Goal: Task Accomplishment & Management: Manage account settings

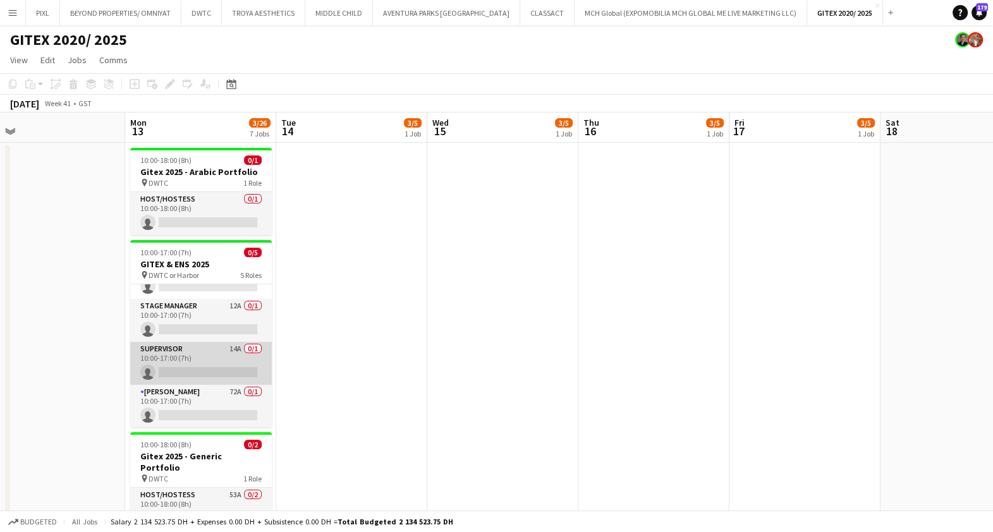
click at [204, 358] on app-card-role "Supervisor 14A 0/1 10:00-17:00 (7h) single-neutral-actions" at bounding box center [201, 363] width 142 height 43
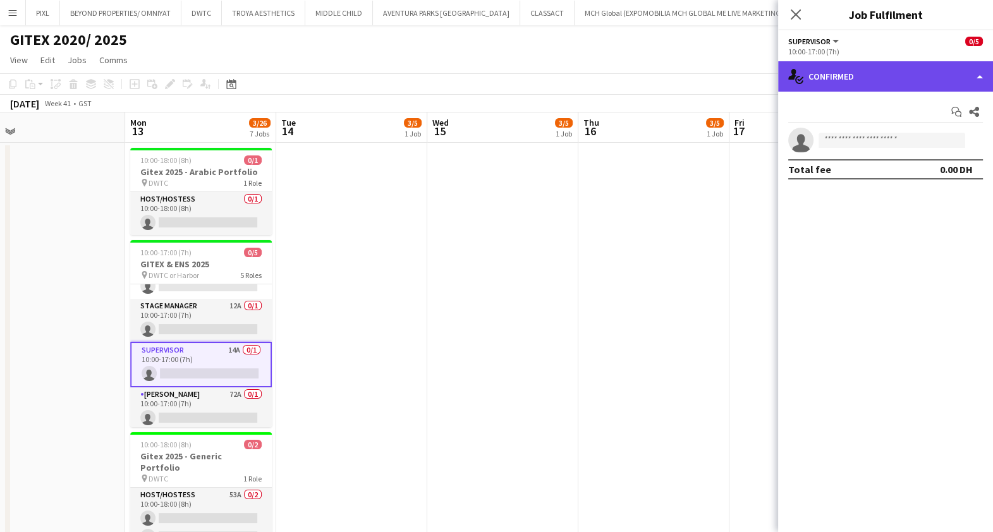
click at [822, 89] on div "single-neutral-actions-check-2 Confirmed" at bounding box center [885, 76] width 215 height 30
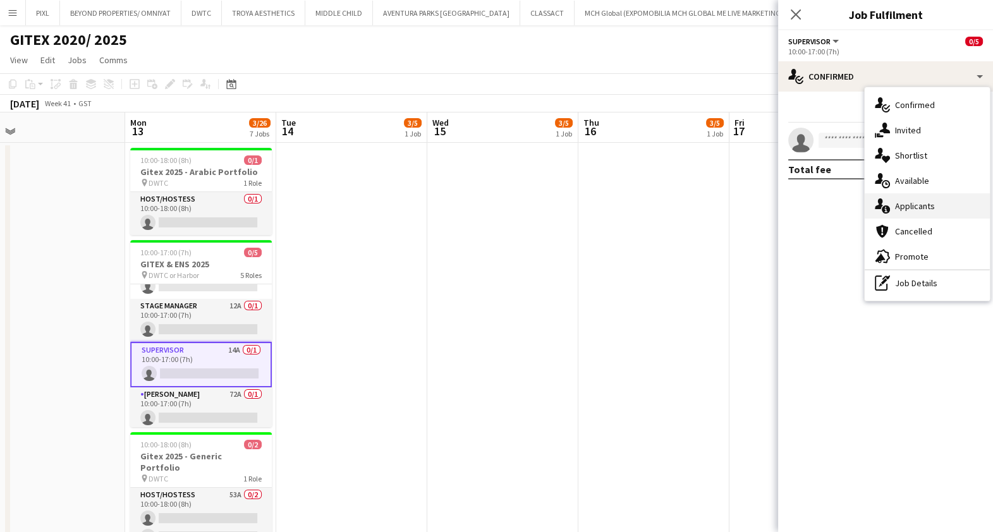
click at [910, 205] on span "Applicants" at bounding box center [915, 205] width 40 height 11
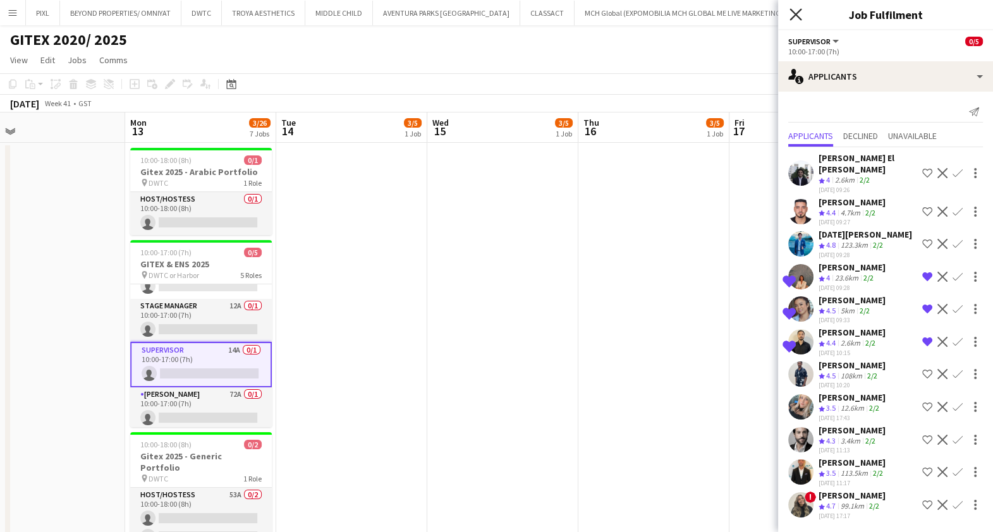
click at [792, 14] on icon "Close pop-in" at bounding box center [796, 14] width 12 height 12
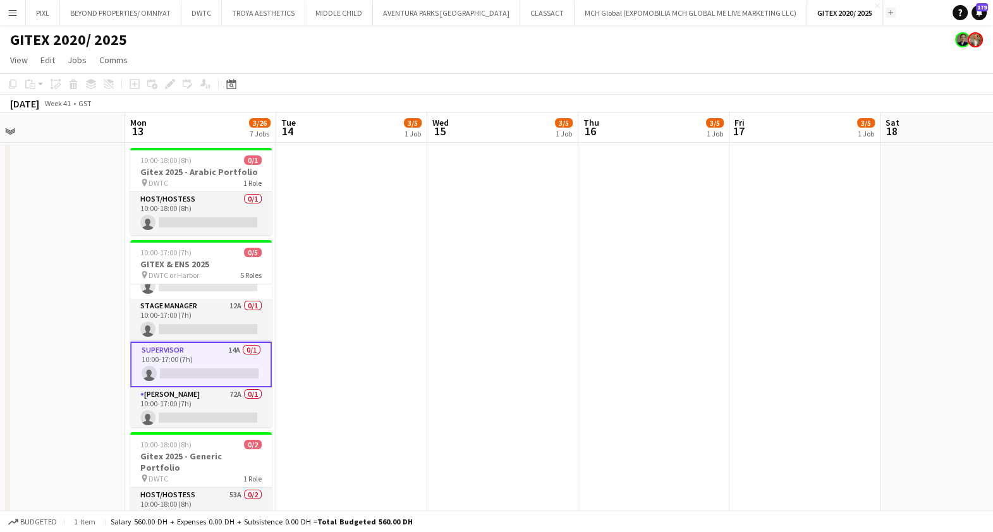
click at [886, 9] on button "Add" at bounding box center [891, 13] width 10 height 10
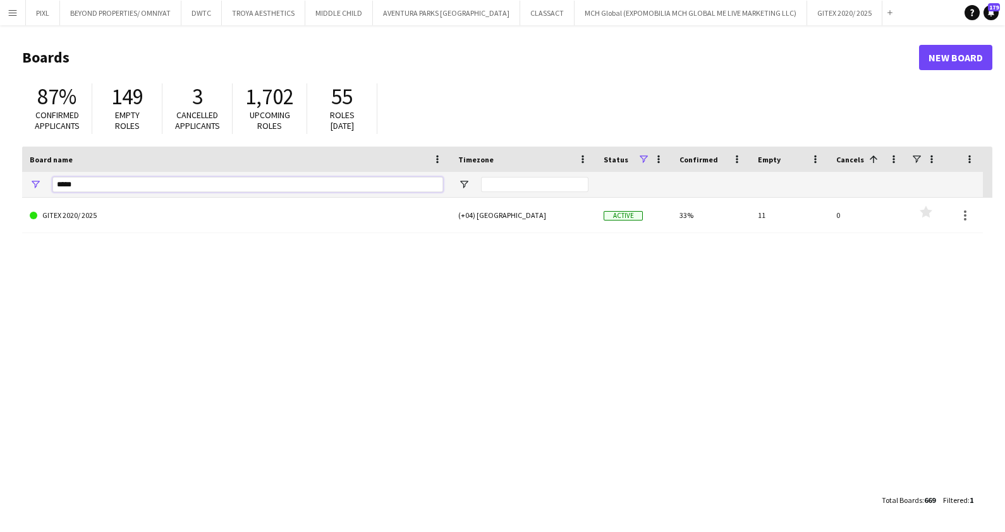
drag, startPoint x: 88, startPoint y: 185, endPoint x: 16, endPoint y: 174, distance: 72.3
click at [19, 176] on main "Boards New Board 87% Confirmed applicants 149 Empty roles 3 Cancelled applicant…" at bounding box center [502, 278] width 1005 height 506
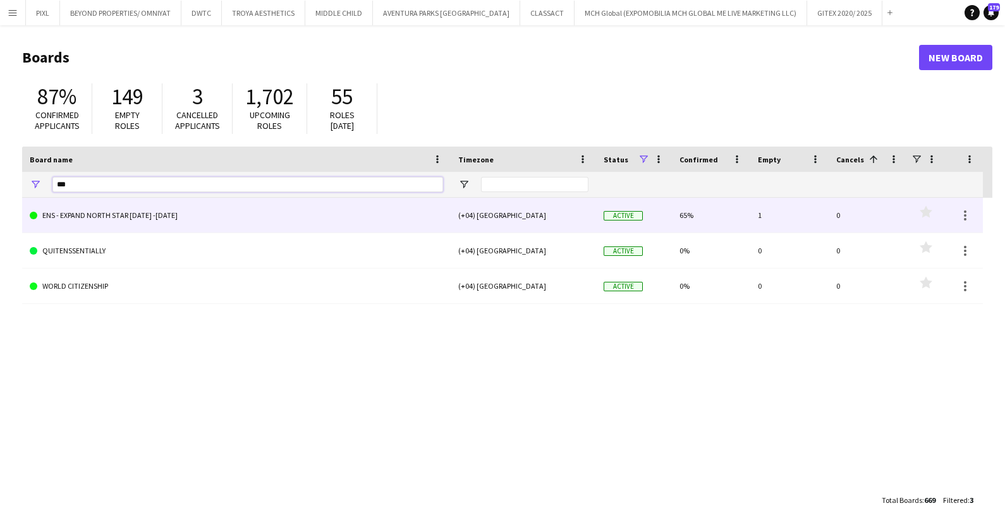
type input "***"
click at [142, 219] on link "ENS - EXPAND NORTH STAR 2023 -2025" at bounding box center [236, 215] width 413 height 35
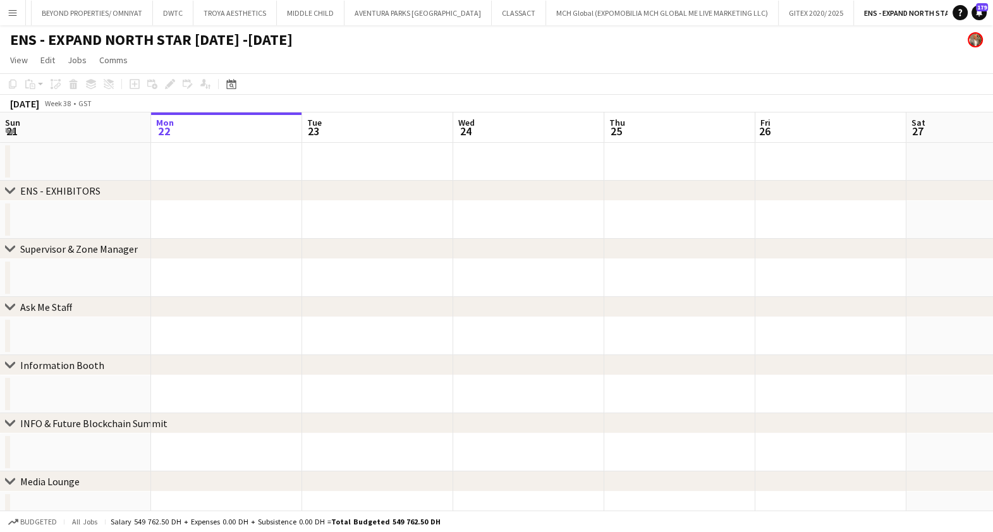
scroll to position [0, 408]
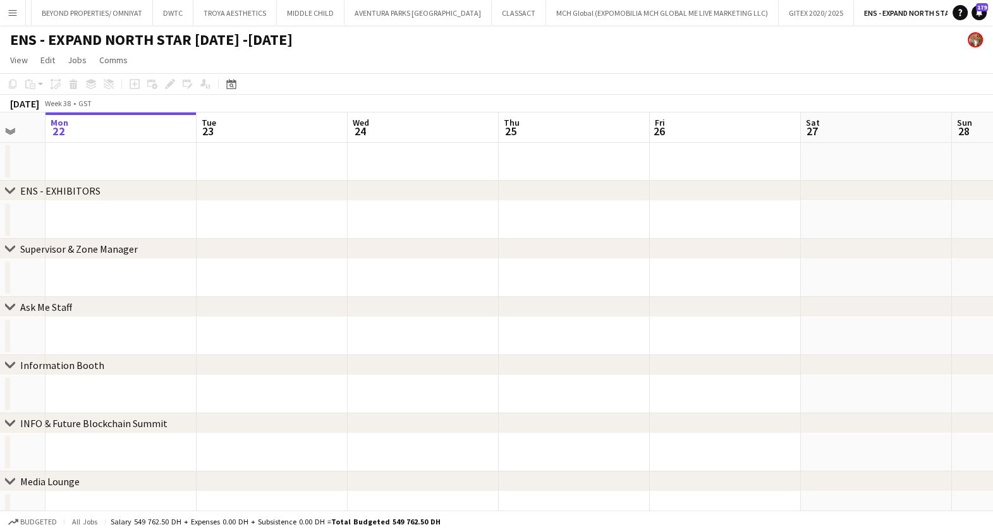
drag, startPoint x: 819, startPoint y: 211, endPoint x: 211, endPoint y: 247, distance: 609.3
click at [211, 247] on div "chevron-right ENS - EXHIBITORS chevron-right Supervisor & Zone Manager chevron-…" at bounding box center [496, 496] width 993 height 766
drag, startPoint x: 874, startPoint y: 303, endPoint x: 854, endPoint y: 278, distance: 32.4
click at [250, 281] on div "chevron-right ENS - EXHIBITORS chevron-right Supervisor & Zone Manager chevron-…" at bounding box center [496, 496] width 993 height 766
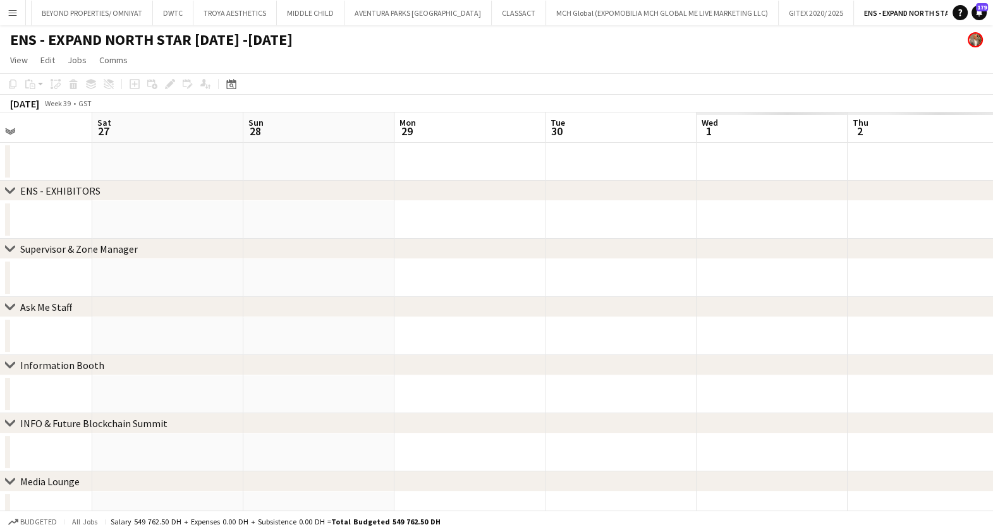
drag, startPoint x: 579, startPoint y: 298, endPoint x: 283, endPoint y: 290, distance: 296.0
click at [138, 293] on app-calendar-viewport "Mon 22 Tue 23 Wed 24 Thu 25 Fri 26 Sat 27 Sun 28 Mon 29 Tue 30 Wed 1 Thu 2 Fri 3" at bounding box center [496, 496] width 993 height 766
drag, startPoint x: 200, startPoint y: 284, endPoint x: 246, endPoint y: 281, distance: 45.6
click at [195, 283] on app-calendar-viewport "Wed 24 Thu 25 Fri 26 Sat 27 Sun 28 Mon 29 Tue 30 Wed 1 Thu 2 Fri 3 Sat 4 Sun 5" at bounding box center [496, 496] width 993 height 766
drag, startPoint x: 51, startPoint y: 285, endPoint x: 582, endPoint y: 266, distance: 531.4
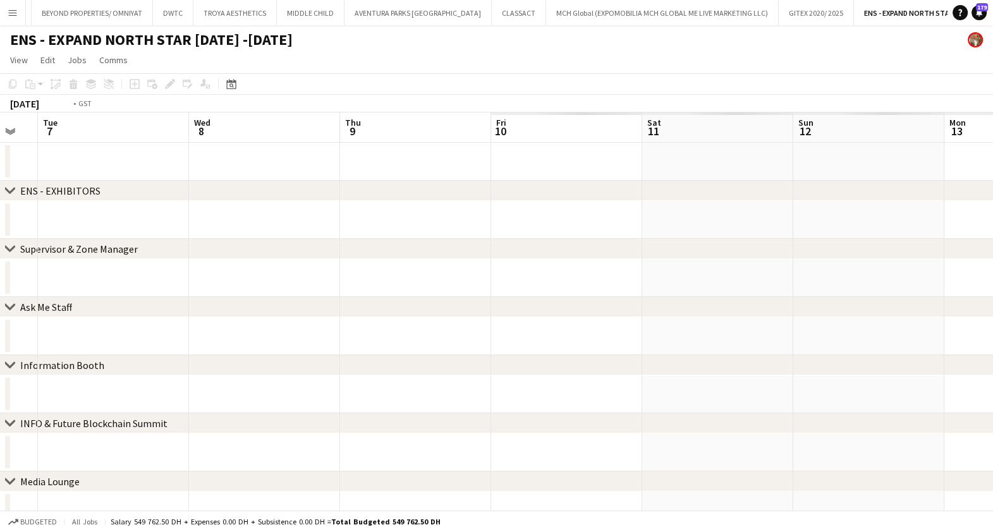
click at [13, 285] on app-calendar-viewport "Fri 3 Sat 4 Sun 5 Mon 6 Tue 7 Wed 8 Thu 9 Fri 10 Sat 11 Sun 12 Mon 13 Tue 14" at bounding box center [496, 496] width 993 height 766
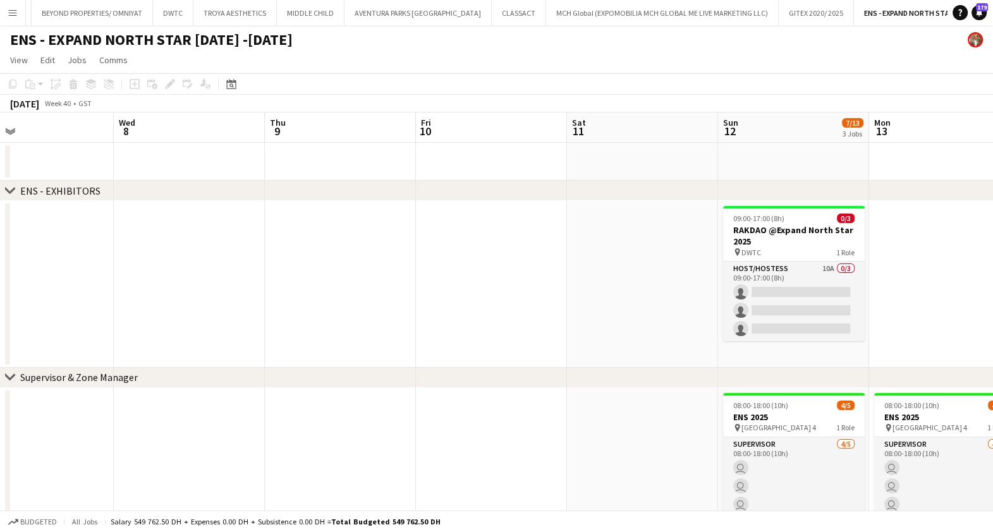
drag, startPoint x: 826, startPoint y: 273, endPoint x: 329, endPoint y: 277, distance: 497.0
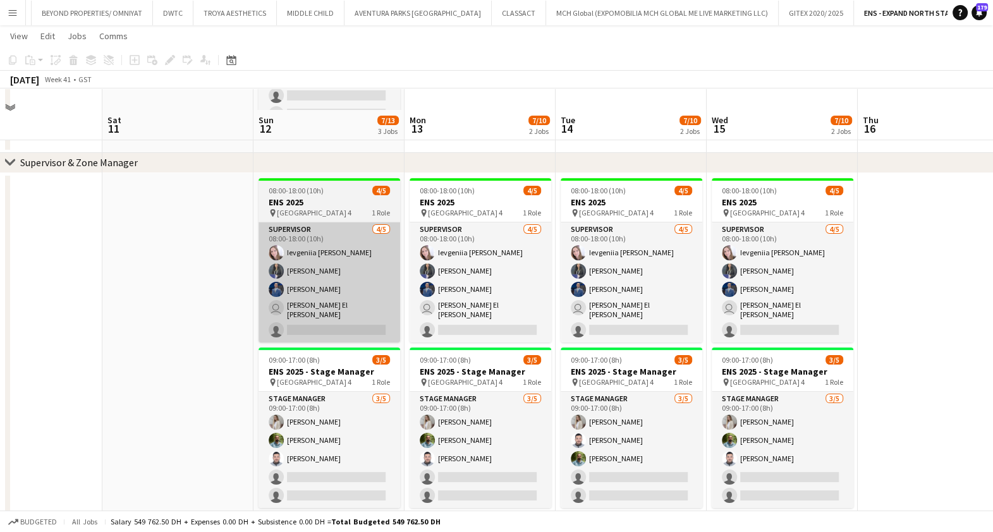
scroll to position [237, 0]
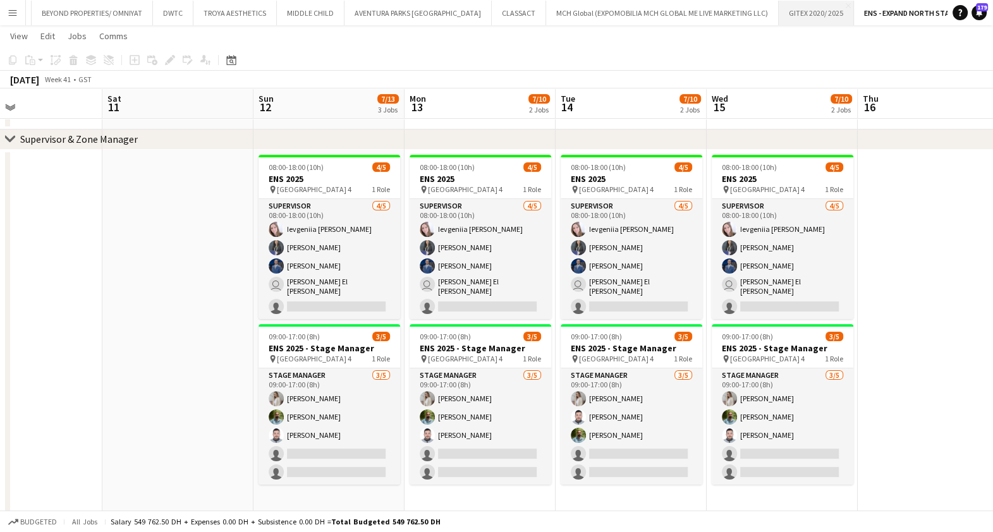
click at [779, 2] on button "GITEX 2020/ 2025 Close" at bounding box center [816, 13] width 75 height 25
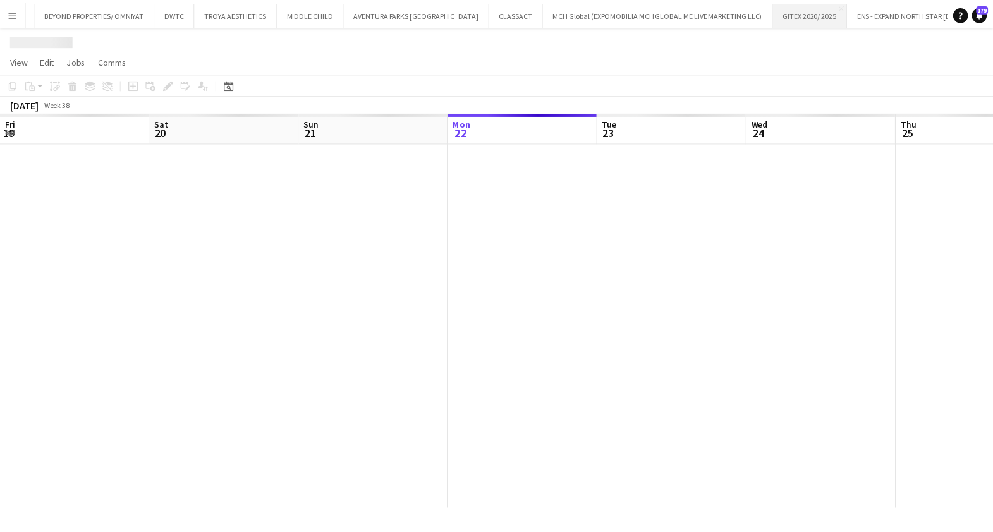
scroll to position [0, 302]
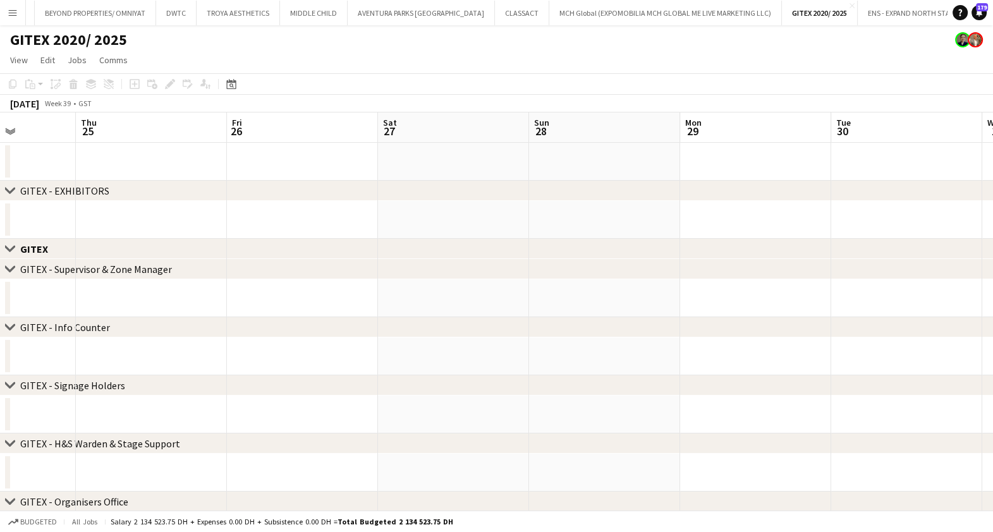
drag, startPoint x: 778, startPoint y: 202, endPoint x: 567, endPoint y: 196, distance: 211.3
drag, startPoint x: 718, startPoint y: 228, endPoint x: 43, endPoint y: 211, distance: 674.8
drag, startPoint x: 777, startPoint y: 223, endPoint x: 806, endPoint y: 229, distance: 29.0
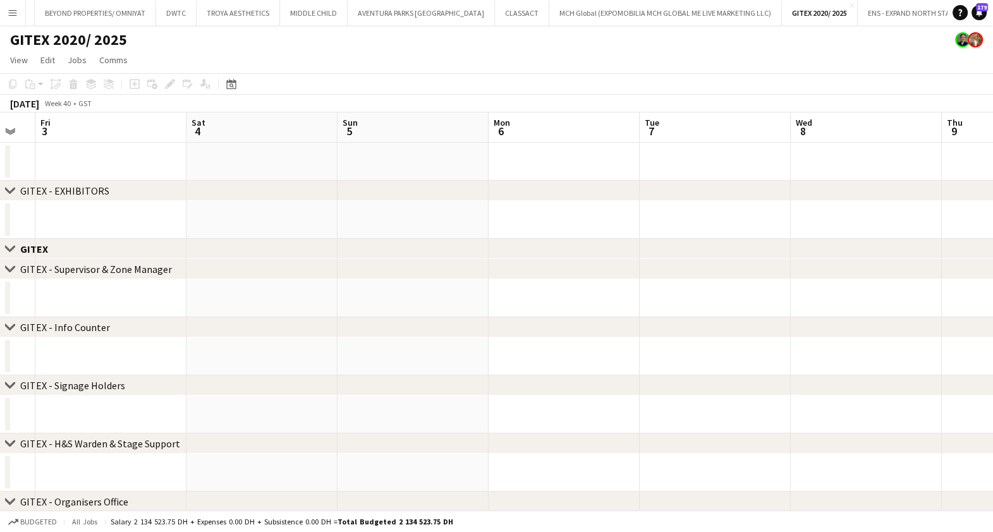
drag, startPoint x: 650, startPoint y: 228, endPoint x: 1008, endPoint y: 216, distance: 358.1
drag, startPoint x: 778, startPoint y: 217, endPoint x: 909, endPoint y: 221, distance: 131.6
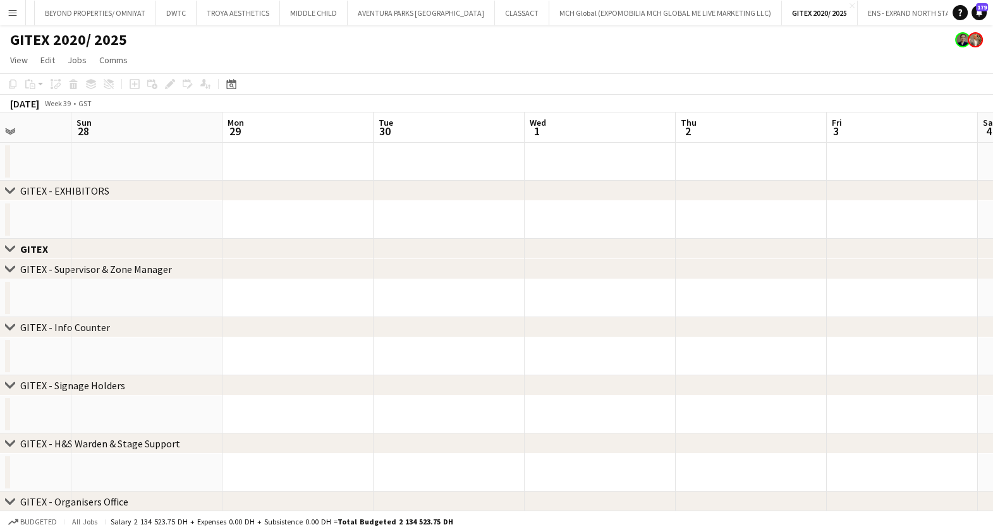
drag, startPoint x: 965, startPoint y: 215, endPoint x: 1008, endPoint y: 201, distance: 45.2
drag, startPoint x: 810, startPoint y: 212, endPoint x: 892, endPoint y: 212, distance: 82.2
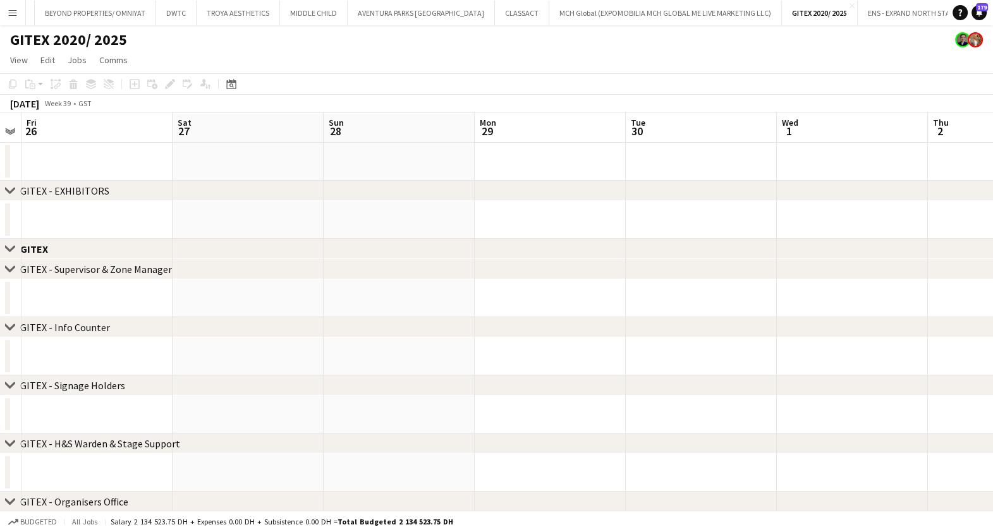
drag, startPoint x: 821, startPoint y: 221, endPoint x: 929, endPoint y: 209, distance: 108.8
drag, startPoint x: 829, startPoint y: 223, endPoint x: 941, endPoint y: 217, distance: 112.1
drag, startPoint x: 838, startPoint y: 228, endPoint x: 962, endPoint y: 218, distance: 124.3
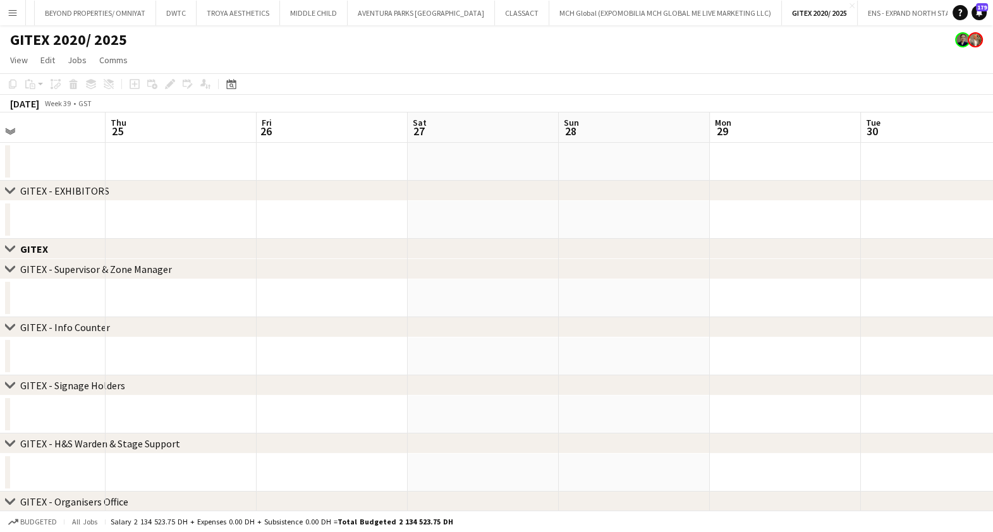
drag, startPoint x: 960, startPoint y: 219, endPoint x: 683, endPoint y: 250, distance: 278.6
drag, startPoint x: 985, startPoint y: 237, endPoint x: 510, endPoint y: 237, distance: 474.8
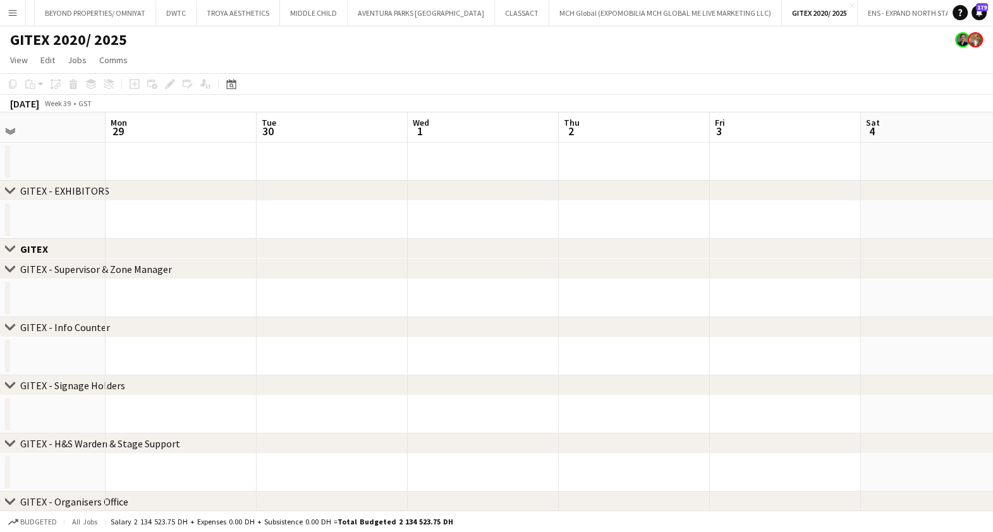
drag, startPoint x: 811, startPoint y: 188, endPoint x: 374, endPoint y: 221, distance: 438.2
drag, startPoint x: 893, startPoint y: 205, endPoint x: 601, endPoint y: 207, distance: 292.1
drag, startPoint x: 341, startPoint y: 228, endPoint x: 294, endPoint y: 219, distance: 48.4
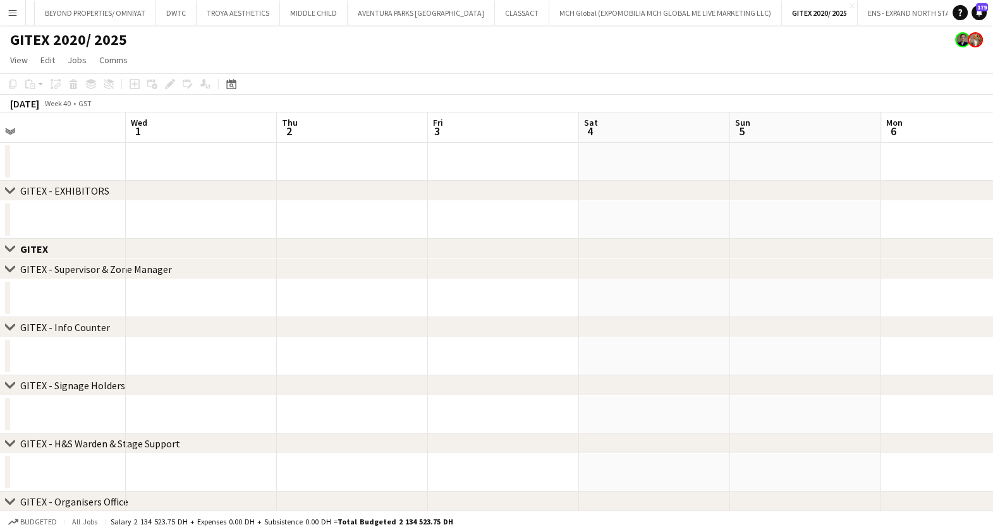
drag, startPoint x: 730, startPoint y: 211, endPoint x: 287, endPoint y: 212, distance: 443.2
drag, startPoint x: 682, startPoint y: 212, endPoint x: 298, endPoint y: 224, distance: 384.0
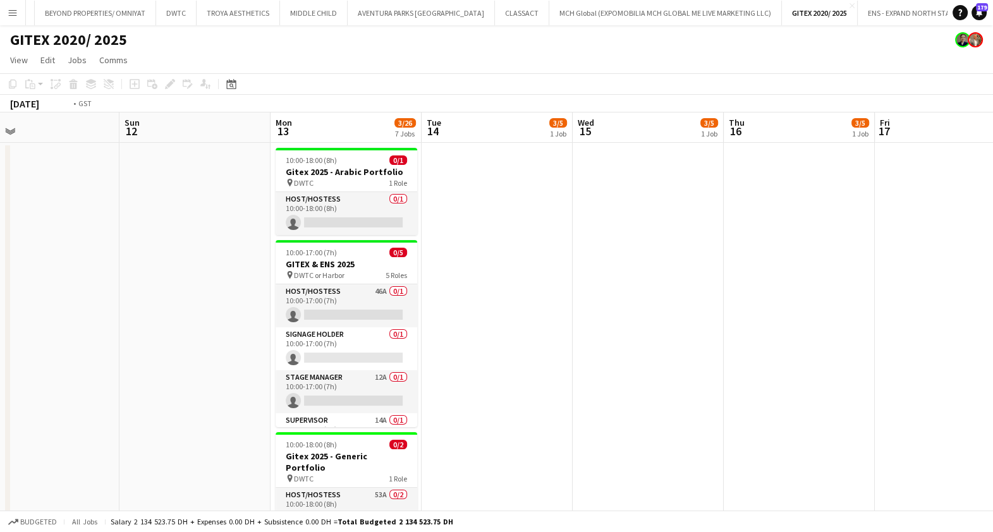
drag, startPoint x: 759, startPoint y: 202, endPoint x: 335, endPoint y: 214, distance: 424.4
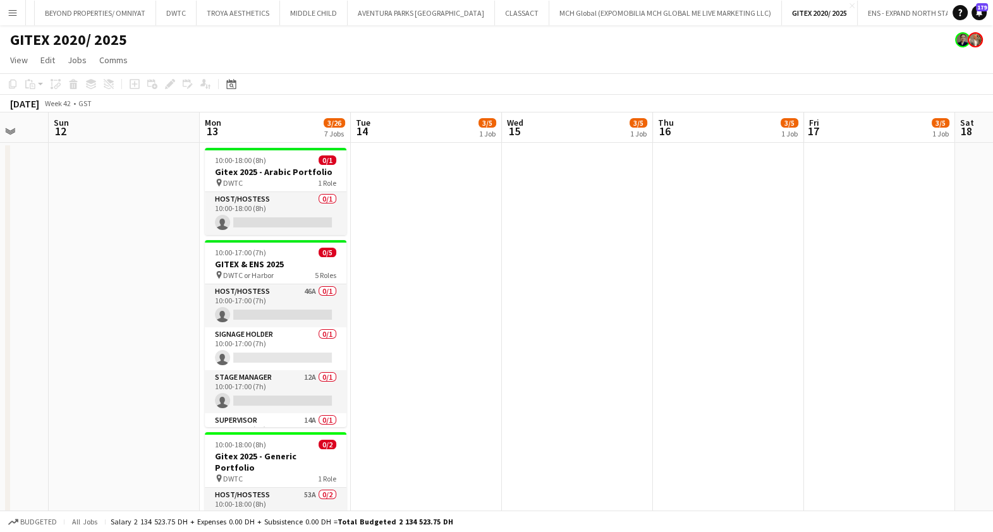
drag, startPoint x: 335, startPoint y: 212, endPoint x: 763, endPoint y: 219, distance: 428.1
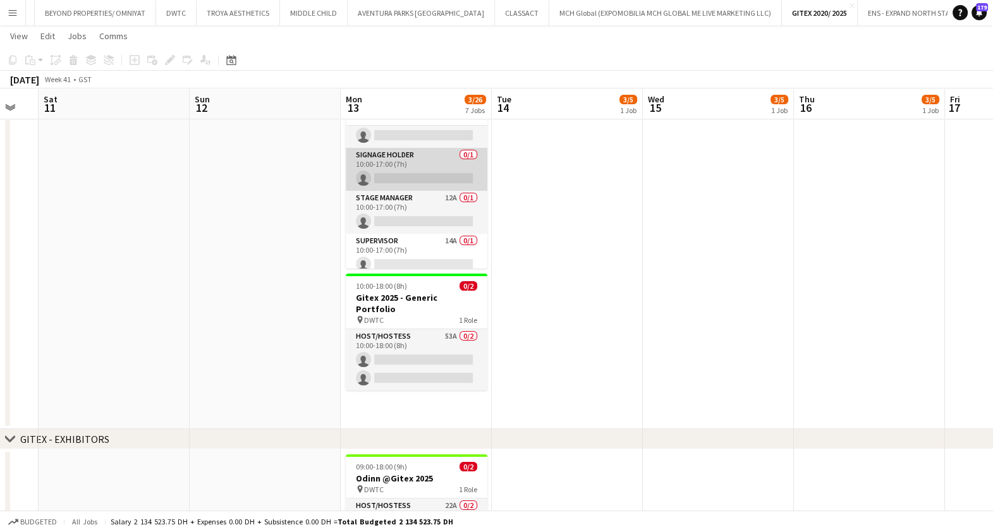
scroll to position [0, 0]
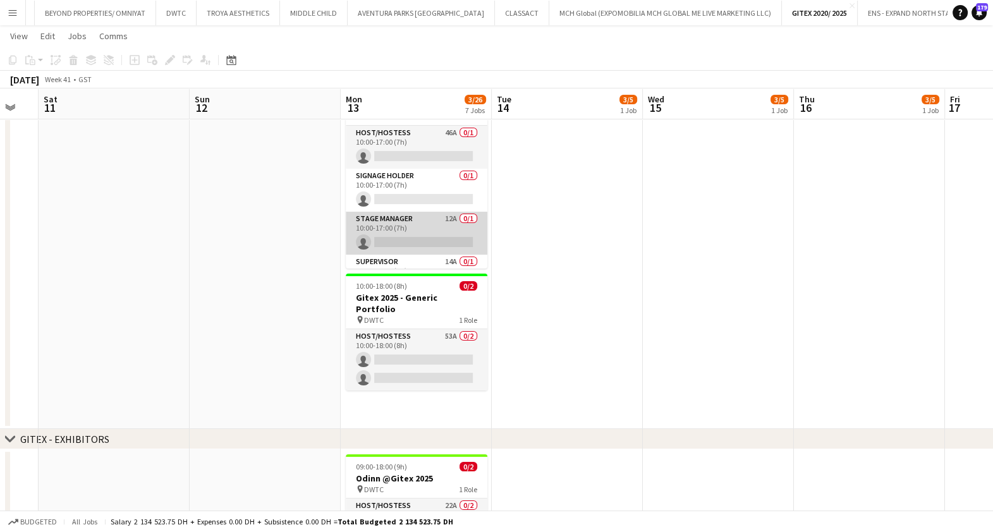
click at [406, 227] on app-card-role "Stage Manager 12A 0/1 10:00-17:00 (7h) single-neutral-actions" at bounding box center [417, 233] width 142 height 43
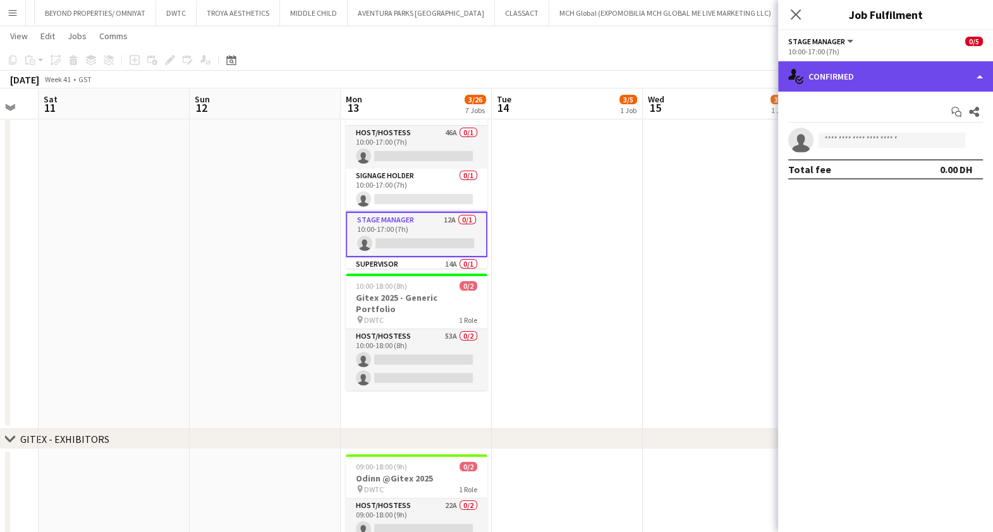
click at [873, 85] on div "single-neutral-actions-check-2 Confirmed" at bounding box center [885, 76] width 215 height 30
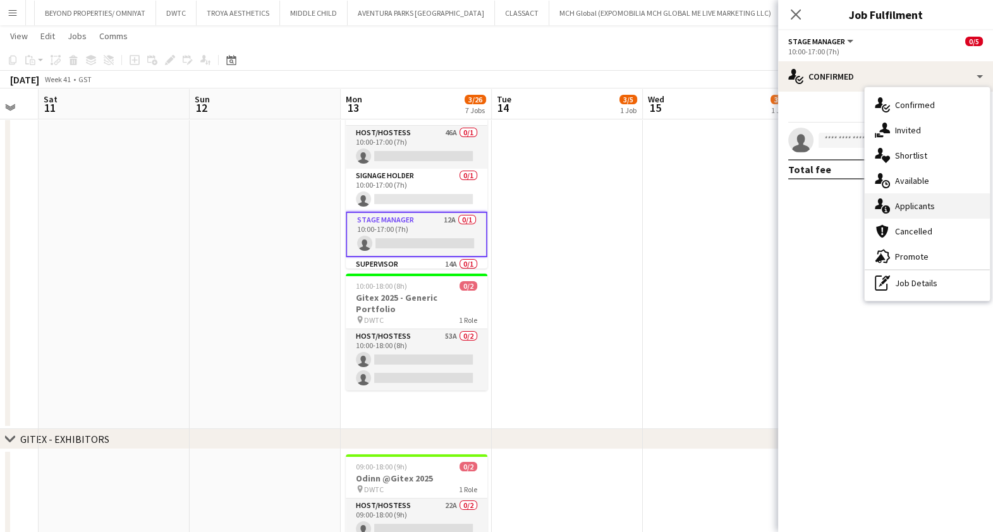
click at [925, 211] on span "Applicants" at bounding box center [915, 205] width 40 height 11
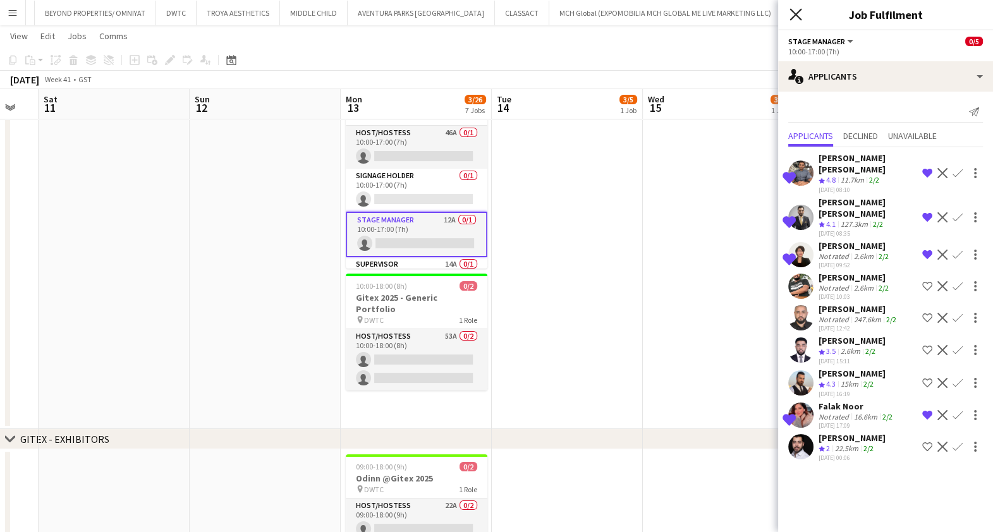
click at [797, 15] on icon at bounding box center [796, 14] width 12 height 12
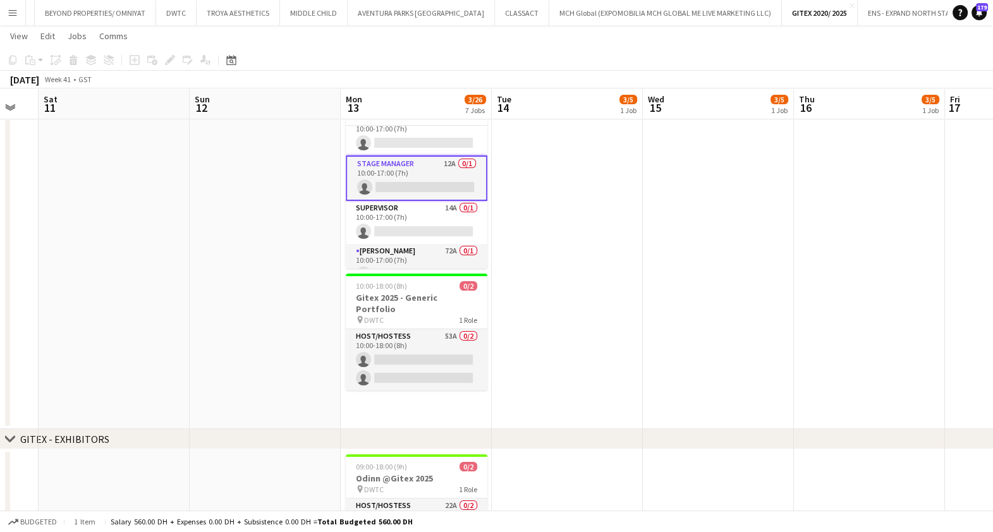
scroll to position [73, 0]
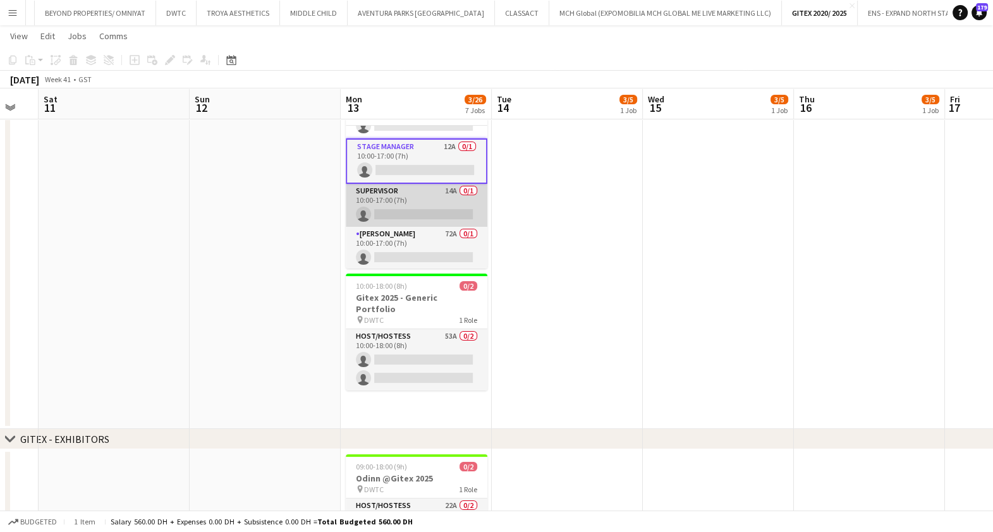
click at [411, 199] on app-card-role "Supervisor 14A 0/1 10:00-17:00 (7h) single-neutral-actions" at bounding box center [417, 205] width 142 height 43
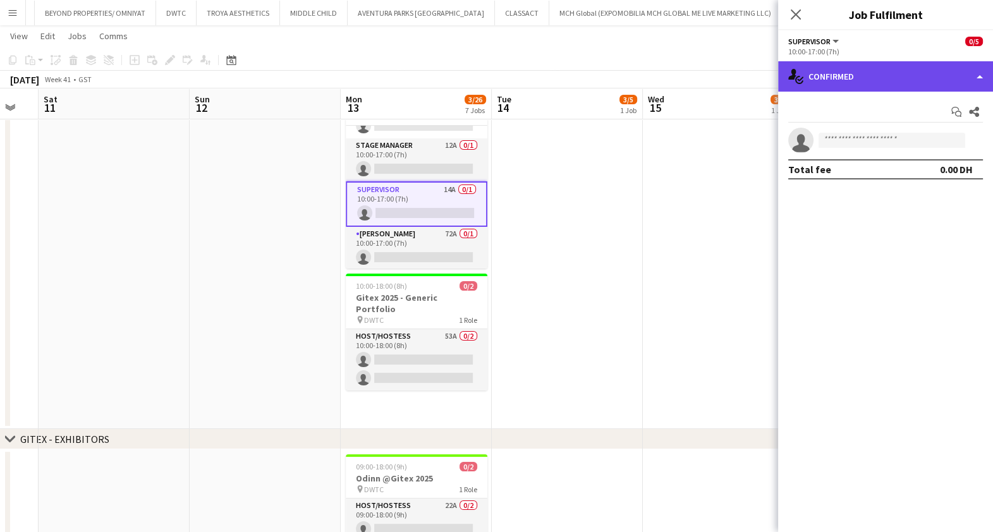
click at [834, 80] on div "single-neutral-actions-check-2 Confirmed" at bounding box center [885, 76] width 215 height 30
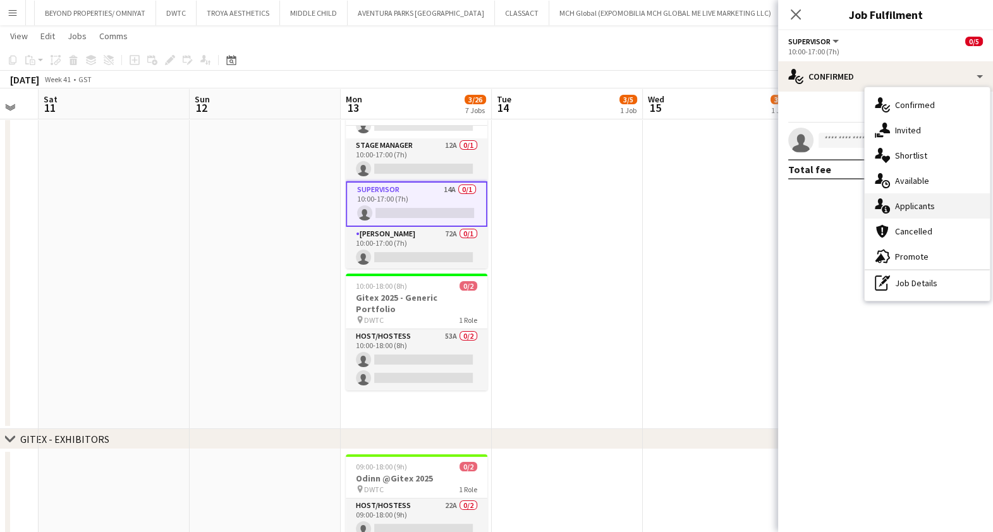
click at [917, 202] on span "Applicants" at bounding box center [915, 205] width 40 height 11
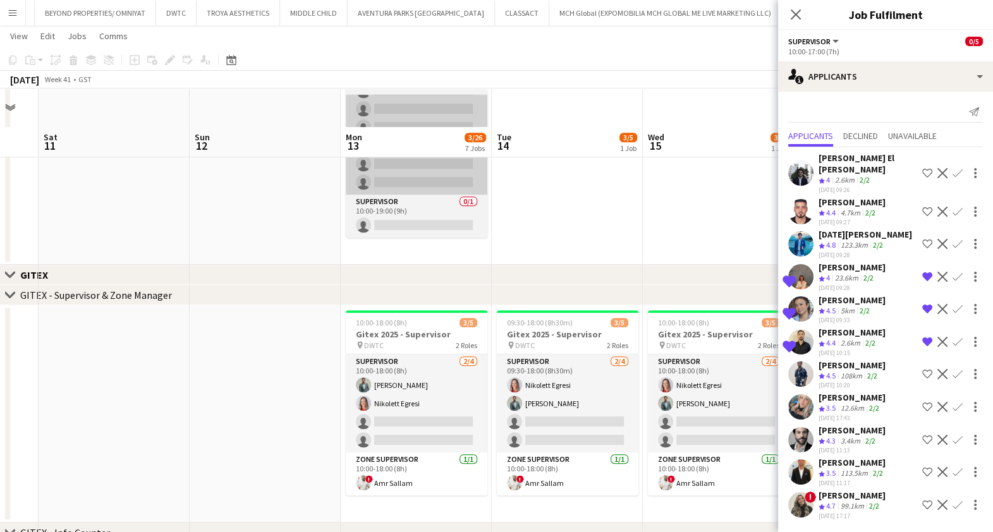
scroll to position [869, 0]
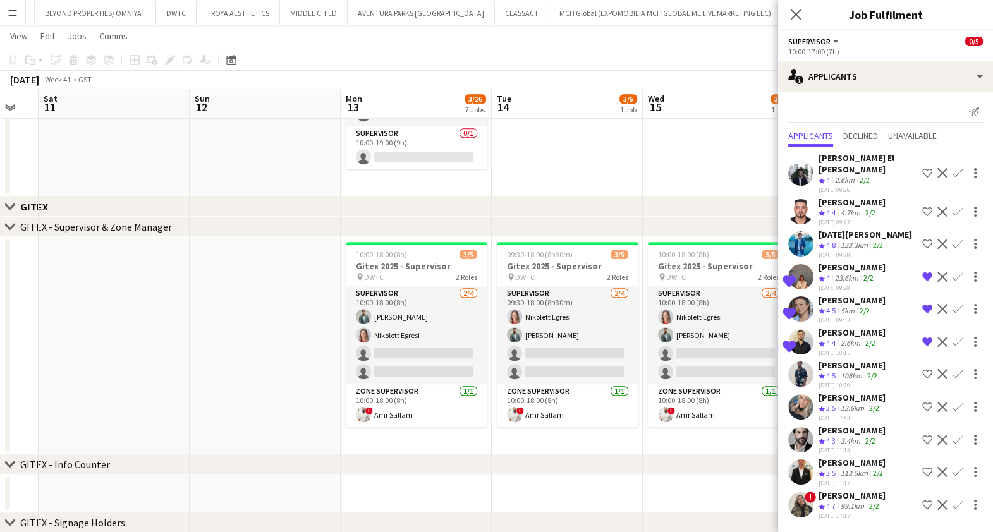
drag, startPoint x: 800, startPoint y: 13, endPoint x: 770, endPoint y: 1, distance: 31.8
click at [800, 13] on icon "Close pop-in" at bounding box center [796, 14] width 10 height 10
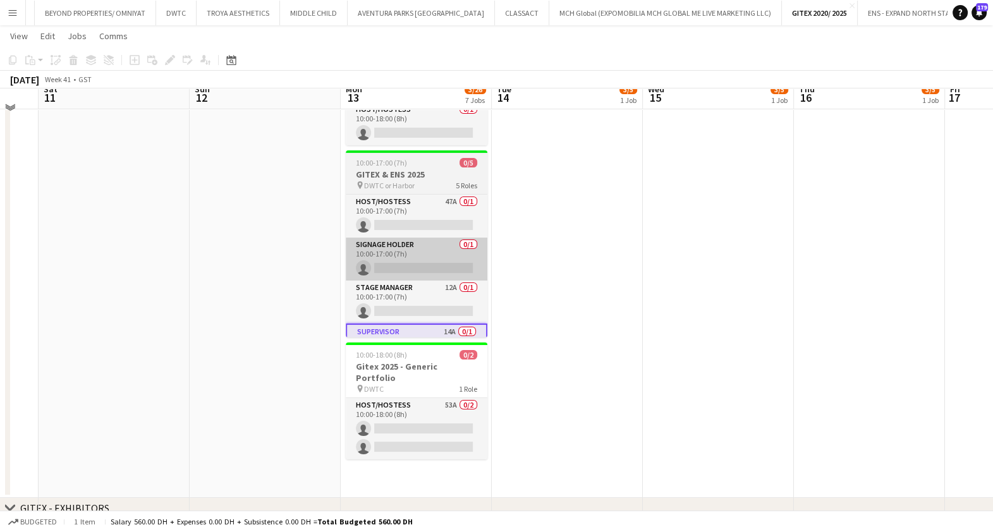
scroll to position [78, 0]
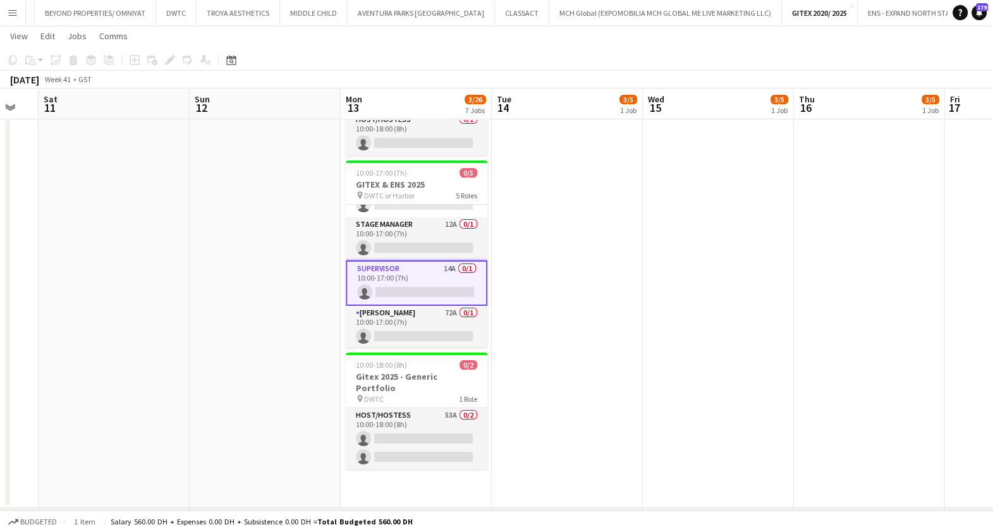
click at [426, 276] on app-card-role "Supervisor 14A 0/1 10:00-17:00 (7h) single-neutral-actions" at bounding box center [417, 283] width 142 height 46
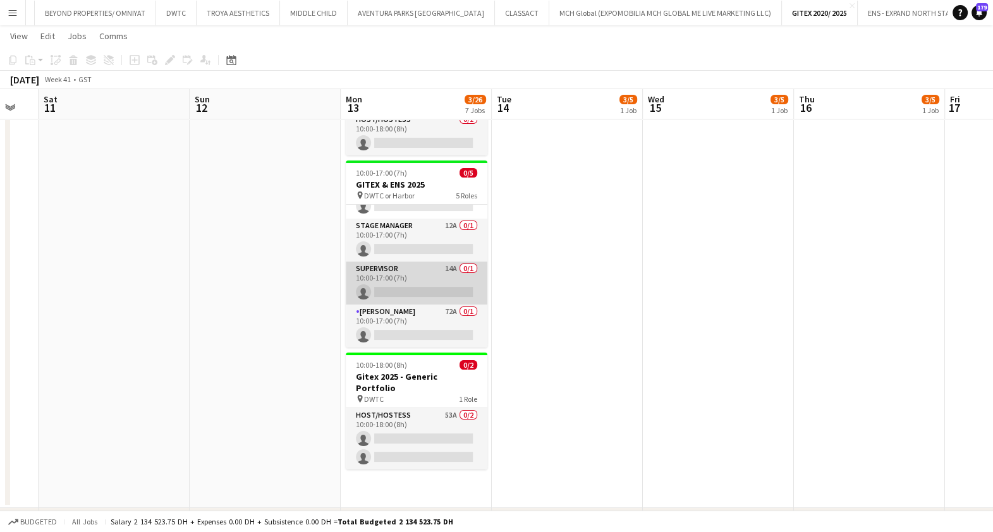
click at [426, 276] on app-card-role "Supervisor 14A 0/1 10:00-17:00 (7h) single-neutral-actions" at bounding box center [417, 283] width 142 height 43
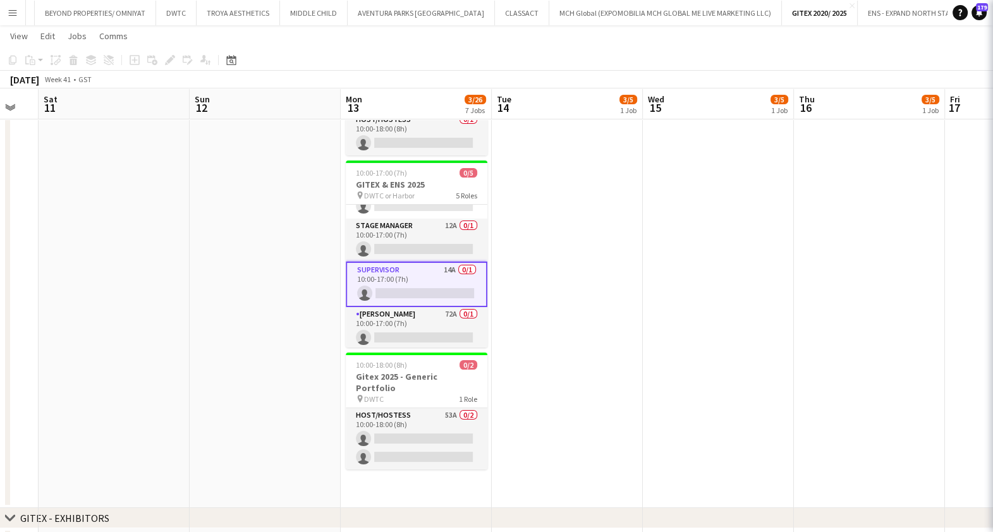
scroll to position [73, 0]
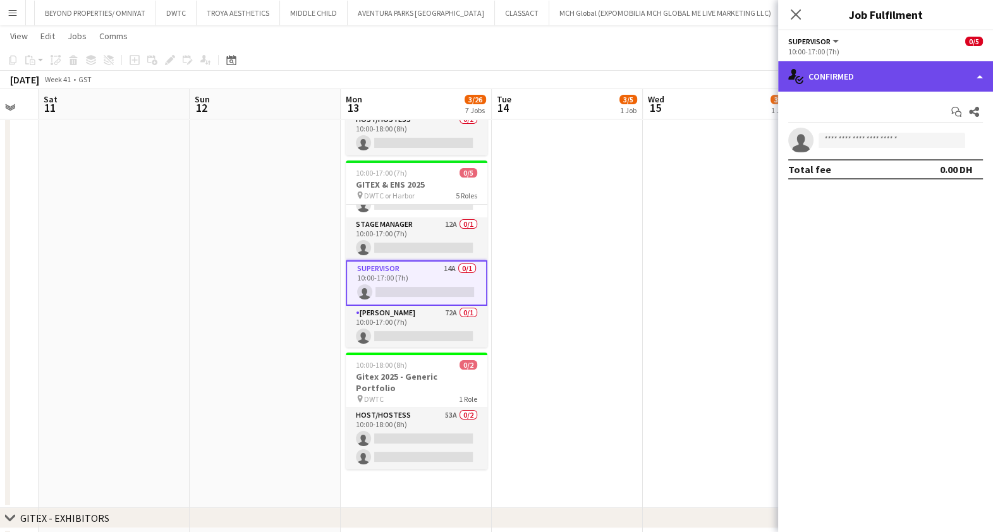
click at [884, 67] on div "single-neutral-actions-check-2 Confirmed" at bounding box center [885, 76] width 215 height 30
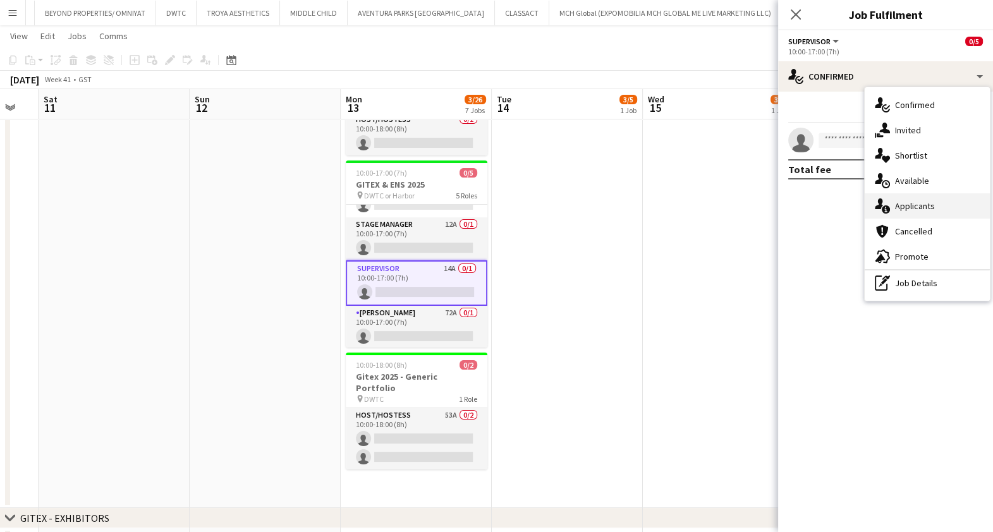
click at [928, 205] on span "Applicants" at bounding box center [915, 205] width 40 height 11
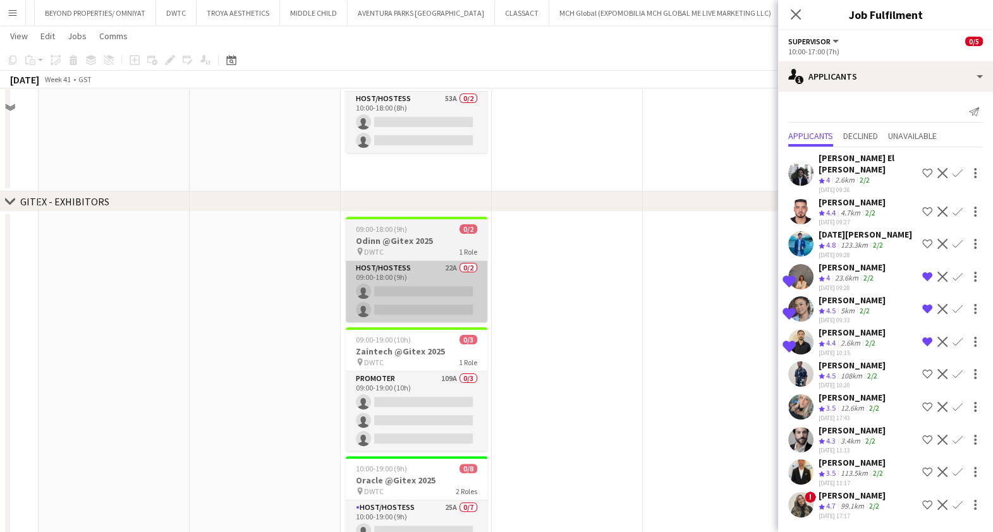
scroll to position [0, 0]
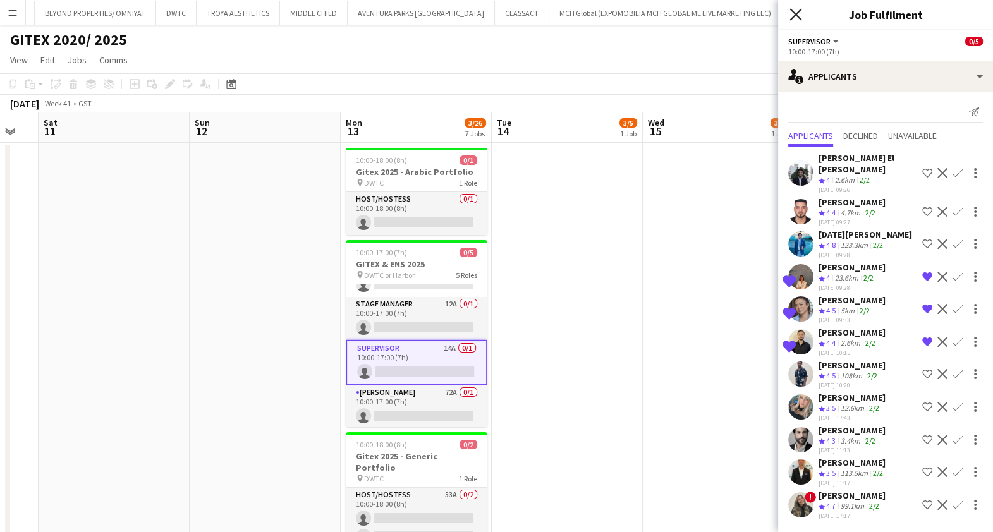
click at [799, 15] on icon "Close pop-in" at bounding box center [796, 14] width 12 height 12
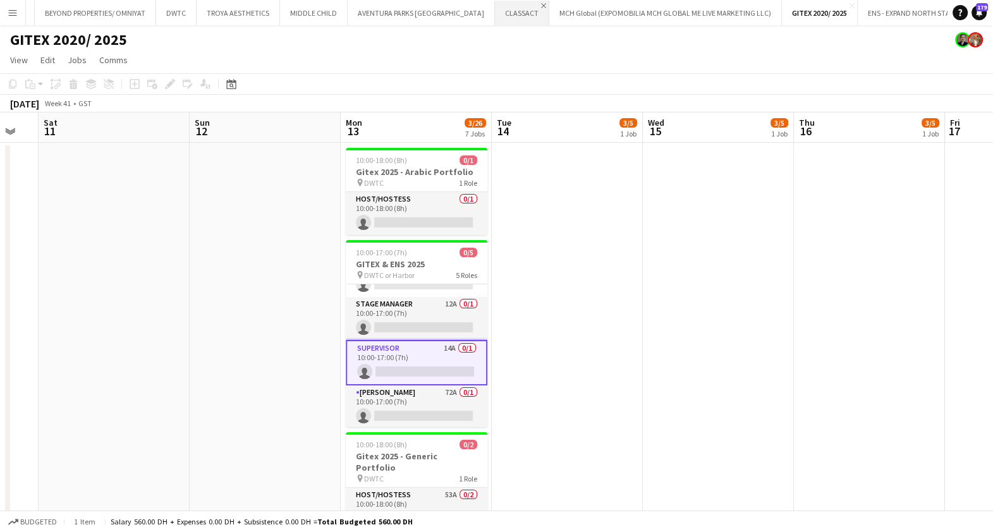
click at [541, 6] on app-icon "Close" at bounding box center [543, 5] width 5 height 5
click at [990, 10] on app-icon "Add" at bounding box center [992, 12] width 5 height 5
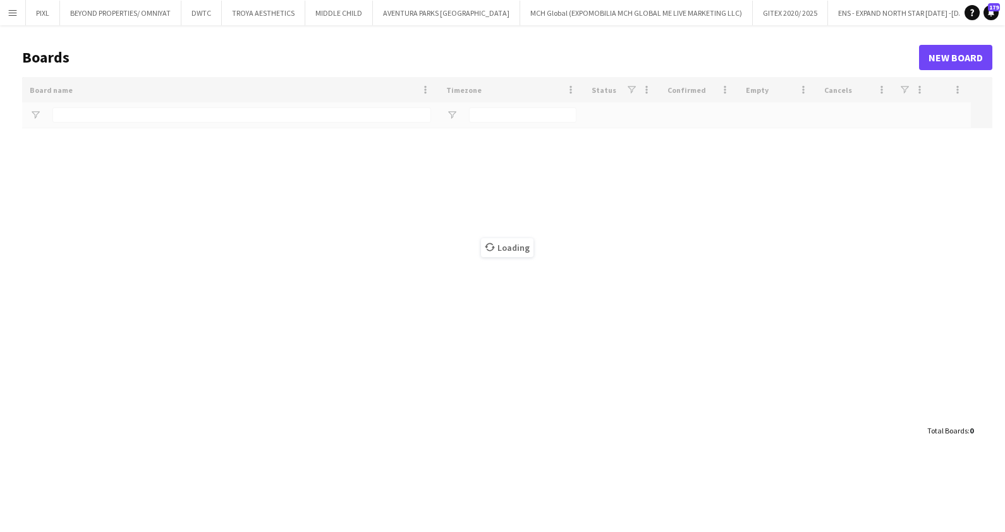
type input "***"
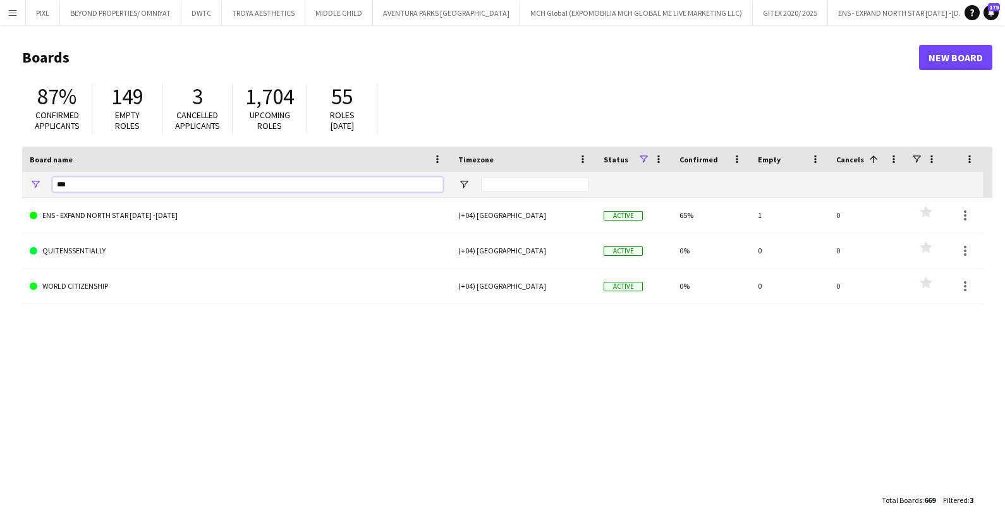
drag, startPoint x: 73, startPoint y: 186, endPoint x: 9, endPoint y: 181, distance: 64.1
click at [9, 181] on main "Boards New Board 87% Confirmed applicants 149 Empty roles 3 Cancelled applicant…" at bounding box center [502, 278] width 1005 height 506
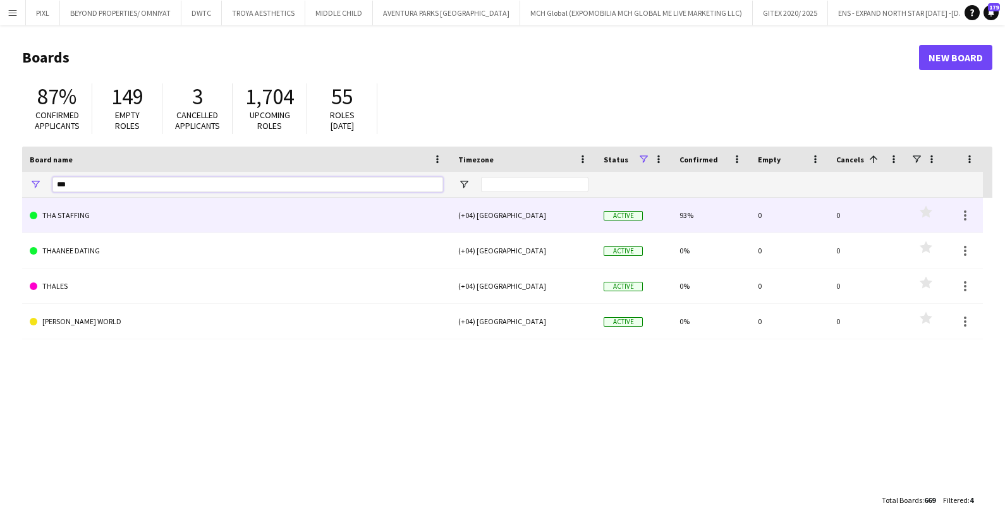
type input "***"
click at [123, 211] on link "THA STAFFING" at bounding box center [236, 215] width 413 height 35
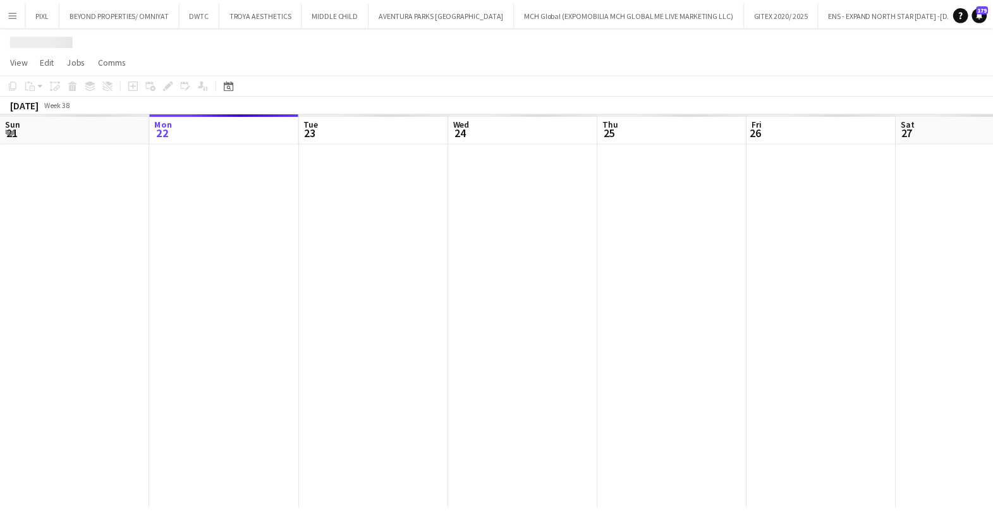
scroll to position [0, 40]
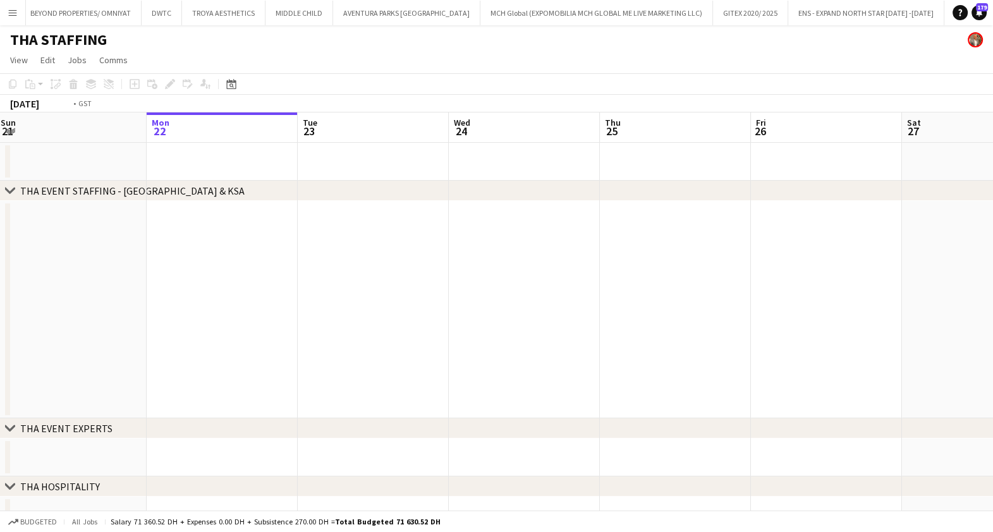
drag, startPoint x: 797, startPoint y: 315, endPoint x: 114, endPoint y: 333, distance: 683.1
click at [114, 333] on app-calendar-viewport "Fri 19 Sat 20 Sun 21 Mon 22 Tue 23 Wed 24 Thu 25 Fri 26 Sat 27 Sun 28 Mon 29 Tu…" at bounding box center [496, 324] width 993 height 422
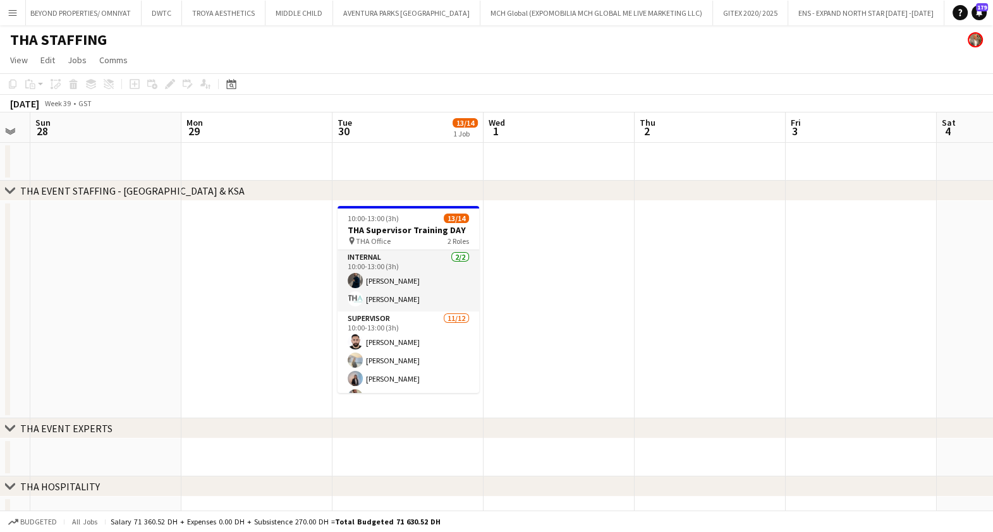
scroll to position [0, 426]
drag, startPoint x: 617, startPoint y: 293, endPoint x: 312, endPoint y: 291, distance: 304.8
click at [312, 291] on app-calendar-viewport "Thu 25 Fri 26 Sat 27 Sun 28 Mon 29 Tue 30 13/14 1 Job Wed 1 Thu 2 Fri 3 Sat 4 S…" at bounding box center [496, 324] width 993 height 422
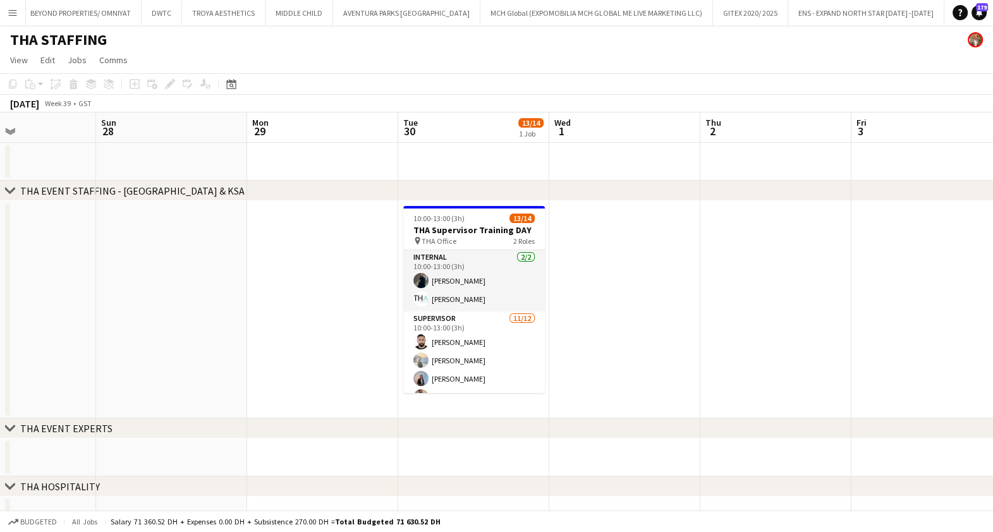
drag, startPoint x: 281, startPoint y: 307, endPoint x: 623, endPoint y: 301, distance: 341.5
click at [955, 312] on app-calendar-viewport "Thu 25 Fri 26 Sat 27 Sun 28 Mon 29 Tue 30 13/14 1 Job Wed 1 Thu 2 Fri 3 Sat 4 S…" at bounding box center [496, 324] width 993 height 422
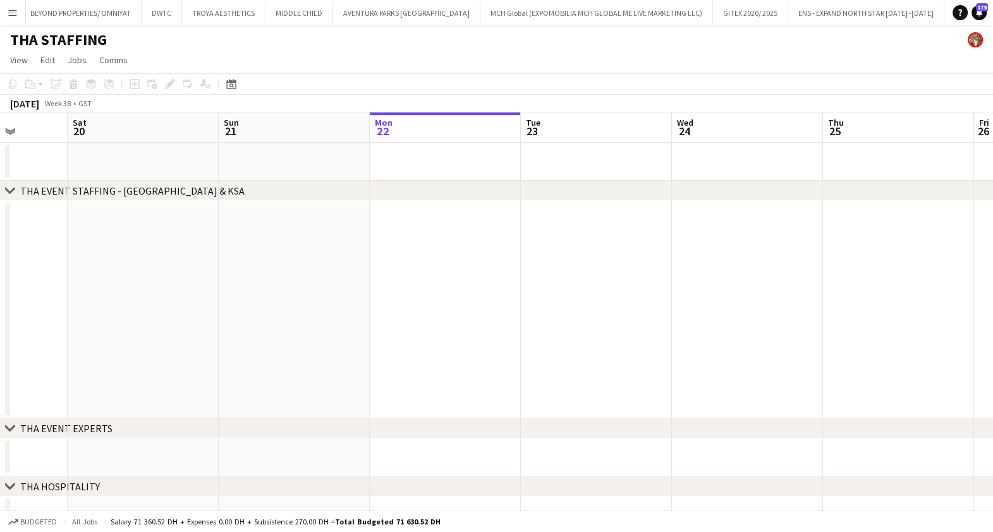
drag, startPoint x: 607, startPoint y: 309, endPoint x: 972, endPoint y: 310, distance: 365.5
click at [993, 310] on html "Menu Boards Boards Boards All jobs Status Workforce Workforce My Workforce Recr…" at bounding box center [496, 278] width 993 height 556
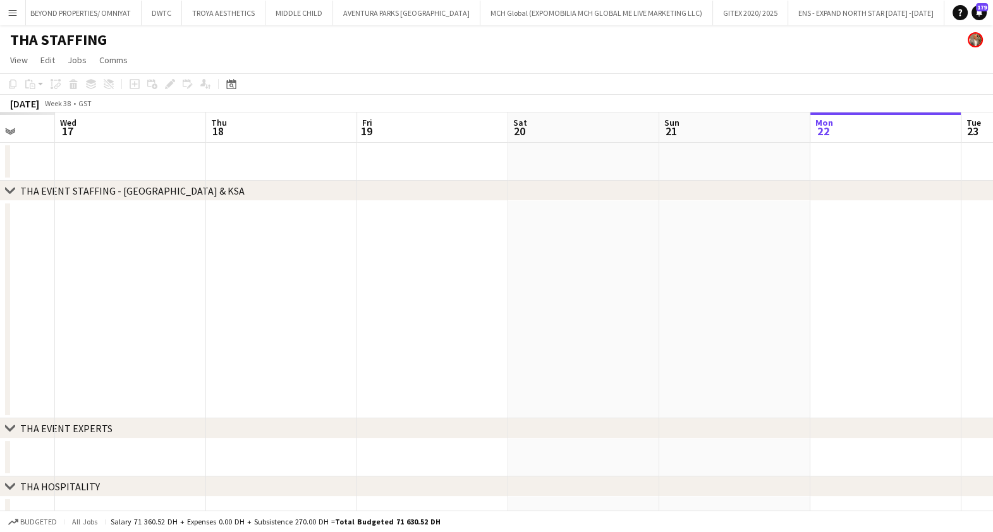
drag, startPoint x: 498, startPoint y: 303, endPoint x: 431, endPoint y: 294, distance: 67.6
click at [993, 305] on html "Menu Boards Boards Boards All jobs Status Workforce Workforce My Workforce Recr…" at bounding box center [496, 278] width 993 height 556
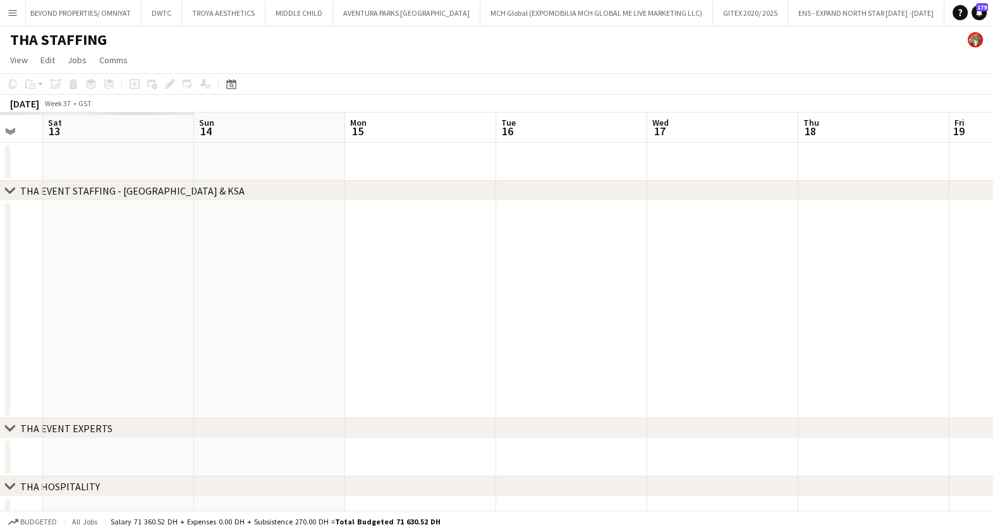
drag, startPoint x: 651, startPoint y: 300, endPoint x: 946, endPoint y: 312, distance: 295.5
click at [972, 312] on app-calendar-viewport "Wed 10 Thu 11 Fri 12 Sat 13 Sun 14 Mon 15 Tue 16 Wed 17 Thu 18 Fri 19 Sat 20 Su…" at bounding box center [496, 324] width 993 height 422
drag, startPoint x: 305, startPoint y: 268, endPoint x: 918, endPoint y: 305, distance: 613.8
click at [918, 305] on app-calendar-viewport "Wed 10 10/10 1 Job Thu 11 Fri 12 Sat 13 Sun 14 Mon 15 Tue 16 Wed 17 Thu 18 Fri …" at bounding box center [496, 324] width 993 height 422
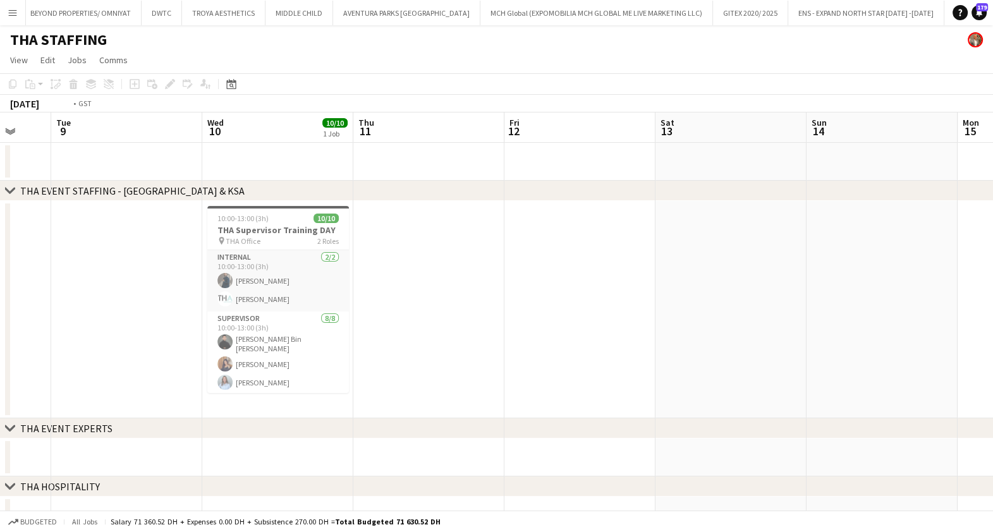
scroll to position [0, 295]
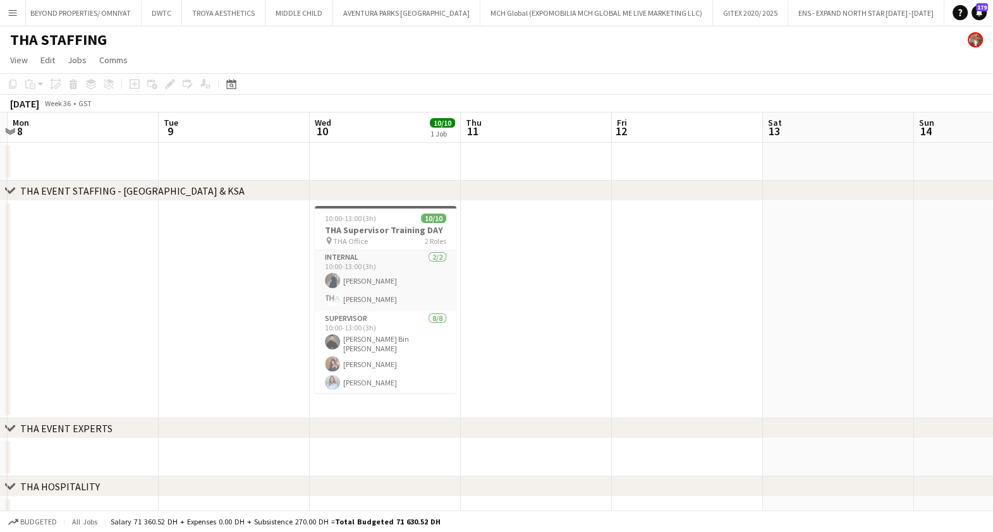
drag, startPoint x: 380, startPoint y: 296, endPoint x: 480, endPoint y: 298, distance: 99.9
click at [480, 298] on app-calendar-viewport "Sat 6 Sun 7 Mon 8 Tue 9 Wed 10 10/10 1 Job Thu 11 Fri 12 Sat 13 Sun 14 Mon 15 T…" at bounding box center [496, 324] width 993 height 422
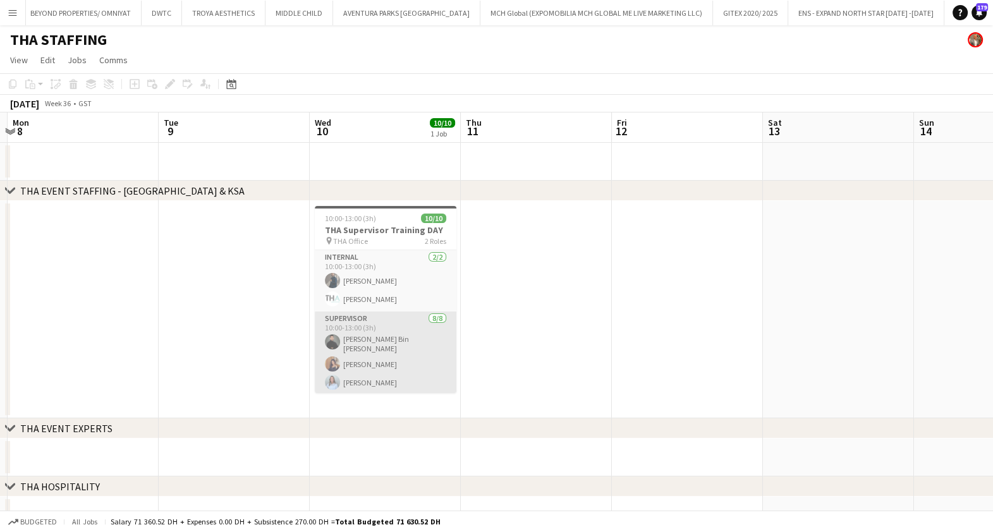
click at [364, 346] on app-card-role "Supervisor 8/8 10:00-13:00 (3h) Hassan Bin Rashid Ahmed Aliaksandra Zaikina Kse…" at bounding box center [386, 399] width 142 height 175
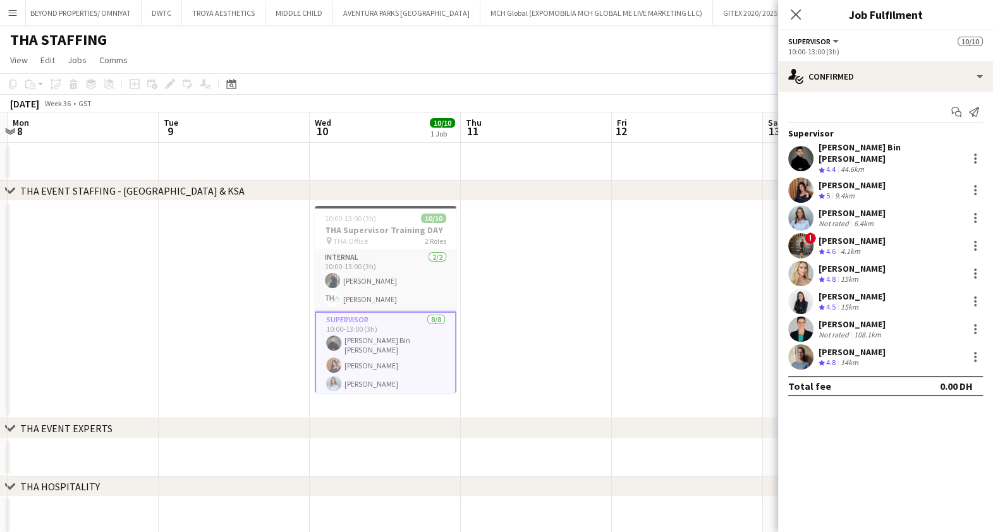
click at [847, 330] on div "Not rated" at bounding box center [835, 334] width 33 height 9
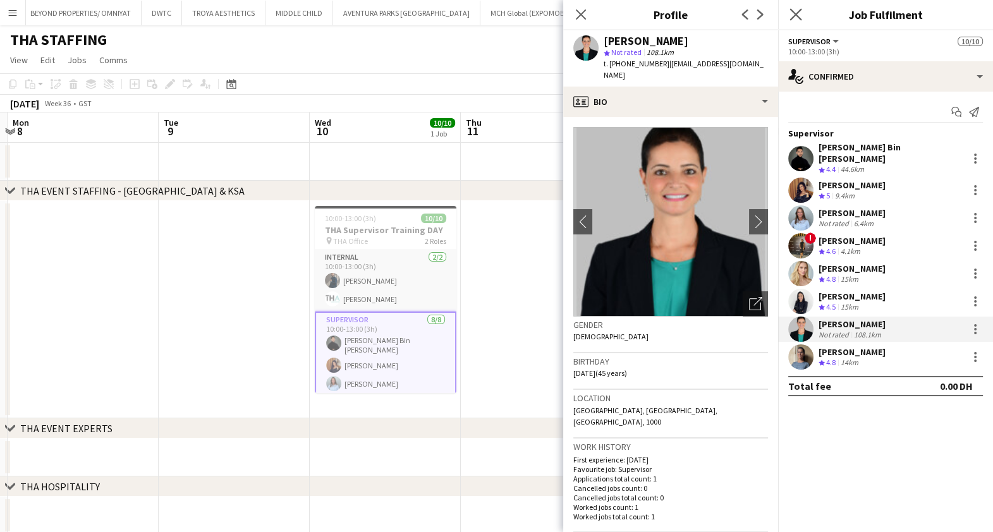
click at [799, 8] on icon "Close pop-in" at bounding box center [796, 14] width 12 height 12
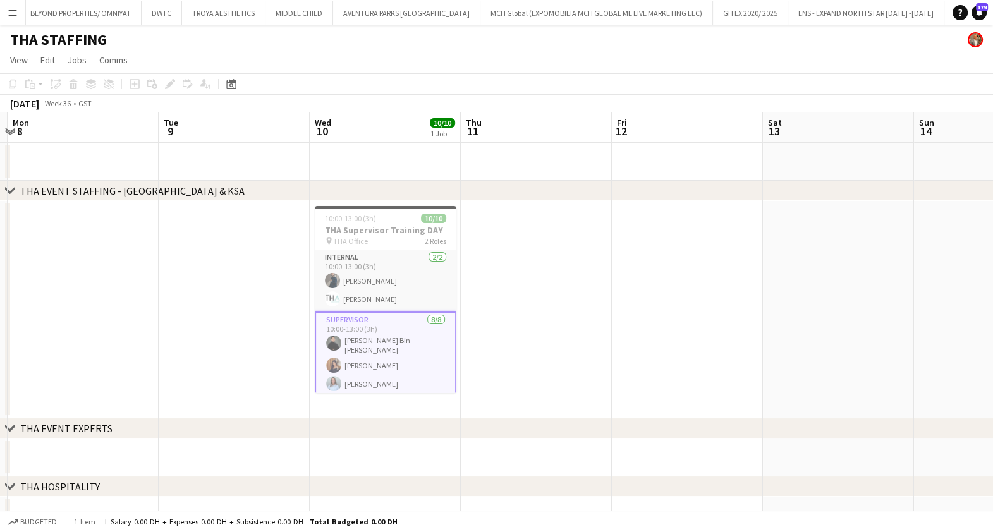
click at [355, 341] on app-card-role "Supervisor 8/8 10:00-13:00 (3h) Hassan Bin Rashid Ahmed Aliaksandra Zaikina Kse…" at bounding box center [386, 401] width 142 height 178
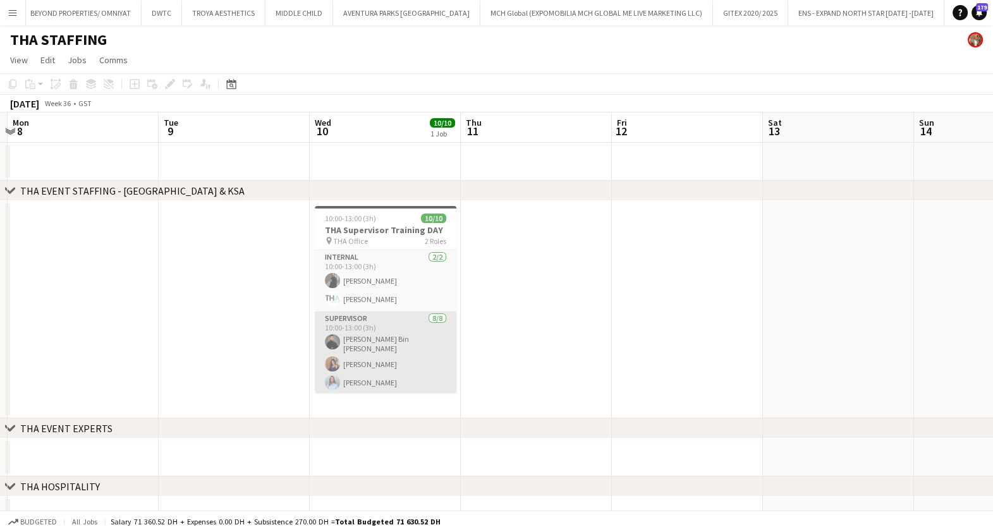
click at [355, 341] on app-card-role "Supervisor 8/8 10:00-13:00 (3h) Hassan Bin Rashid Ahmed Aliaksandra Zaikina Kse…" at bounding box center [386, 399] width 142 height 175
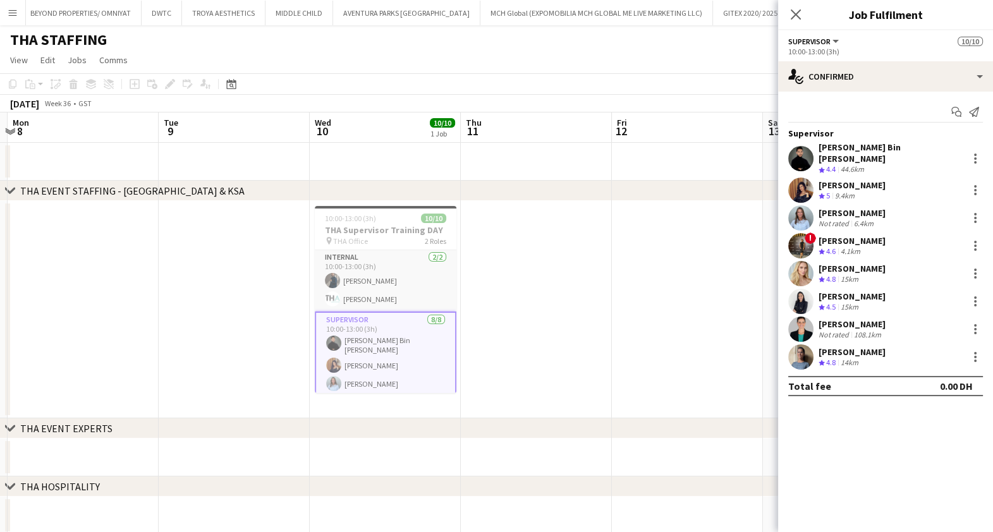
click at [852, 207] on div "Ksenia Glotova" at bounding box center [852, 212] width 67 height 11
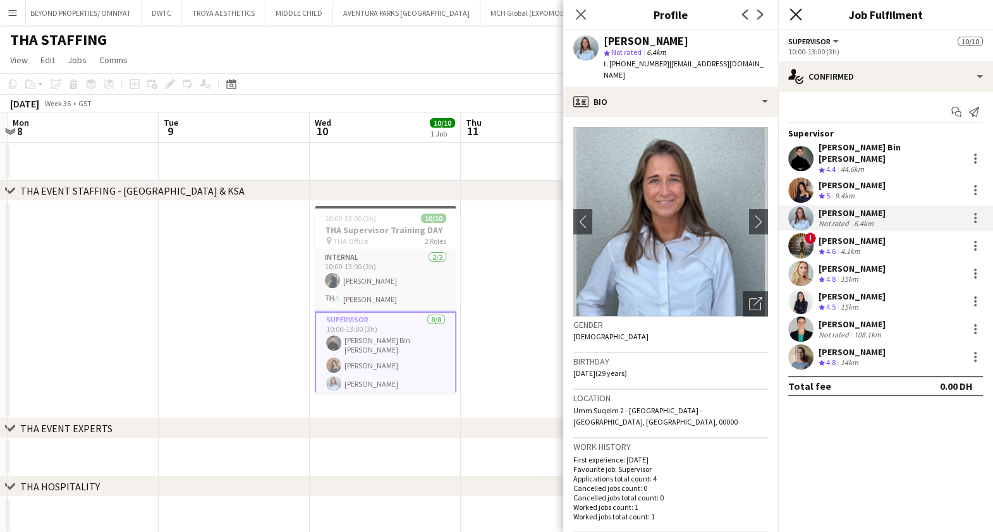
click at [797, 11] on icon "Close pop-in" at bounding box center [796, 14] width 12 height 12
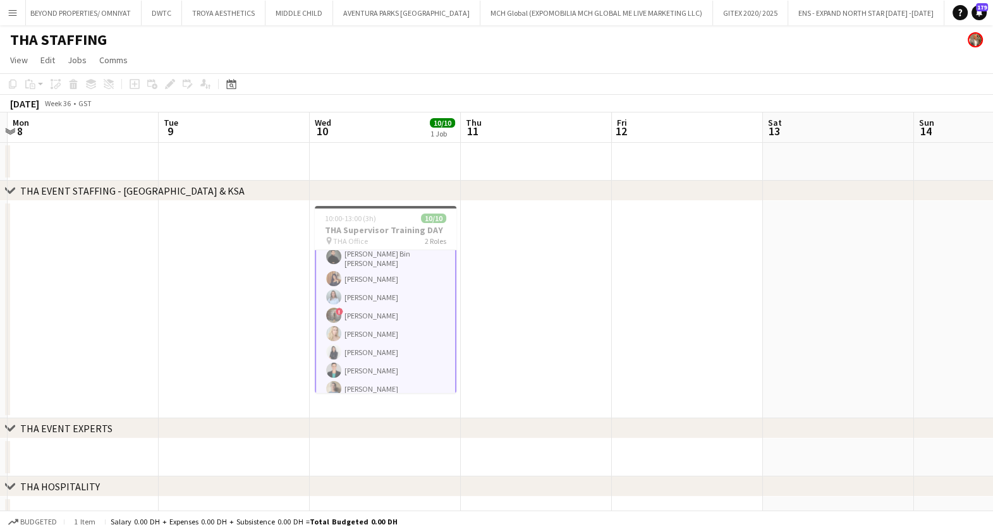
scroll to position [92, 0]
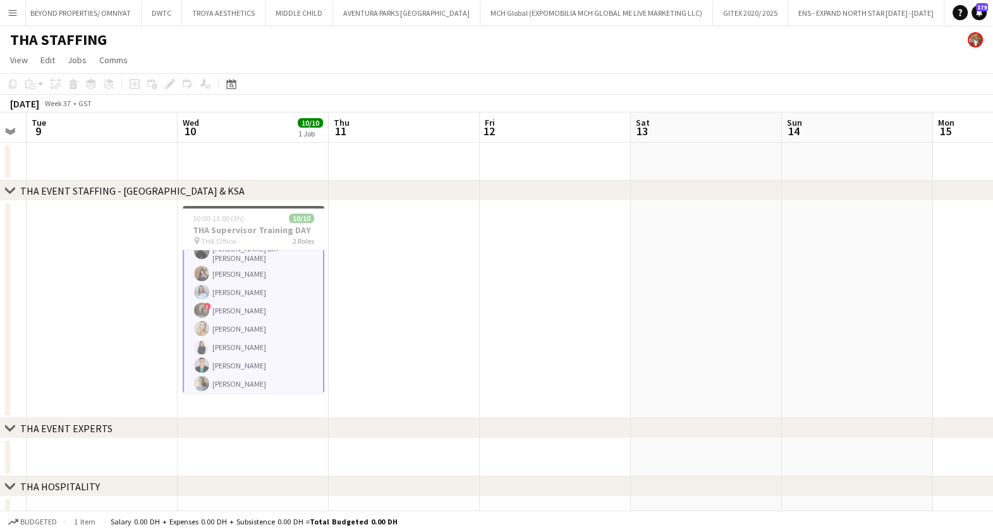
drag, startPoint x: 646, startPoint y: 322, endPoint x: 288, endPoint y: 307, distance: 358.8
click at [212, 321] on app-calendar-viewport "Sat 6 Sun 7 Mon 8 Tue 9 Wed 10 10/10 1 Job Thu 11 Fri 12 Sat 13 Sun 14 Mon 15 T…" at bounding box center [496, 324] width 993 height 422
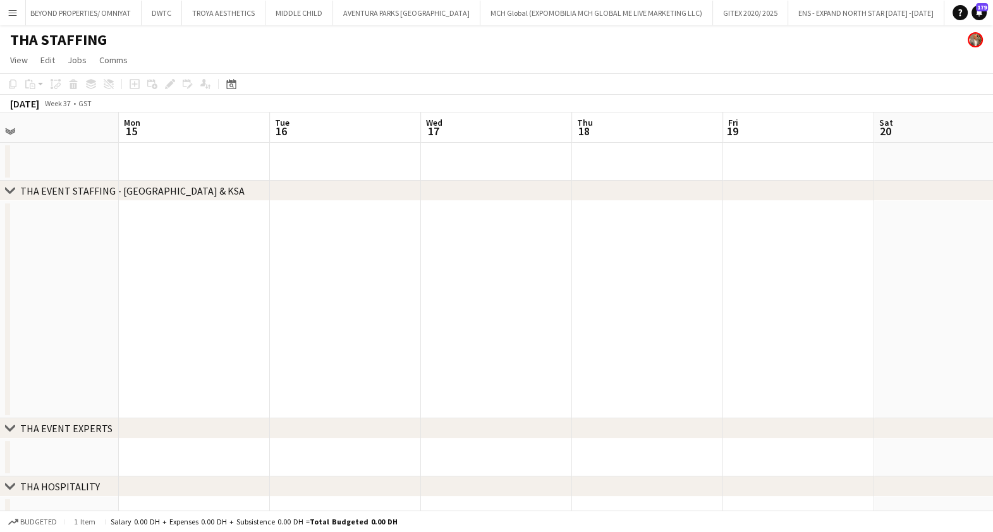
drag, startPoint x: 439, startPoint y: 345, endPoint x: 427, endPoint y: 328, distance: 20.5
click at [293, 345] on app-calendar-viewport "Thu 11 Fri 12 Sat 13 Sun 14 Mon 15 Tue 16 Wed 17 Thu 18 Fri 19 Sat 20 Sun 21 Mo…" at bounding box center [496, 324] width 993 height 422
drag, startPoint x: 689, startPoint y: 343, endPoint x: 21, endPoint y: 275, distance: 671.1
click at [5, 278] on div "chevron-right THA EVENT STAFFING - UAE & KSA chevron-right THA EVENT EXPERTS ch…" at bounding box center [496, 324] width 993 height 422
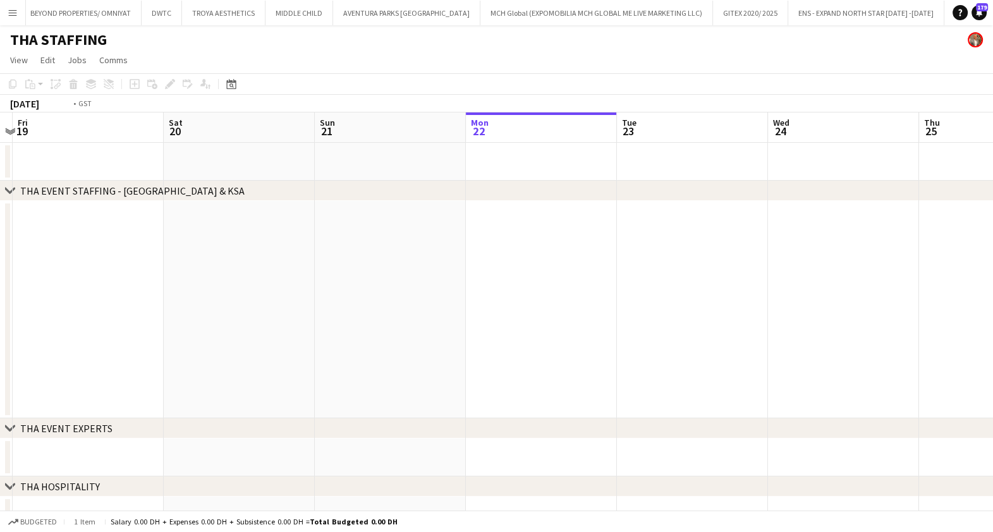
drag, startPoint x: 541, startPoint y: 311, endPoint x: 490, endPoint y: 283, distance: 58.6
click at [52, 263] on app-calendar-viewport "Tue 16 Wed 17 Thu 18 Fri 19 Sat 20 Sun 21 Mon 22 Tue 23 Wed 24 Thu 25 Fri 26 Sa…" at bounding box center [496, 324] width 993 height 422
drag, startPoint x: 479, startPoint y: 319, endPoint x: 229, endPoint y: 302, distance: 251.0
click at [196, 307] on app-calendar-viewport "Sat 20 Sun 21 Mon 22 Tue 23 Wed 24 Thu 25 Fri 26 Sat 27 Sun 28 Mon 29 Tue 30 13…" at bounding box center [496, 324] width 993 height 422
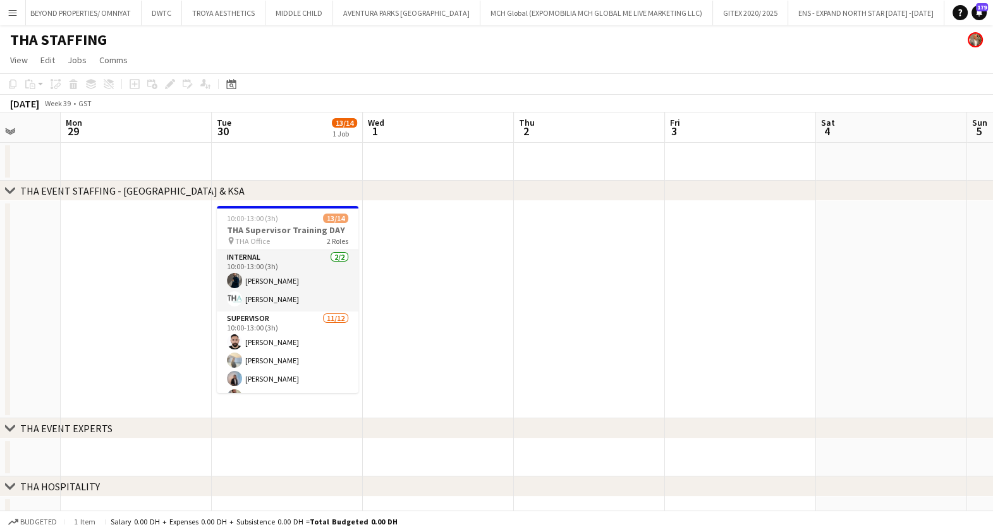
scroll to position [0, 455]
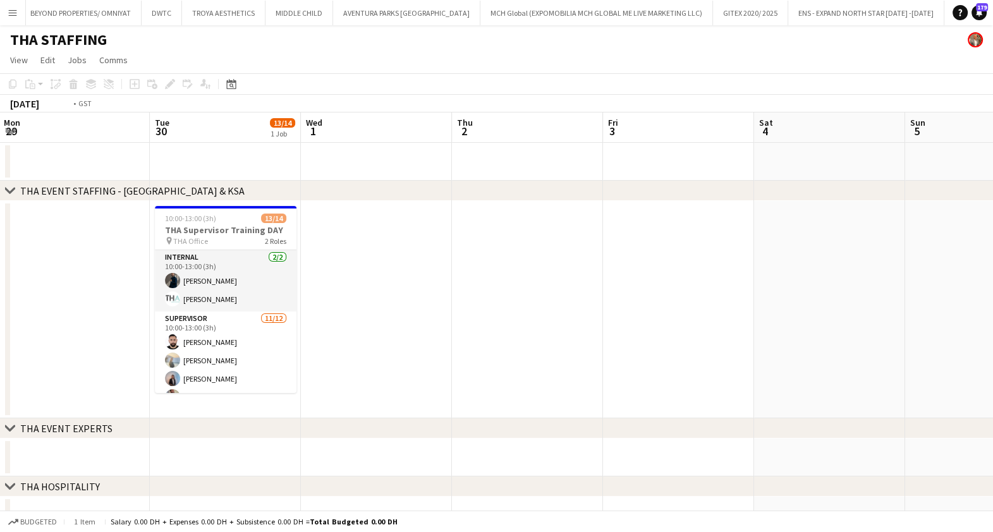
drag, startPoint x: 761, startPoint y: 358, endPoint x: 381, endPoint y: 348, distance: 380.1
click at [381, 348] on app-calendar-viewport "Fri 26 Sat 27 Sun 28 Mon 29 Tue 30 13/14 1 Job Wed 1 Thu 2 Fri 3 Sat 4 Sun 5 Mo…" at bounding box center [496, 324] width 993 height 422
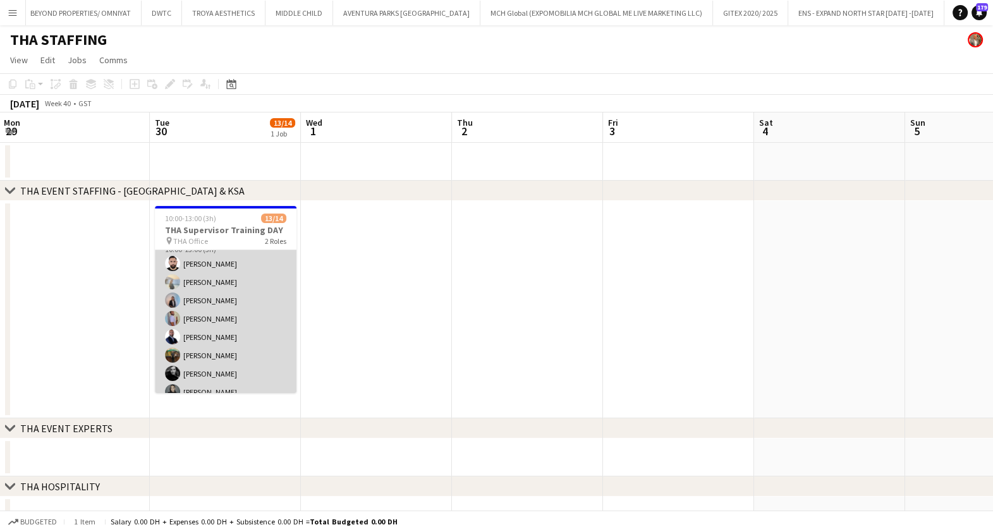
click at [238, 307] on app-card-role "Supervisor 11/12 10:00-13:00 (3h) Moustafa Hamada Daria Burdiuk Marina Paez Wae…" at bounding box center [226, 355] width 142 height 245
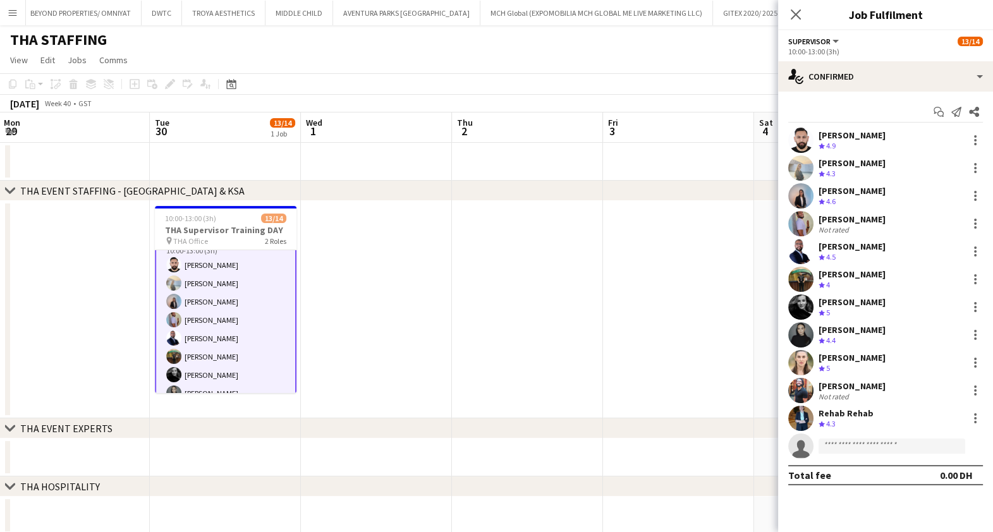
scroll to position [80, 0]
click at [859, 134] on div "Moustafa Hamada" at bounding box center [852, 135] width 67 height 11
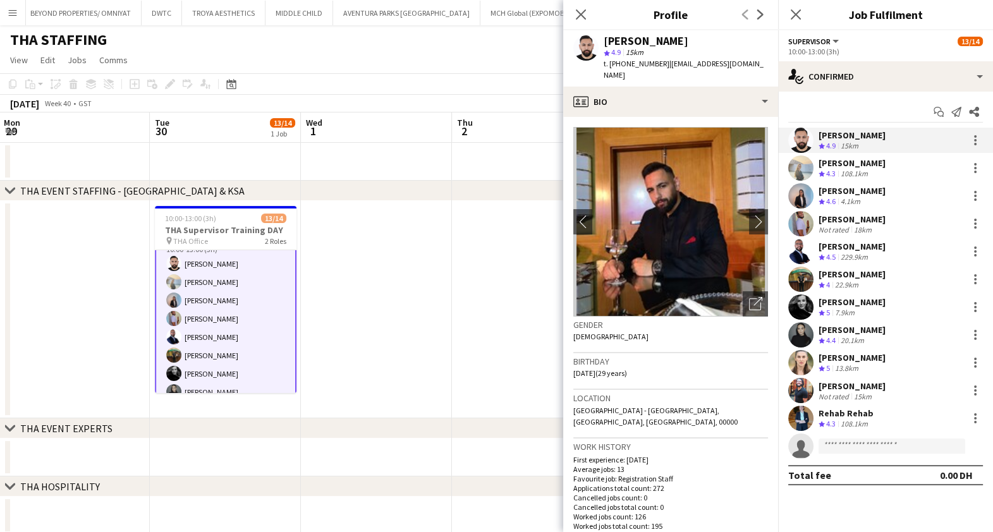
click at [852, 169] on div "108.1km" at bounding box center [854, 174] width 32 height 11
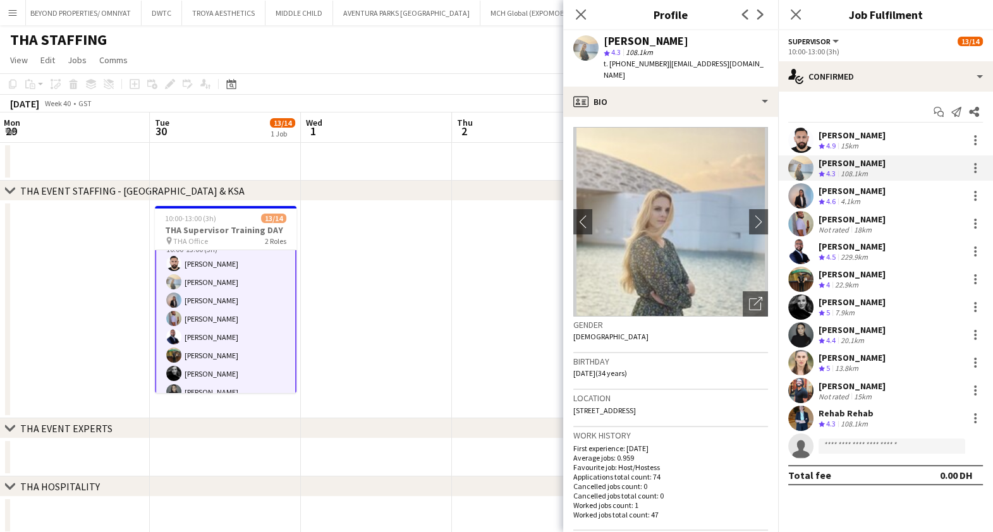
click at [848, 197] on div "4.1km" at bounding box center [850, 202] width 25 height 11
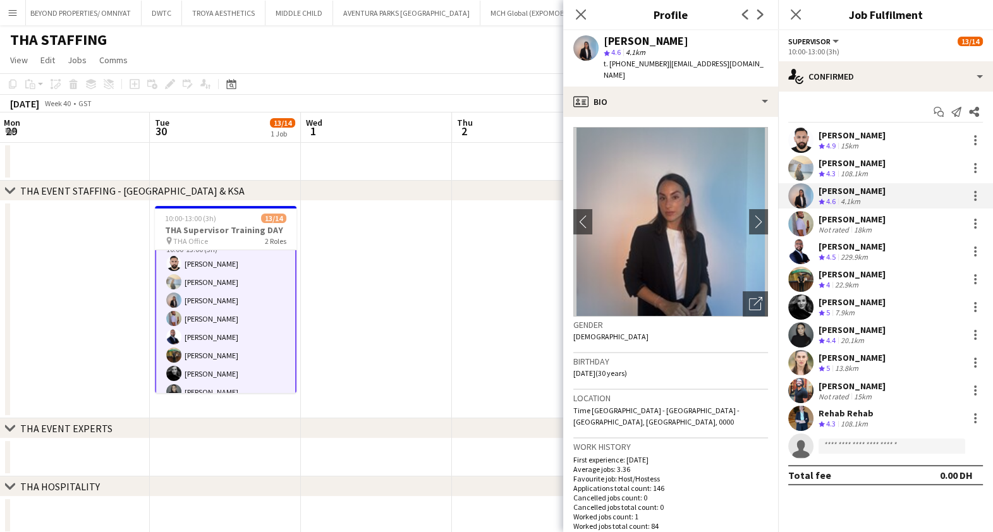
click at [848, 216] on div "Wael Itani" at bounding box center [852, 219] width 67 height 11
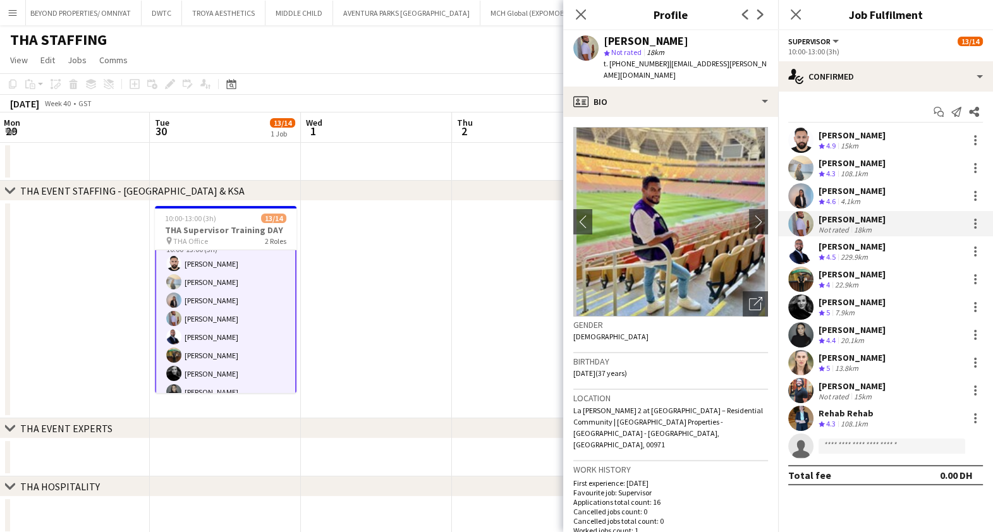
click at [860, 248] on div "Hussein Hanoun" at bounding box center [852, 246] width 67 height 11
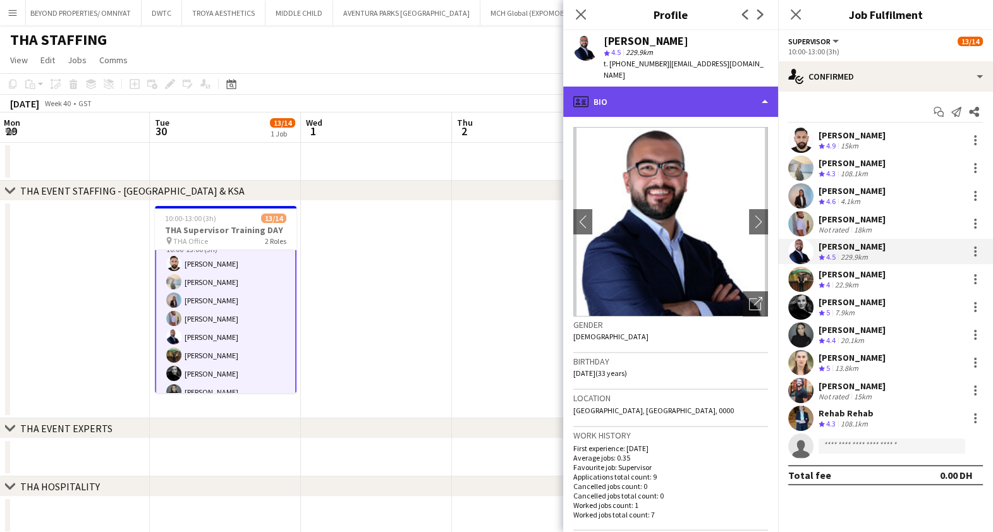
click at [653, 87] on div "profile Bio" at bounding box center [670, 102] width 215 height 30
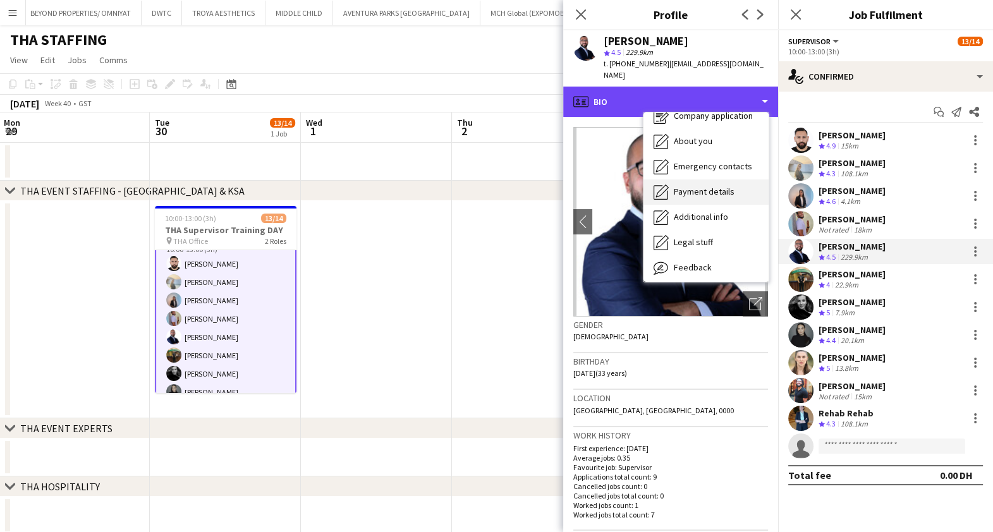
scroll to position [68, 0]
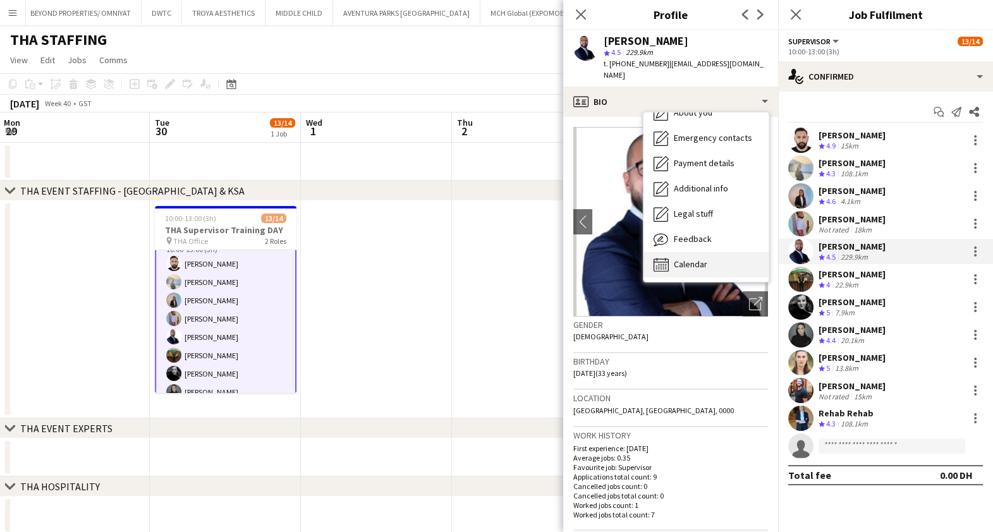
click at [694, 259] on span "Calendar" at bounding box center [691, 264] width 34 height 11
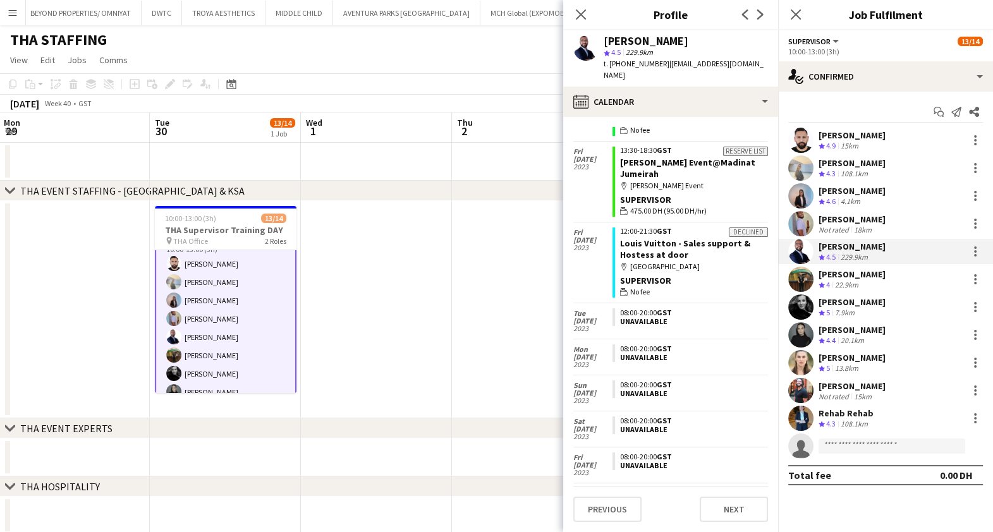
scroll to position [857, 0]
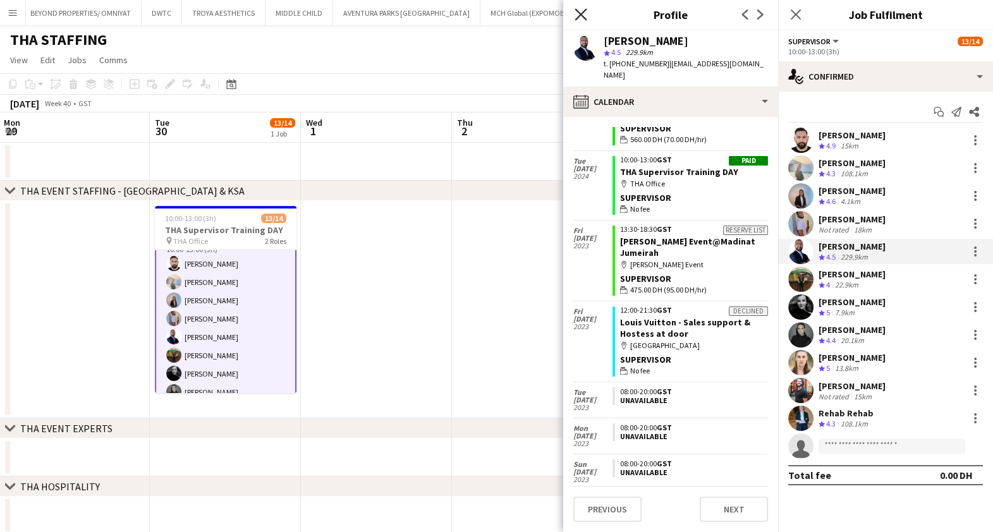
click at [581, 15] on icon at bounding box center [581, 14] width 12 height 12
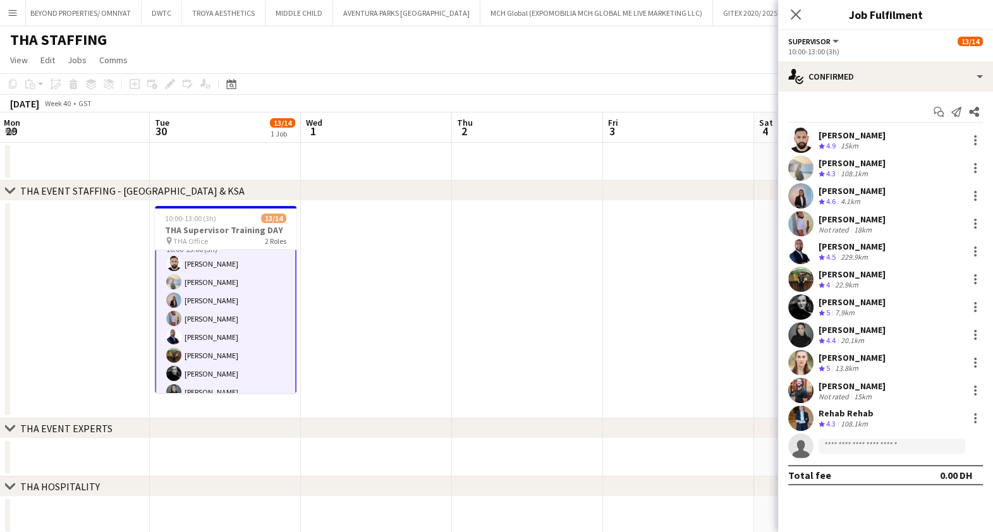
click at [850, 273] on div "Moemen Ahmed" at bounding box center [852, 274] width 67 height 11
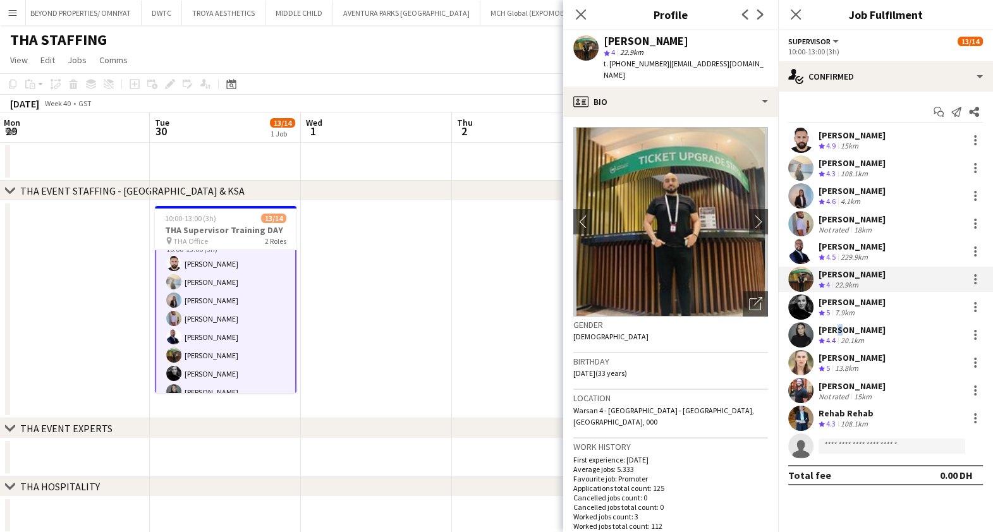
click at [838, 329] on div "Ghada Butros" at bounding box center [852, 329] width 67 height 11
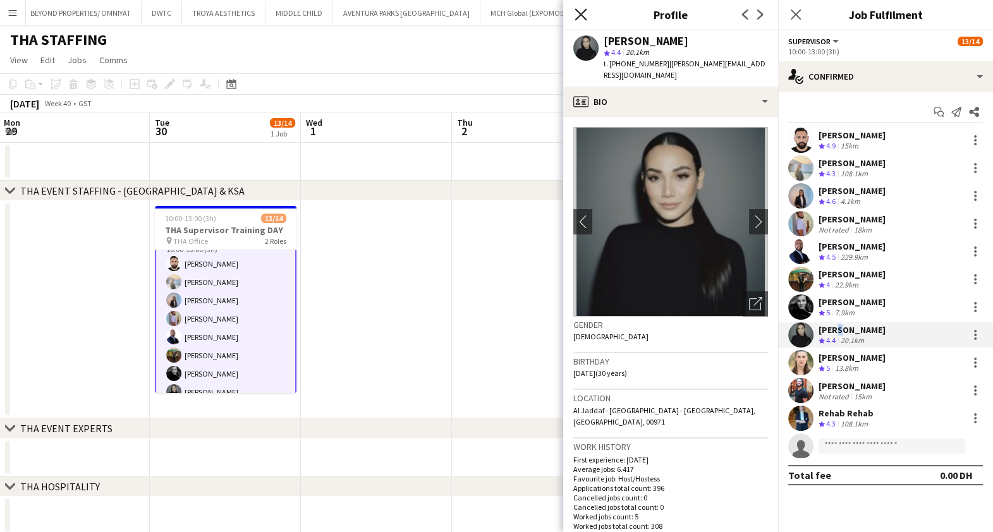
click at [580, 13] on icon at bounding box center [581, 14] width 12 height 12
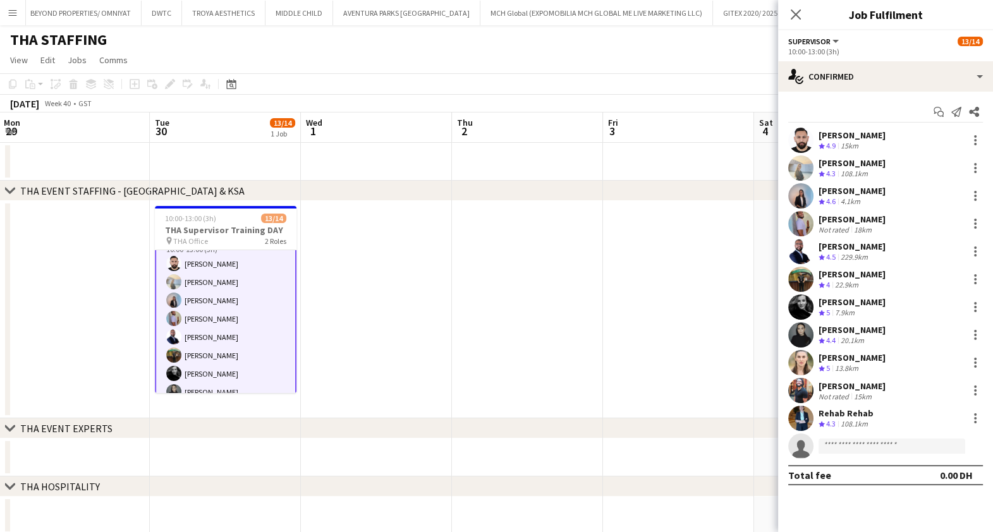
click at [844, 362] on div "Amanda Neme" at bounding box center [852, 357] width 67 height 11
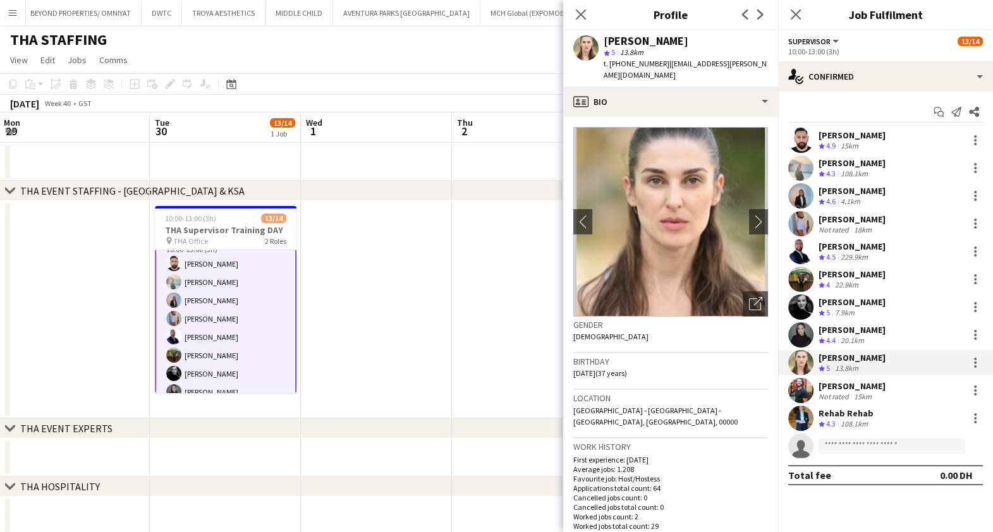
click at [842, 278] on div "Moemen Ahmed" at bounding box center [852, 274] width 67 height 11
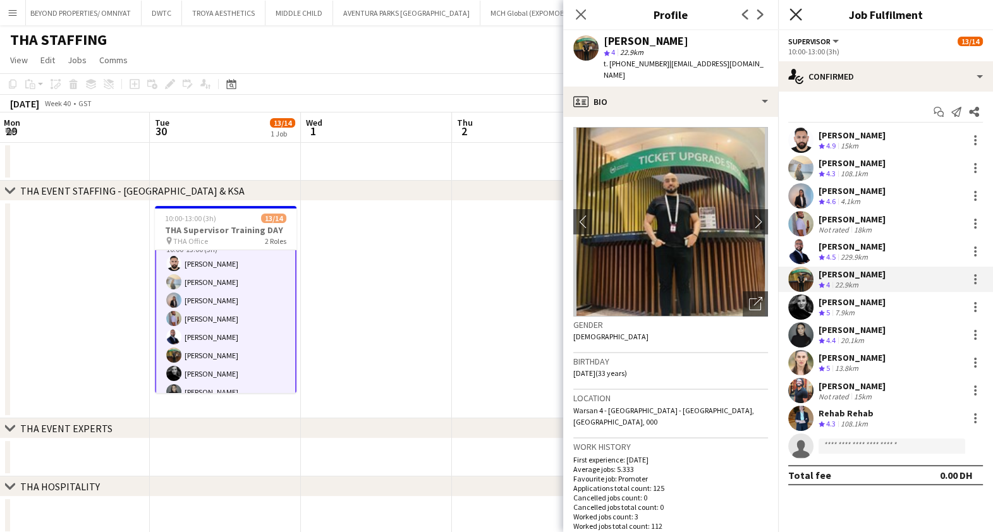
click at [797, 11] on icon "Close pop-in" at bounding box center [796, 14] width 12 height 12
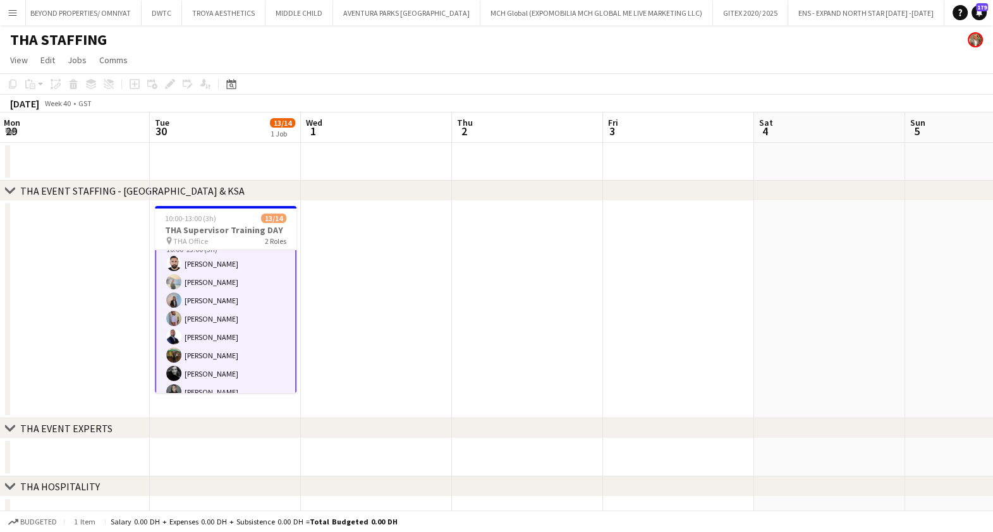
click at [227, 314] on app-card-role "Supervisor 11/12 10:00-13:00 (3h) Moustafa Hamada Daria Burdiuk Marina Paez Wae…" at bounding box center [226, 355] width 142 height 247
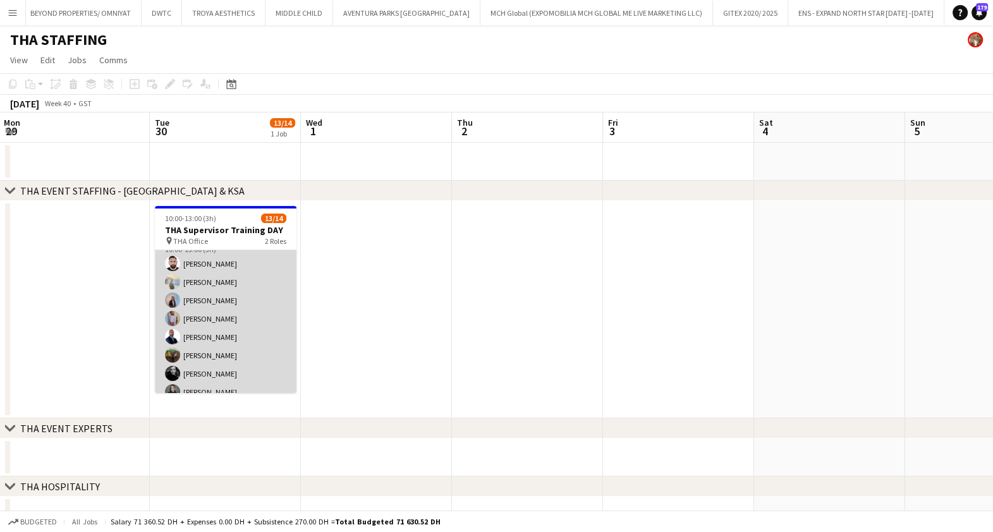
click at [227, 314] on app-card-role "Supervisor 11/12 10:00-13:00 (3h) Moustafa Hamada Daria Burdiuk Marina Paez Wae…" at bounding box center [226, 355] width 142 height 245
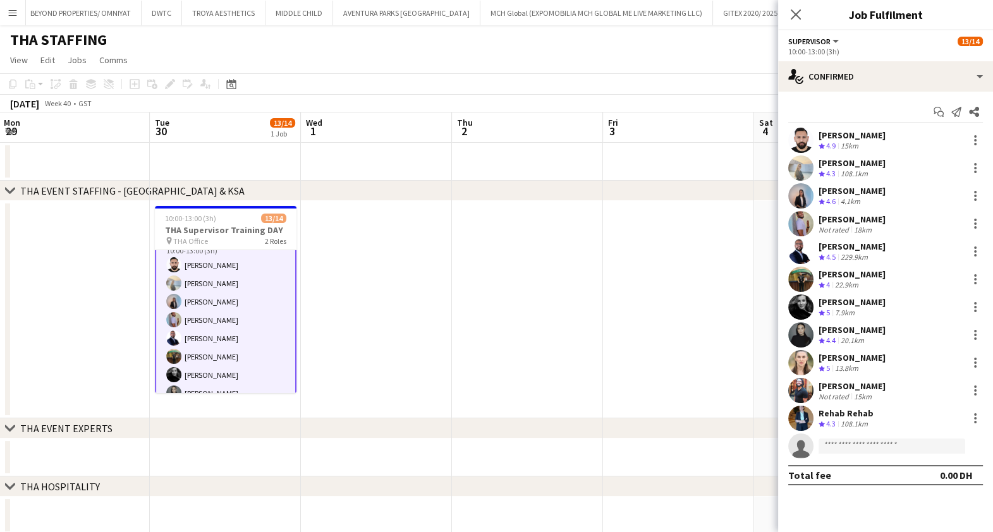
scroll to position [80, 0]
click at [974, 250] on div at bounding box center [975, 251] width 3 height 3
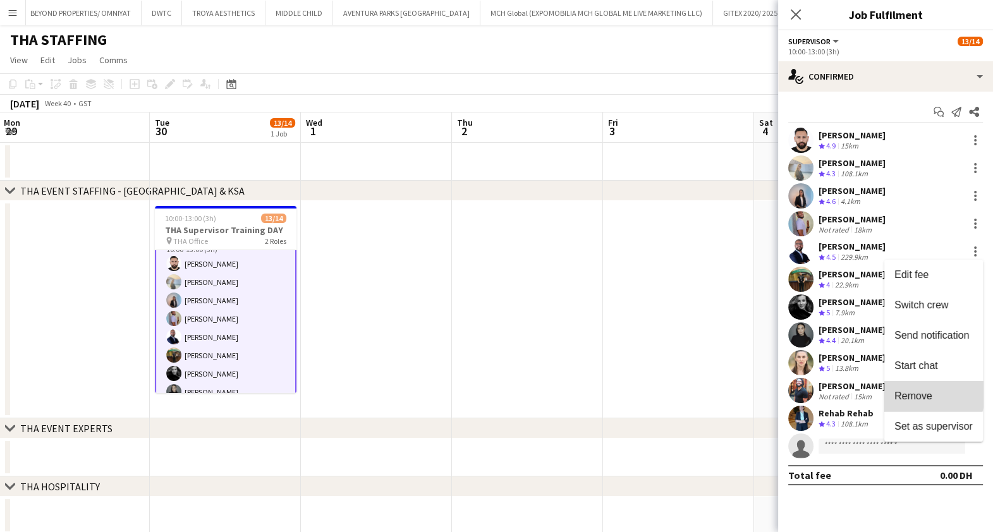
click at [915, 395] on span "Remove" at bounding box center [914, 396] width 38 height 11
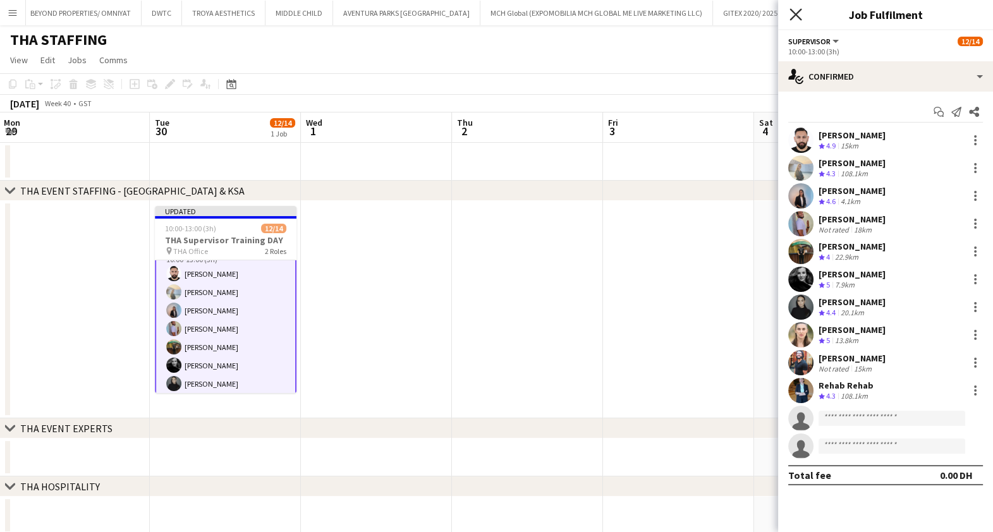
click at [797, 11] on icon "Close pop-in" at bounding box center [796, 14] width 12 height 12
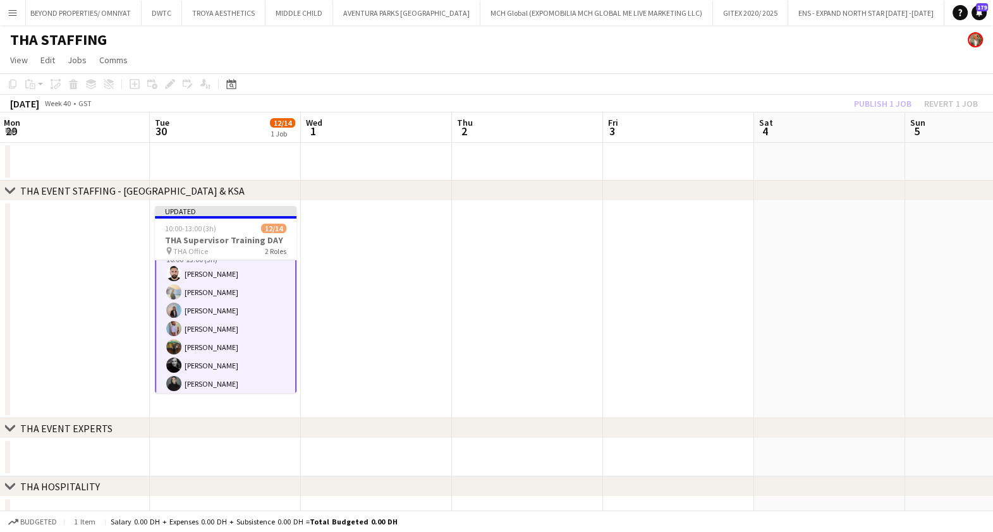
click at [888, 104] on div "Publish 1 job Revert 1 job" at bounding box center [916, 103] width 154 height 16
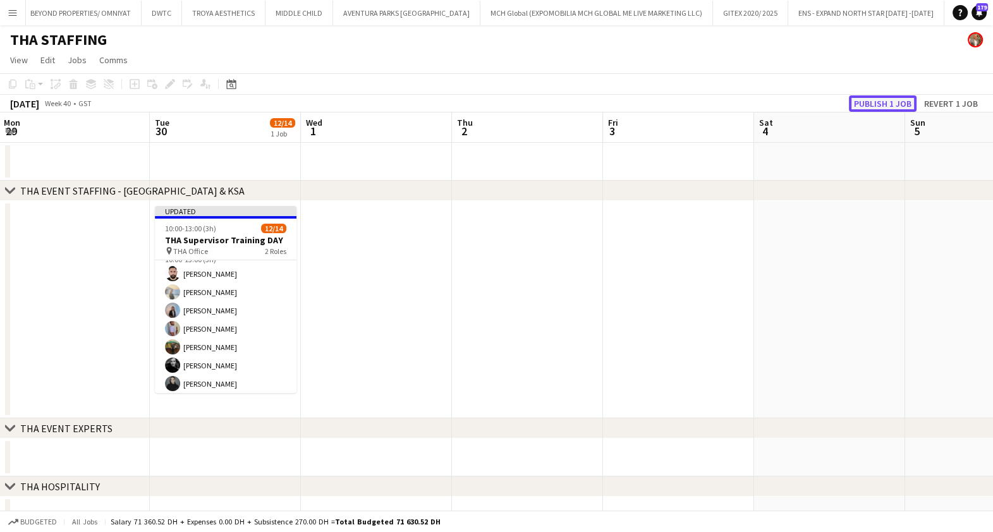
click at [887, 103] on button "Publish 1 job" at bounding box center [883, 103] width 68 height 16
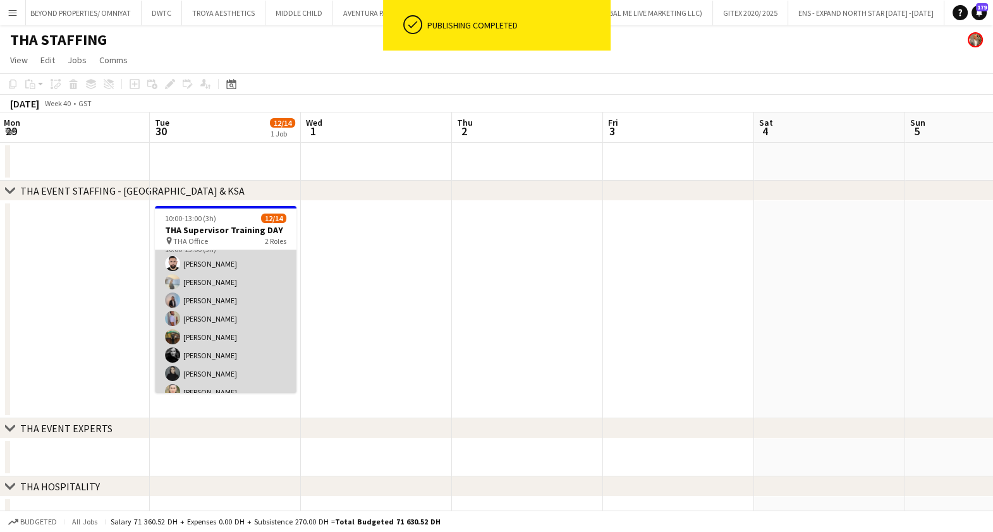
click at [231, 296] on app-card-role "Supervisor 10/12 10:00-13:00 (3h) Moustafa Hamada Daria Burdiuk Marina Paez Wae…" at bounding box center [226, 355] width 142 height 245
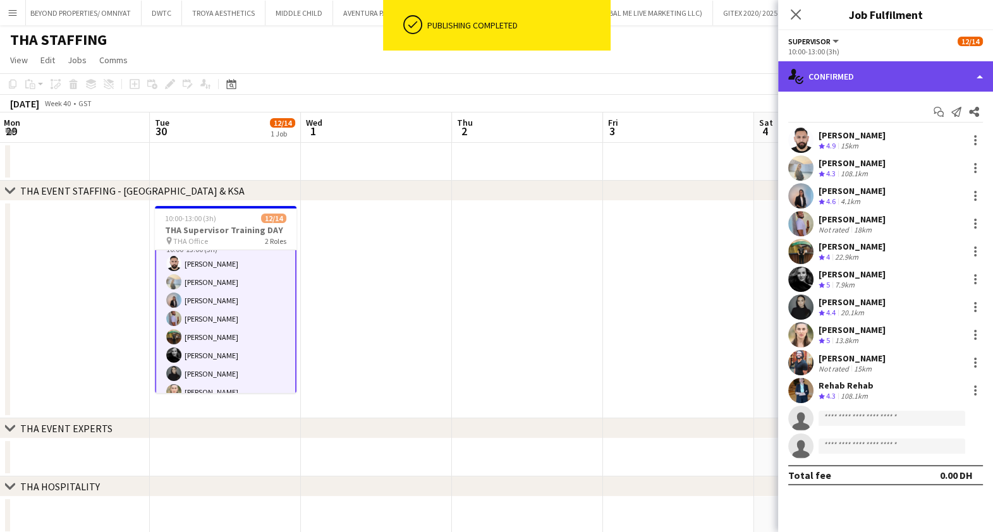
click at [860, 78] on div "single-neutral-actions-check-2 Confirmed" at bounding box center [885, 76] width 215 height 30
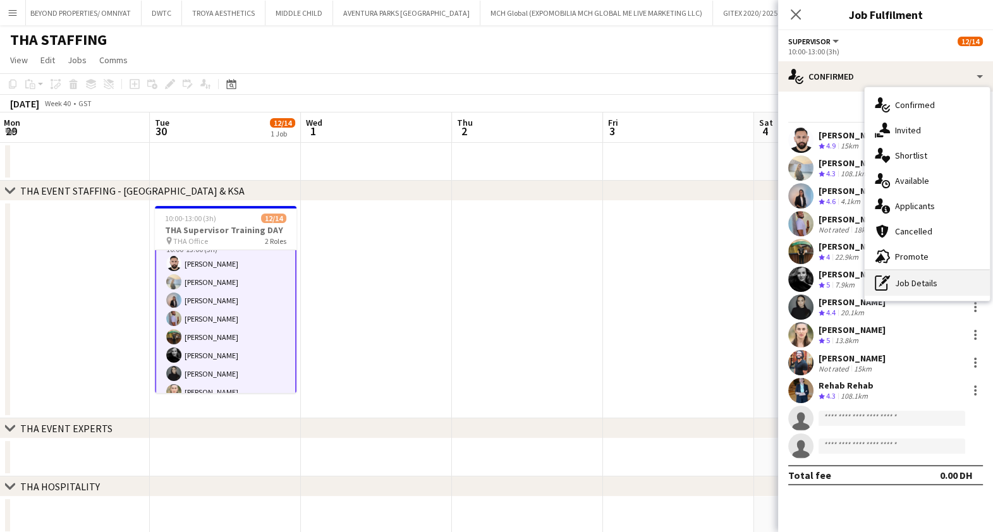
click at [913, 284] on div "pen-write Job Details" at bounding box center [927, 283] width 125 height 25
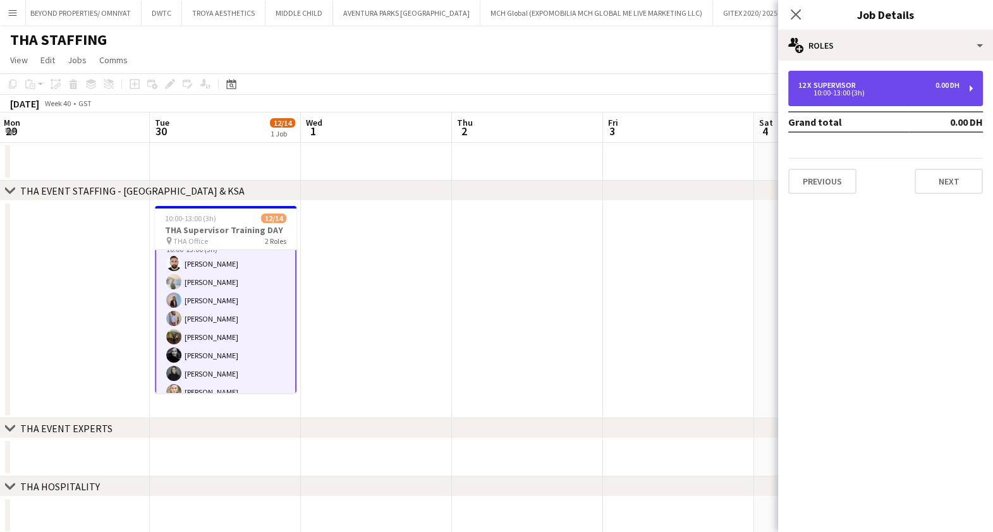
click at [850, 80] on div "12 x Supervisor 0.00 DH 10:00-13:00 (3h)" at bounding box center [885, 88] width 195 height 35
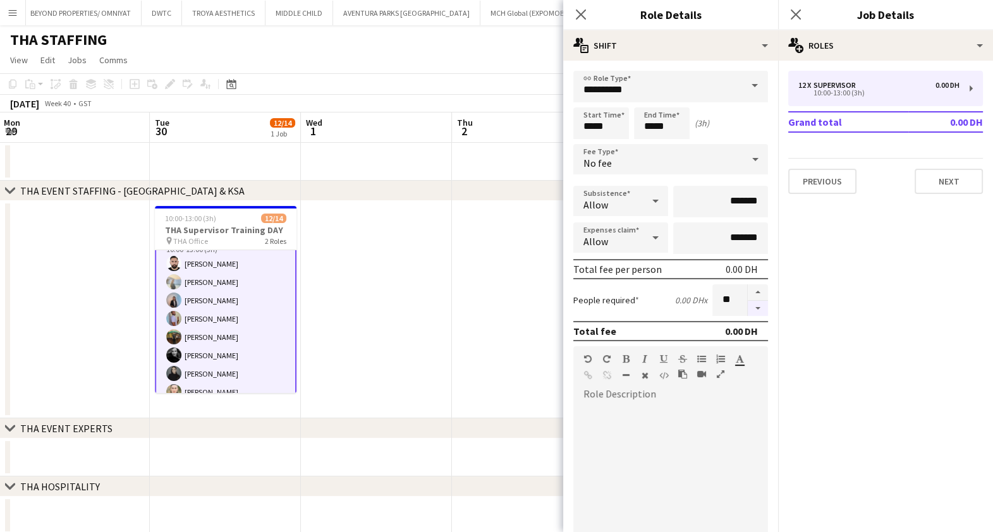
click at [748, 303] on button "button" at bounding box center [758, 309] width 20 height 16
type input "**"
click at [796, 11] on icon "Close pop-in" at bounding box center [796, 14] width 12 height 12
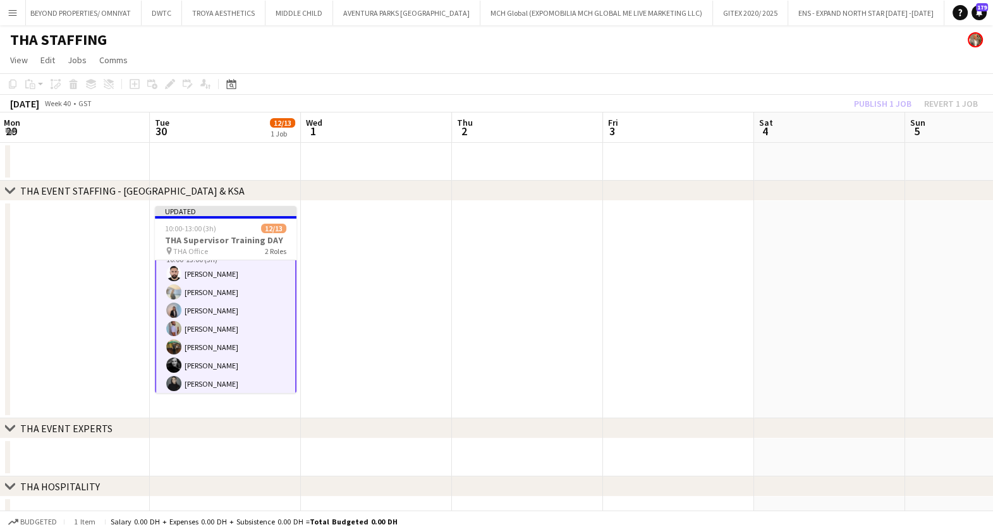
click at [867, 104] on div "Publish 1 job Revert 1 job" at bounding box center [916, 103] width 154 height 16
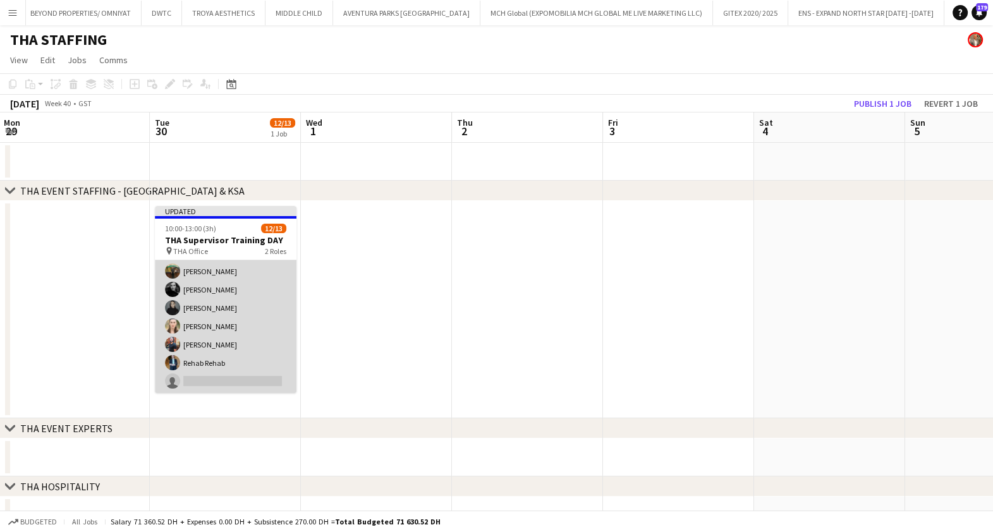
click at [231, 298] on app-card-role "Supervisor 10/11 10:00-13:00 (3h) Moustafa Hamada Daria Burdiuk Marina Paez Wae…" at bounding box center [226, 281] width 142 height 226
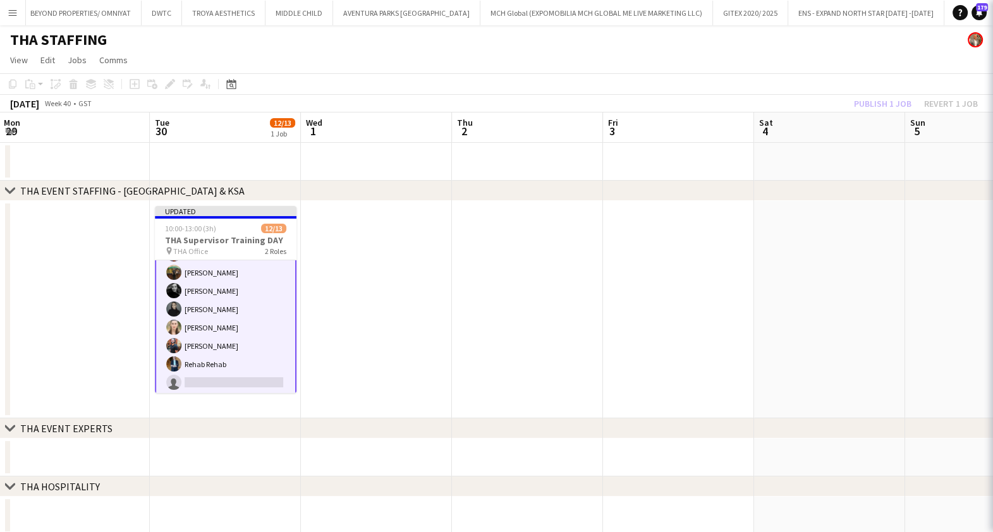
scroll to position [155, 0]
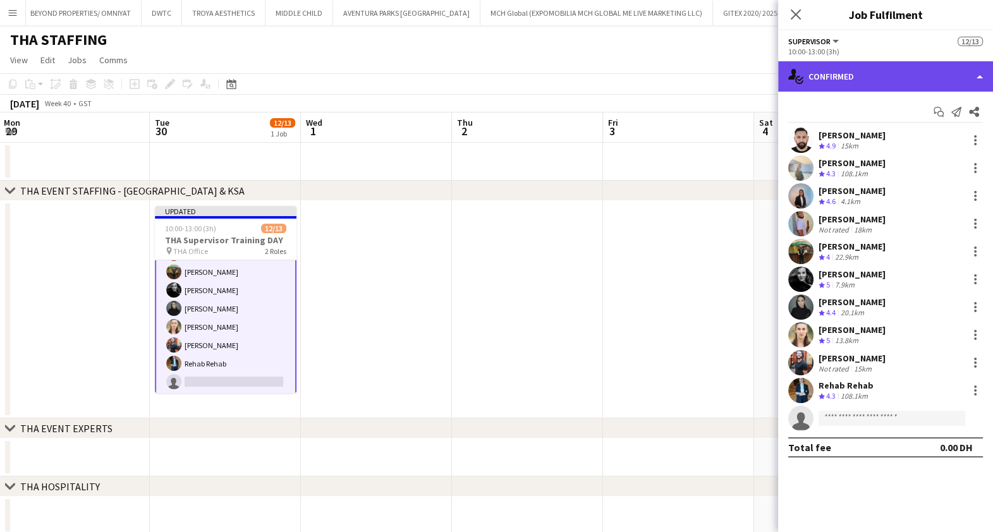
click at [912, 70] on div "single-neutral-actions-check-2 Confirmed" at bounding box center [885, 76] width 215 height 30
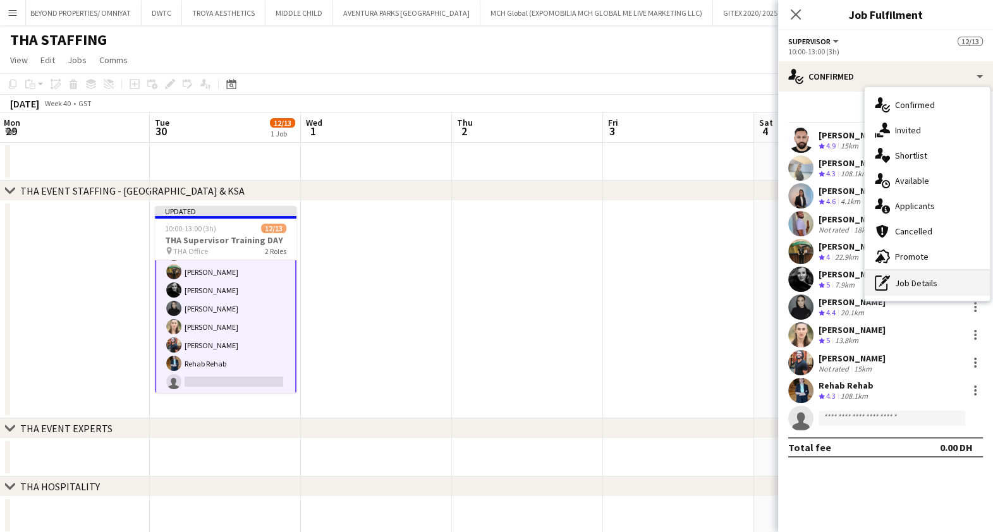
click at [901, 288] on div "pen-write Job Details" at bounding box center [927, 283] width 125 height 25
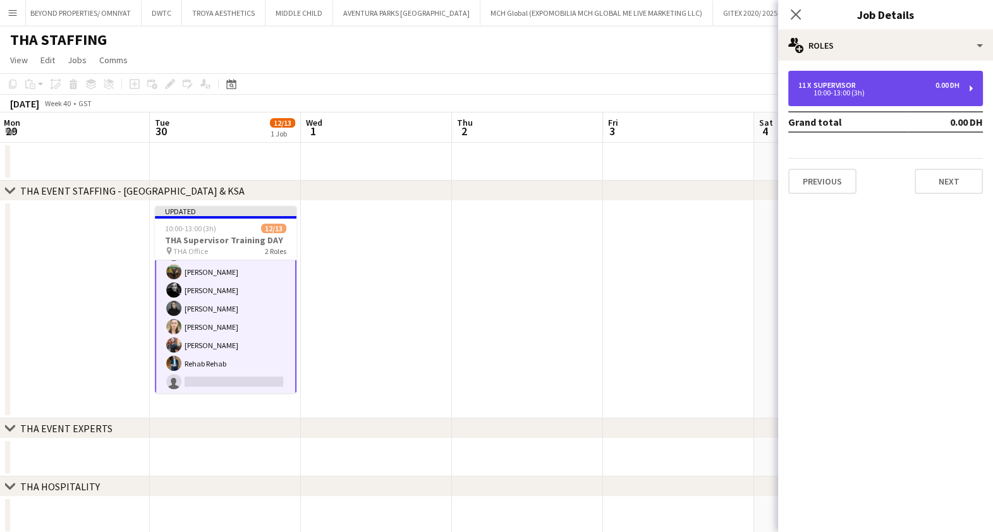
click at [851, 73] on div "11 x Supervisor 0.00 DH 10:00-13:00 (3h)" at bounding box center [885, 88] width 195 height 35
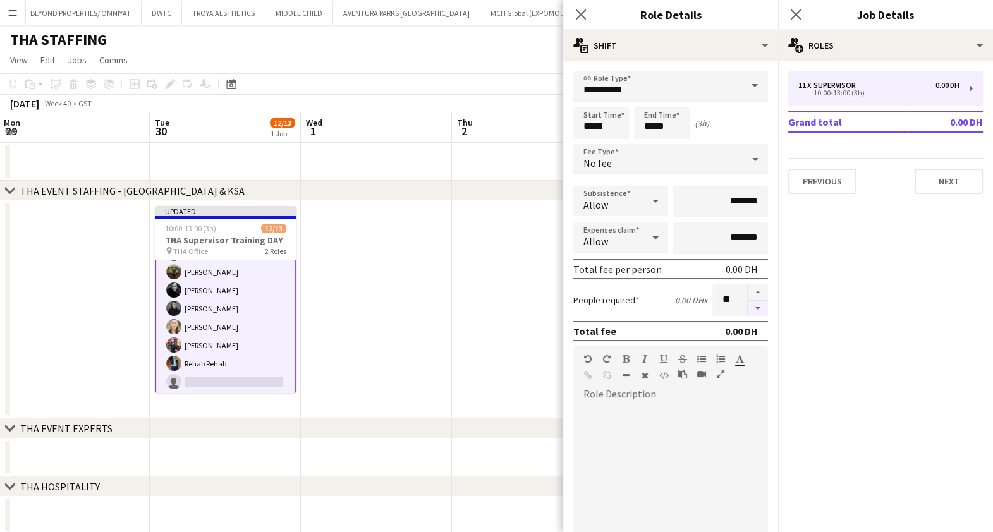
click at [748, 306] on button "button" at bounding box center [758, 309] width 20 height 16
type input "**"
click at [797, 9] on icon "Close pop-in" at bounding box center [796, 14] width 12 height 12
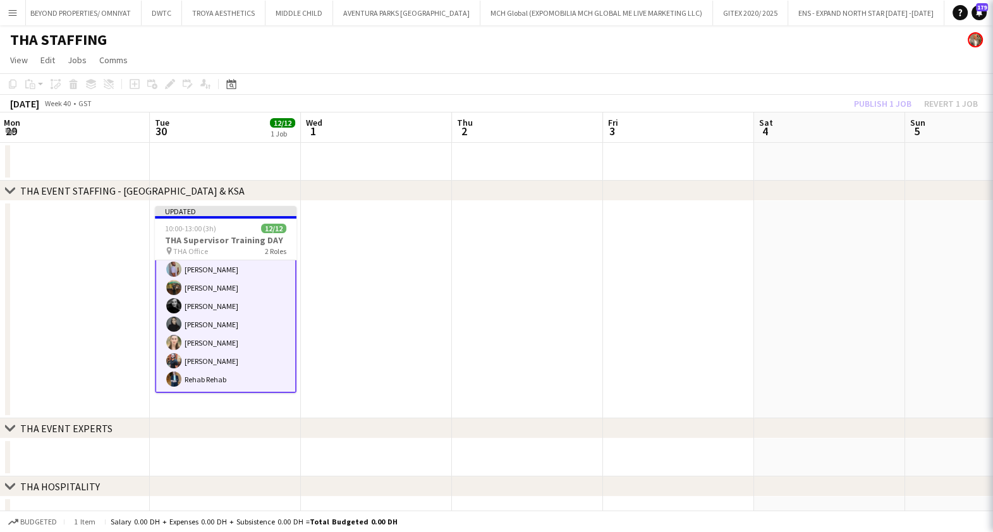
scroll to position [138, 0]
click at [882, 97] on div "Publish 1 job Revert 1 job" at bounding box center [916, 103] width 154 height 16
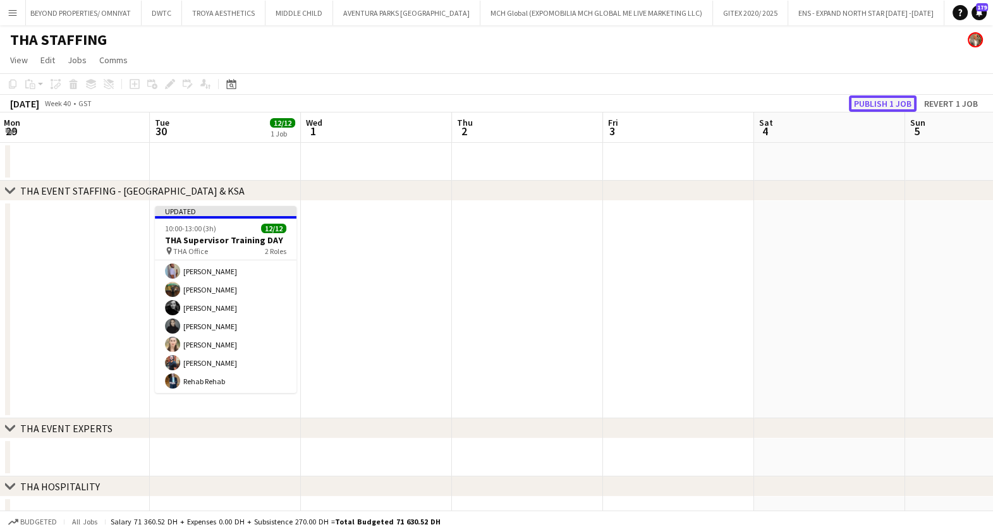
click at [883, 101] on button "Publish 1 job" at bounding box center [883, 103] width 68 height 16
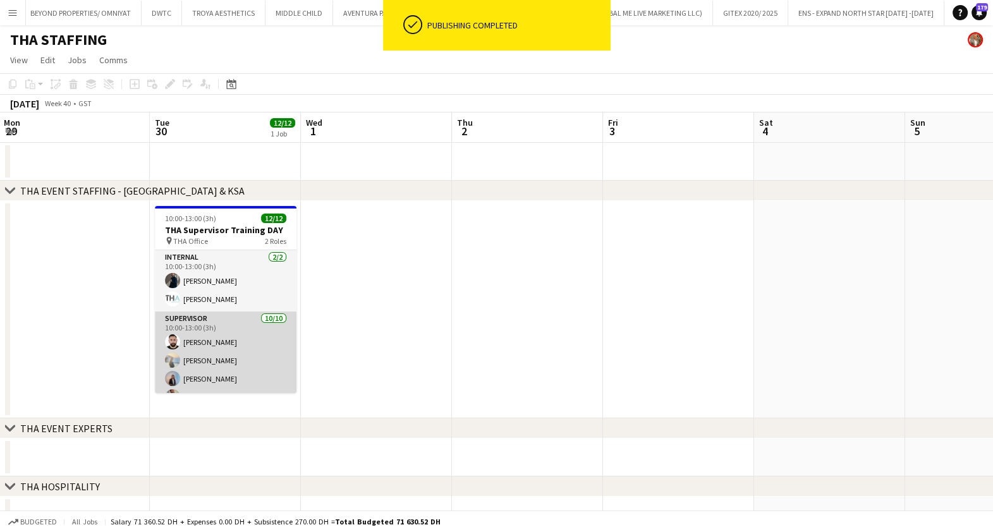
scroll to position [126, 0]
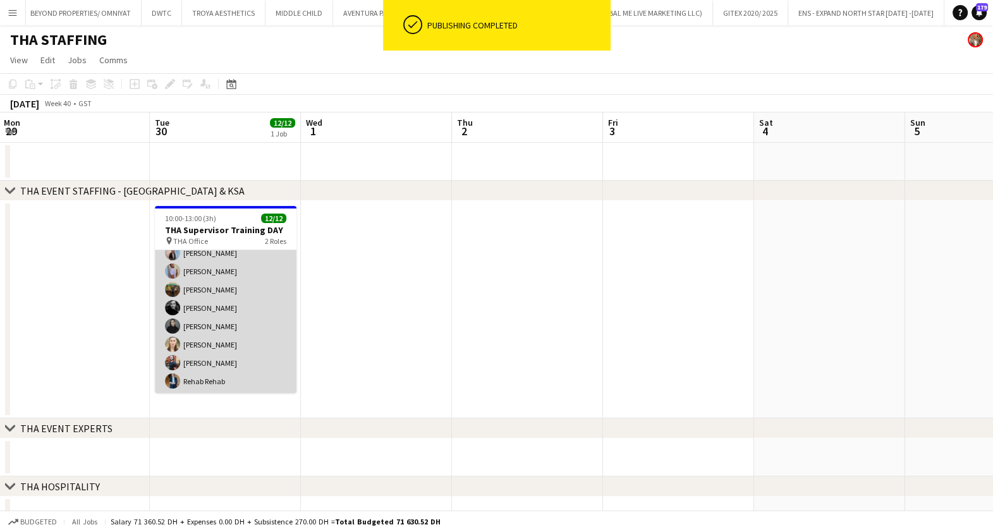
click at [245, 310] on app-card-role "Supervisor 10/10 10:00-13:00 (3h) Moustafa Hamada Daria Burdiuk Marina Paez Wae…" at bounding box center [226, 290] width 142 height 208
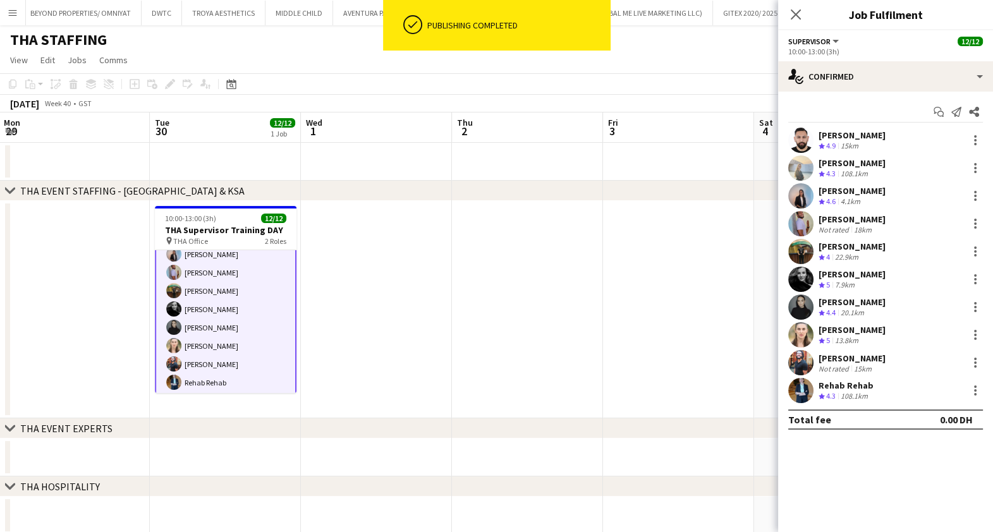
scroll to position [126, 0]
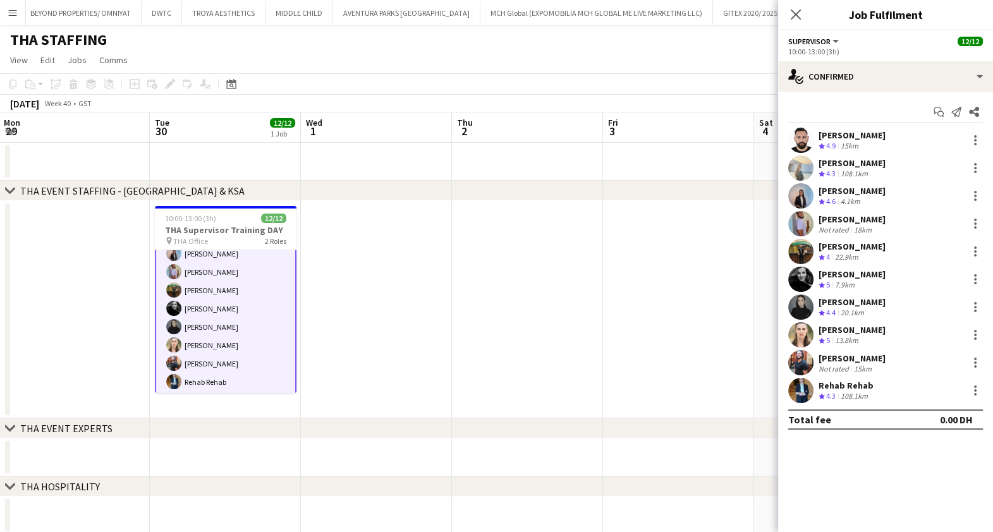
click at [841, 278] on div "Barbara Szep" at bounding box center [852, 274] width 67 height 11
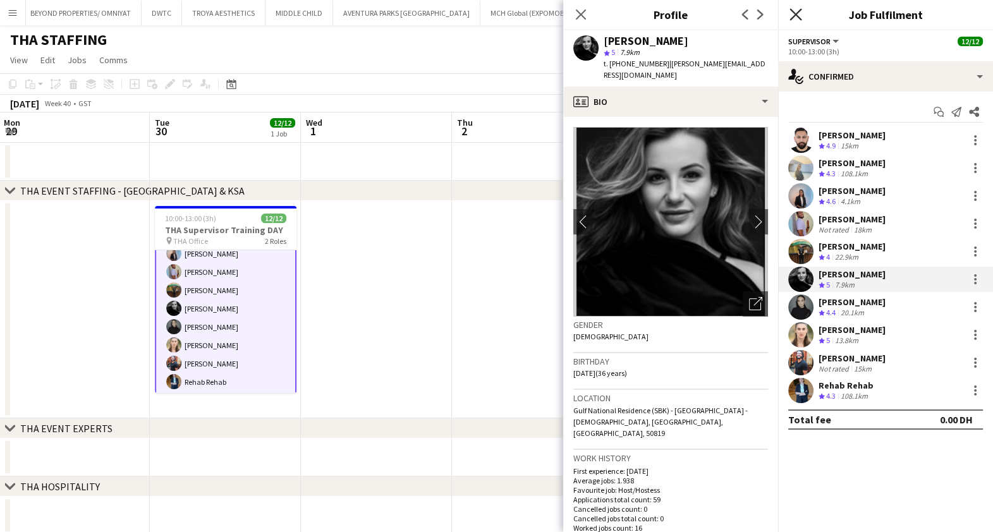
click at [800, 19] on icon at bounding box center [796, 14] width 12 height 12
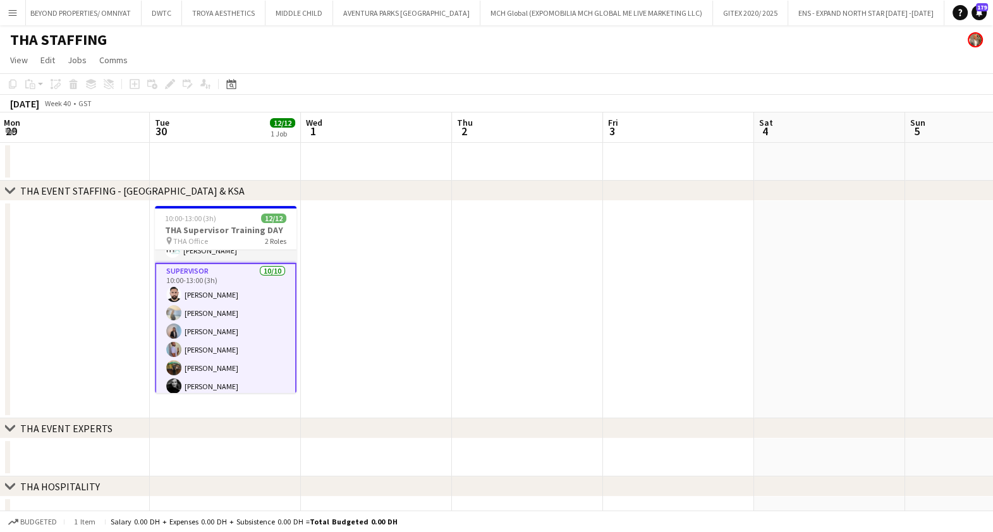
scroll to position [0, 0]
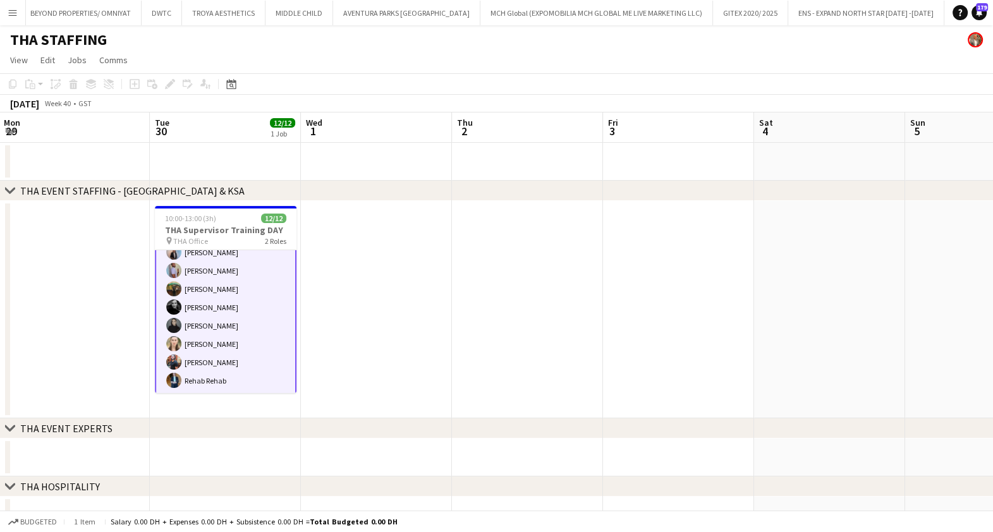
click at [216, 320] on app-card-role "Supervisor 10/10 10:00-13:00 (3h) Moustafa Hamada Daria Burdiuk Marina Paez Wae…" at bounding box center [226, 289] width 142 height 211
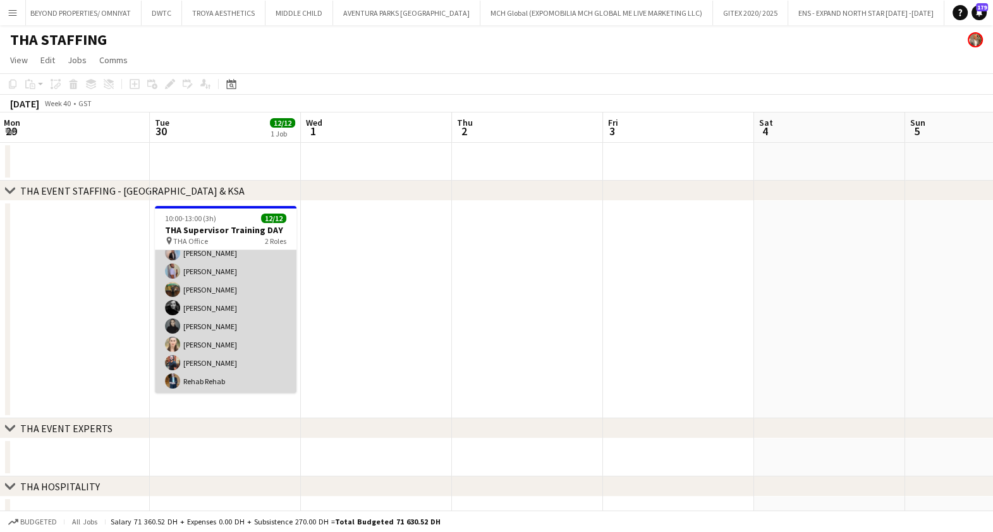
click at [224, 304] on app-card-role "Supervisor 10/10 10:00-13:00 (3h) Moustafa Hamada Daria Burdiuk Marina Paez Wae…" at bounding box center [226, 290] width 142 height 208
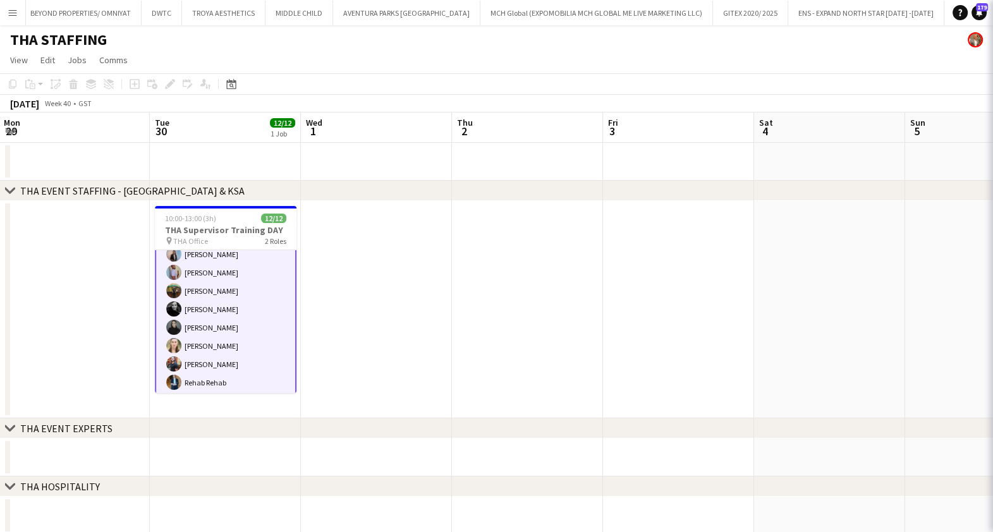
scroll to position [128, 0]
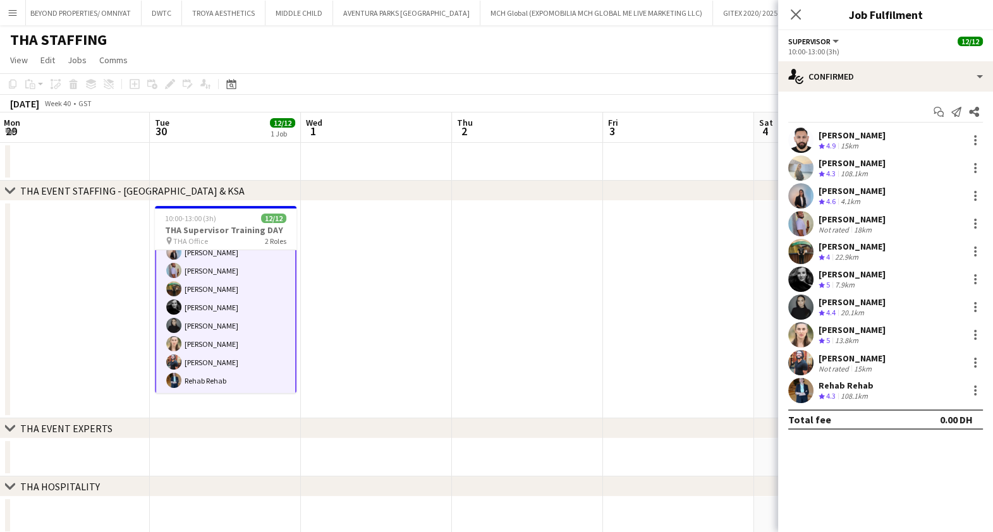
click at [844, 364] on div "Not rated" at bounding box center [835, 368] width 33 height 9
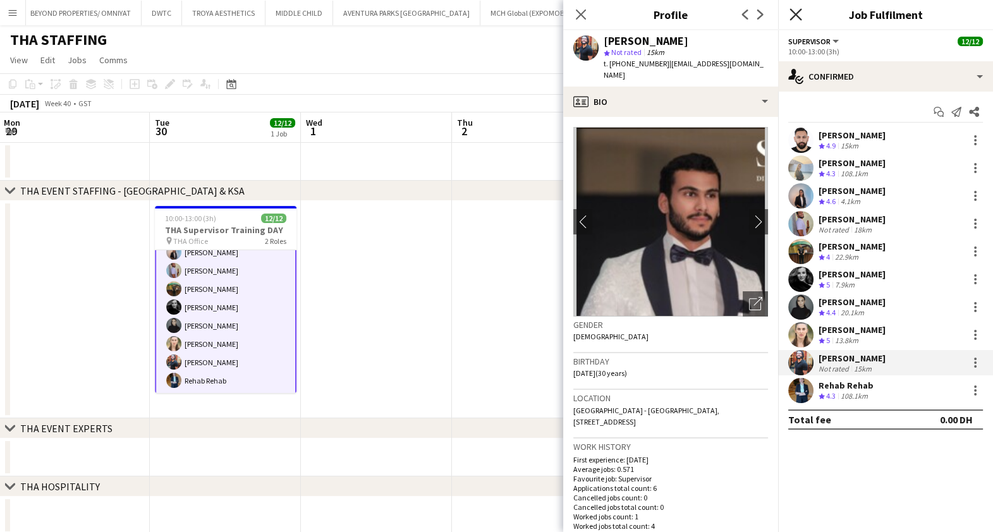
click at [790, 15] on icon "Close pop-in" at bounding box center [796, 14] width 12 height 12
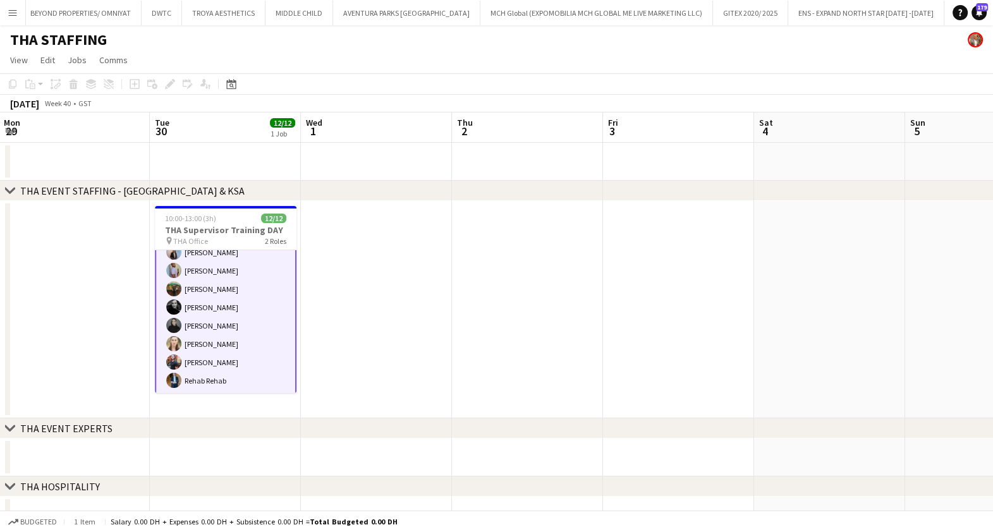
click at [245, 304] on app-card-role "Supervisor 10/10 10:00-13:00 (3h) Moustafa Hamada Daria Burdiuk Marina Paez Wae…" at bounding box center [226, 289] width 142 height 211
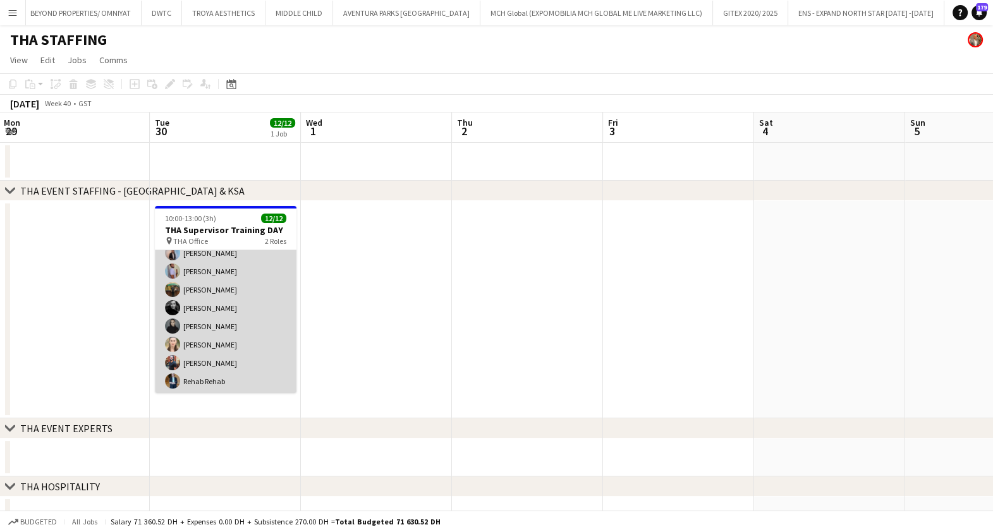
scroll to position [0, 0]
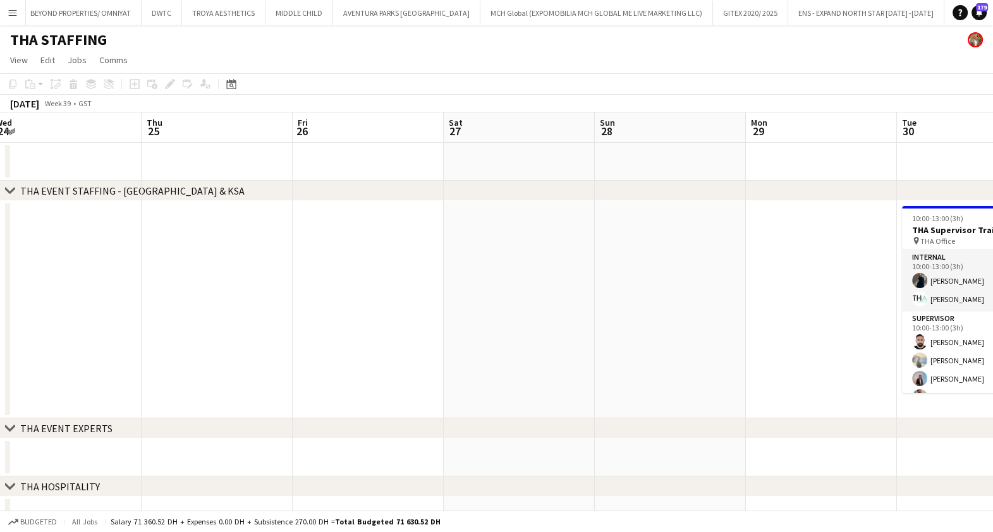
drag, startPoint x: 212, startPoint y: 324, endPoint x: 843, endPoint y: 341, distance: 631.2
click at [969, 346] on app-calendar-viewport "Mon 22 Tue 23 Wed 24 Thu 25 Fri 26 Sat 27 Sun 28 Mon 29 Tue 30 12/12 1 Job Wed …" at bounding box center [496, 324] width 993 height 422
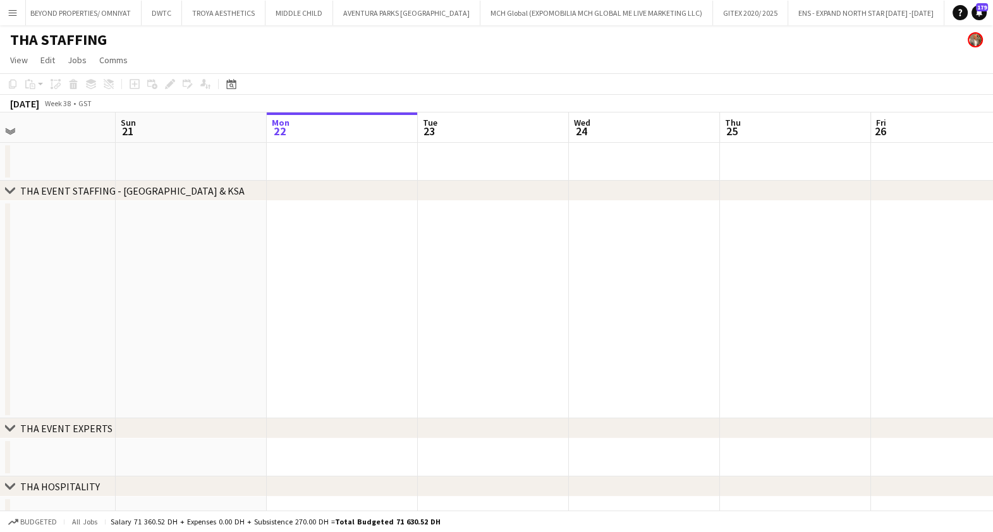
drag, startPoint x: 380, startPoint y: 323, endPoint x: 1008, endPoint y: 324, distance: 627.8
click at [993, 324] on html "Menu Boards Boards Boards All jobs Status Workforce Workforce My Workforce Recr…" at bounding box center [496, 278] width 993 height 556
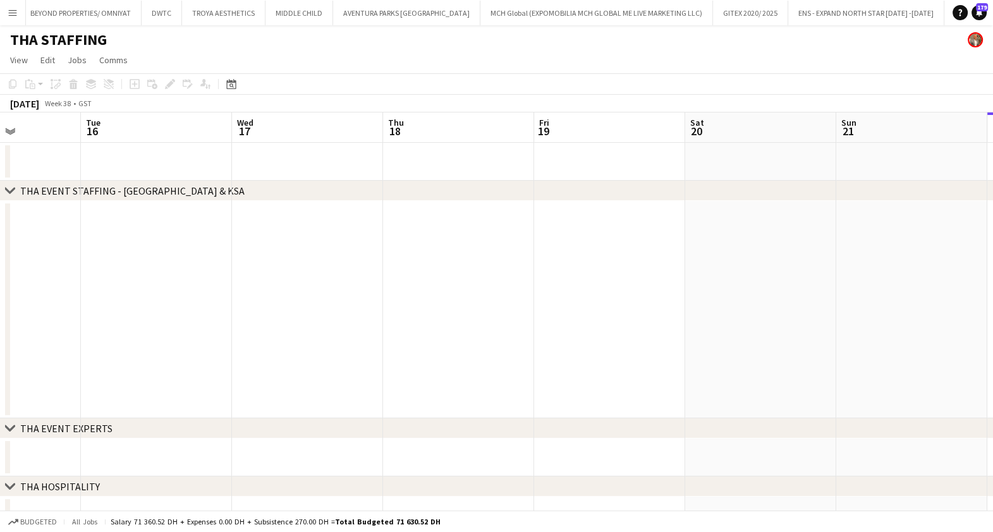
drag, startPoint x: 164, startPoint y: 300, endPoint x: 885, endPoint y: 301, distance: 720.8
click at [885, 301] on app-calendar-viewport "Sat 13 Sun 14 Mon 15 Tue 16 Wed 17 Thu 18 Fri 19 Sat 20 Sun 21 Mon 22 Tue 23 We…" at bounding box center [496, 324] width 993 height 422
drag, startPoint x: 484, startPoint y: 300, endPoint x: 1008, endPoint y: 307, distance: 524.2
click at [993, 307] on html "Menu Boards Boards Boards All jobs Status Workforce Workforce My Workforce Recr…" at bounding box center [496, 278] width 993 height 556
drag, startPoint x: 324, startPoint y: 303, endPoint x: 850, endPoint y: 305, distance: 526.0
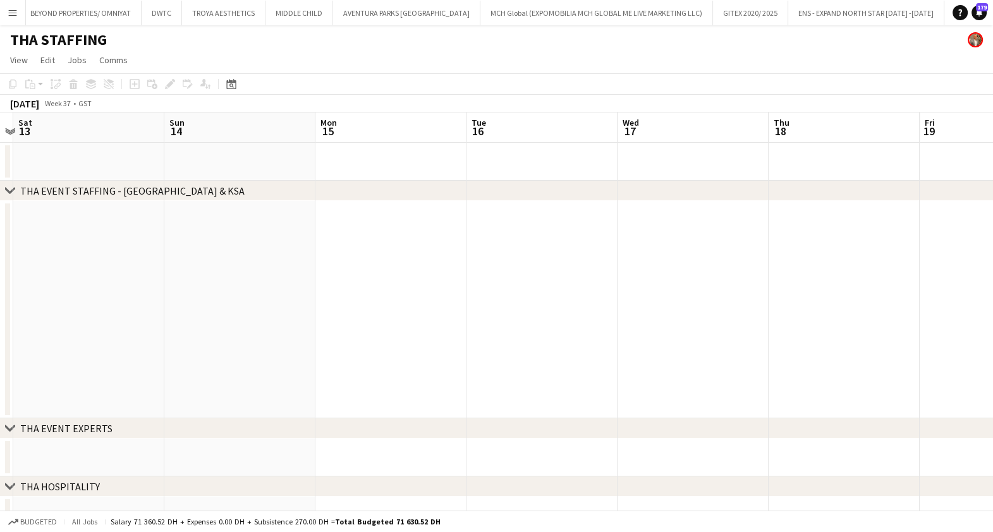
click at [958, 312] on app-calendar-viewport "Wed 10 10/10 1 Job Thu 11 Fri 12 Sat 13 Sun 14 Mon 15 Tue 16 Wed 17 Thu 18 Fri …" at bounding box center [496, 324] width 993 height 422
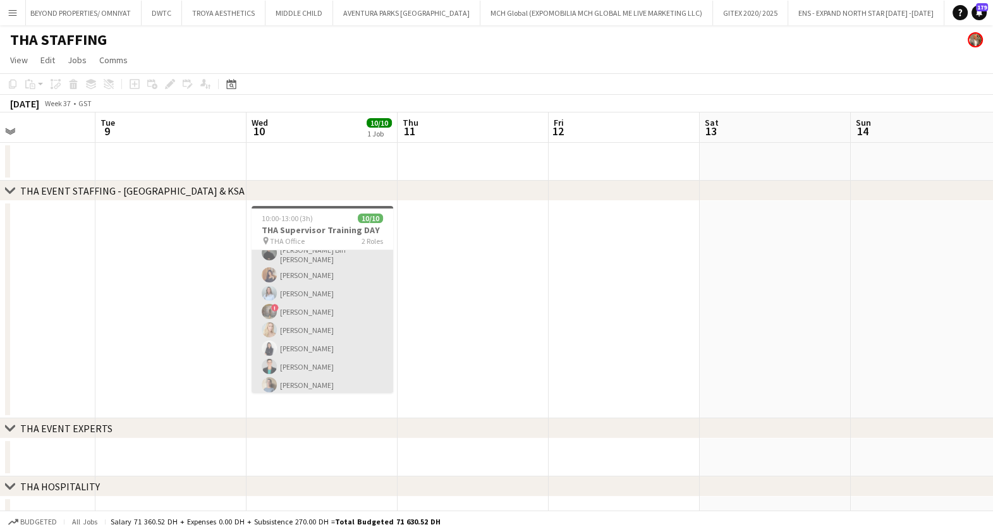
click at [322, 312] on app-card-role "Supervisor 8/8 10:00-13:00 (3h) Hassan Bin Rashid Ahmed Aliaksandra Zaikina Kse…" at bounding box center [323, 310] width 142 height 175
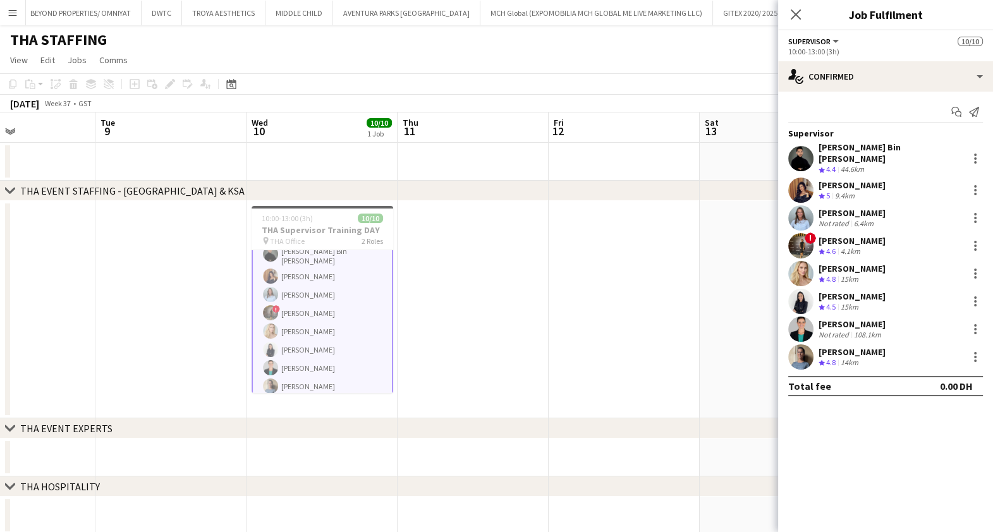
scroll to position [90, 0]
click at [797, 16] on icon "Close pop-in" at bounding box center [796, 14] width 10 height 10
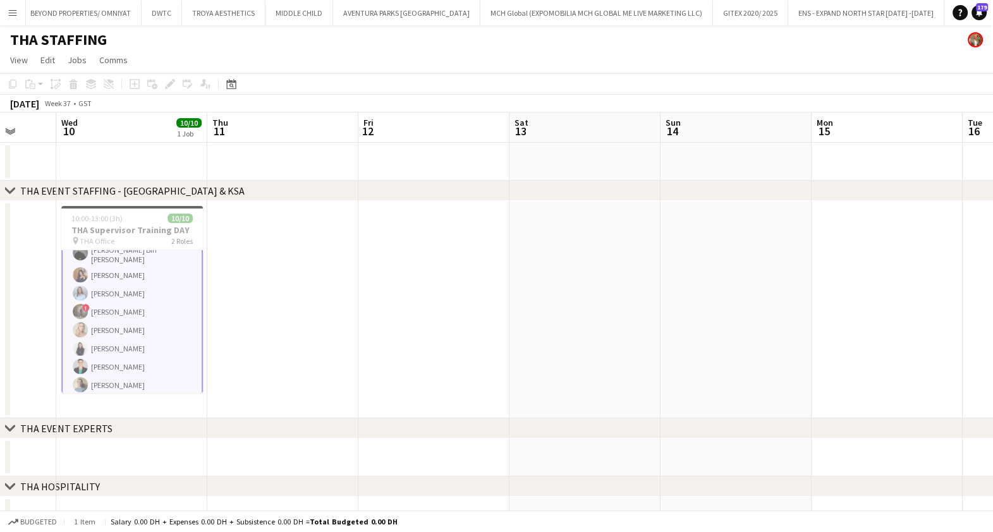
drag, startPoint x: 824, startPoint y: 299, endPoint x: 313, endPoint y: 295, distance: 511.5
click at [313, 297] on app-calendar-viewport "Sat 6 Sun 7 Mon 8 Tue 9 Wed 10 10/10 1 Job Thu 11 Fri 12 Sat 13 Sun 14 Mon 15 T…" at bounding box center [496, 324] width 993 height 422
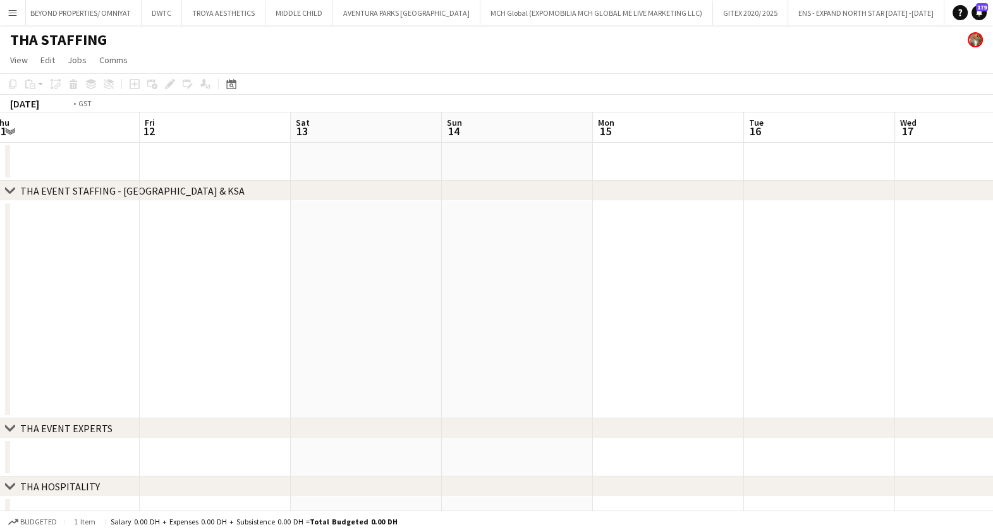
drag, startPoint x: 812, startPoint y: 269, endPoint x: 190, endPoint y: 260, distance: 622.8
click at [155, 269] on app-calendar-viewport "Tue 9 Wed 10 10/10 1 Job Thu 11 Fri 12 Sat 13 Sun 14 Mon 15 Tue 16 Wed 17 Thu 1…" at bounding box center [496, 324] width 993 height 422
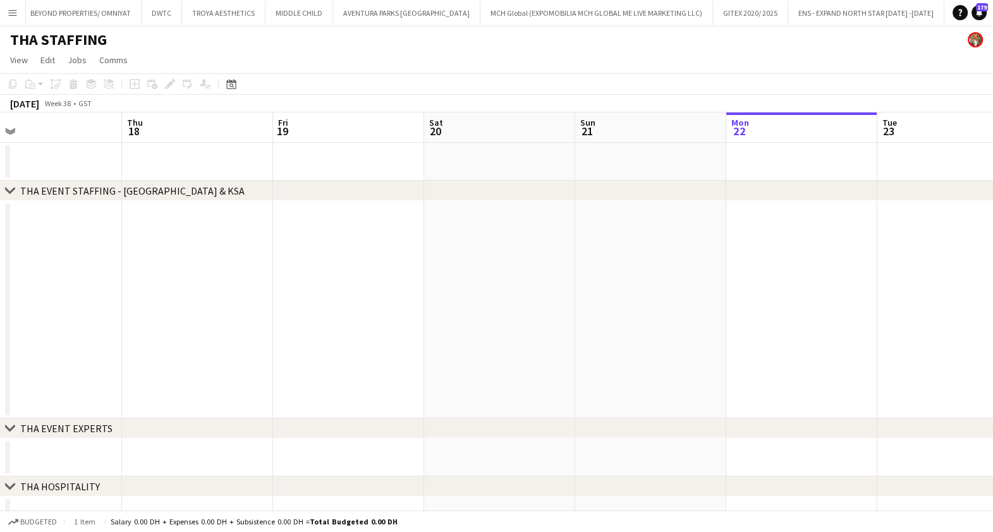
drag, startPoint x: 572, startPoint y: 283, endPoint x: 247, endPoint y: 276, distance: 325.1
click at [247, 276] on app-calendar-viewport "Sun 14 Mon 15 Tue 16 Wed 17 Thu 18 Fri 19 Sat 20 Sun 21 Mon 22 Tue 23 Wed 24 Th…" at bounding box center [496, 324] width 993 height 422
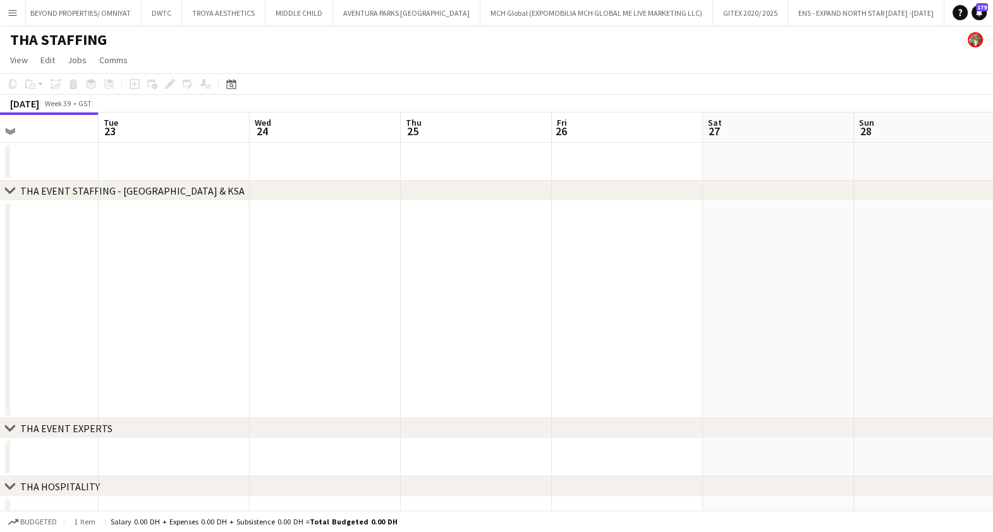
drag, startPoint x: 241, startPoint y: 281, endPoint x: 699, endPoint y: 290, distance: 457.8
click at [184, 279] on app-calendar-viewport "Fri 19 Sat 20 Sun 21 Mon 22 Tue 23 Wed 24 Thu 25 Fri 26 Sat 27 Sun 28 Mon 29 Tu…" at bounding box center [496, 324] width 993 height 422
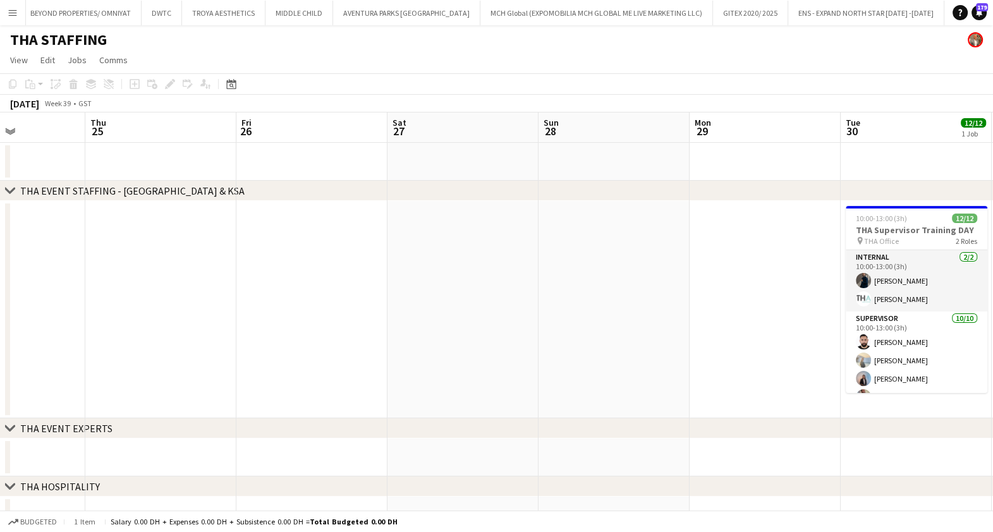
drag, startPoint x: 388, startPoint y: 297, endPoint x: 420, endPoint y: 285, distance: 34.2
click at [390, 297] on app-calendar-viewport "Sun 21 Mon 22 Tue 23 Wed 24 Thu 25 Fri 26 Sat 27 Sun 28 Mon 29 Tue 30 12/12 1 J…" at bounding box center [496, 324] width 993 height 422
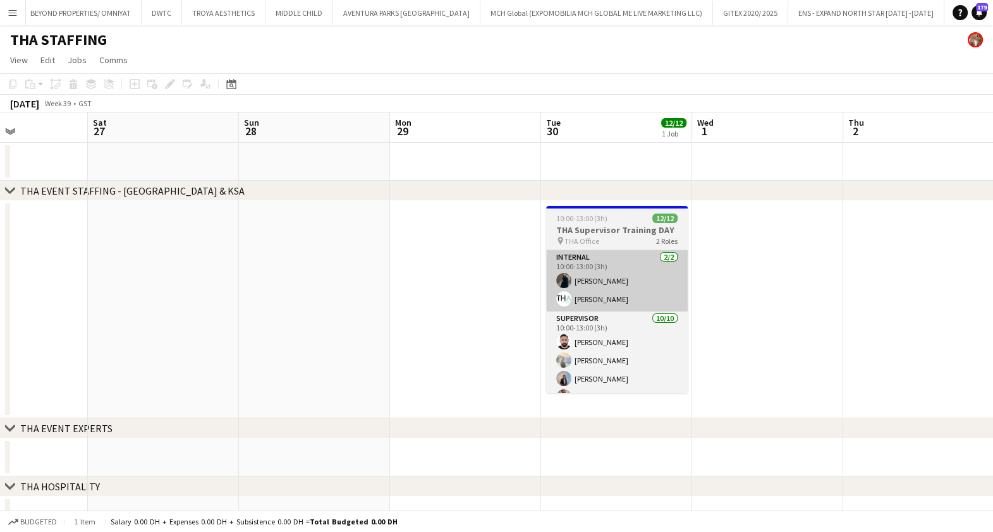
drag, startPoint x: 634, startPoint y: 326, endPoint x: 644, endPoint y: 309, distance: 19.8
click at [541, 326] on app-calendar-viewport "Tue 23 Wed 24 Thu 25 Fri 26 Sat 27 Sun 28 Mon 29 Tue 30 12/12 1 Job Wed 1 Thu 2…" at bounding box center [496, 324] width 993 height 422
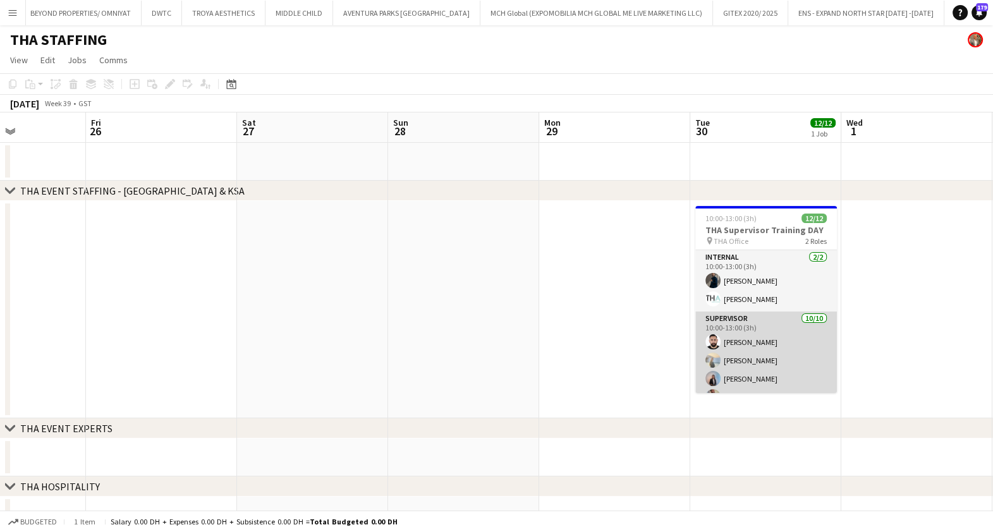
drag, startPoint x: 673, startPoint y: 306, endPoint x: 472, endPoint y: 317, distance: 201.4
click at [456, 316] on app-calendar-viewport "Tue 23 Wed 24 Thu 25 Fri 26 Sat 27 Sun 28 Mon 29 Tue 30 12/12 1 Job Wed 1 Thu 2…" at bounding box center [496, 324] width 993 height 422
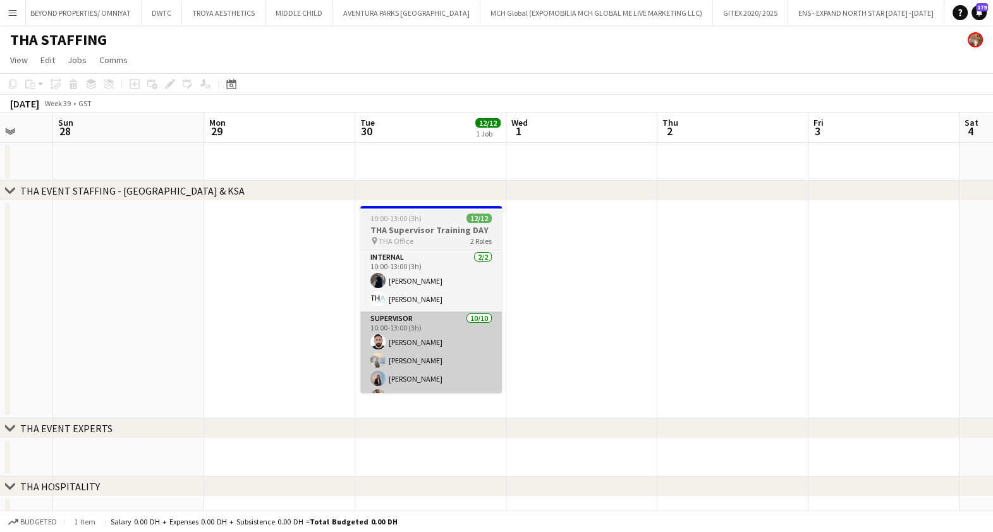
scroll to position [0, 408]
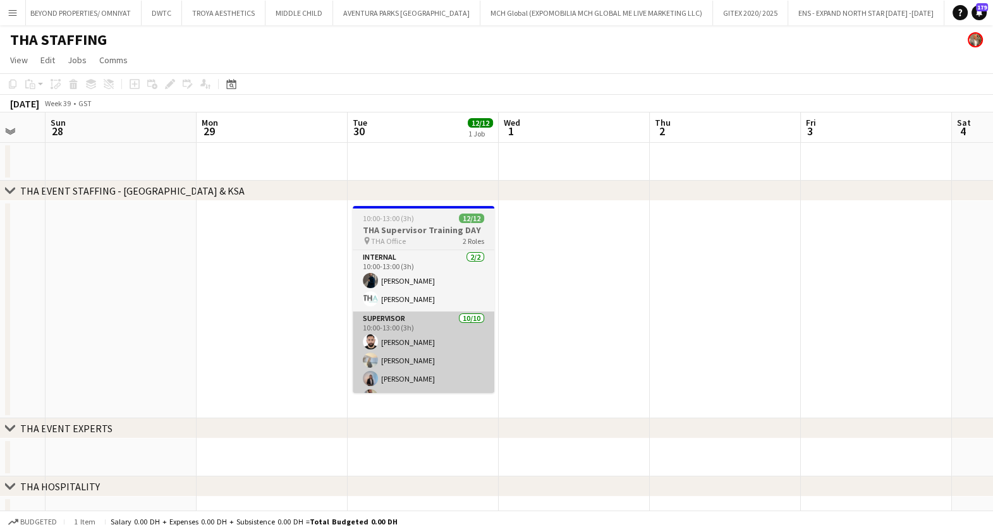
drag, startPoint x: 412, startPoint y: 360, endPoint x: 395, endPoint y: 363, distance: 17.4
click at [393, 367] on app-calendar-viewport "Thu 25 Fri 26 Sat 27 Sun 28 Mon 29 Tue 30 12/12 1 Job Wed 1 Thu 2 Fri 3 Sat 4 S…" at bounding box center [496, 324] width 993 height 422
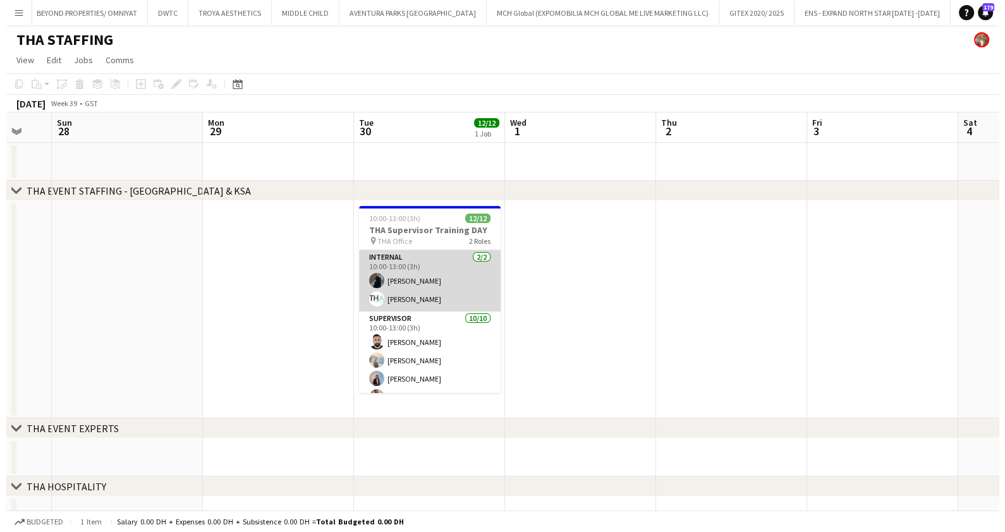
scroll to position [126, 0]
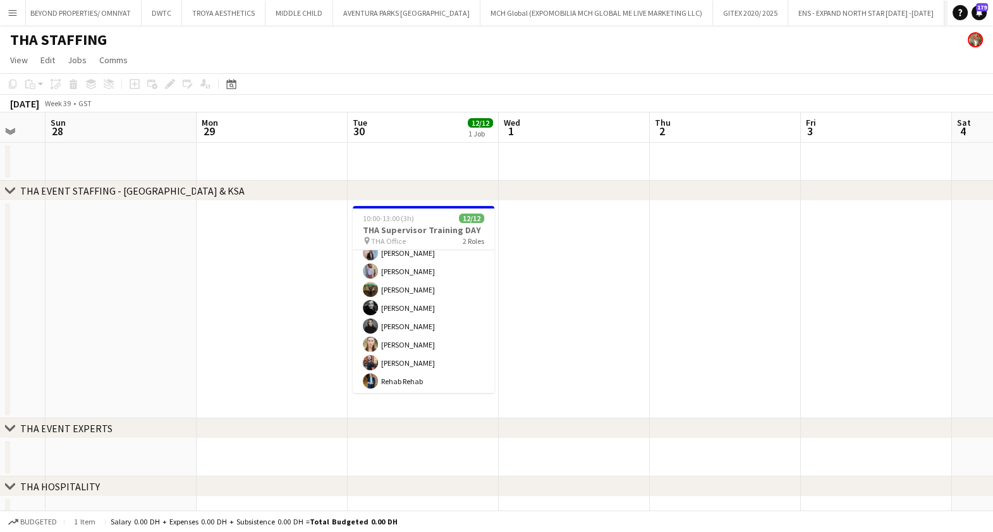
click at [993, 3] on app-icon "Close" at bounding box center [1009, 5] width 5 height 5
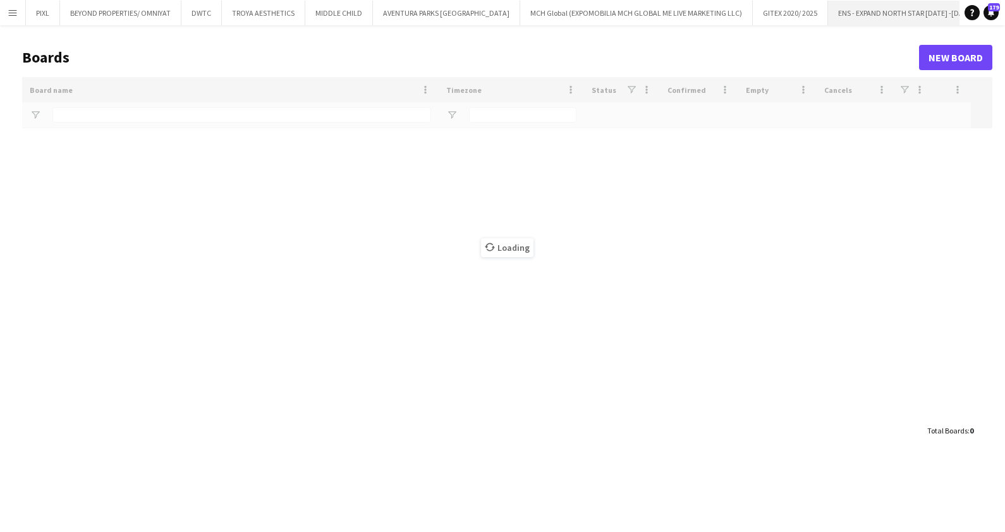
click at [852, 7] on button "ENS - EXPAND NORTH STAR 2023 -2025 Close" at bounding box center [906, 13] width 156 height 25
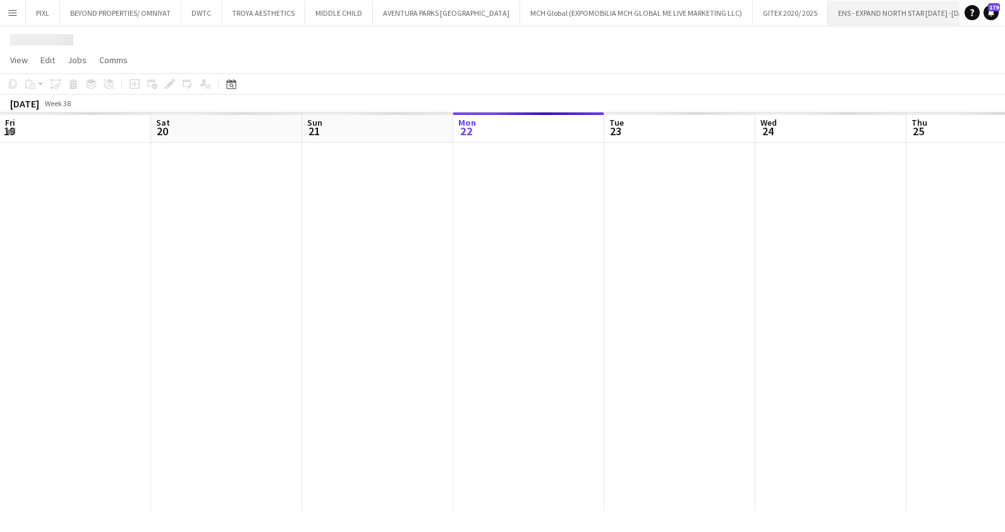
scroll to position [0, 302]
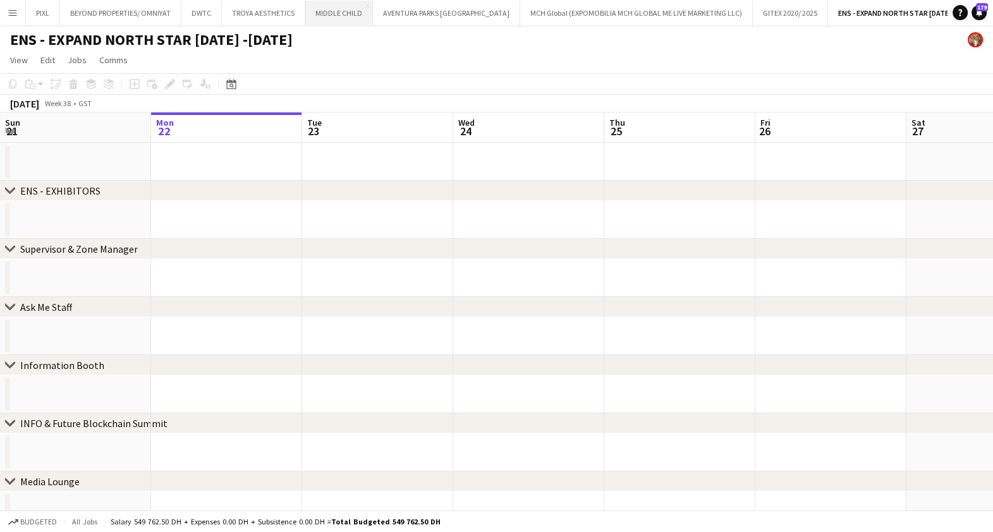
click at [331, 8] on button "MIDDLE CHILD Close" at bounding box center [339, 13] width 68 height 25
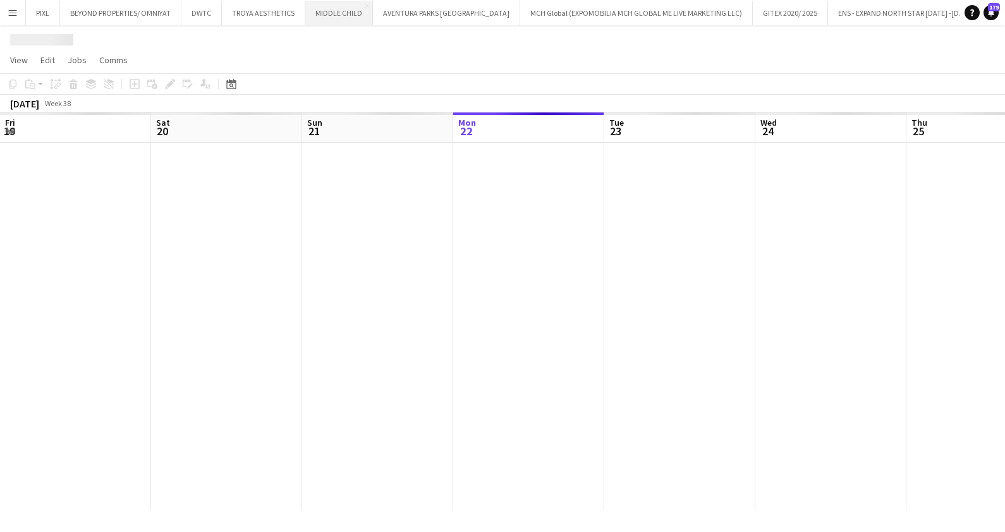
scroll to position [0, 302]
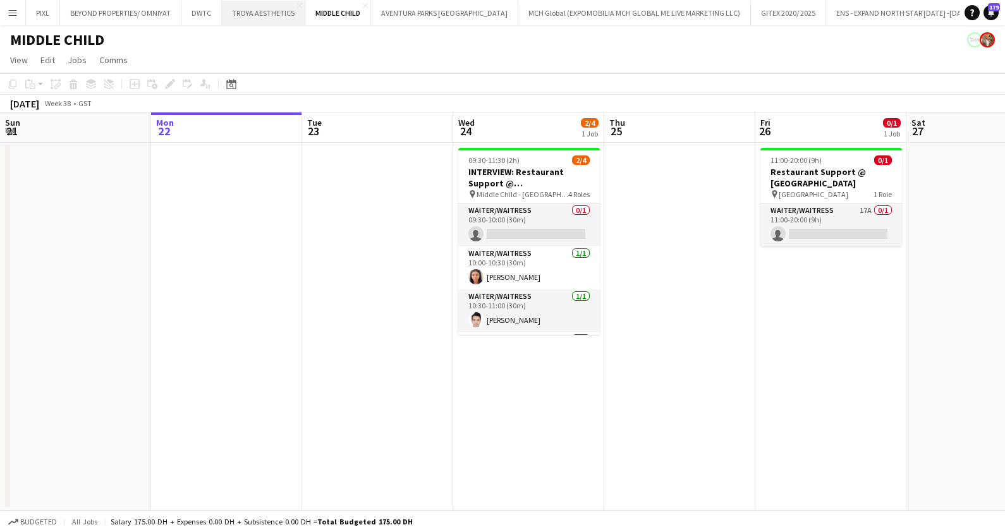
click at [250, 11] on button "TROYA AESTHETICS Close" at bounding box center [263, 13] width 83 height 25
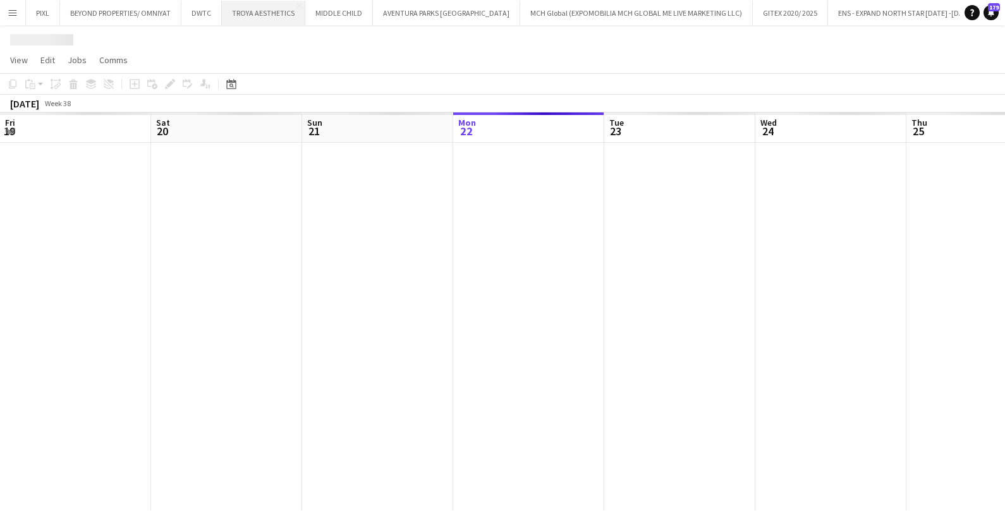
scroll to position [0, 302]
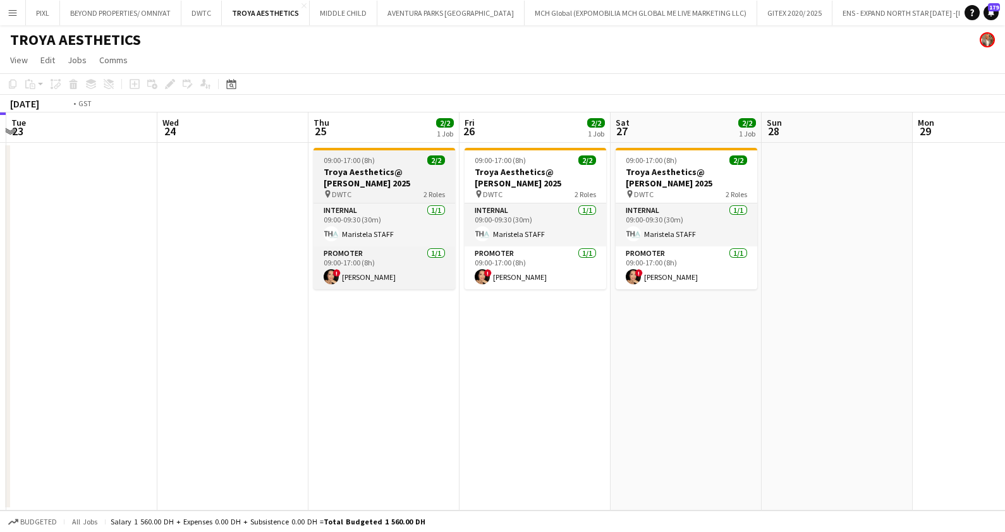
drag, startPoint x: 680, startPoint y: 216, endPoint x: 307, endPoint y: 185, distance: 374.3
click at [273, 183] on app-calendar-viewport "Fri 19 Sat 20 Sun 21 Mon 22 Tue 23 Wed 24 Thu 25 2/2 1 Job Fri 26 2/2 1 Job Sat…" at bounding box center [502, 312] width 1005 height 398
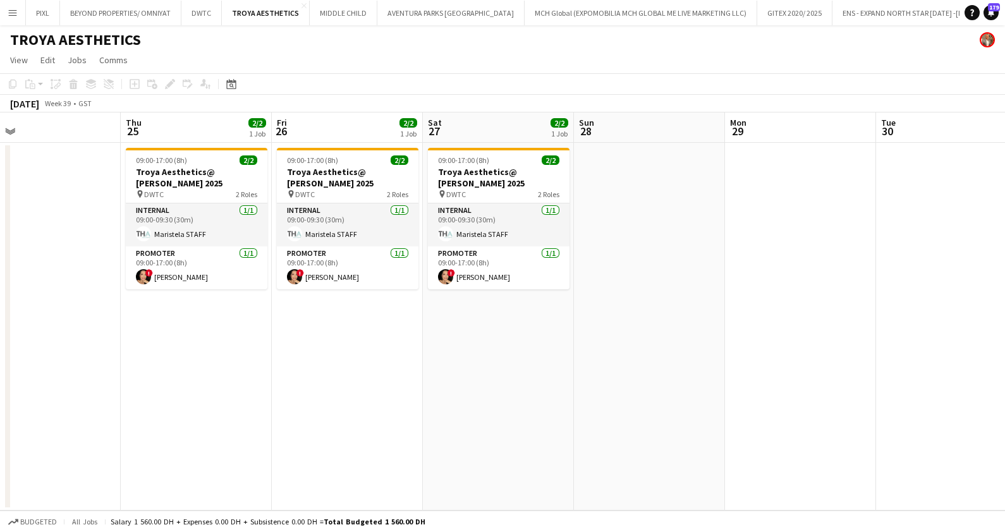
drag, startPoint x: 439, startPoint y: 229, endPoint x: 414, endPoint y: 221, distance: 26.6
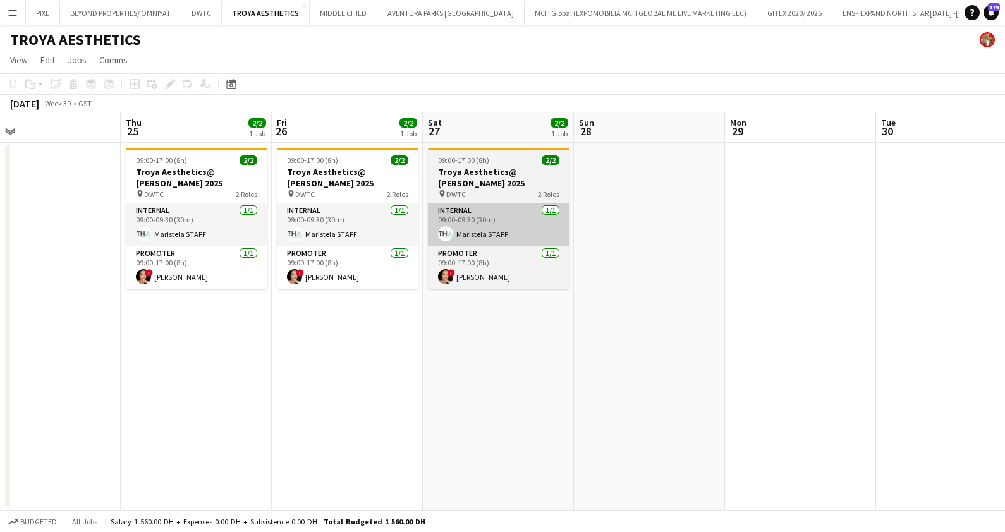
click at [341, 219] on app-calendar-viewport "Sun 21 Mon 22 Tue 23 Wed 24 Thu 25 2/2 1 Job Fri 26 2/2 1 Job Sat 27 2/2 1 Job …" at bounding box center [502, 312] width 1005 height 398
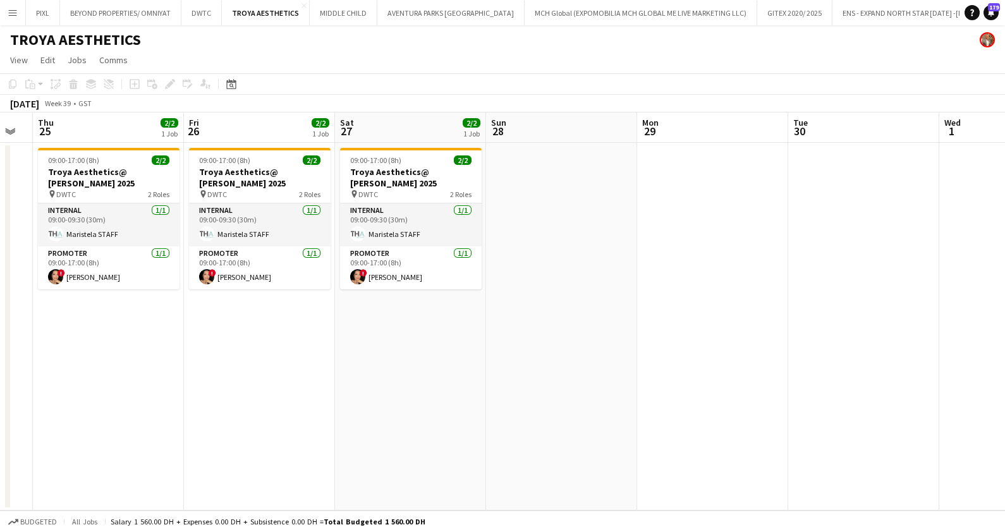
drag, startPoint x: 326, startPoint y: 221, endPoint x: 314, endPoint y: 221, distance: 12.0
click at [314, 221] on app-calendar-viewport "Mon 22 Tue 23 Wed 24 Thu 25 2/2 1 Job Fri 26 2/2 1 Job Sat 27 2/2 1 Job Sun 28 …" at bounding box center [502, 312] width 1005 height 398
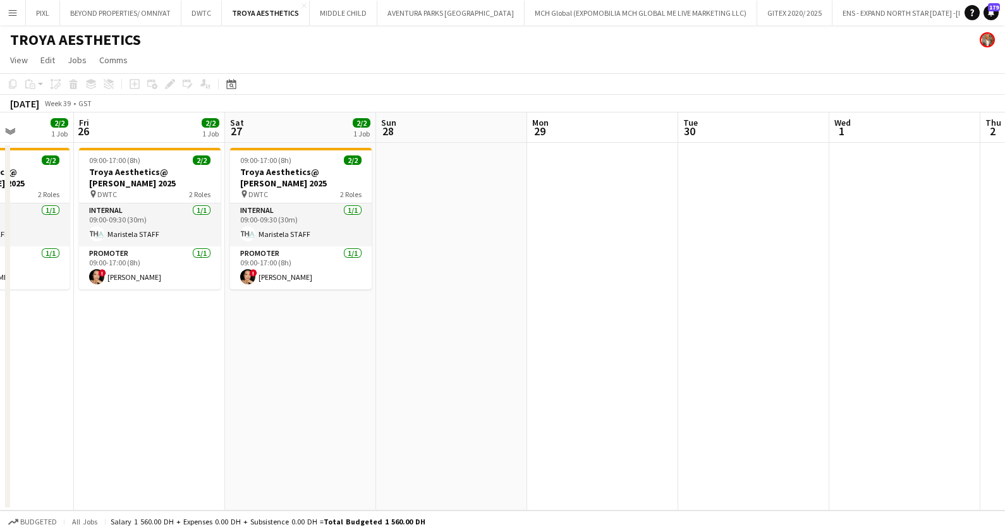
drag, startPoint x: 230, startPoint y: 221, endPoint x: 149, endPoint y: 223, distance: 81.6
click at [149, 223] on app-calendar-viewport "Mon 22 Tue 23 Wed 24 Thu 25 2/2 1 Job Fri 26 2/2 1 Job Sat 27 2/2 1 Job Sun 28 …" at bounding box center [502, 312] width 1005 height 398
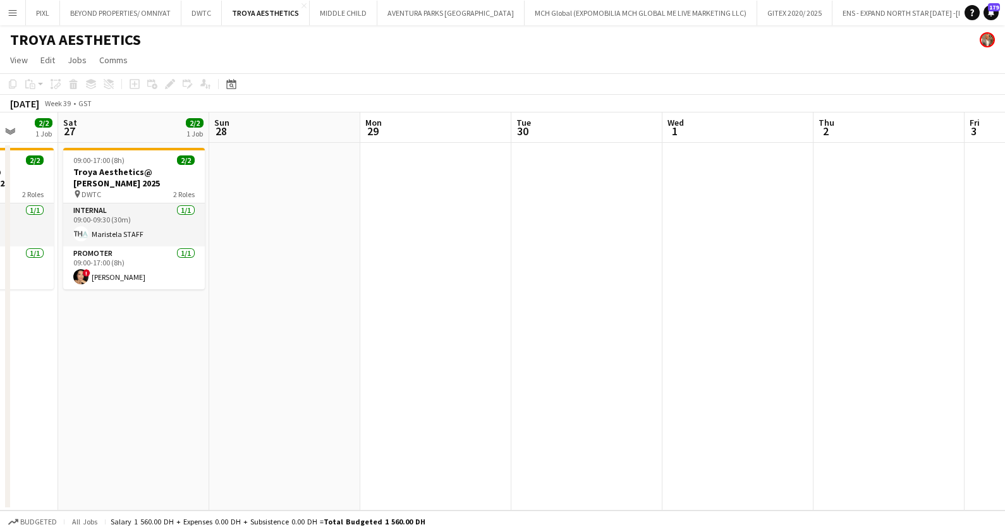
scroll to position [0, 396]
drag, startPoint x: 350, startPoint y: 217, endPoint x: 182, endPoint y: 229, distance: 168.6
click at [182, 229] on app-calendar-viewport "Wed 24 Thu 25 2/2 1 Job Fri 26 2/2 1 Job Sat 27 2/2 1 Job Sun 28 Mon 29 Tue 30 …" at bounding box center [502, 312] width 1005 height 398
click at [345, 6] on button "MIDDLE CHILD Close" at bounding box center [344, 13] width 68 height 25
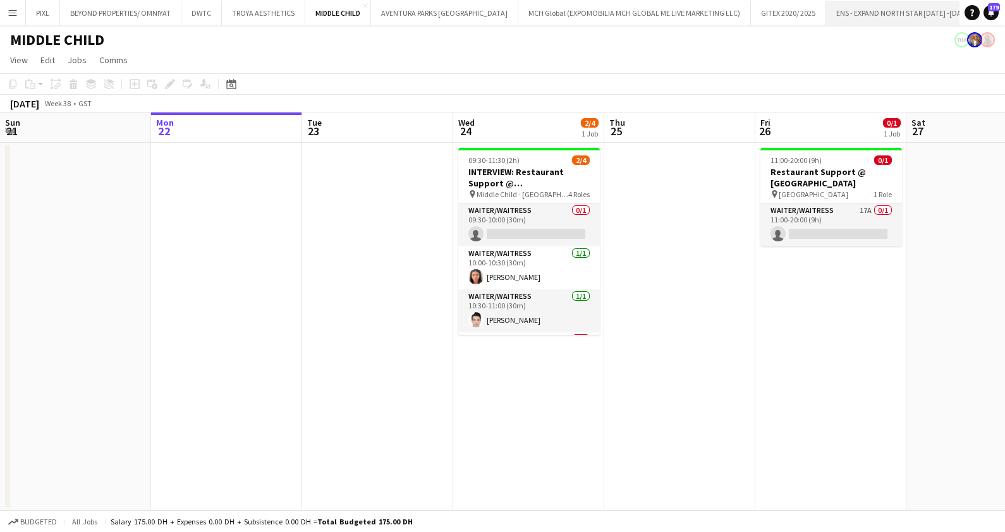
click at [847, 13] on button "ENS - EXPAND NORTH STAR 2023 -2025 Close" at bounding box center [904, 13] width 156 height 25
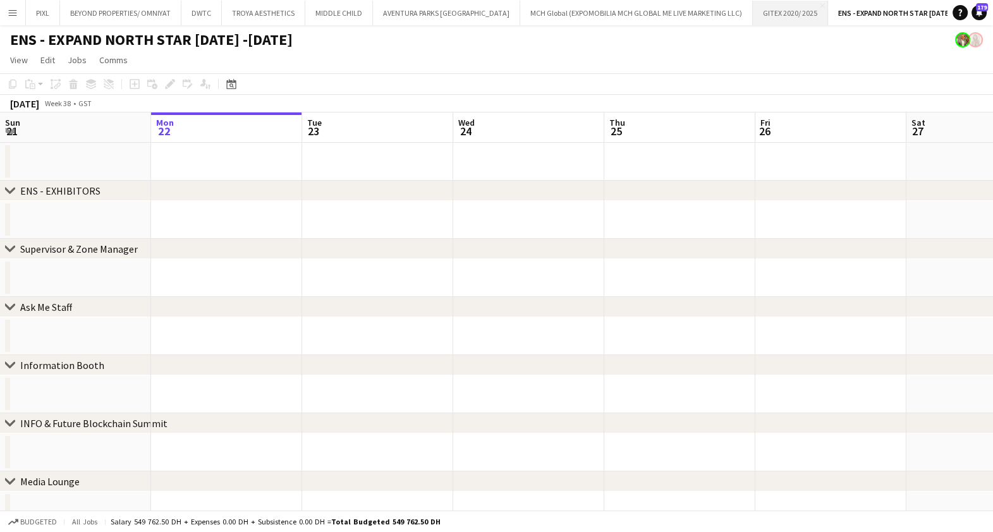
click at [753, 13] on button "GITEX 2020/ 2025 Close" at bounding box center [790, 13] width 75 height 25
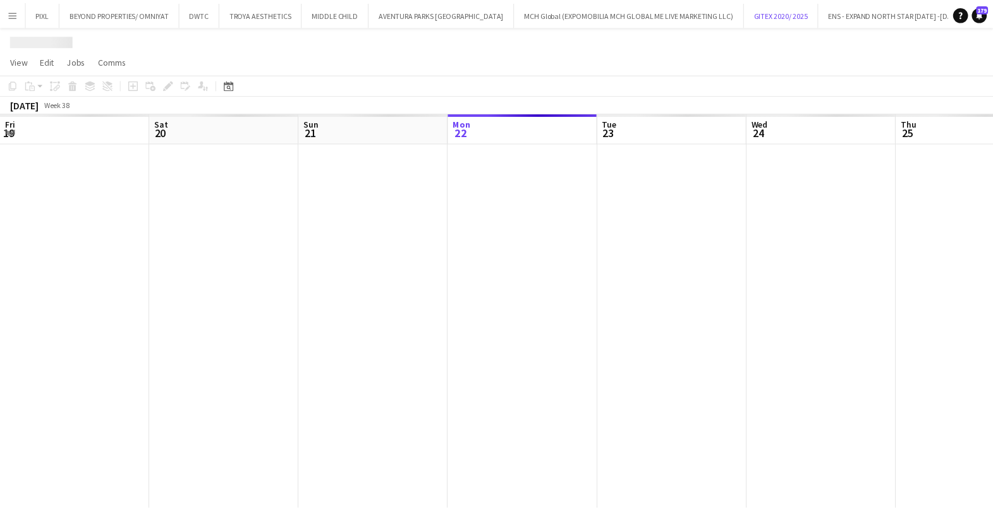
scroll to position [0, 302]
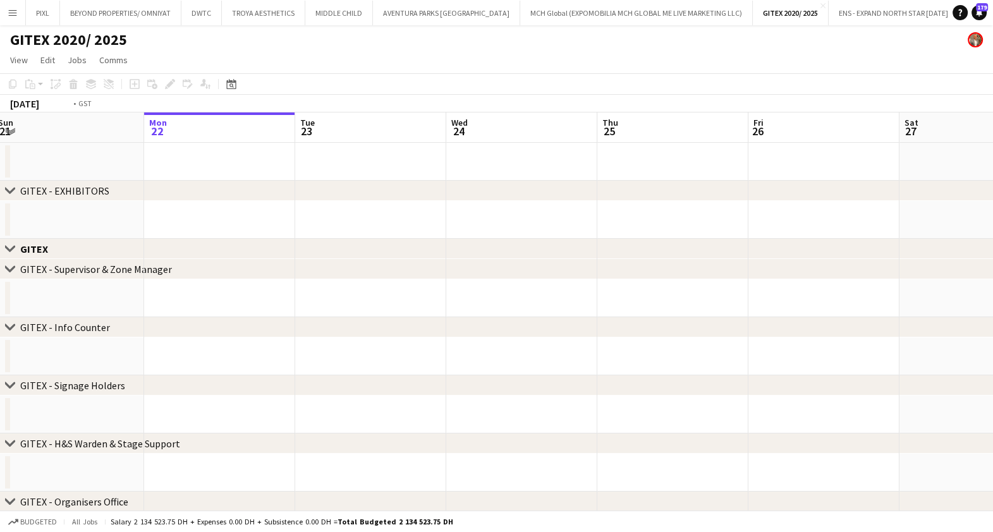
drag, startPoint x: 825, startPoint y: 206, endPoint x: 458, endPoint y: 212, distance: 366.8
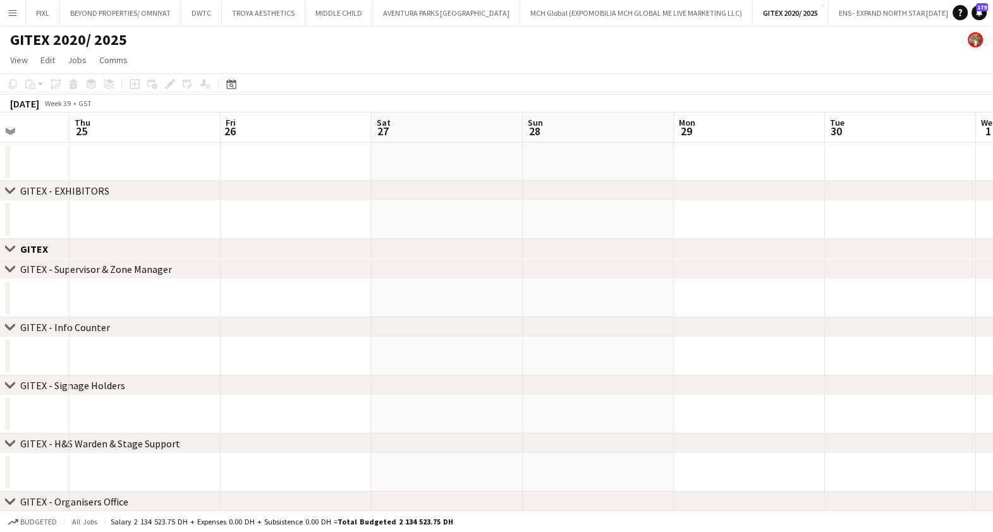
drag, startPoint x: 885, startPoint y: 233, endPoint x: 424, endPoint y: 224, distance: 461.0
drag, startPoint x: 873, startPoint y: 231, endPoint x: 348, endPoint y: 215, distance: 525.7
drag, startPoint x: 902, startPoint y: 194, endPoint x: 509, endPoint y: 190, distance: 393.3
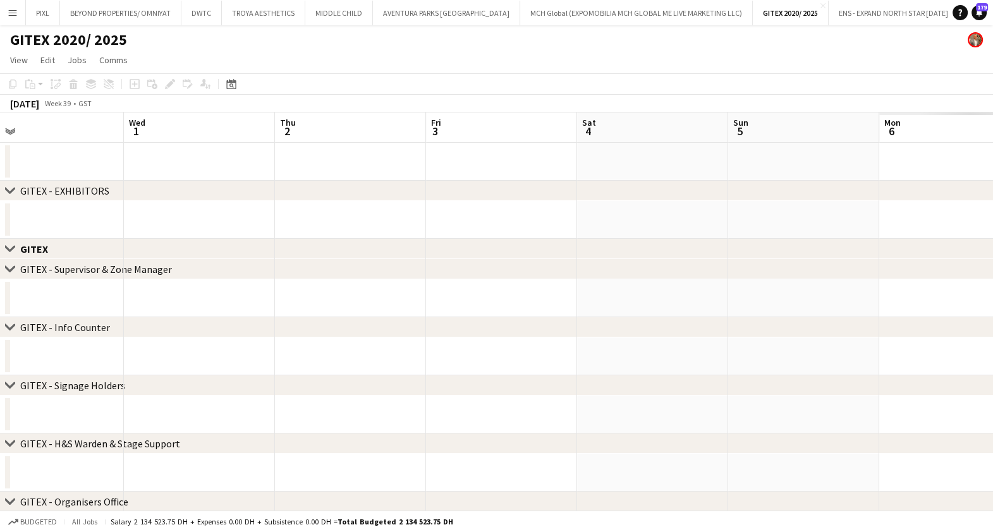
click at [482, 192] on div "chevron-right GITEX - EXHIBITORS" at bounding box center [496, 191] width 993 height 20
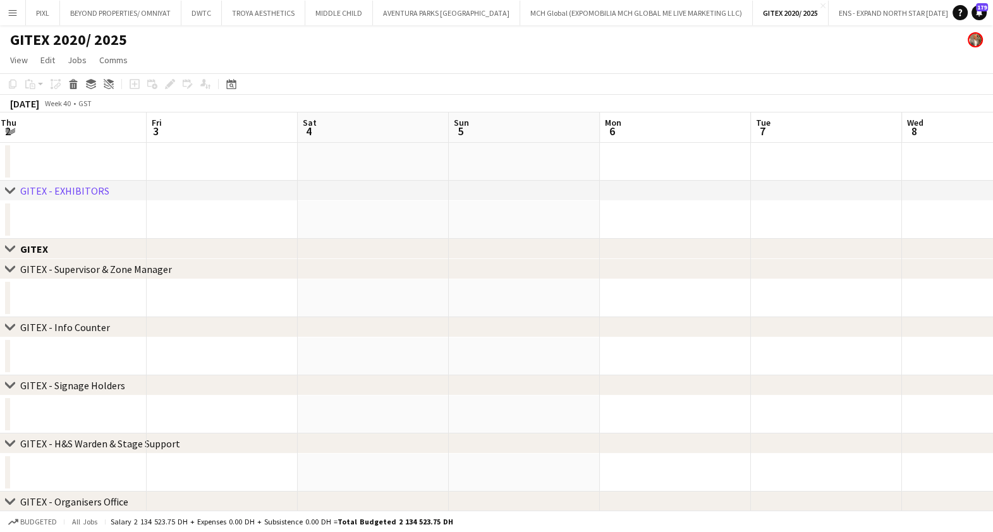
drag, startPoint x: 860, startPoint y: 224, endPoint x: 522, endPoint y: 233, distance: 338.4
drag, startPoint x: 920, startPoint y: 223, endPoint x: 377, endPoint y: 213, distance: 542.6
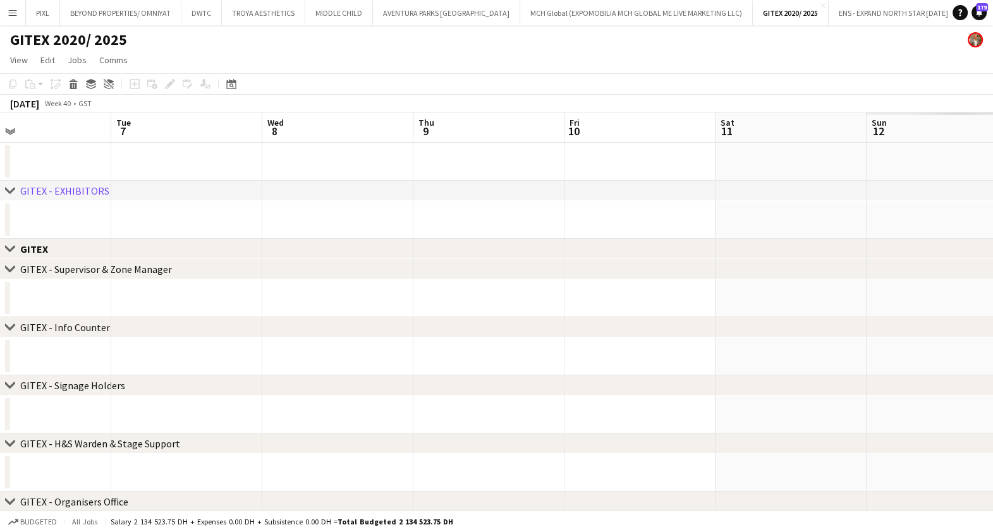
drag, startPoint x: 868, startPoint y: 246, endPoint x: 420, endPoint y: 224, distance: 448.2
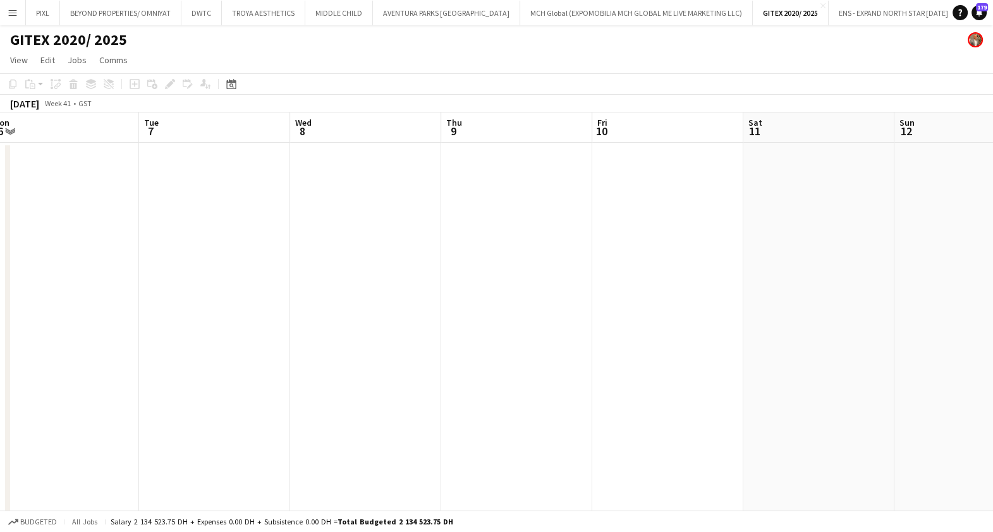
drag, startPoint x: 844, startPoint y: 226, endPoint x: 150, endPoint y: 211, distance: 694.4
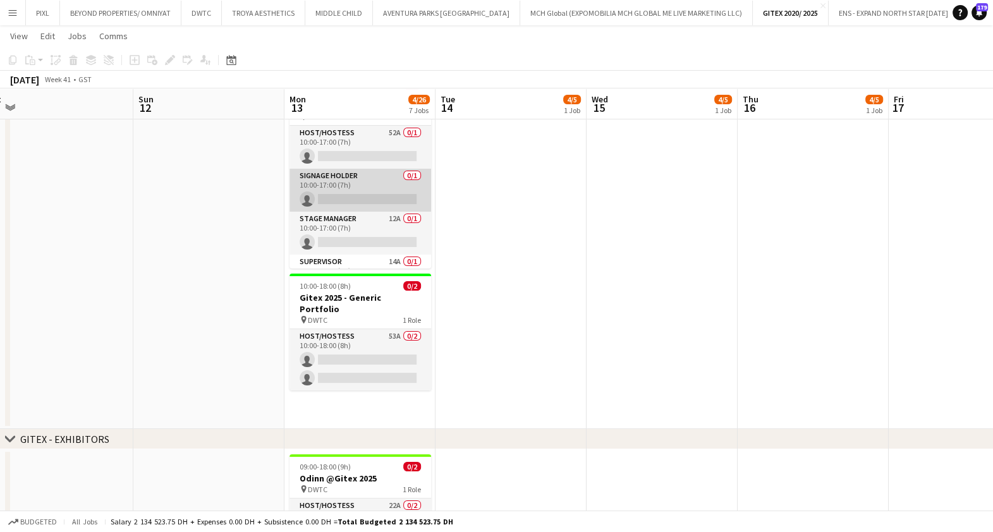
scroll to position [71, 0]
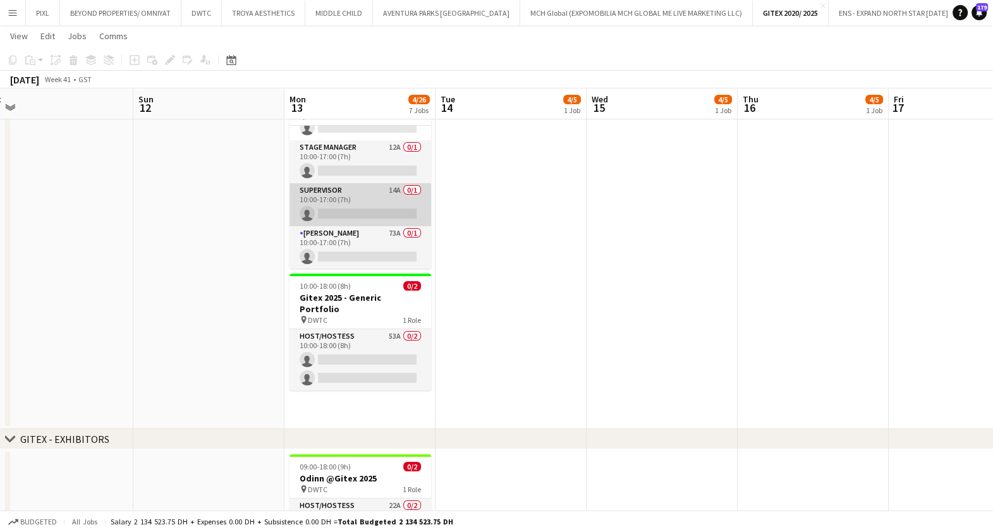
click at [355, 196] on app-card-role "Supervisor 14A 0/1 10:00-17:00 (7h) single-neutral-actions" at bounding box center [361, 204] width 142 height 43
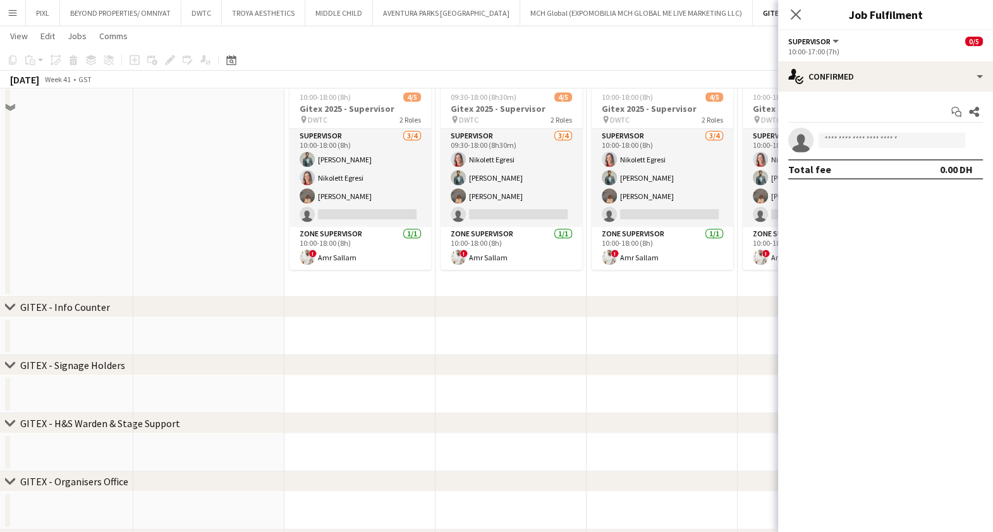
scroll to position [948, 0]
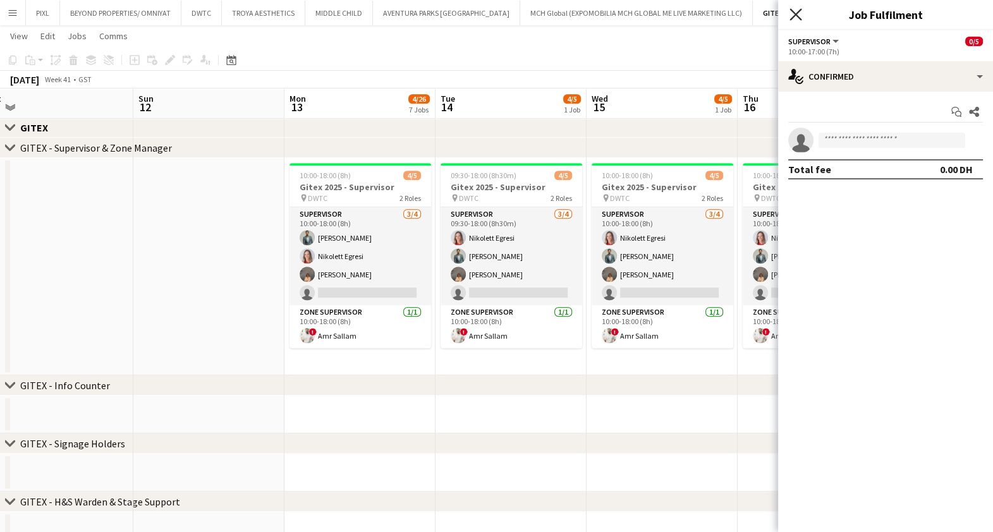
click at [799, 13] on icon "Close pop-in" at bounding box center [796, 14] width 12 height 12
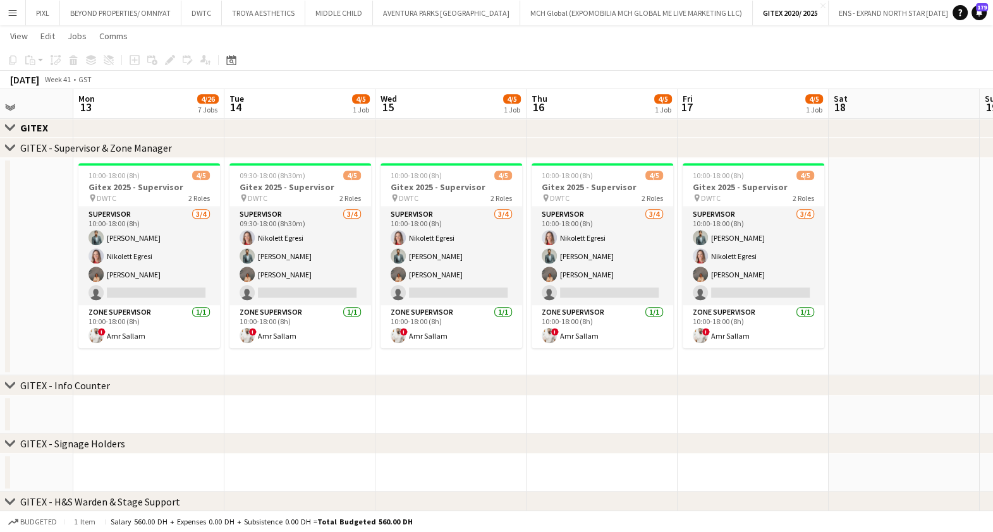
scroll to position [0, 535]
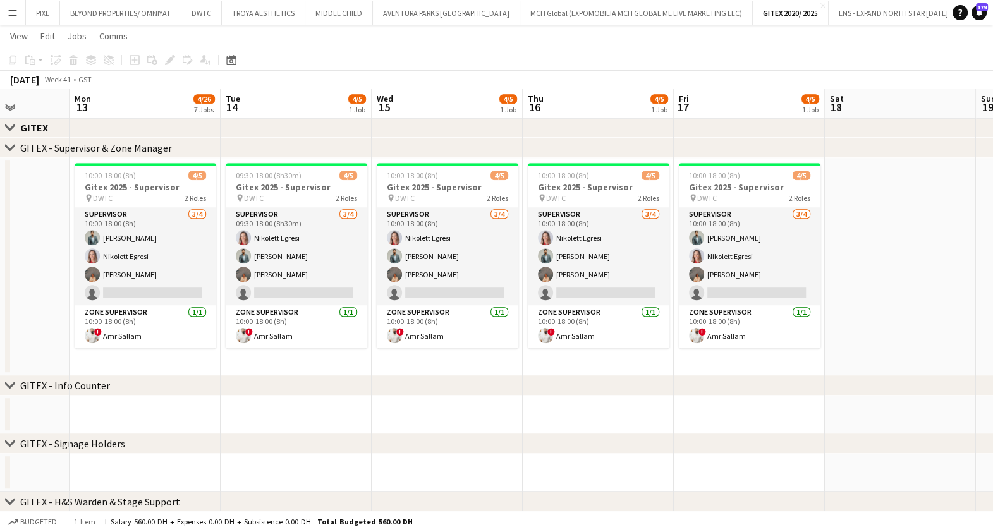
drag, startPoint x: 800, startPoint y: 281, endPoint x: 585, endPoint y: 284, distance: 215.0
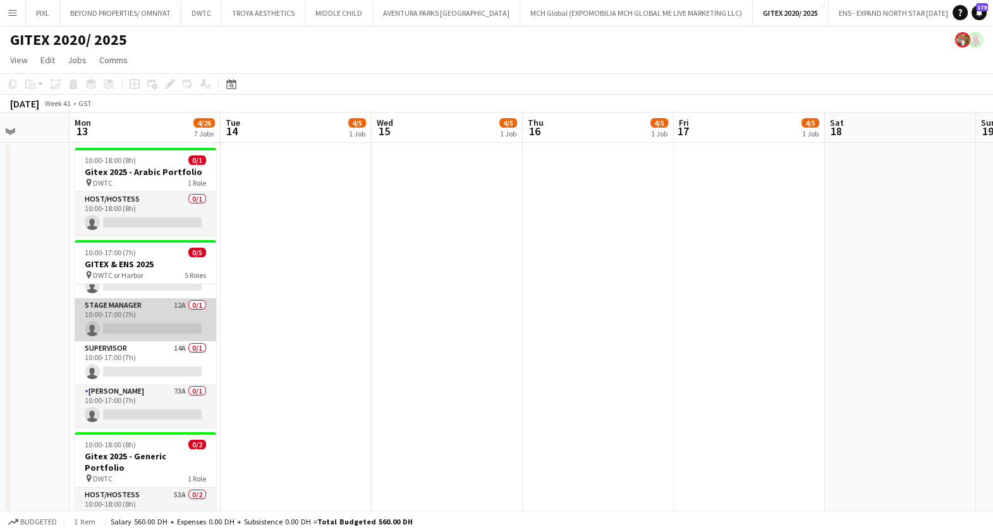
scroll to position [78, 0]
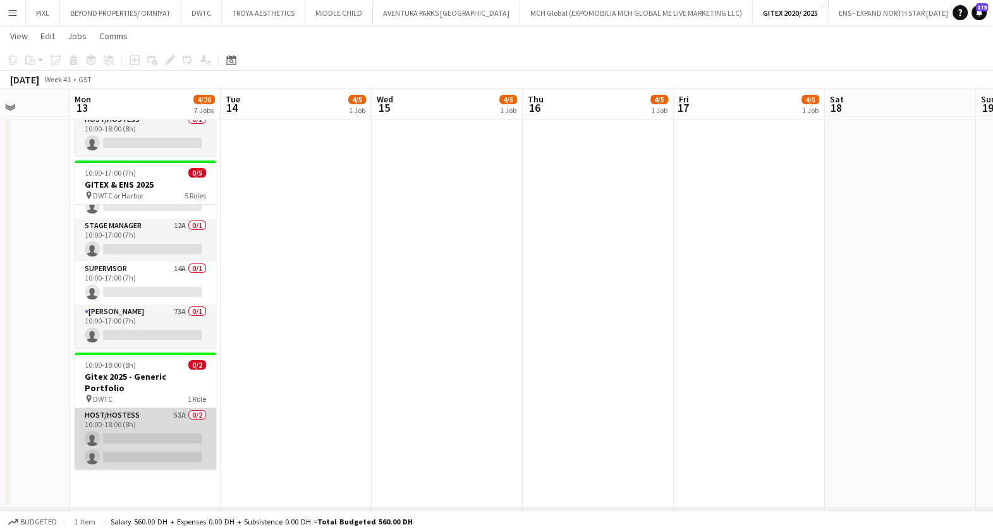
click at [163, 423] on app-card-role "Host/Hostess 53A 0/2 10:00-18:00 (8h) single-neutral-actions single-neutral-act…" at bounding box center [146, 438] width 142 height 61
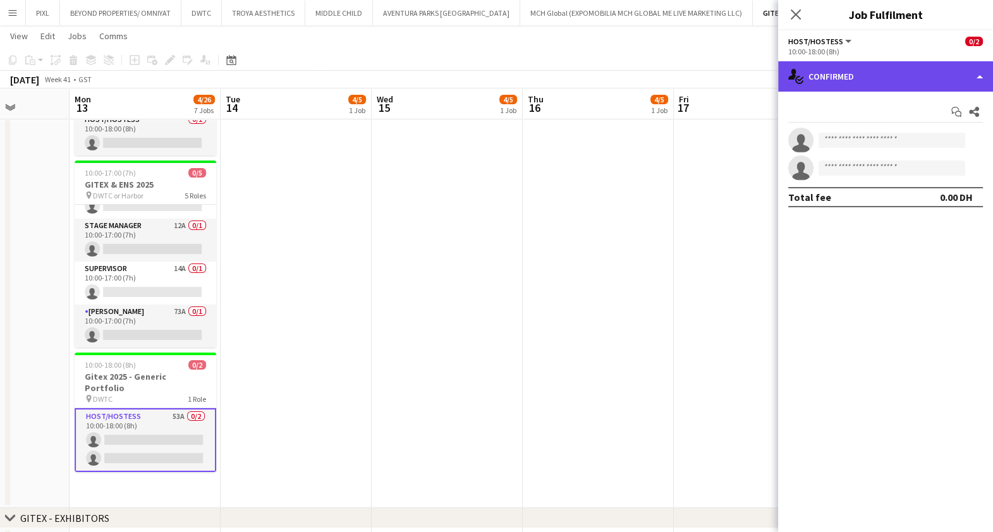
click at [900, 78] on div "single-neutral-actions-check-2 Confirmed" at bounding box center [885, 76] width 215 height 30
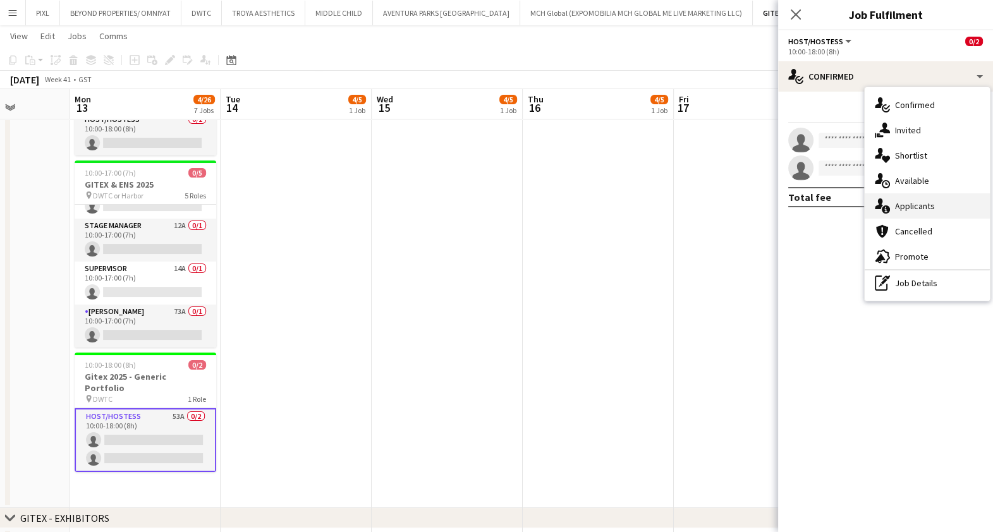
click at [912, 202] on span "Applicants" at bounding box center [915, 205] width 40 height 11
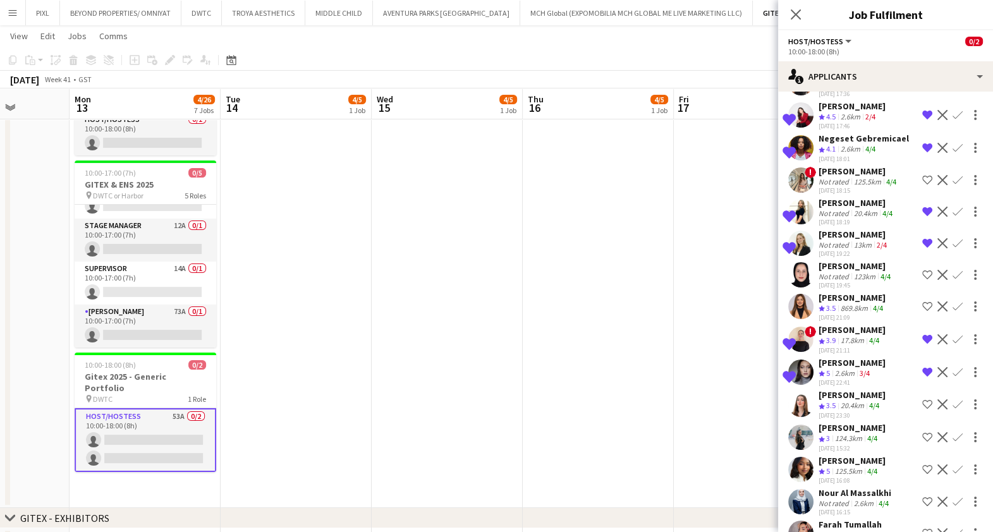
scroll to position [1258, 0]
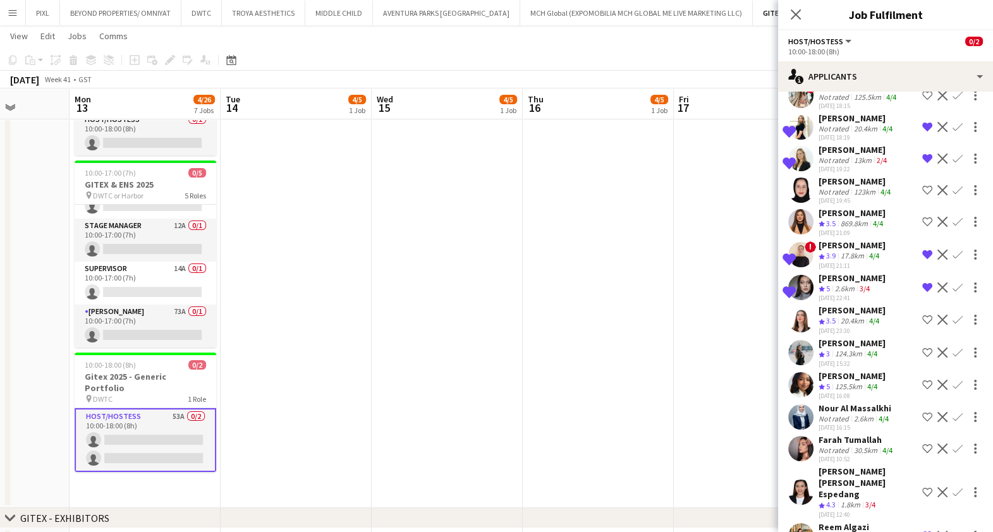
click at [866, 446] on div "30.5km" at bounding box center [866, 450] width 28 height 9
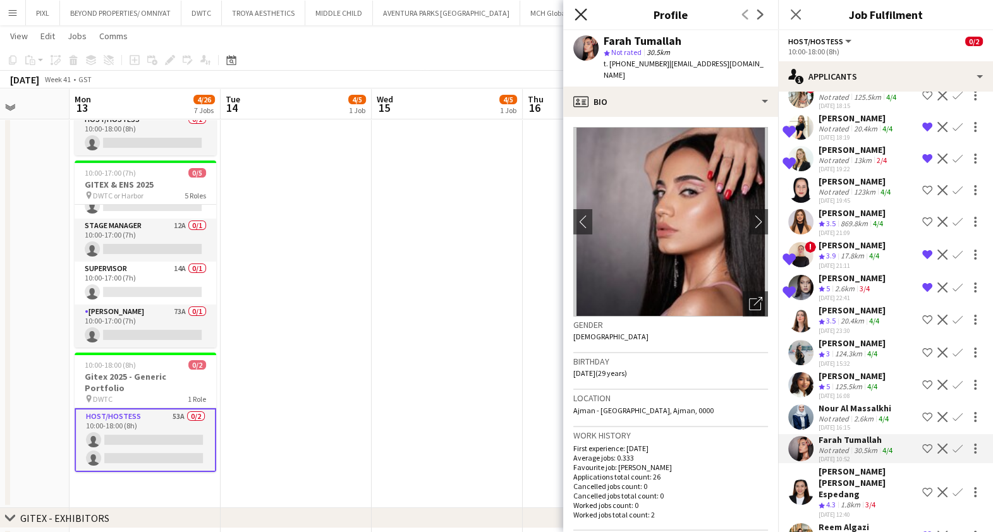
click at [582, 13] on icon "Close pop-in" at bounding box center [581, 14] width 12 height 12
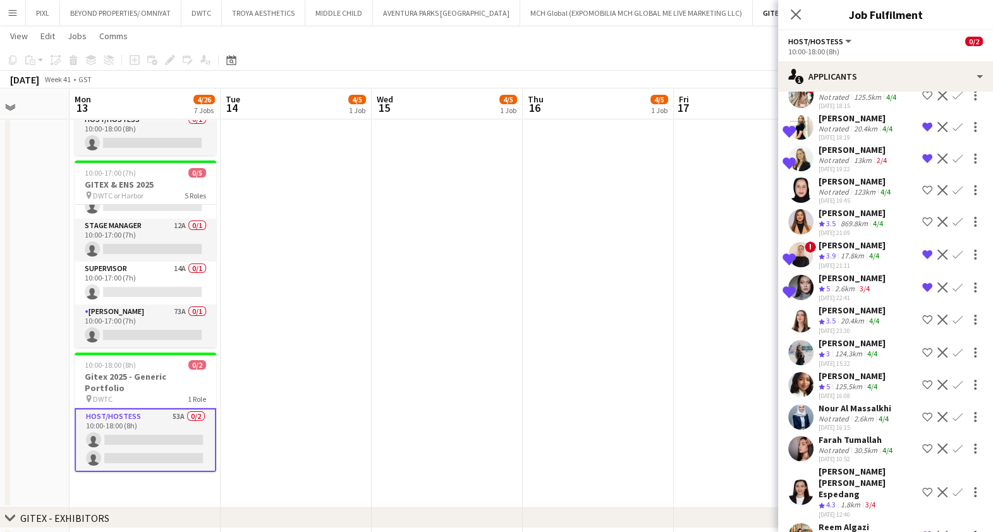
click at [849, 434] on div "Farah Tumallah" at bounding box center [857, 439] width 77 height 11
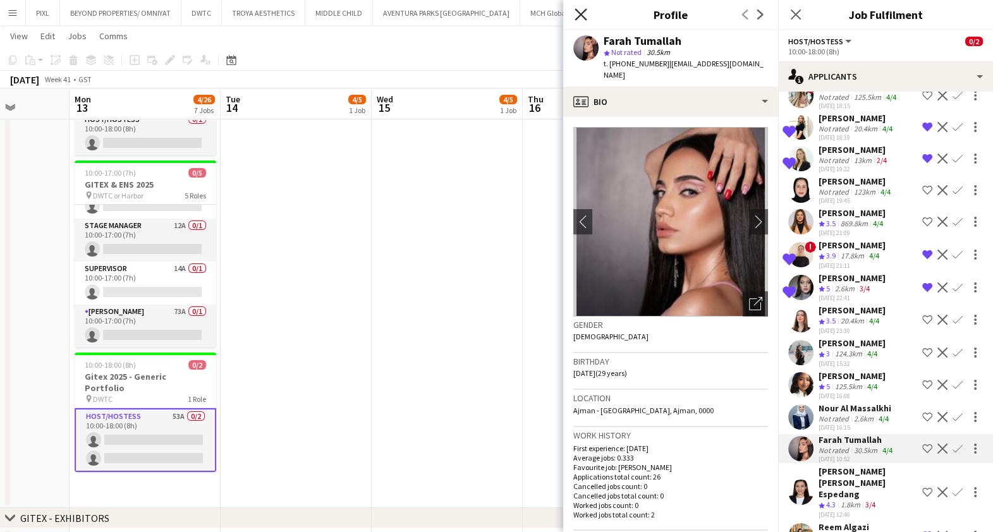
click at [580, 14] on icon at bounding box center [581, 14] width 12 height 12
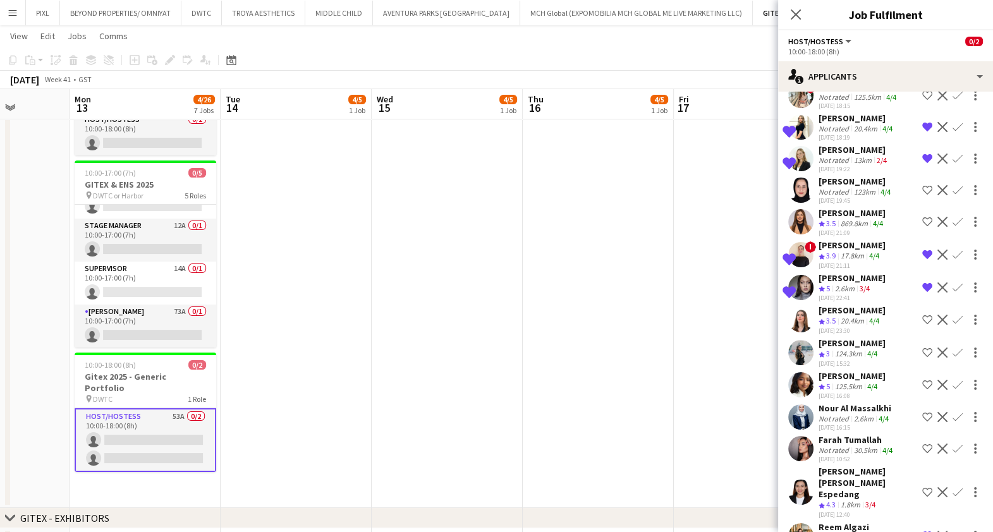
click at [852, 338] on div "Lama Meho" at bounding box center [852, 343] width 67 height 11
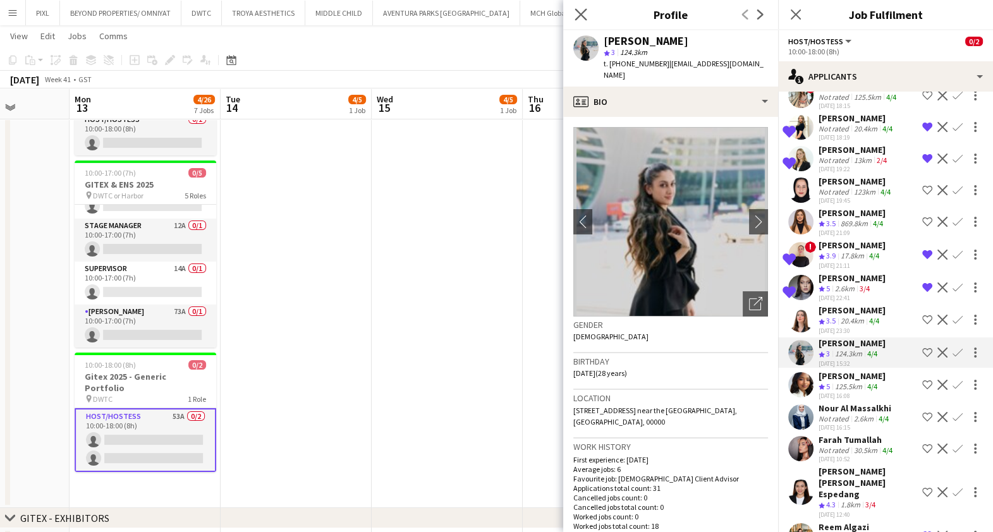
click at [577, 6] on app-icon "Close pop-in" at bounding box center [581, 15] width 18 height 18
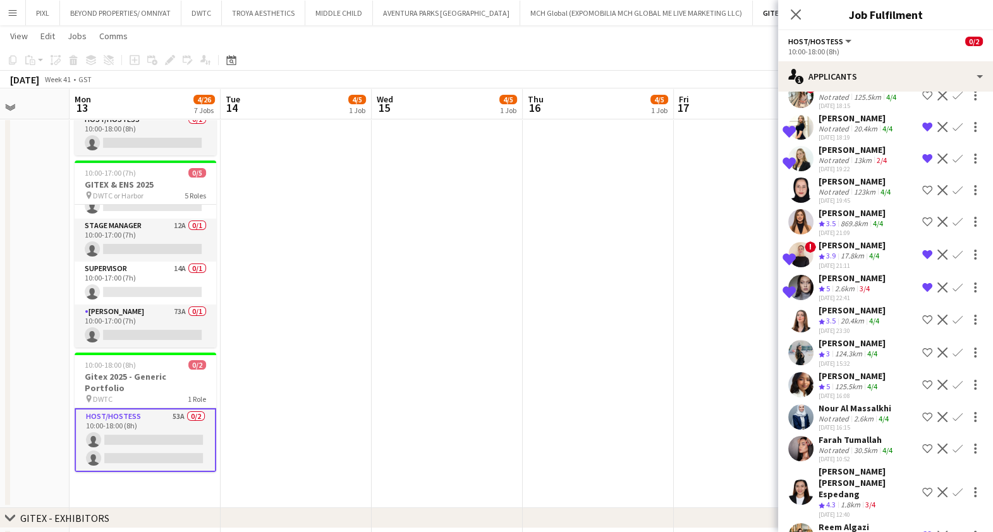
click at [866, 305] on div "Yara Nehawi" at bounding box center [852, 310] width 67 height 11
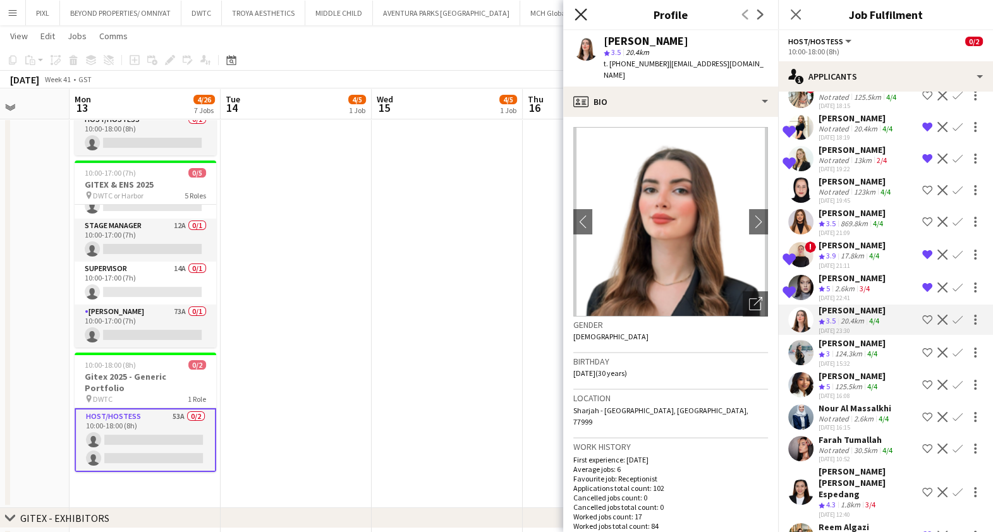
click at [581, 13] on icon at bounding box center [581, 14] width 12 height 12
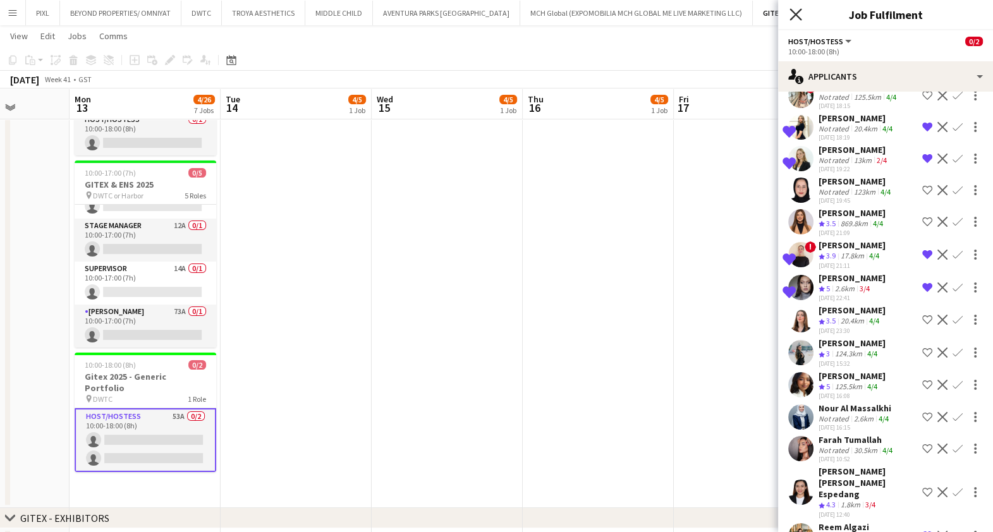
click at [795, 15] on icon at bounding box center [796, 14] width 12 height 12
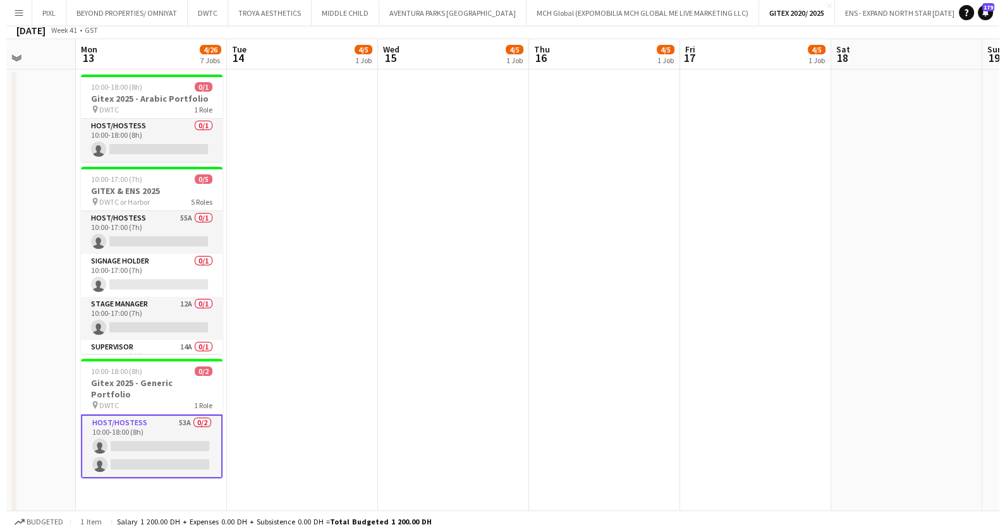
scroll to position [0, 0]
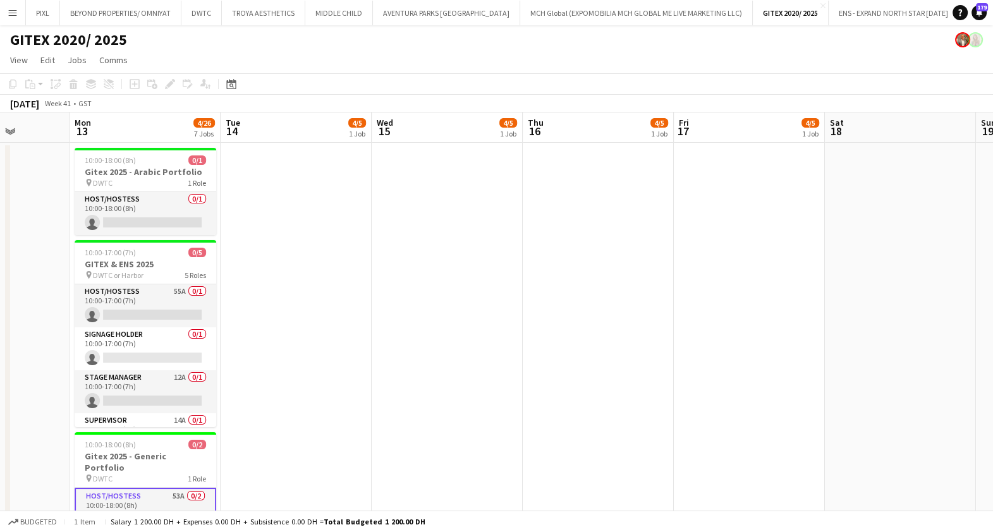
click at [990, 14] on app-icon "Add" at bounding box center [992, 12] width 5 height 5
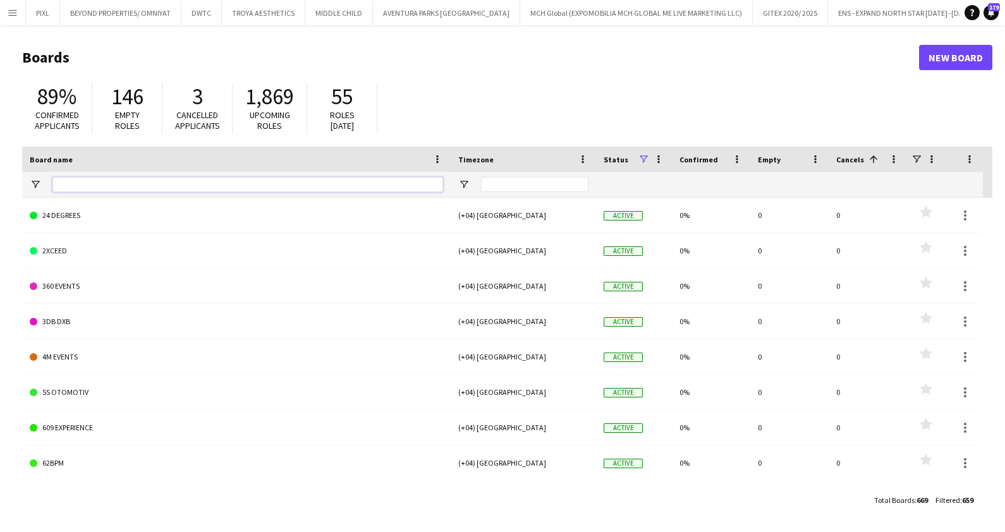
click at [95, 186] on input "Board name Filter Input" at bounding box center [247, 184] width 391 height 15
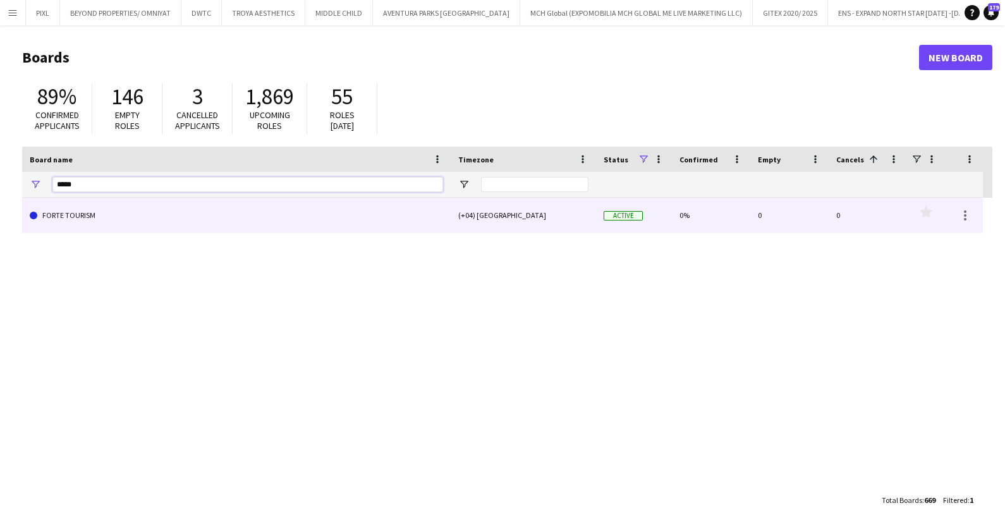
type input "*****"
click at [91, 212] on link "FORTE TOURISM" at bounding box center [236, 215] width 413 height 35
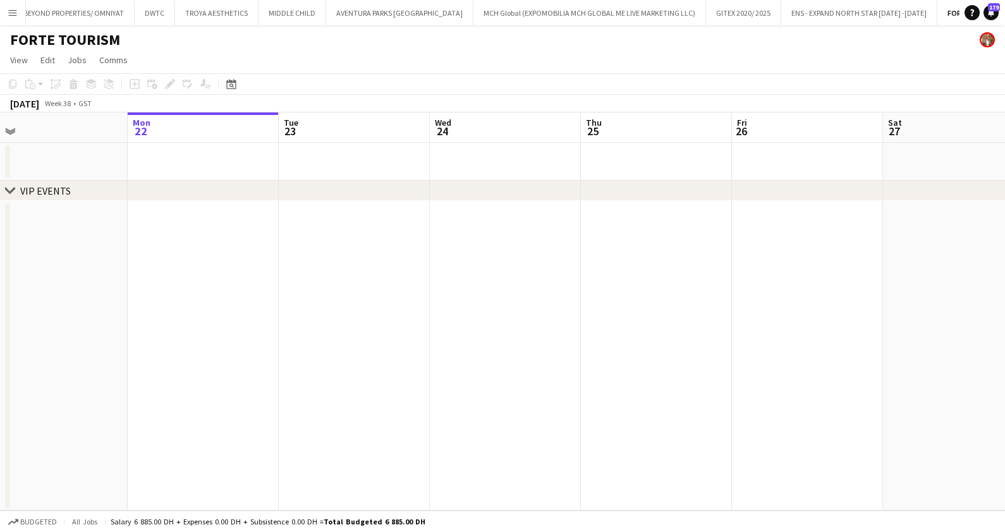
scroll to position [0, 329]
drag, startPoint x: 524, startPoint y: 300, endPoint x: 497, endPoint y: 293, distance: 27.5
click at [497, 293] on app-calendar-viewport "Fri 19 Sat 20 Sun 21 Mon 22 Tue 23 Wed 24 Thu 25 Fri 26 Sat 27 Sun 28 Mon 29 Tu…" at bounding box center [502, 312] width 1005 height 398
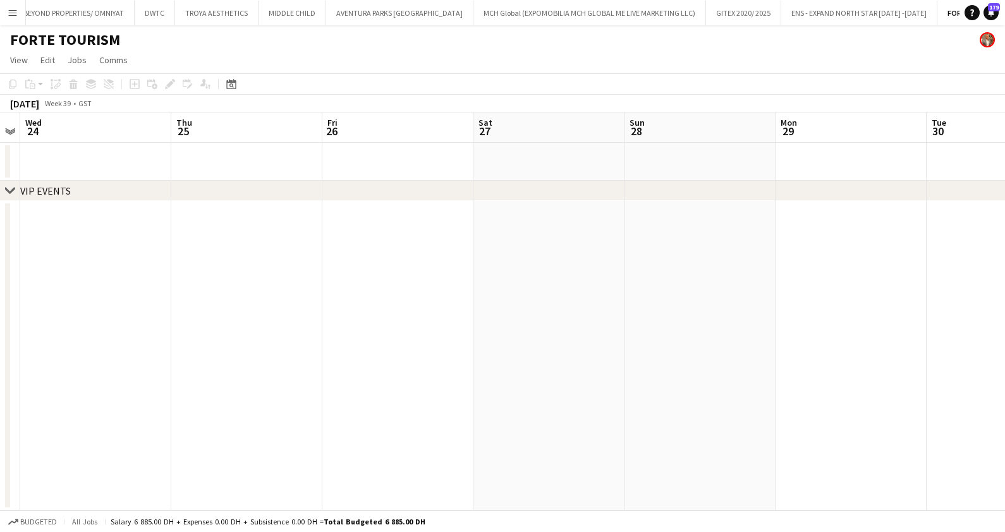
drag, startPoint x: 475, startPoint y: 326, endPoint x: 326, endPoint y: 326, distance: 149.8
click at [322, 328] on app-calendar-viewport "Sun 21 Mon 22 Tue 23 Wed 24 Thu 25 Fri 26 Sat 27 Sun 28 Mon 29 Tue 30 Wed 1 Thu…" at bounding box center [502, 312] width 1005 height 398
click at [211, 330] on app-calendar-viewport "Sun 21 Mon 22 Tue 23 Wed 24 Thu 25 Fri 26 Sat 27 Sun 28 Mon 29 Tue 30 Wed 1 Thu…" at bounding box center [502, 312] width 1005 height 398
drag, startPoint x: 434, startPoint y: 319, endPoint x: 47, endPoint y: 314, distance: 386.4
click at [6, 319] on div "chevron-right VIP EVENTS Sat 27 Sun 28 Mon 29 Tue 30 Wed 1 Thu 2 Fri 3 Sat 4 Su…" at bounding box center [502, 312] width 1005 height 398
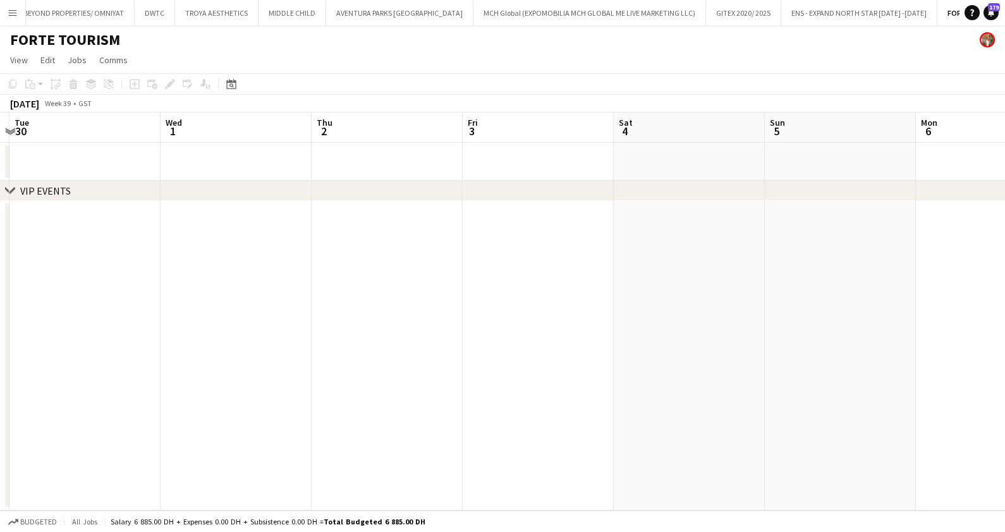
drag, startPoint x: 3, startPoint y: 331, endPoint x: 377, endPoint y: 328, distance: 374.3
click at [5, 331] on div "chevron-right VIP EVENTS Sat 27 Sun 28 Mon 29 Tue 30 Wed 1 Thu 2 Fri 3 Sat 4 Su…" at bounding box center [502, 312] width 1005 height 398
drag, startPoint x: 438, startPoint y: 366, endPoint x: 362, endPoint y: 350, distance: 77.0
click at [221, 364] on app-calendar-viewport "Tue 30 Wed 1 Thu 2 Fri 3 Sat 4 Sun 5 Mon 6 Tue 7 Wed 8 Thu 9 Fri 10 Sat 11" at bounding box center [502, 312] width 1005 height 398
drag, startPoint x: 315, startPoint y: 348, endPoint x: 113, endPoint y: 343, distance: 202.4
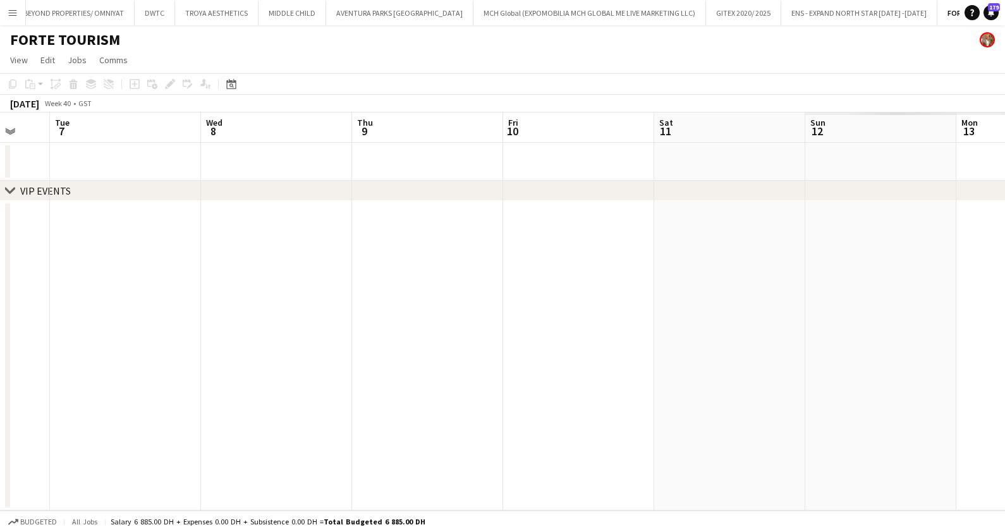
click at [98, 346] on app-calendar-viewport "Fri 3 Sat 4 Sun 5 Mon 6 Tue 7 Wed 8 Thu 9 Fri 10 Sat 11 Sun 12 Mon 13 Tue 14" at bounding box center [502, 312] width 1005 height 398
drag, startPoint x: 276, startPoint y: 344, endPoint x: 357, endPoint y: 360, distance: 83.2
click at [993, 372] on html "Menu Boards Boards Boards All jobs Status Workforce Workforce My Workforce Recr…" at bounding box center [502, 266] width 1005 height 532
drag, startPoint x: 136, startPoint y: 343, endPoint x: 846, endPoint y: 362, distance: 710.3
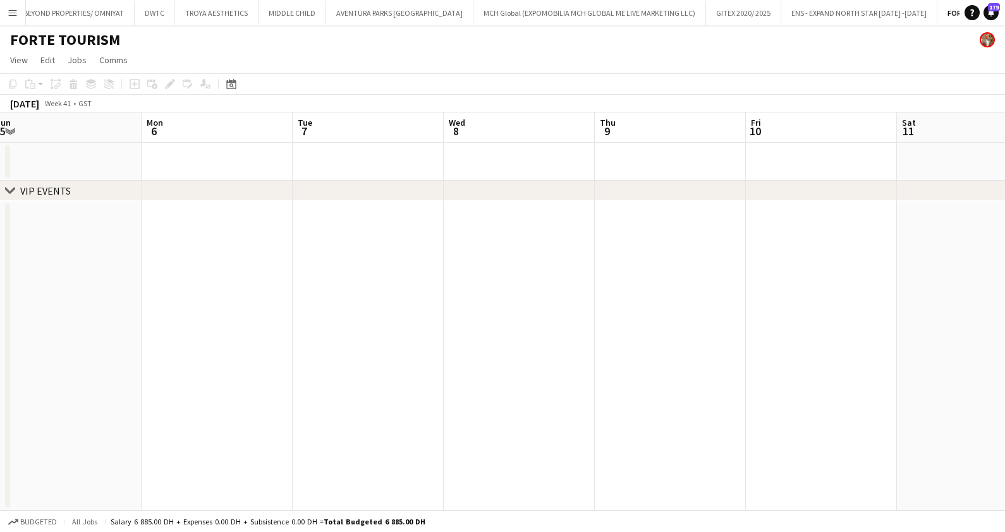
click at [846, 362] on app-calendar-viewport "Fri 3 Sat 4 Sun 5 Mon 6 Tue 7 Wed 8 Thu 9 Fri 10 Sat 11 Sun 12 Mon 13 Tue 14" at bounding box center [502, 312] width 1005 height 398
drag, startPoint x: 300, startPoint y: 353, endPoint x: 744, endPoint y: 360, distance: 443.9
click at [744, 360] on app-calendar-viewport "Thu 25 Fri 26 Sat 27 Sun 28 Mon 29 Tue 30 Wed 1 Thu 2 Fri 3 Sat 4 Sun 5 Mon 6" at bounding box center [502, 312] width 1005 height 398
drag, startPoint x: 253, startPoint y: 343, endPoint x: 221, endPoint y: 365, distance: 38.8
click at [804, 370] on app-calendar-viewport "Mon 22 Tue 23 Wed 24 Thu 25 Fri 26 Sat 27 Sun 28 Mon 29 Tue 30 Wed 1 Thu 2 Fri 3" at bounding box center [502, 312] width 1005 height 398
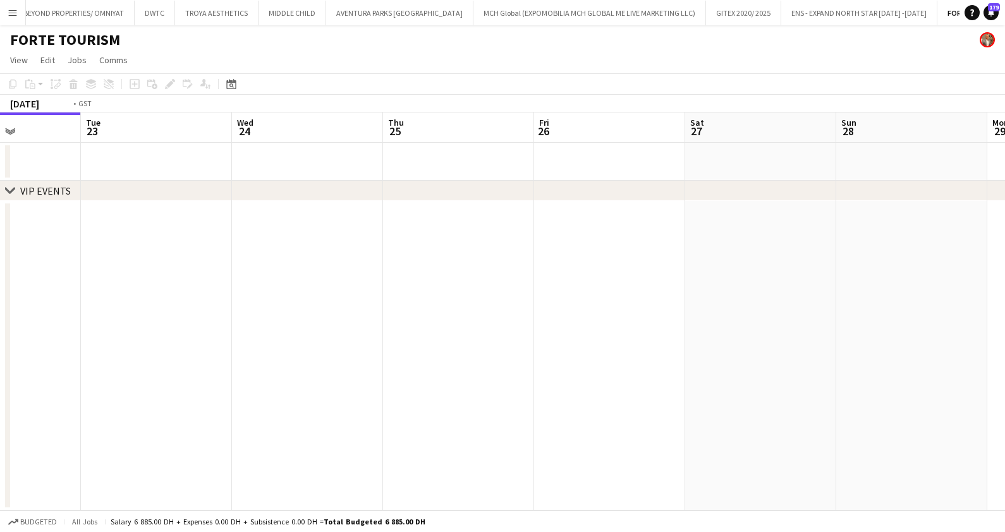
scroll to position [0, 286]
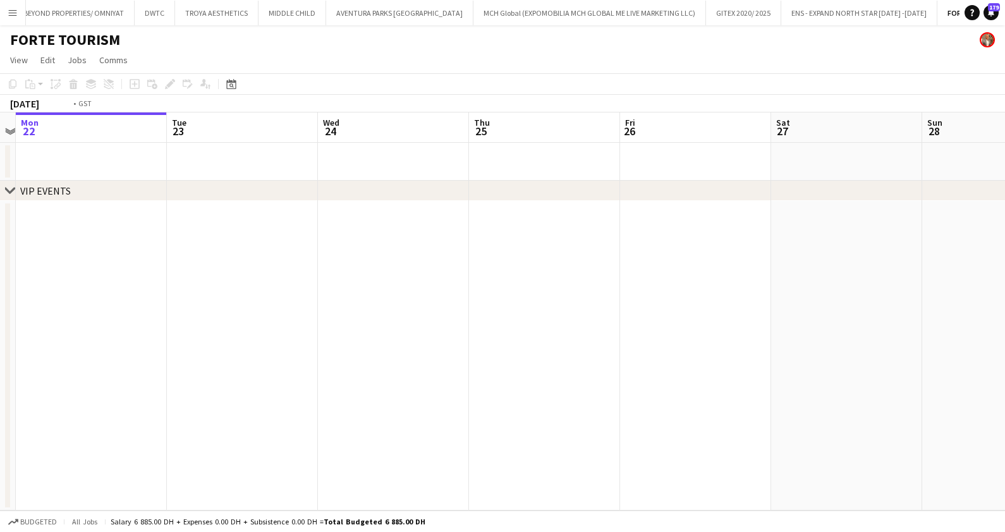
drag, startPoint x: 433, startPoint y: 369, endPoint x: 646, endPoint y: 375, distance: 212.5
click at [646, 375] on app-calendar-viewport "Sat 20 Sun 21 Mon 22 Tue 23 Wed 24 Thu 25 Fri 26 Sat 27 Sun 28 Mon 29 Tue 30 We…" at bounding box center [502, 312] width 1005 height 398
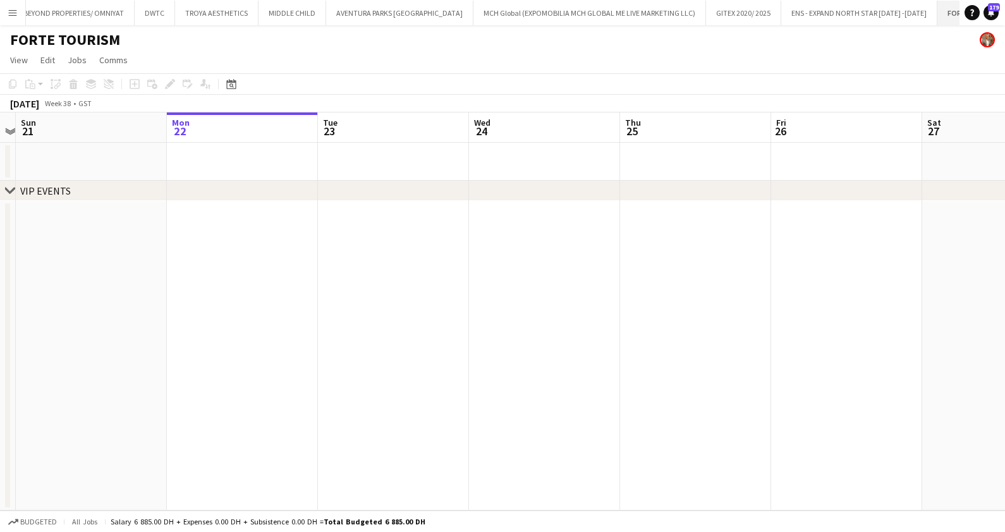
click at [993, 4] on app-icon "Close" at bounding box center [1009, 5] width 5 height 5
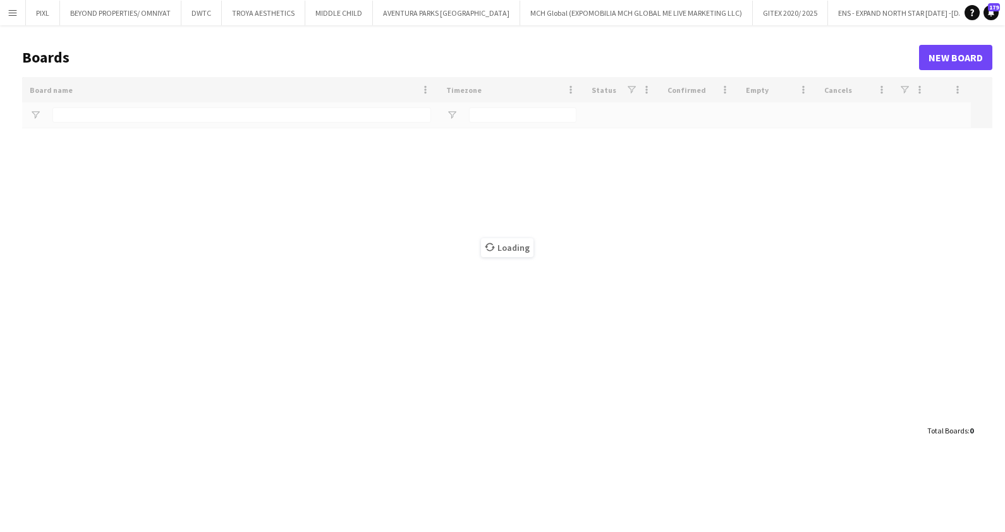
click at [989, 12] on app-icon "Add" at bounding box center [991, 12] width 5 height 5
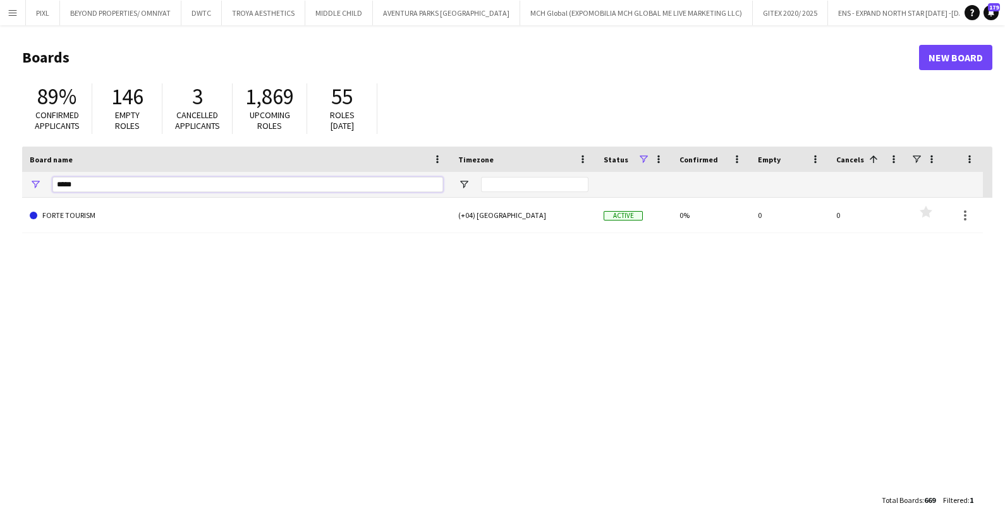
drag, startPoint x: 77, startPoint y: 187, endPoint x: -3, endPoint y: 160, distance: 84.8
click at [0, 160] on html "Menu Boards Boards Boards All jobs Status Workforce Workforce My Workforce Recr…" at bounding box center [502, 266] width 1005 height 532
type input "******"
click at [541, 351] on link "Reset filters" at bounding box center [532, 349] width 46 height 9
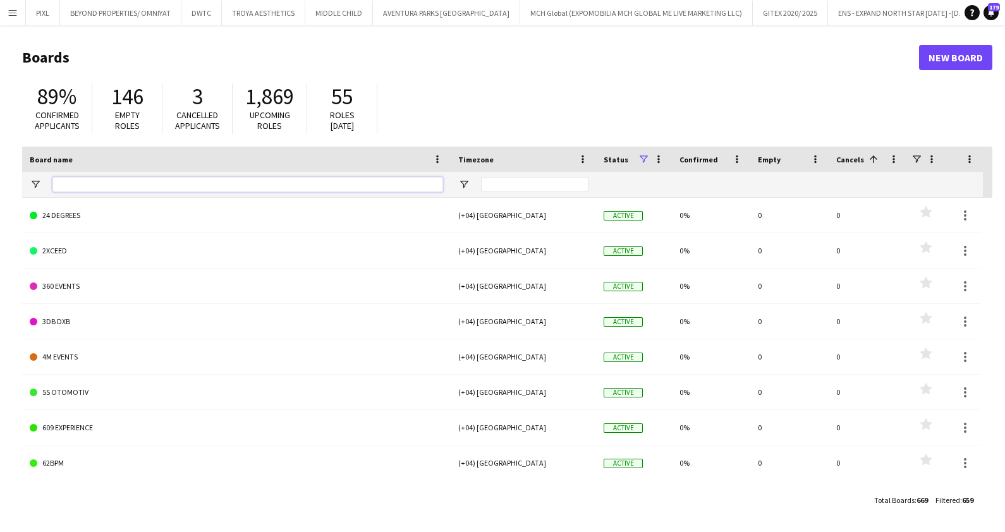
click at [125, 187] on input "Board name Filter Input" at bounding box center [247, 184] width 391 height 15
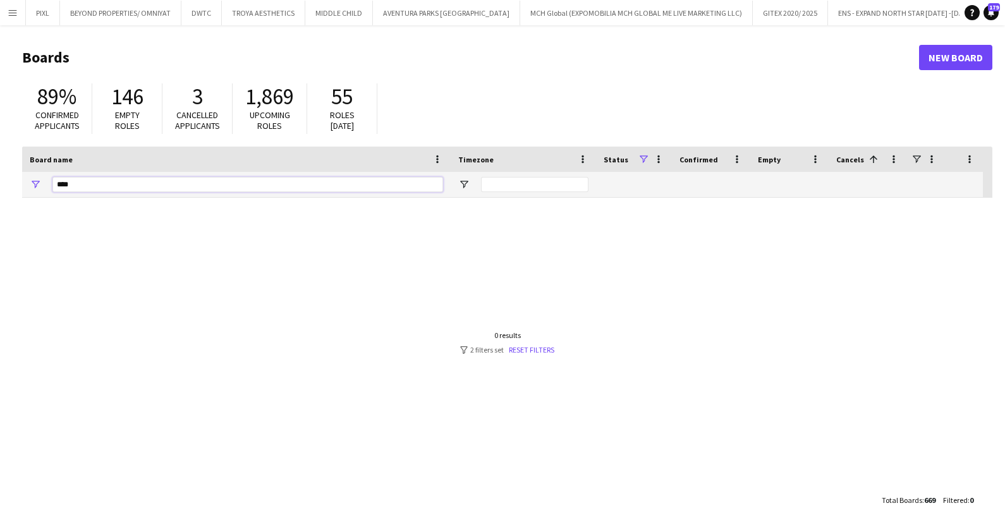
type input "****"
drag, startPoint x: 99, startPoint y: 178, endPoint x: 18, endPoint y: 178, distance: 80.3
click at [18, 178] on main "Boards New Board 89% Confirmed applicants 146 Empty roles 3 Cancelled applicant…" at bounding box center [502, 278] width 1005 height 506
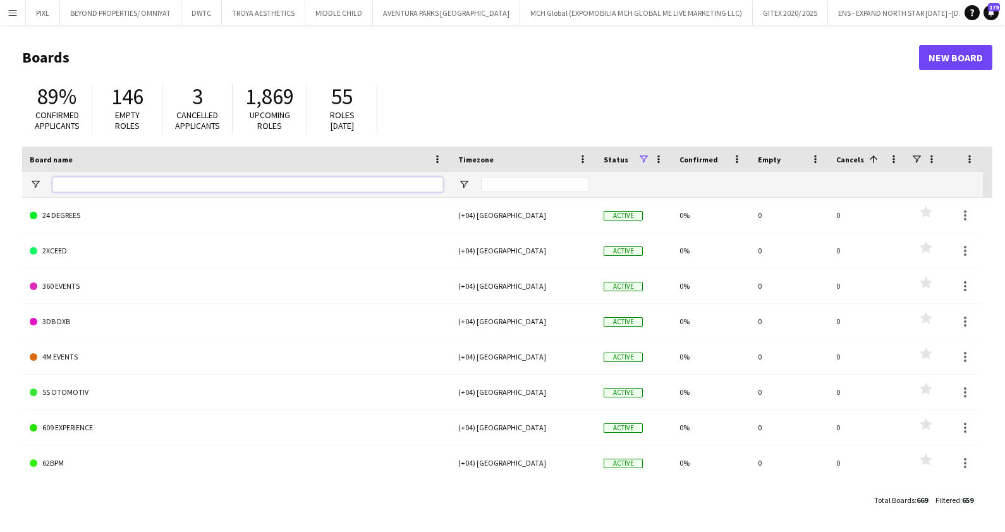
paste input "**********"
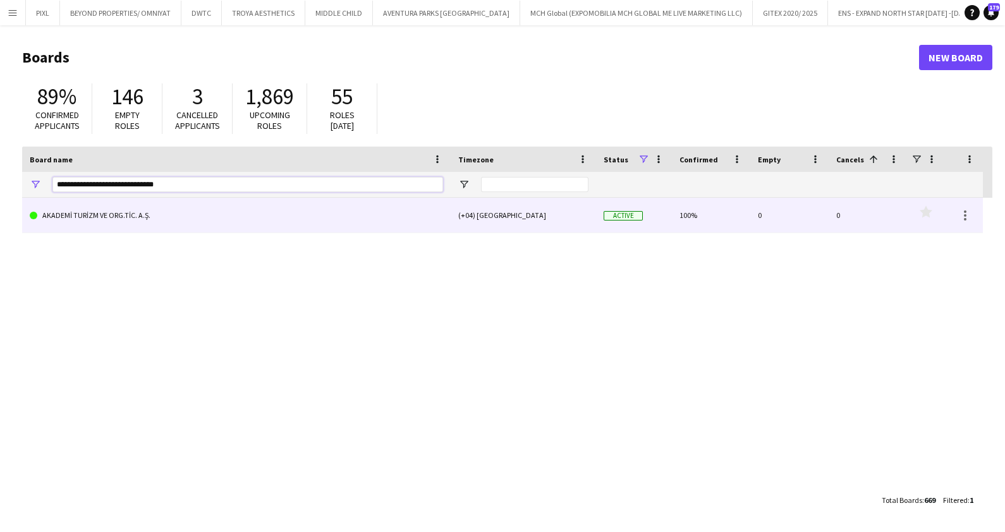
type input "**********"
click at [134, 217] on link "AKADEMİ TURİZM VE ORG.TİC. A.Ş." at bounding box center [236, 215] width 413 height 35
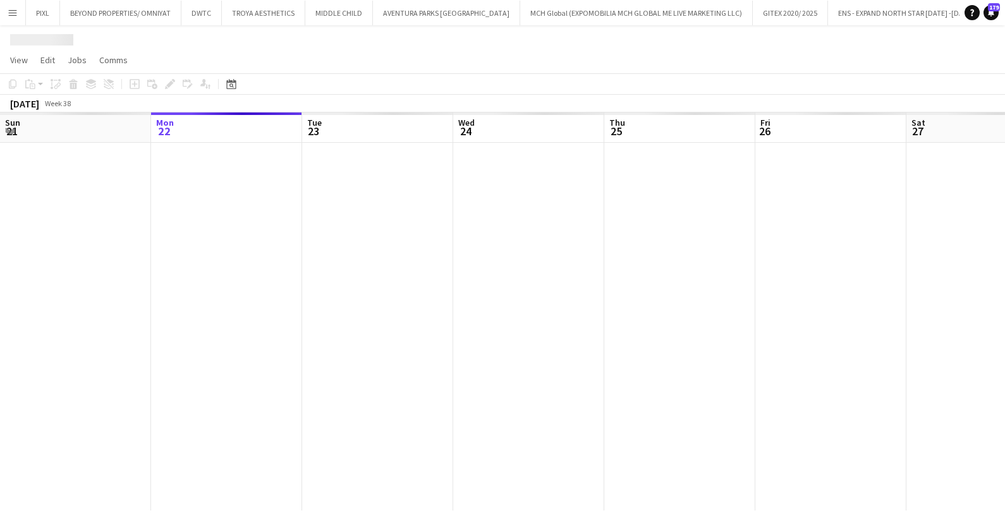
scroll to position [0, 103]
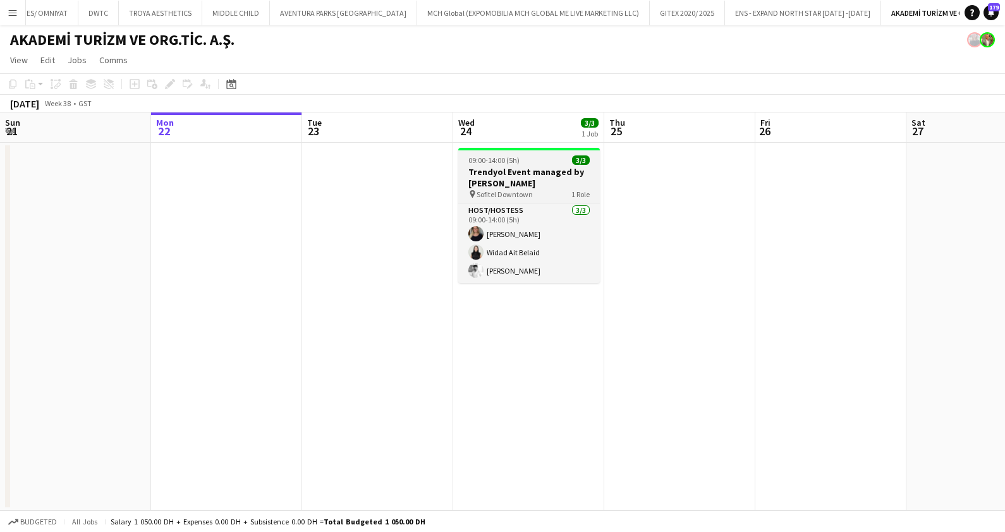
click at [523, 182] on h3 "Trendyol Event managed by FORTE" at bounding box center [529, 177] width 142 height 23
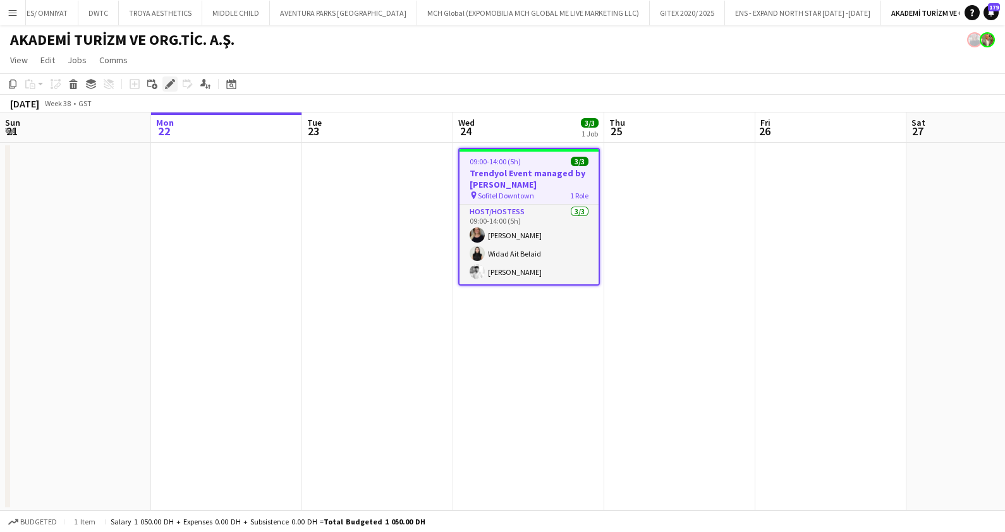
click at [169, 81] on icon "Edit" at bounding box center [170, 84] width 10 height 10
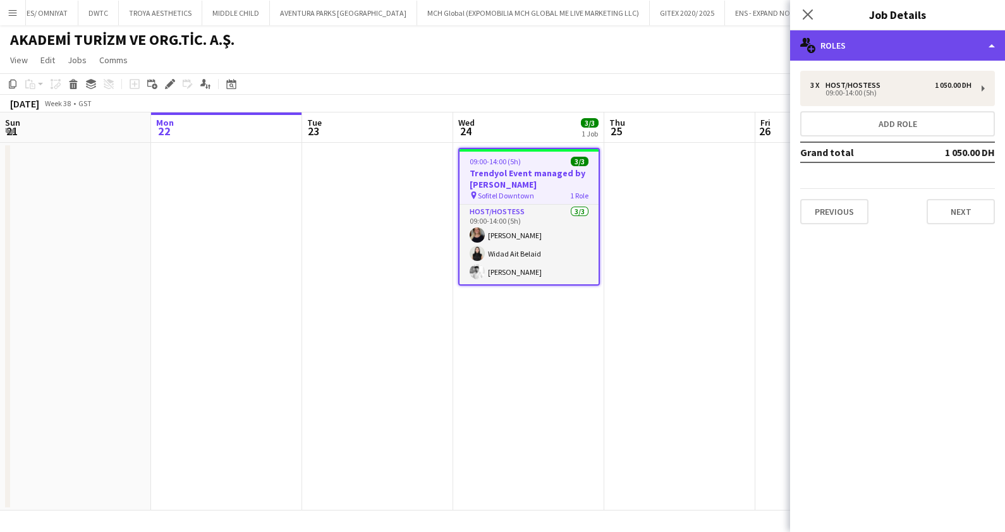
click at [873, 50] on div "multiple-users-add Roles" at bounding box center [897, 45] width 215 height 30
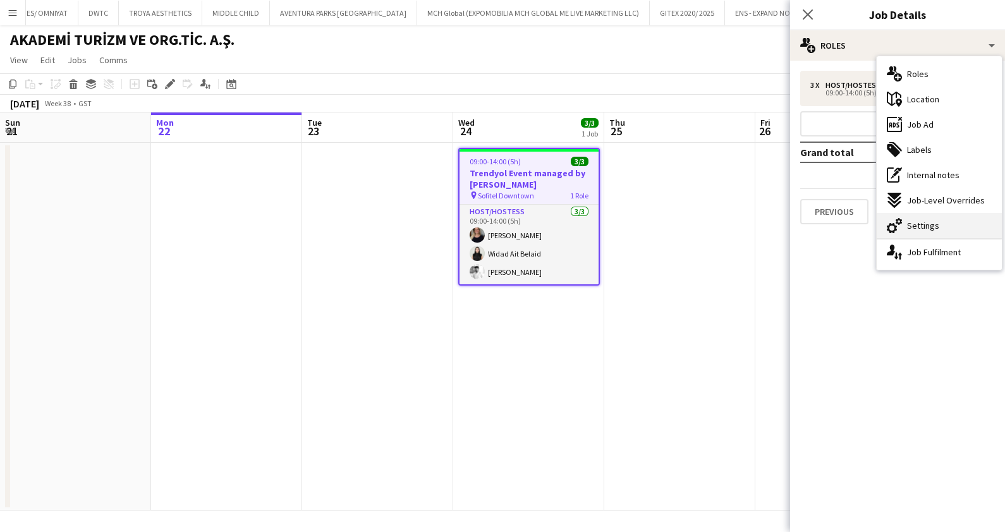
click at [916, 218] on div "cog-double-3 Settings" at bounding box center [939, 225] width 125 height 25
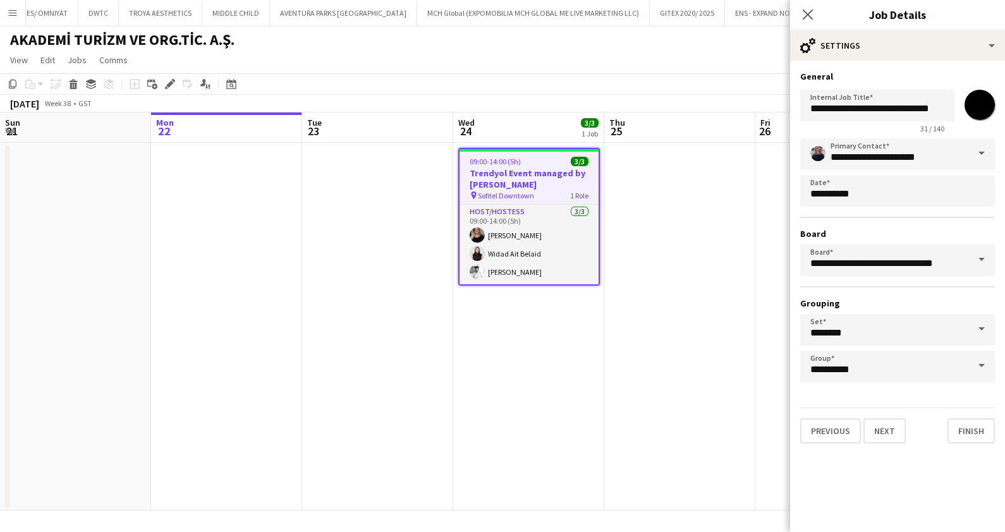
click at [977, 156] on span at bounding box center [982, 153] width 27 height 30
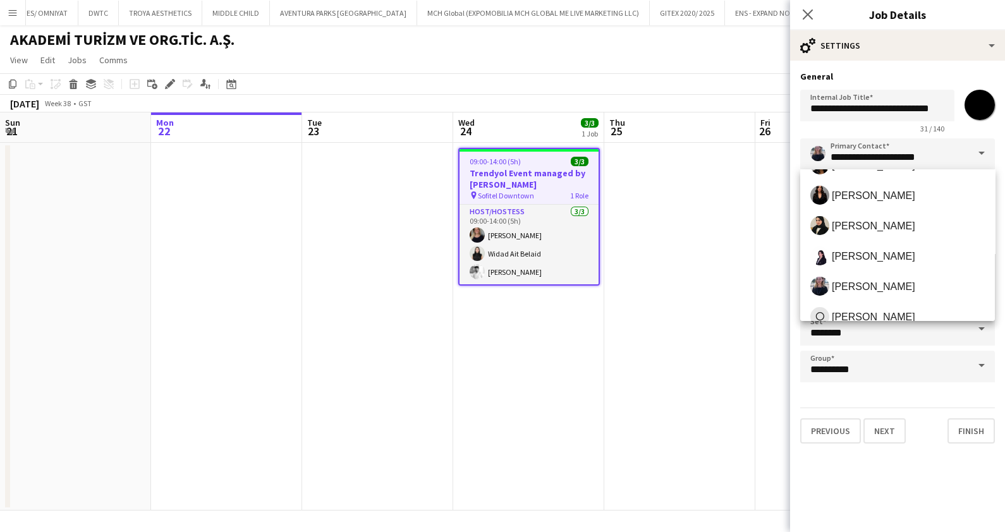
scroll to position [157, 0]
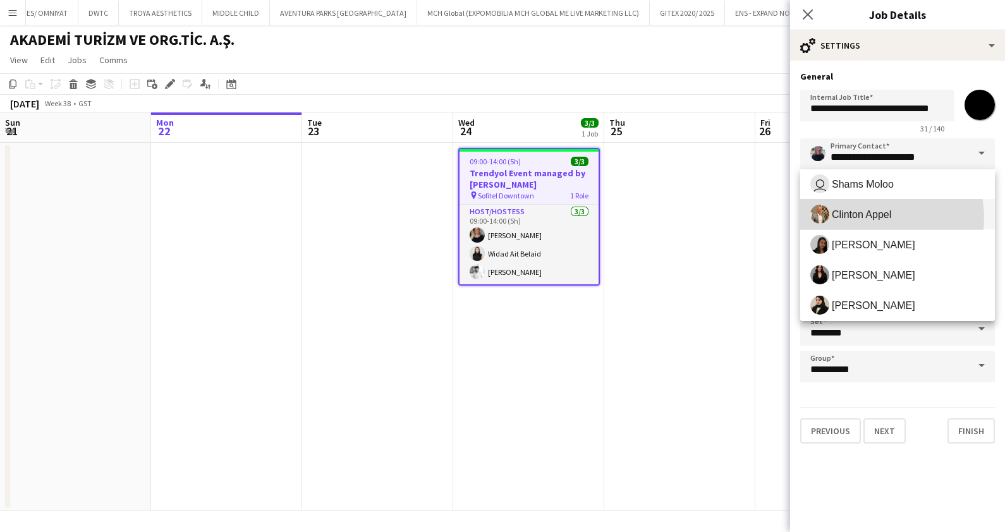
click at [869, 217] on span "Clinton Appel" at bounding box center [861, 215] width 59 height 12
type input "**********"
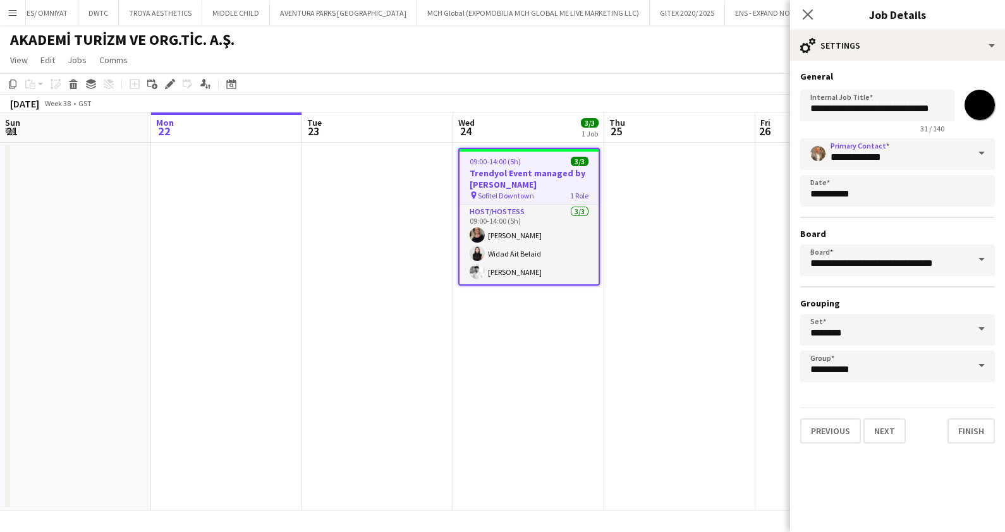
click at [967, 109] on input "*******" at bounding box center [980, 105] width 46 height 46
type input "*******"
click at [955, 72] on h3 "General" at bounding box center [897, 76] width 195 height 11
click at [805, 16] on icon at bounding box center [808, 14] width 12 height 12
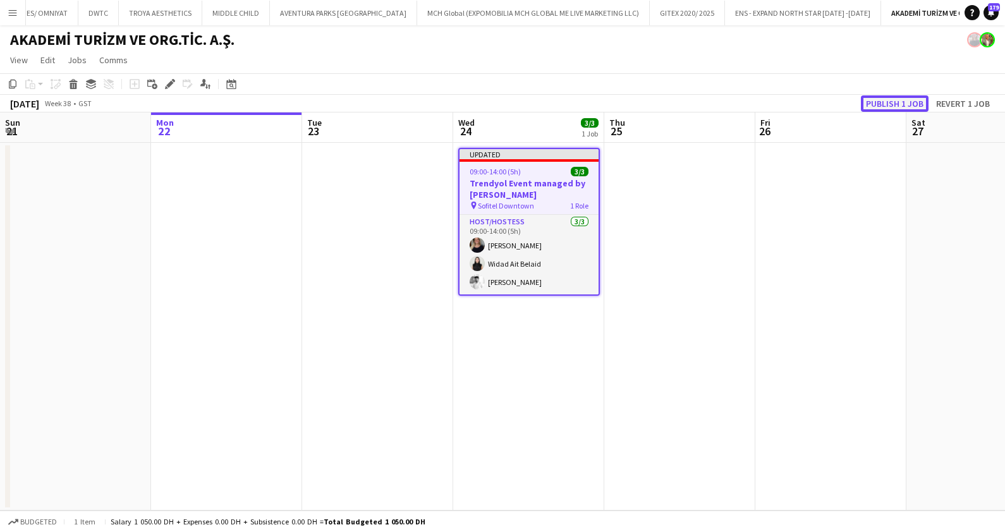
click at [889, 105] on button "Publish 1 job" at bounding box center [895, 103] width 68 height 16
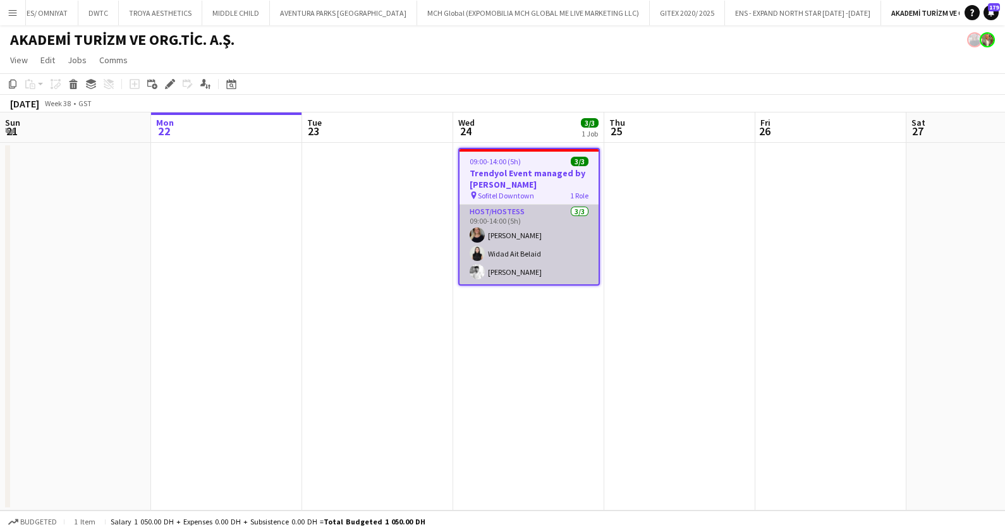
click at [529, 242] on app-card-role "Host/Hostess 3/3 09:00-14:00 (5h) TALITA SOARES Widad Ait Belaid Waleed Shehadeh" at bounding box center [529, 245] width 139 height 80
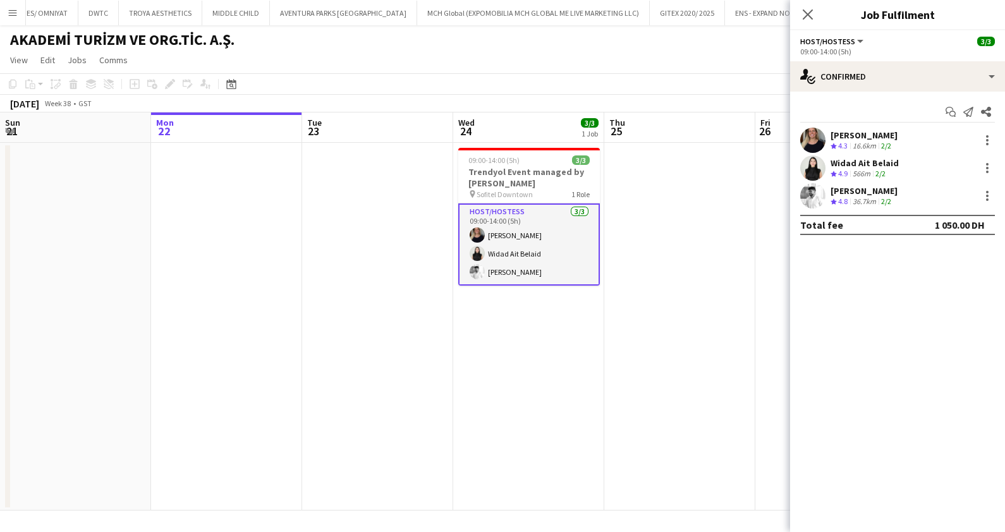
click at [840, 130] on div "TALITA SOARES" at bounding box center [864, 135] width 67 height 11
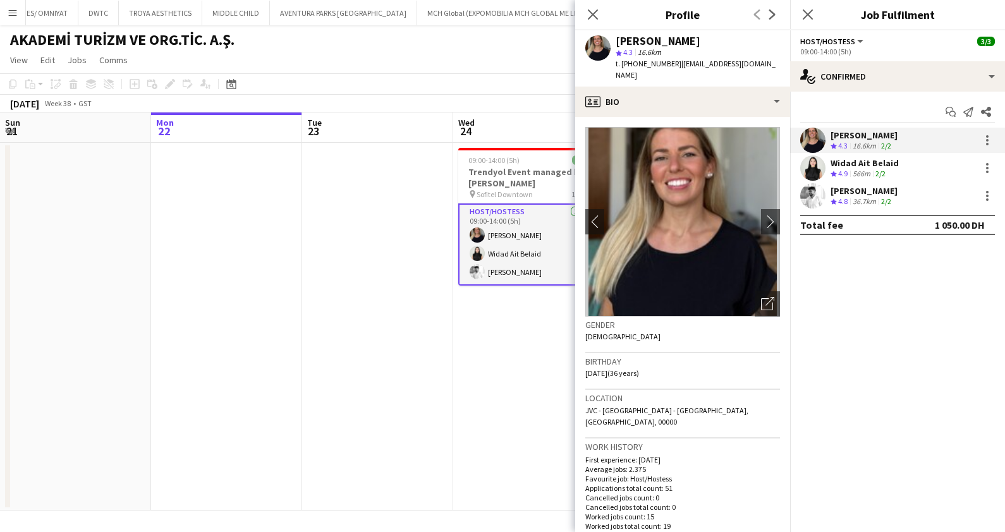
click at [540, 332] on app-date-cell "09:00-14:00 (5h) 3/3 Trendyol Event managed by FORTE pin Sofitel Downtown 1 Rol…" at bounding box center [528, 327] width 151 height 368
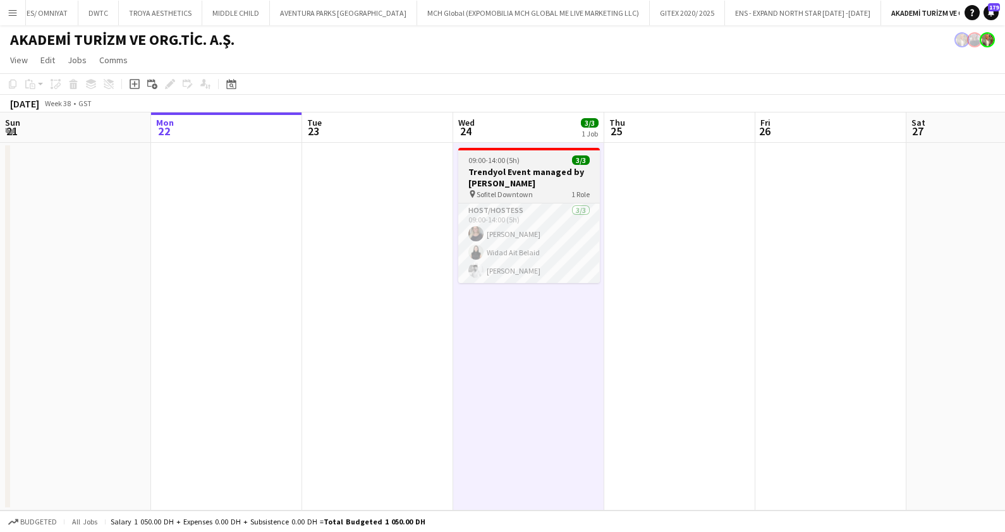
click at [529, 165] on app-job-card "09:00-14:00 (5h) 3/3 Trendyol Event managed by FORTE pin Sofitel Downtown 1 Rol…" at bounding box center [529, 215] width 142 height 135
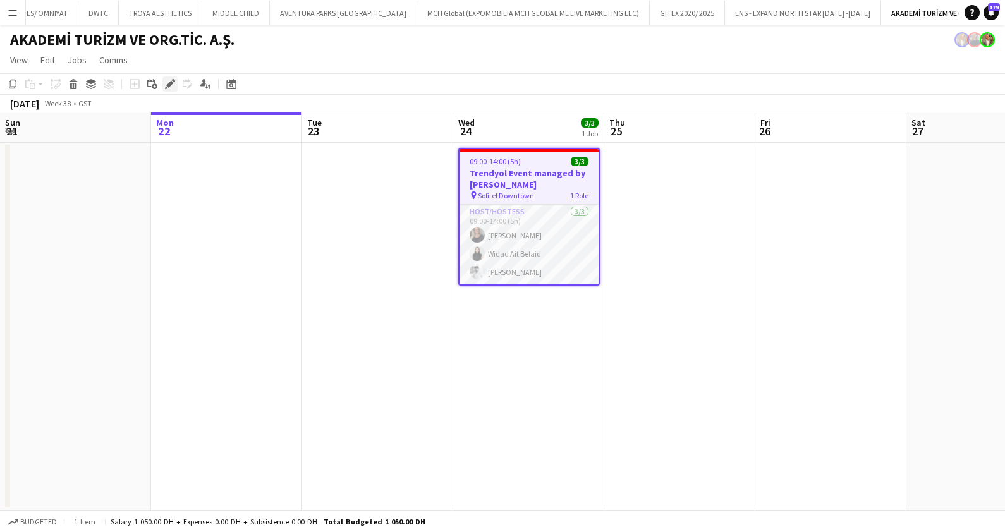
click at [170, 86] on icon "Edit" at bounding box center [170, 84] width 10 height 10
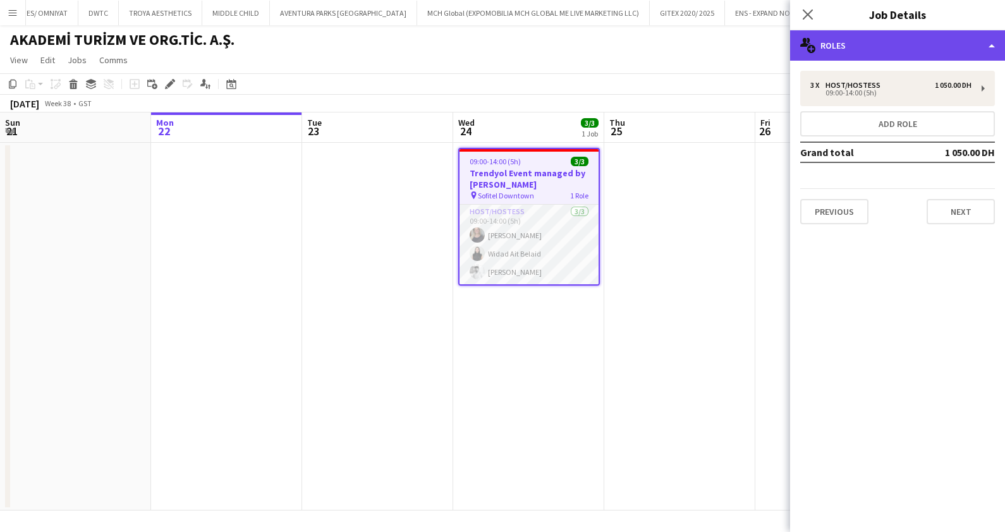
click at [907, 38] on div "multiple-users-add Roles" at bounding box center [897, 45] width 215 height 30
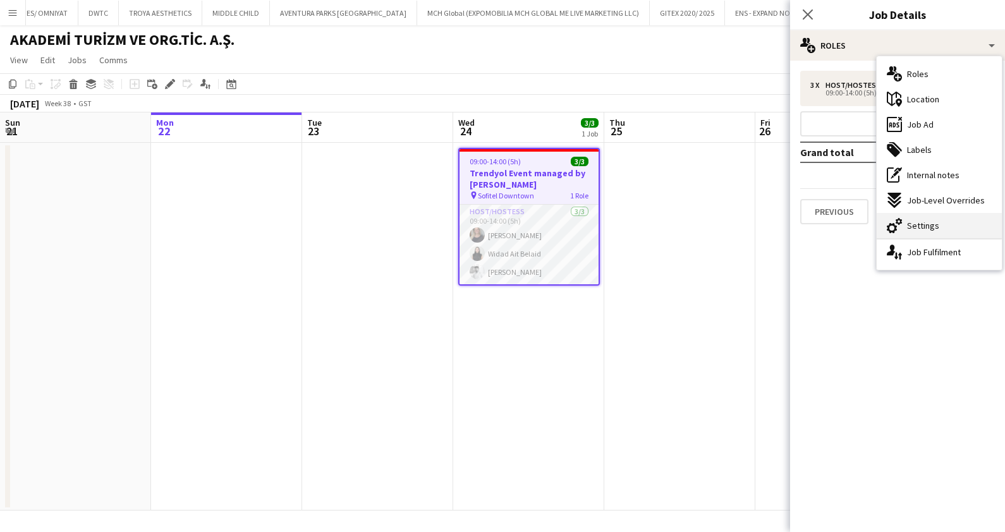
click at [926, 224] on span "Settings" at bounding box center [923, 225] width 32 height 11
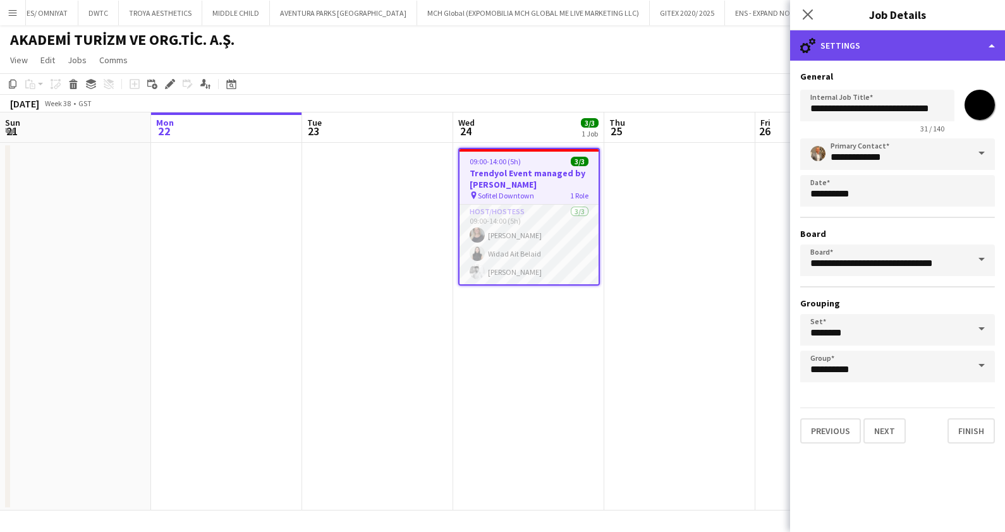
click at [873, 41] on div "cog-double-3 Settings" at bounding box center [897, 45] width 215 height 30
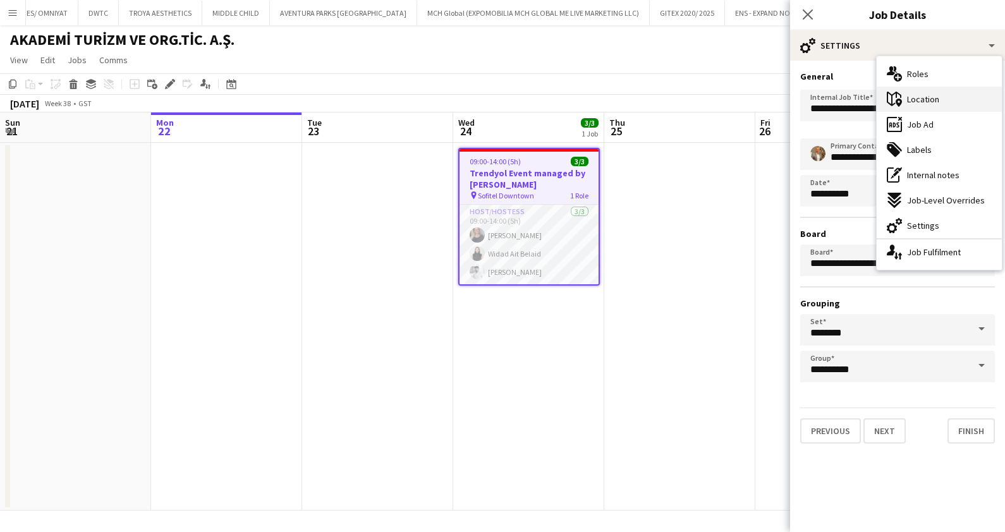
click at [934, 95] on span "Location" at bounding box center [923, 99] width 32 height 11
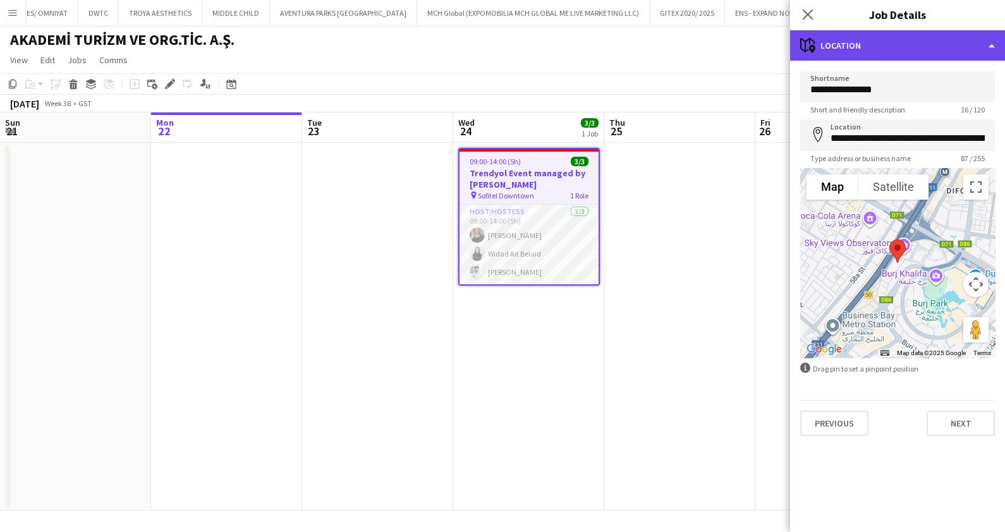
click at [861, 39] on div "maps-pin-1 Location" at bounding box center [897, 45] width 215 height 30
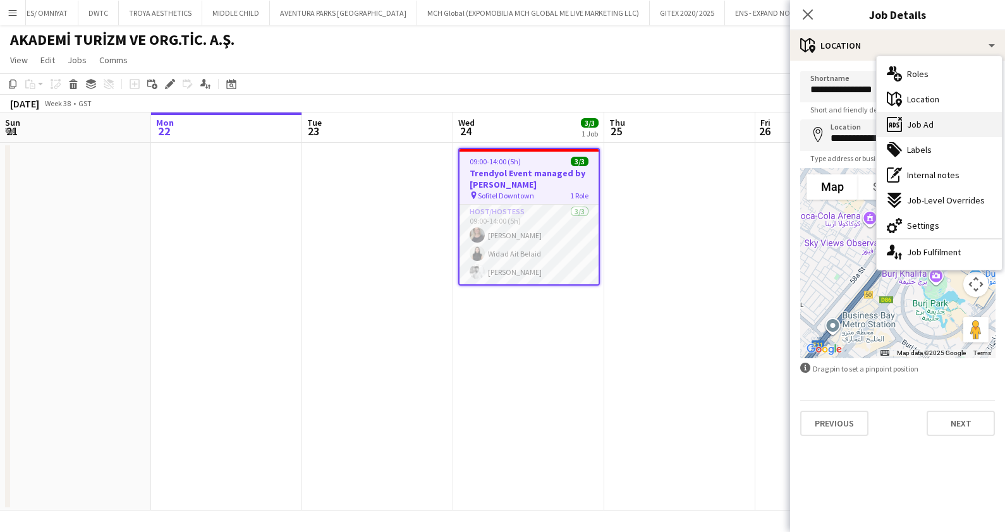
click at [936, 113] on div "ads-window Job Ad" at bounding box center [939, 124] width 125 height 25
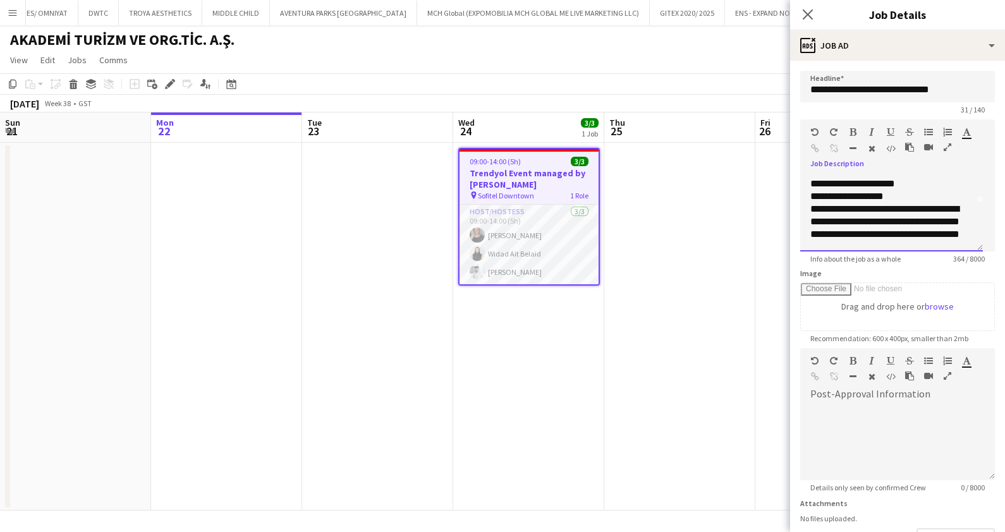
scroll to position [63, 0]
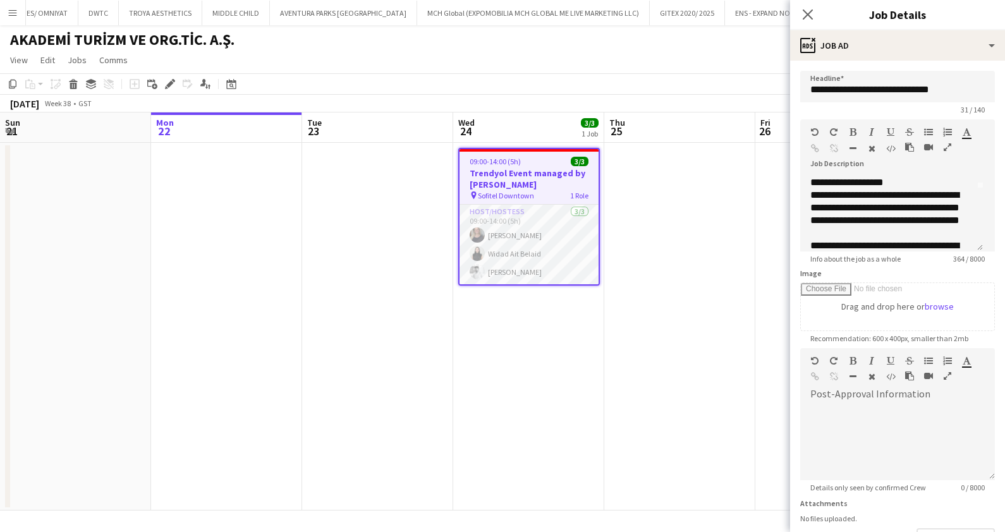
click at [984, 226] on form "**********" at bounding box center [897, 343] width 215 height 544
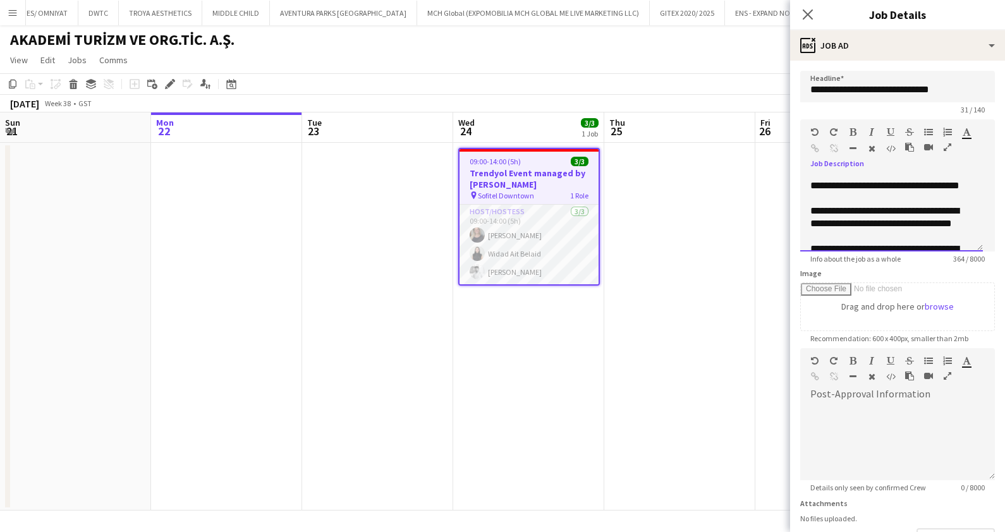
scroll to position [123, 0]
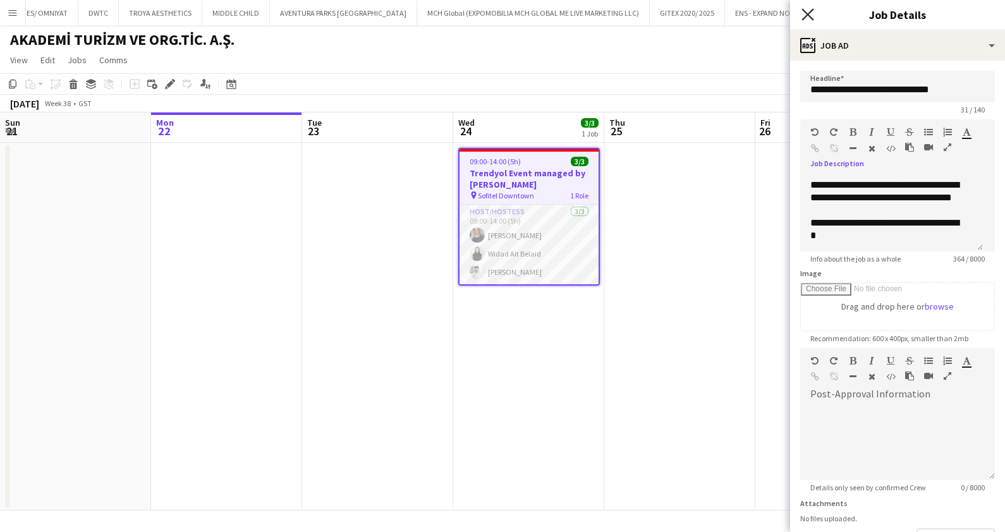
click at [809, 17] on icon at bounding box center [808, 14] width 12 height 12
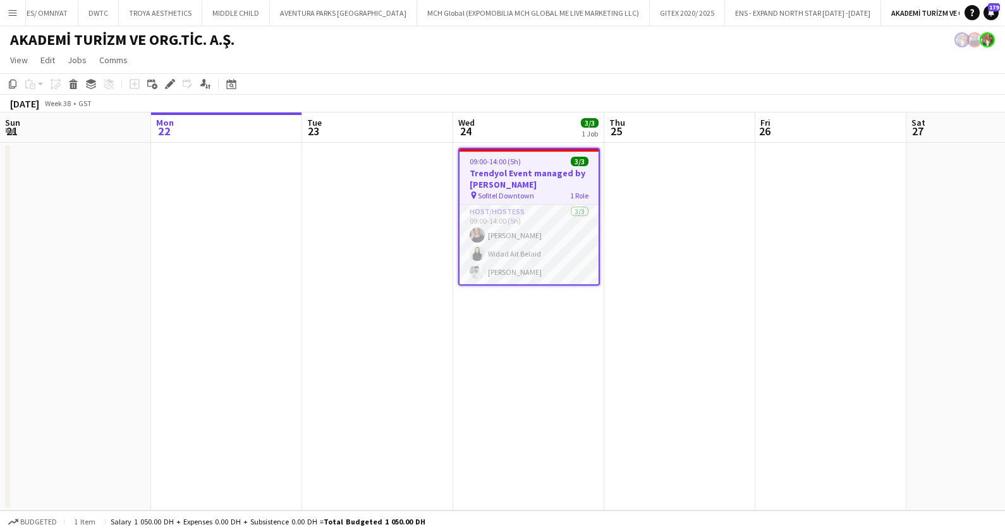
click at [993, 10] on app-icon "Add" at bounding box center [1020, 12] width 5 height 5
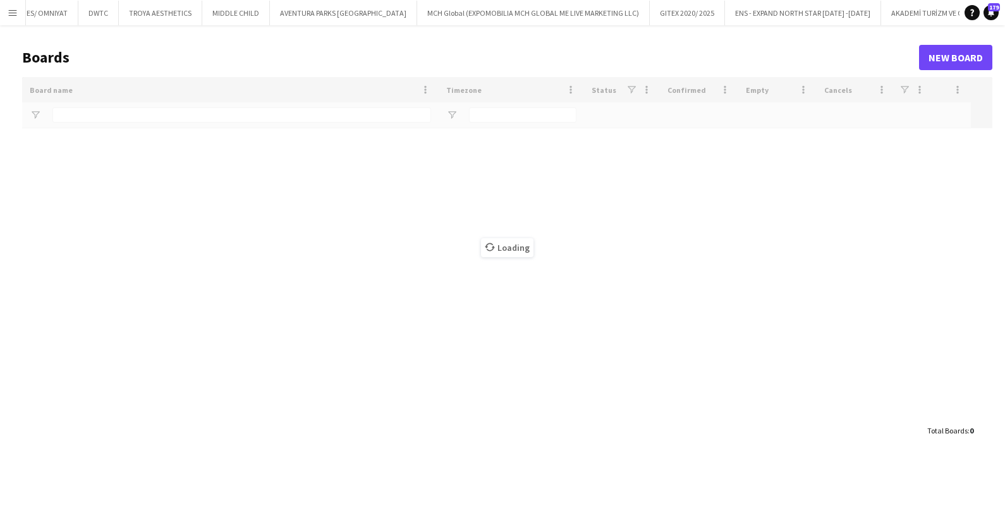
scroll to position [0, 100]
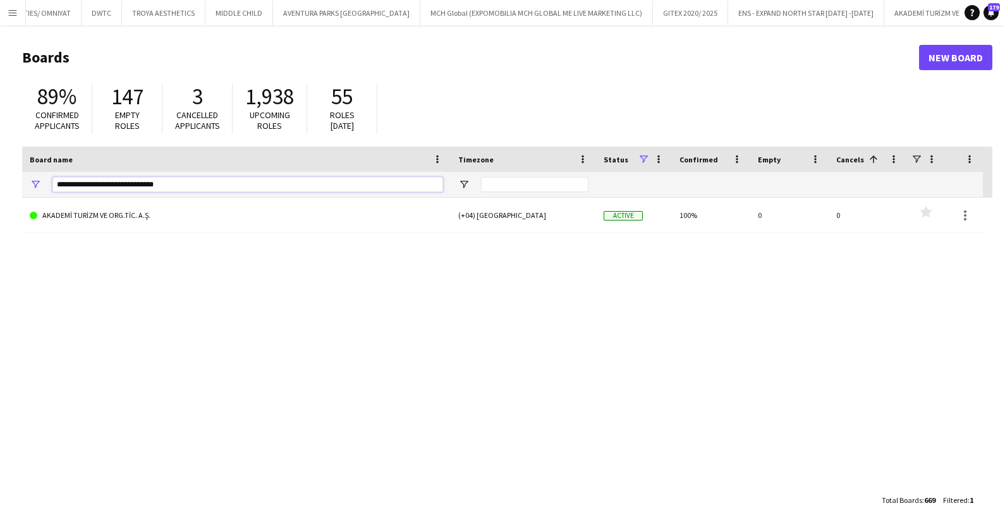
drag, startPoint x: 177, startPoint y: 183, endPoint x: 19, endPoint y: 174, distance: 158.3
click at [19, 174] on main "Boards New Board 89% Confirmed applicants 147 Empty roles 3 Cancelled applicant…" at bounding box center [502, 278] width 1005 height 506
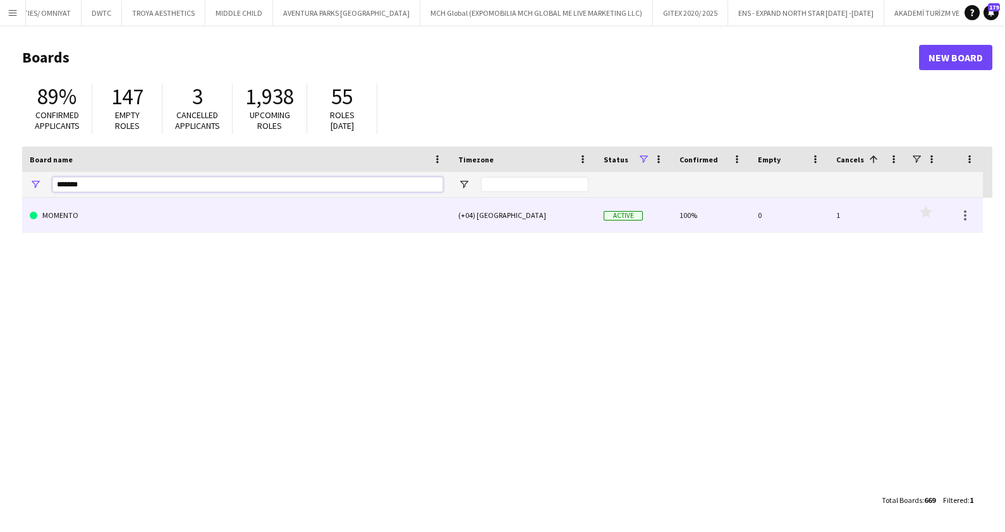
type input "*******"
click at [78, 221] on link "MOMENTO" at bounding box center [236, 215] width 413 height 35
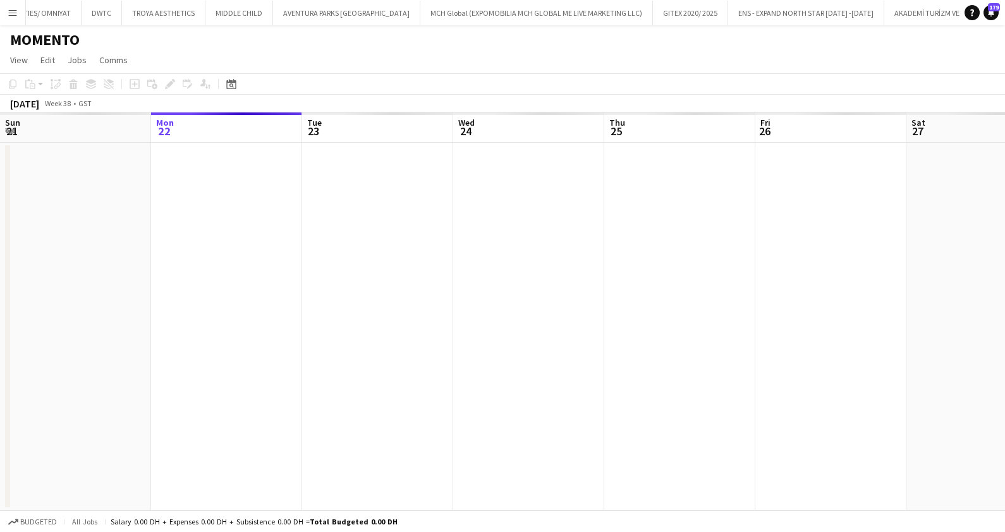
scroll to position [0, 155]
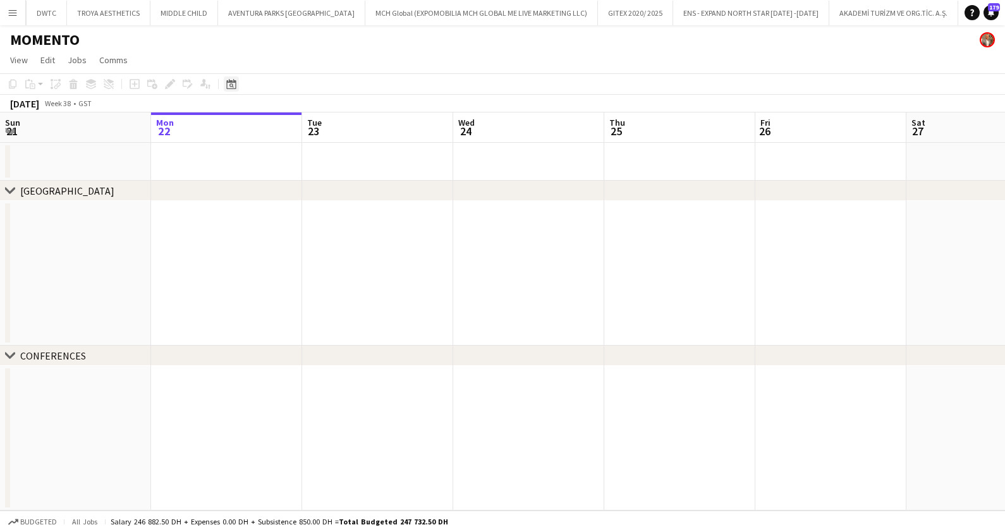
click at [228, 82] on icon at bounding box center [230, 84] width 9 height 10
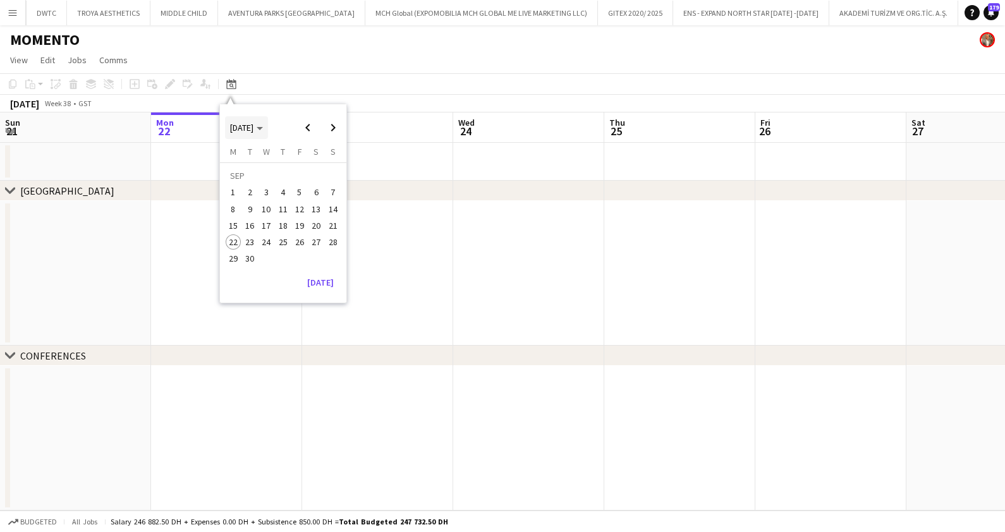
click at [254, 126] on span "SEP 2025" at bounding box center [241, 127] width 23 height 11
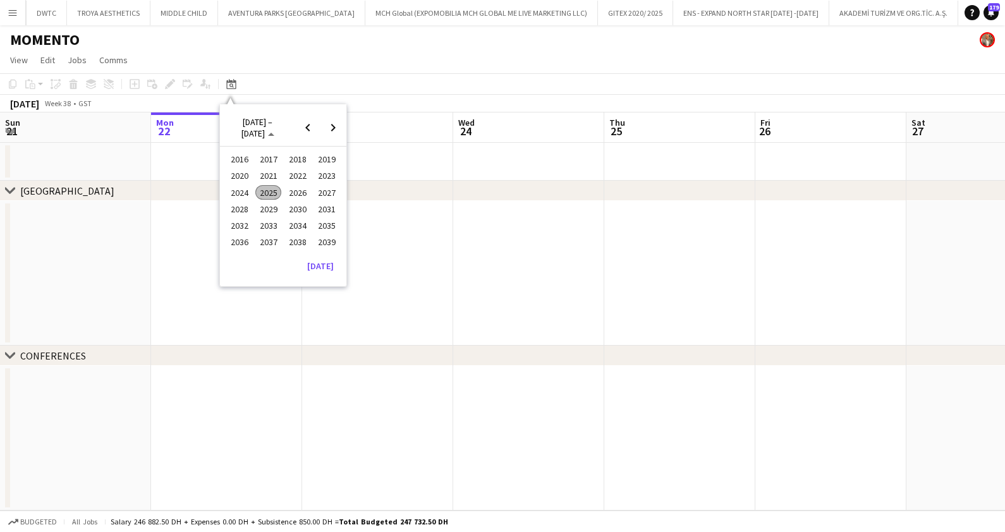
click at [235, 187] on span "2024" at bounding box center [239, 192] width 26 height 15
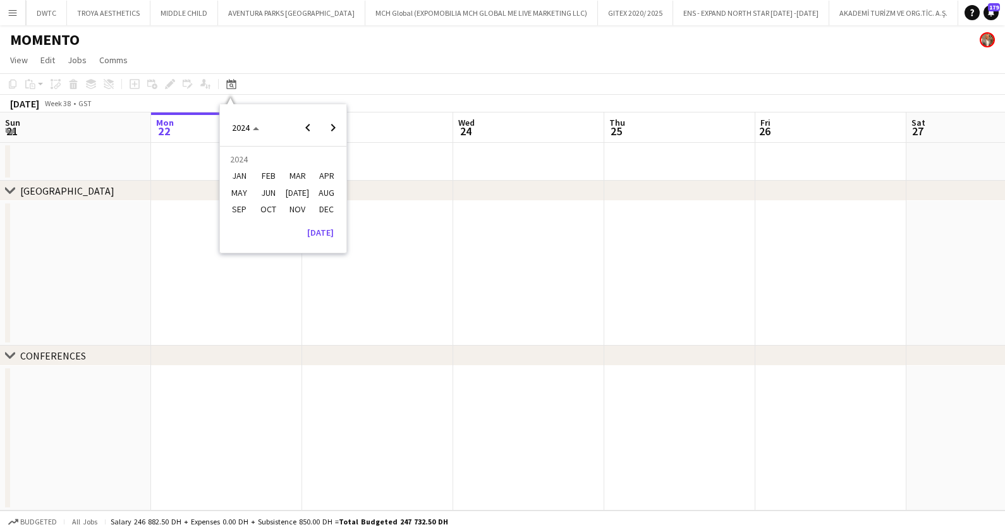
click at [267, 205] on span "OCT" at bounding box center [268, 209] width 26 height 15
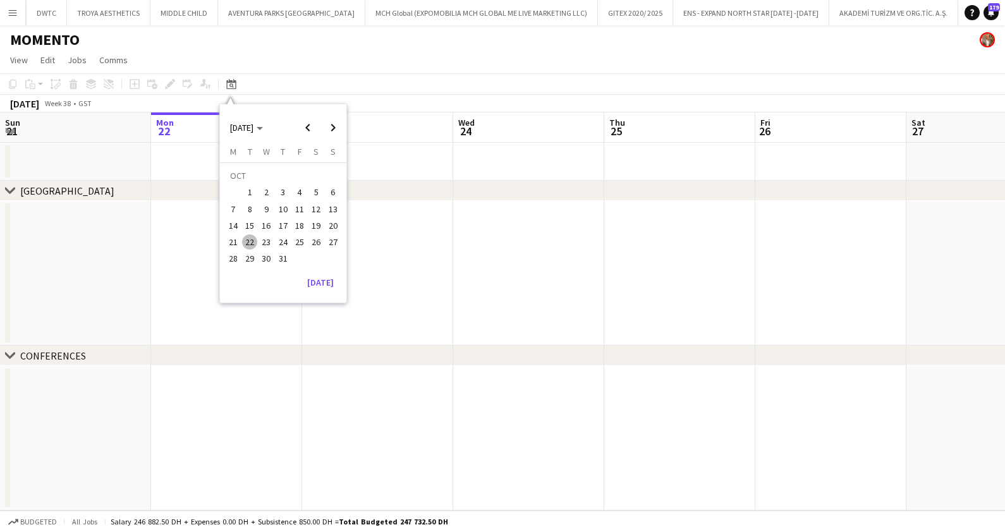
click at [254, 192] on span "1" at bounding box center [249, 192] width 15 height 15
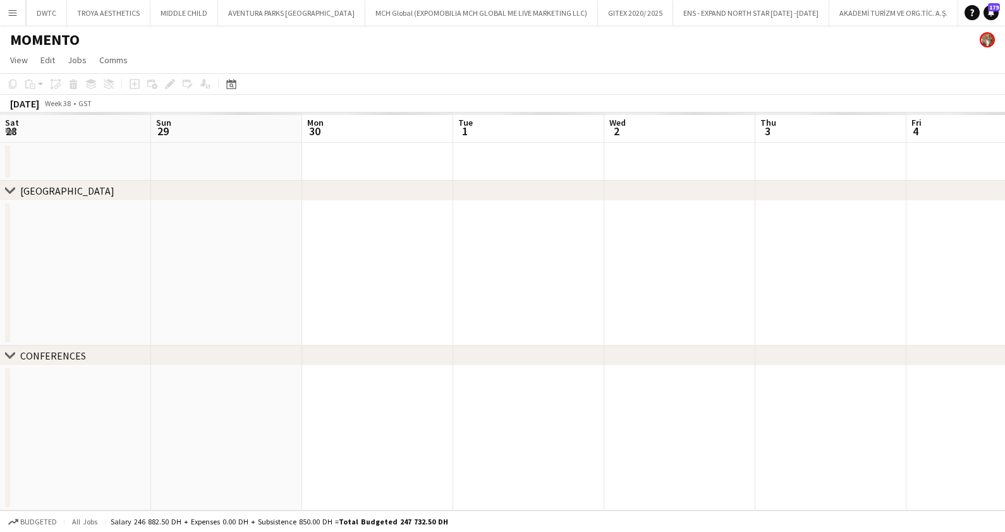
scroll to position [0, 434]
drag, startPoint x: 215, startPoint y: 297, endPoint x: 325, endPoint y: 286, distance: 110.5
click at [174, 298] on app-calendar-viewport "Tue 1 Wed 2 Thu 3 Fri 4 Sat 5 Sun 6 Mon 7 Tue 8 Wed 9 Thu 10 Fri 11 Sat 12" at bounding box center [502, 312] width 1005 height 398
click at [40, 290] on app-calendar-viewport "Sat 5 Sun 6 Mon 7 Tue 8 Wed 9 Thu 10 Fri 11 Sat 12 Sun 13 Mon 14 Tue 15 Wed 16" at bounding box center [502, 312] width 1005 height 398
drag, startPoint x: 231, startPoint y: 254, endPoint x: 266, endPoint y: 245, distance: 35.3
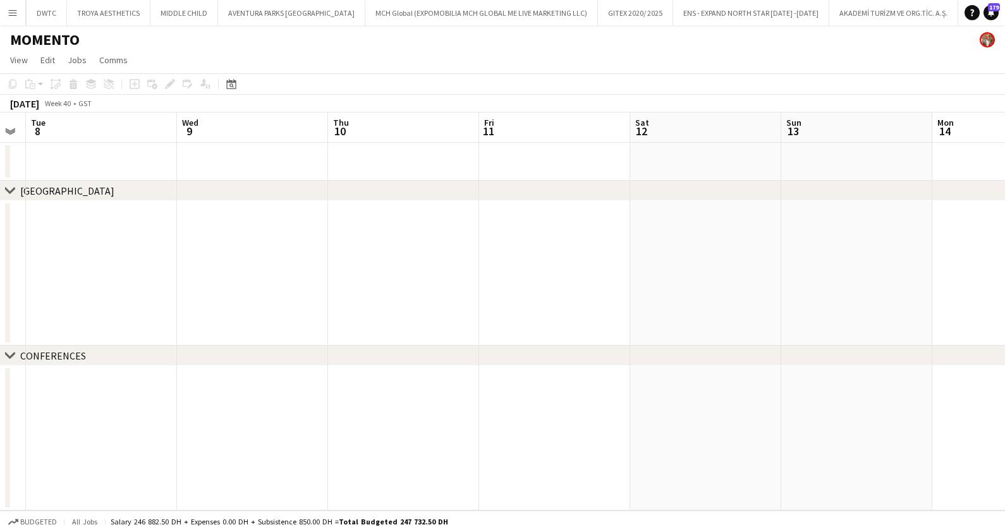
click at [58, 254] on app-calendar-viewport "Sat 5 Sun 6 Mon 7 Tue 8 Wed 9 Thu 10 Fri 11 Sat 12 Sun 13 Mon 14 Tue 15 Wed 16" at bounding box center [502, 312] width 1005 height 398
drag, startPoint x: 791, startPoint y: 266, endPoint x: 420, endPoint y: 283, distance: 370.9
click at [420, 283] on app-calendar-viewport "Fri 11 Sat 12 Sun 13 Mon 14 Tue 15 Wed 16 Thu 17 Fri 18 Sat 19 Sun 20 Mon 21 Tu…" at bounding box center [502, 312] width 1005 height 398
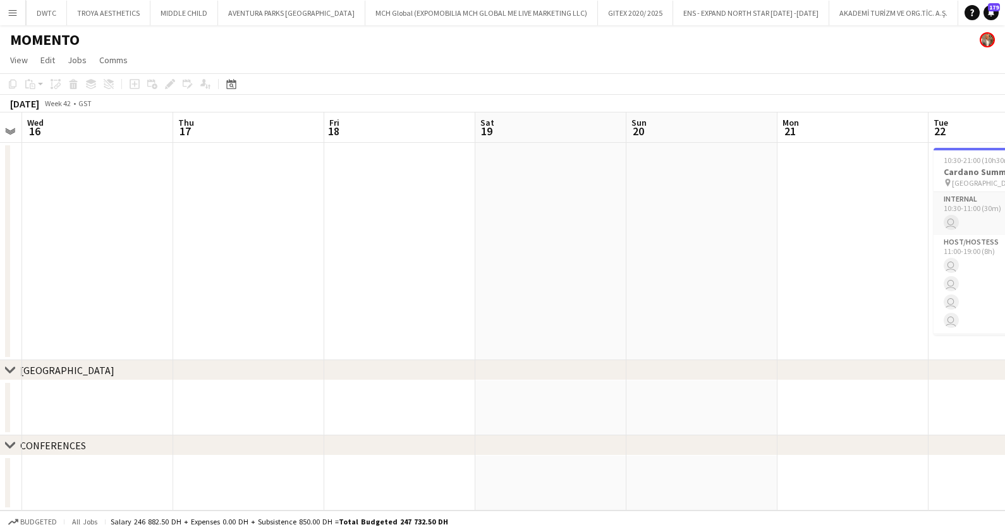
drag, startPoint x: 754, startPoint y: 281, endPoint x: 301, endPoint y: 283, distance: 452.7
click at [298, 283] on app-calendar-viewport "Sun 13 Mon 14 Tue 15 Wed 16 Thu 17 Fri 18 Sat 19 Sun 20 Mon 21 Tue 22 6/6 1 Job…" at bounding box center [502, 312] width 1005 height 398
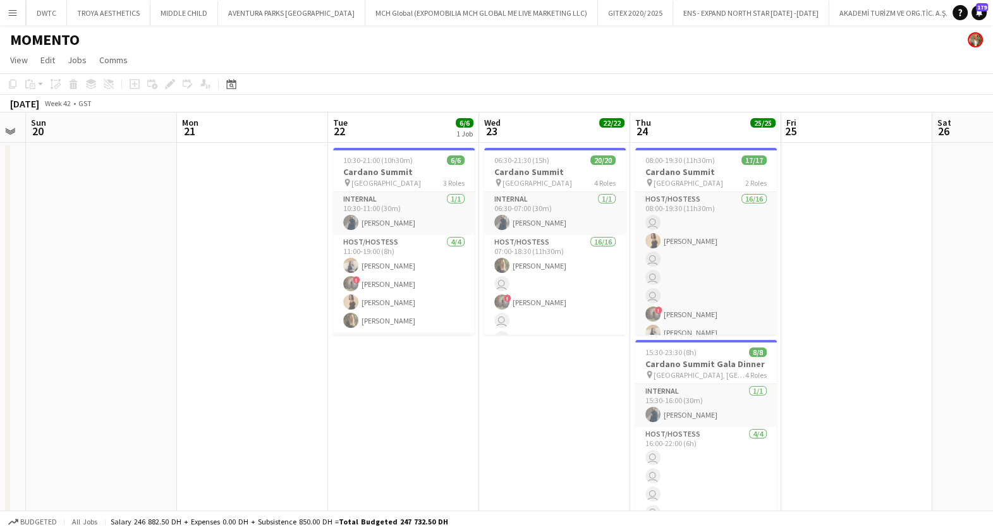
scroll to position [0, 430]
drag, startPoint x: 586, startPoint y: 253, endPoint x: 159, endPoint y: 259, distance: 426.8
click at [159, 259] on app-calendar-viewport "Thu 17 Fri 18 Sat 19 Sun 20 Mon 21 Tue 22 6/6 1 Job Wed 23 22/22 2 Jobs Thu 24 …" at bounding box center [496, 459] width 993 height 692
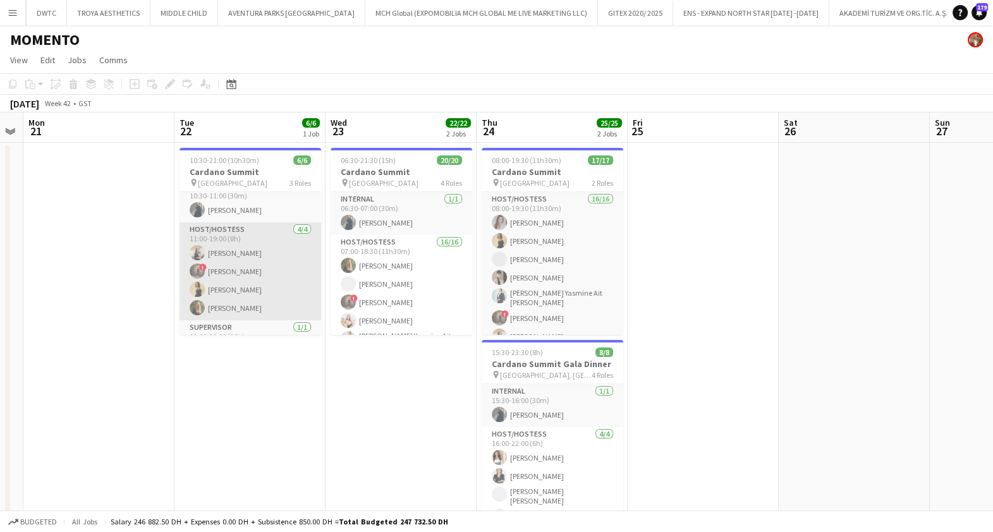
scroll to position [0, 0]
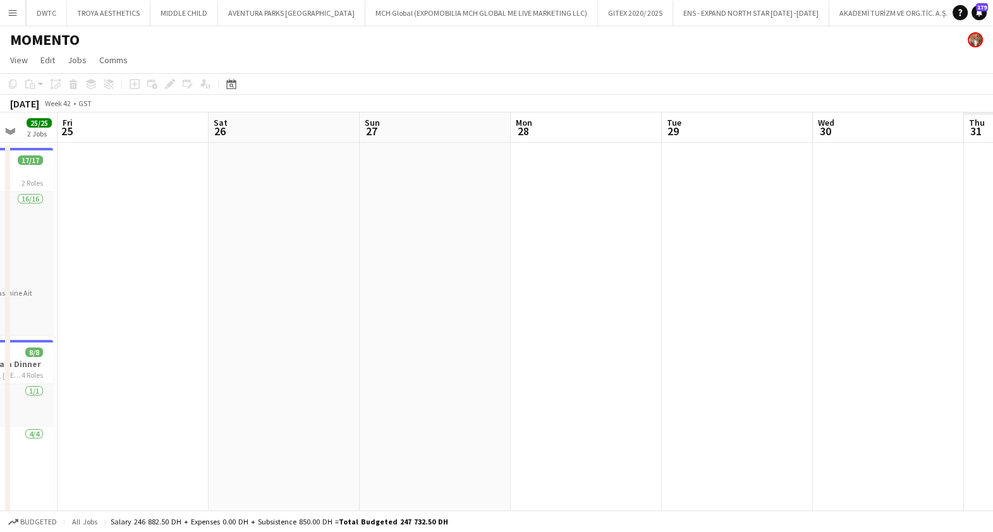
drag, startPoint x: 855, startPoint y: 294, endPoint x: 285, endPoint y: 330, distance: 572.1
click at [285, 330] on app-calendar-viewport "Mon 21 Tue 22 6/6 1 Job Wed 23 22/22 2 Jobs Thu 24 25/25 2 Jobs Fri 25 Sat 26 S…" at bounding box center [496, 459] width 993 height 692
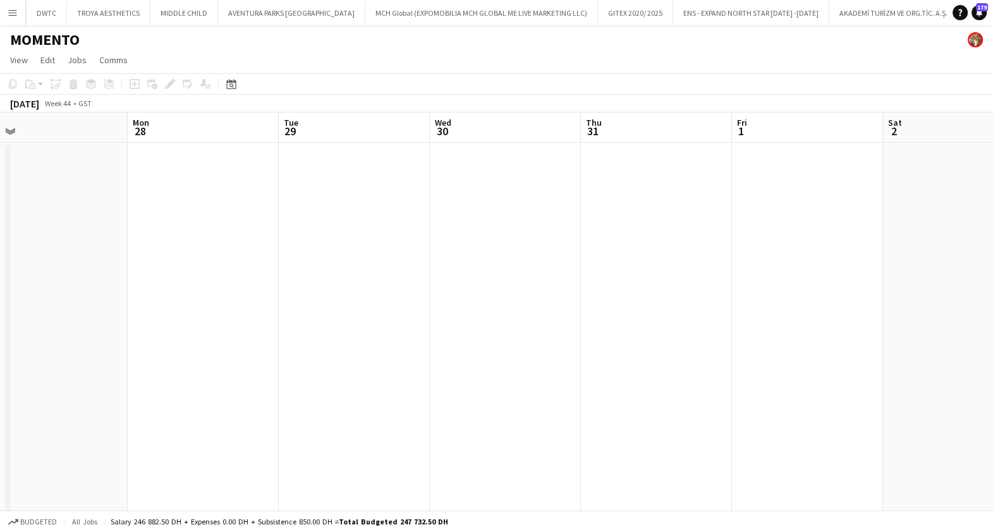
drag, startPoint x: 912, startPoint y: 294, endPoint x: 990, endPoint y: 340, distance: 90.4
click at [993, 345] on html "Menu Boards Boards Boards All jobs Status Workforce Workforce My Workforce Recr…" at bounding box center [496, 413] width 993 height 826
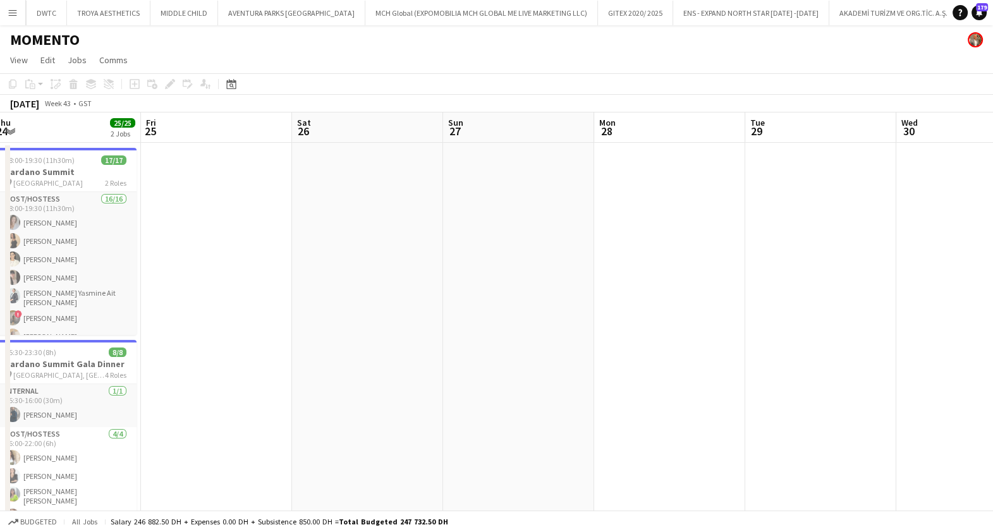
scroll to position [0, 266]
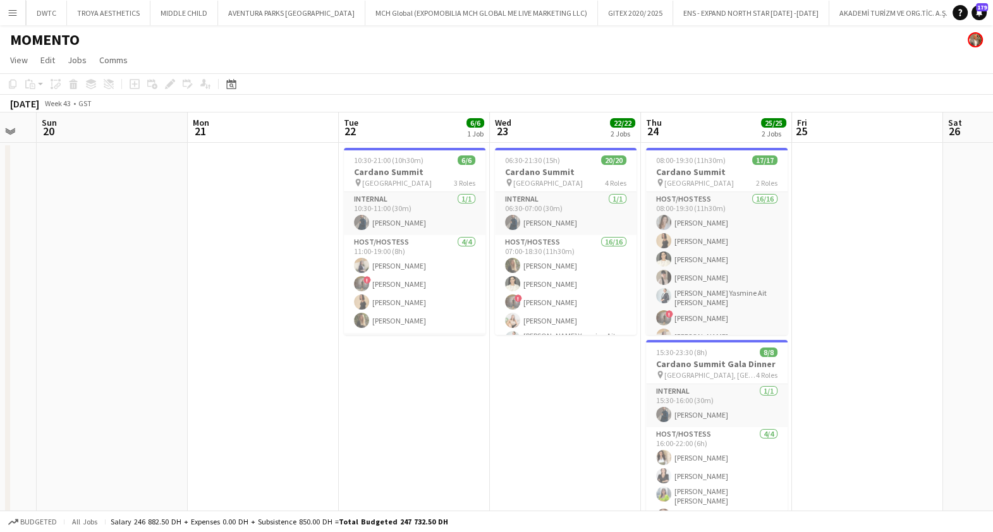
drag, startPoint x: 304, startPoint y: 324, endPoint x: 904, endPoint y: 329, distance: 599.4
click at [904, 329] on app-calendar-viewport "Fri 18 Sat 19 Sun 20 Mon 21 Tue 22 6/6 1 Job Wed 23 22/22 2 Jobs Thu 24 25/25 2…" at bounding box center [496, 459] width 993 height 692
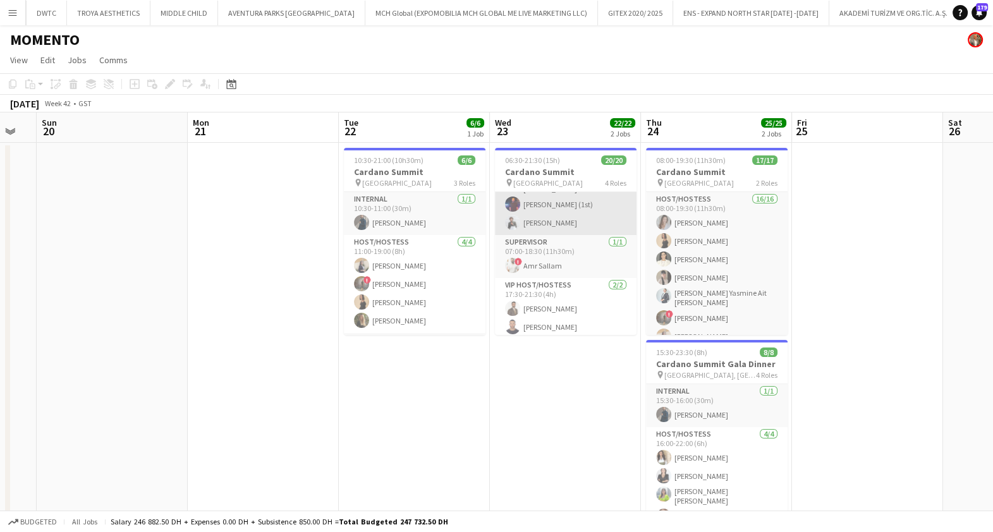
scroll to position [89, 0]
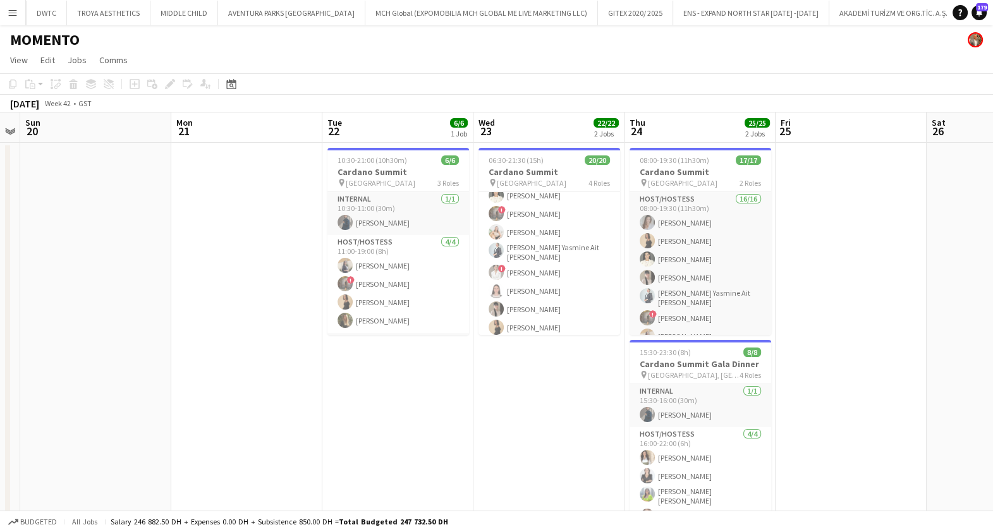
drag, startPoint x: 181, startPoint y: 274, endPoint x: 920, endPoint y: 275, distance: 739.1
click at [920, 275] on app-calendar-viewport "Fri 18 Sat 19 Sun 20 Mon 21 Tue 22 6/6 1 Job Wed 23 22/22 2 Jobs Thu 24 25/25 2…" at bounding box center [496, 459] width 993 height 692
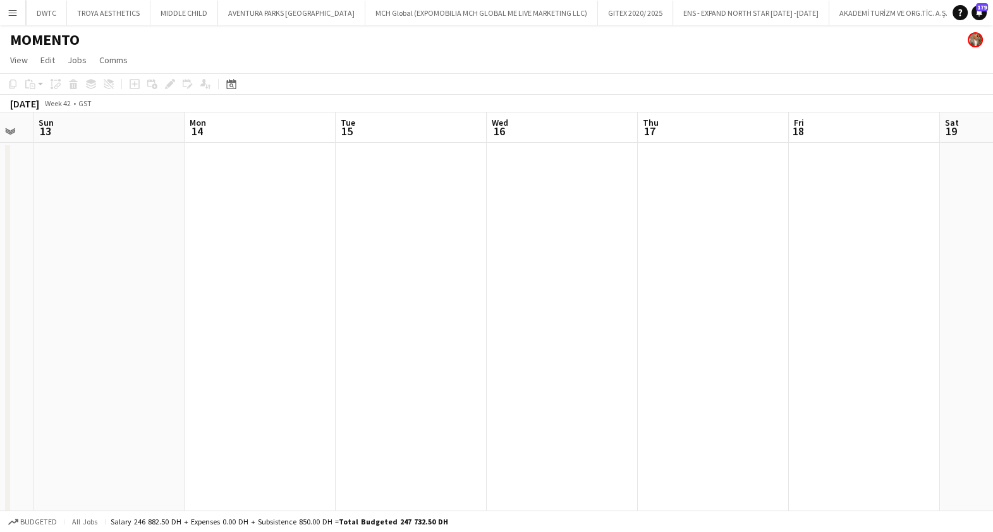
drag, startPoint x: 642, startPoint y: 273, endPoint x: 453, endPoint y: 269, distance: 188.4
click at [993, 274] on html "Menu Boards Boards Boards All jobs Status Workforce Workforce My Workforce Recr…" at bounding box center [496, 413] width 993 height 826
drag, startPoint x: 430, startPoint y: 274, endPoint x: 778, endPoint y: 286, distance: 348.0
click at [841, 288] on app-calendar-viewport "Thu 10 Fri 11 Sat 12 Sun 13 Mon 14 Tue 15 Wed 16 Thu 17 Fri 18 Sat 19 Sun 20 Mo…" at bounding box center [496, 459] width 993 height 692
drag, startPoint x: 714, startPoint y: 280, endPoint x: 747, endPoint y: 288, distance: 33.3
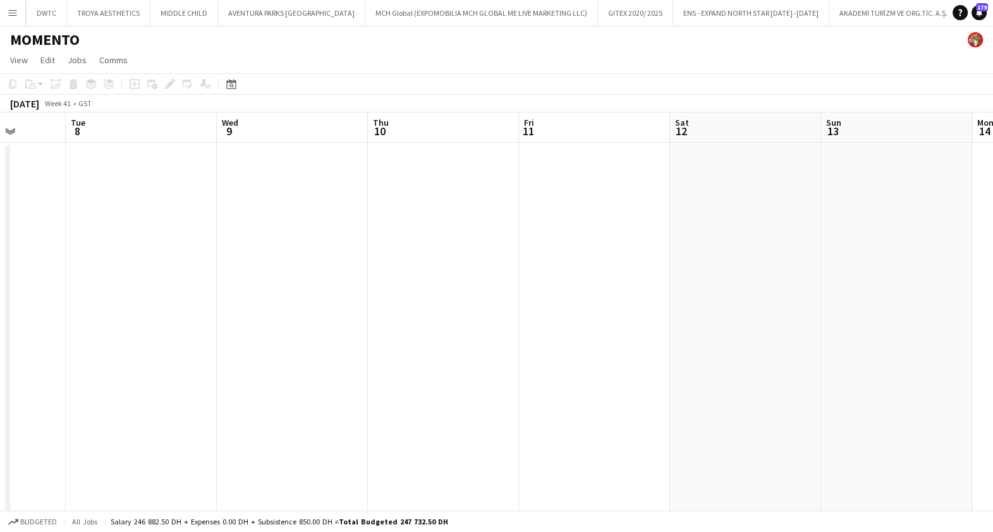
click at [981, 288] on app-calendar-viewport "Sat 5 Sun 6 Mon 7 Tue 8 Wed 9 Thu 10 Fri 11 Sat 12 Sun 13 Mon 14 Tue 15 Wed 16" at bounding box center [496, 459] width 993 height 692
drag, startPoint x: 445, startPoint y: 280, endPoint x: 1001, endPoint y: 285, distance: 555.8
click at [993, 285] on html "Menu Boards Boards Boards All jobs Status Workforce Workforce My Workforce Recr…" at bounding box center [496, 413] width 993 height 826
drag, startPoint x: 493, startPoint y: 269, endPoint x: 879, endPoint y: 279, distance: 385.8
click at [879, 279] on app-calendar-viewport "Sat 28 Sun 29 Mon 30 Tue 1 Wed 2 Thu 3 Fri 4 Sat 5 Sun 6 Mon 7 Tue 8 Wed 9" at bounding box center [496, 459] width 993 height 692
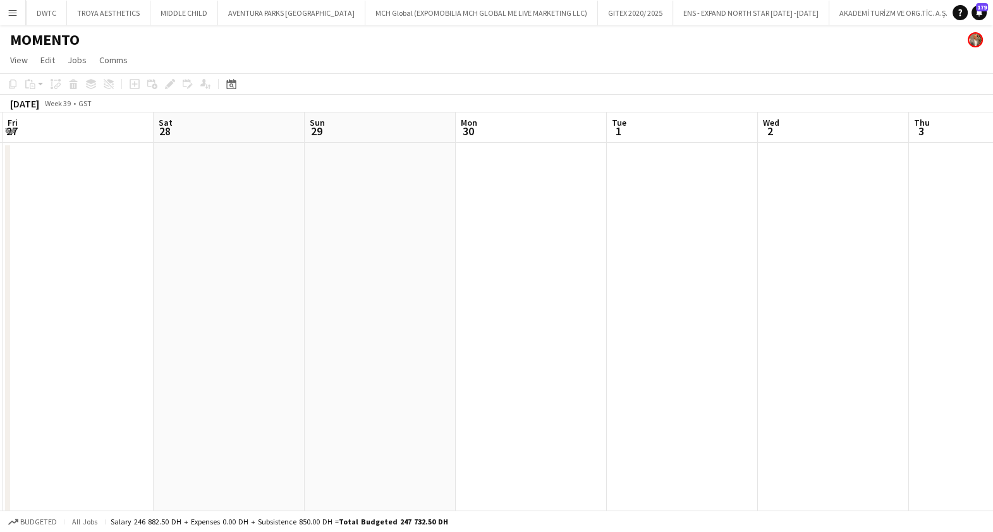
drag, startPoint x: 723, startPoint y: 274, endPoint x: 125, endPoint y: 247, distance: 598.7
click at [125, 247] on app-calendar-viewport "Tue 24 Wed 25 Thu 26 Fri 27 Sat 28 Sun 29 Mon 30 Tue 1 Wed 2 Thu 3 Fri 4 Sat 5" at bounding box center [496, 459] width 993 height 692
drag, startPoint x: 912, startPoint y: 262, endPoint x: 341, endPoint y: 266, distance: 570.3
click at [341, 266] on app-calendar-viewport "Fri 27 Sat 28 Sun 29 Mon 30 Tue 1 Wed 2 Thu 3 Fri 4 Sat 5 Sun 6 Mon 7 Tue 8" at bounding box center [496, 459] width 993 height 692
drag, startPoint x: 920, startPoint y: 281, endPoint x: 314, endPoint y: 267, distance: 606.5
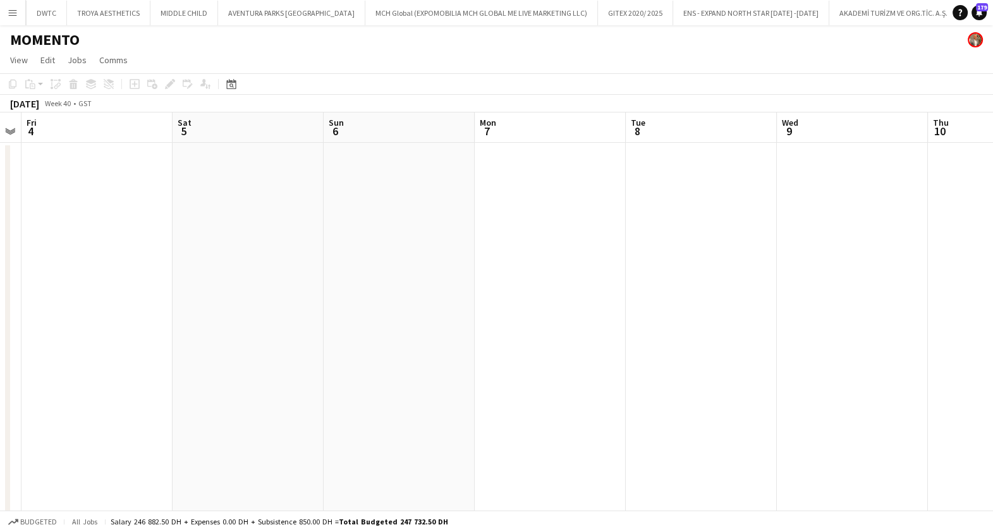
click at [293, 272] on app-calendar-viewport "Tue 1 Wed 2 Thu 3 Fri 4 Sat 5 Sun 6 Mon 7 Tue 8 Wed 9 Thu 10 Fri 11 Sat 12" at bounding box center [496, 459] width 993 height 692
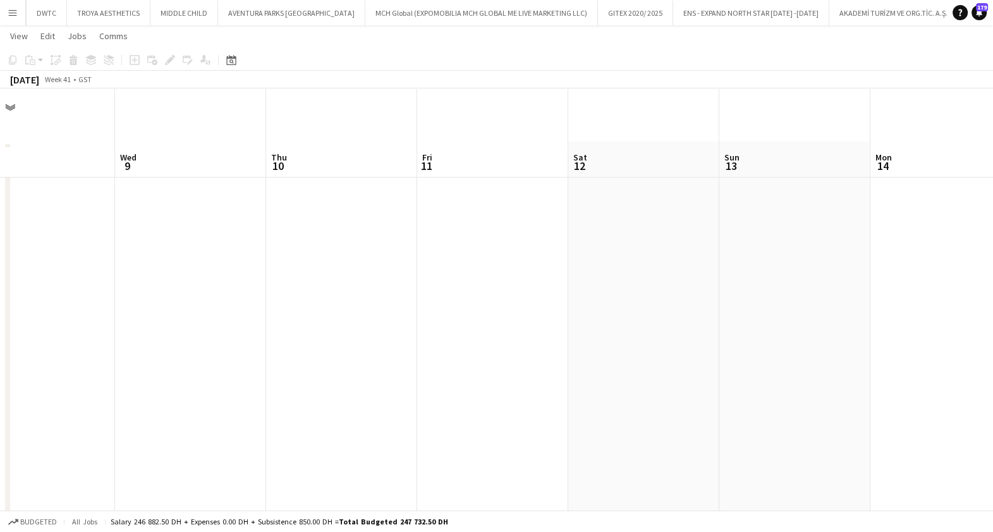
scroll to position [291, 0]
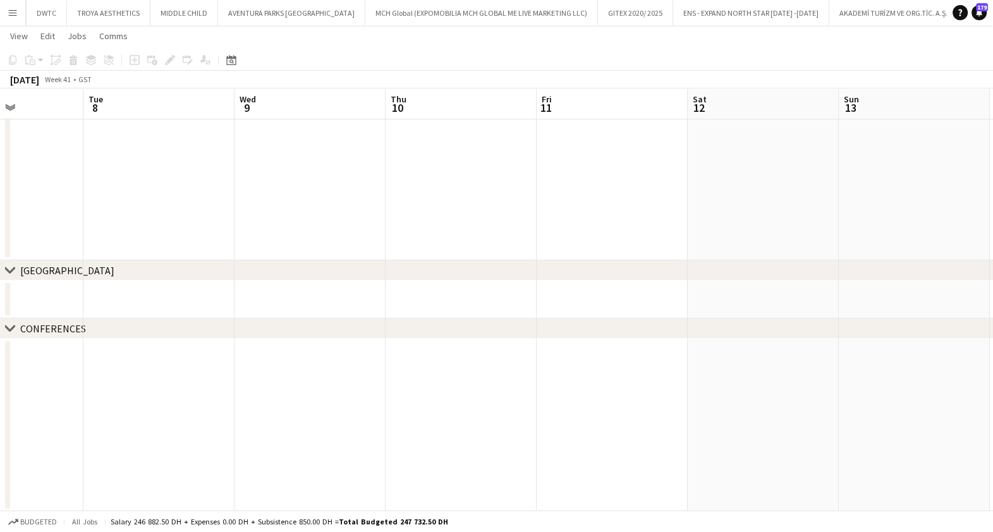
drag, startPoint x: 862, startPoint y: 374, endPoint x: 408, endPoint y: 389, distance: 454.2
click at [398, 389] on app-calendar-viewport "Sat 5 Sun 6 Mon 7 Tue 8 Wed 9 Thu 10 Fri 11 Sat 12 Sun 13 Mon 14 Tue 15 Wed 16" at bounding box center [496, 135] width 993 height 754
drag, startPoint x: 917, startPoint y: 389, endPoint x: 307, endPoint y: 395, distance: 610.2
click at [307, 395] on app-calendar-viewport "Wed 9 Thu 10 Fri 11 Sat 12 Sun 13 Mon 14 Tue 15 Wed 16 Thu 17 Fri 18 Sat 19 Sun…" at bounding box center [496, 135] width 993 height 754
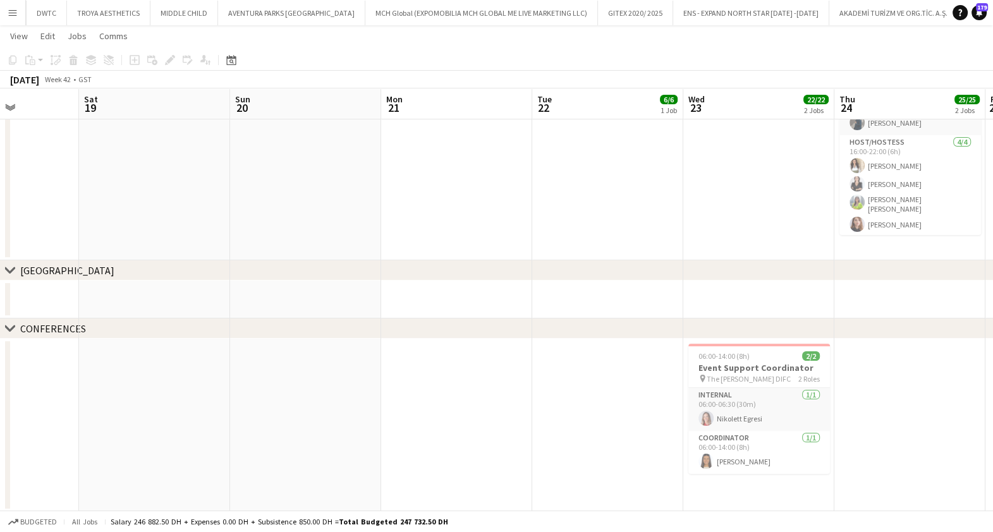
drag, startPoint x: 873, startPoint y: 427, endPoint x: 573, endPoint y: 410, distance: 300.2
click at [374, 413] on app-calendar-viewport "Wed 16 Thu 17 Fri 18 Sat 19 Sun 20 Mon 21 Tue 22 6/6 1 Job Wed 23 22/22 2 Jobs …" at bounding box center [496, 135] width 993 height 754
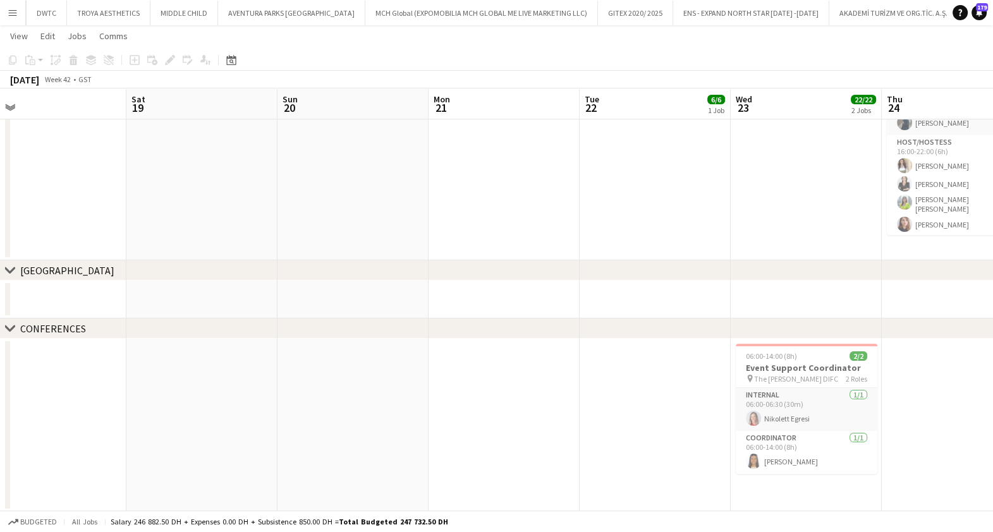
scroll to position [0, 334]
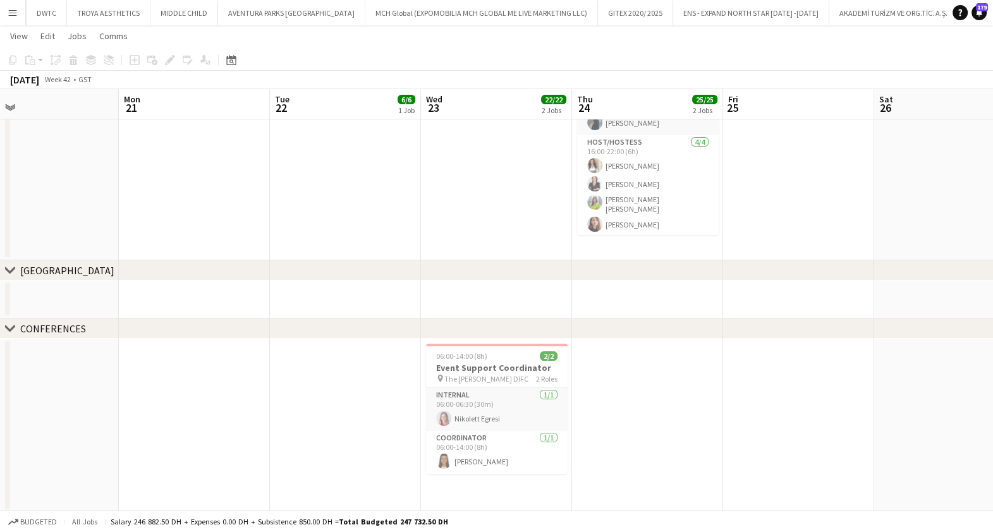
drag, startPoint x: 847, startPoint y: 400, endPoint x: 631, endPoint y: 413, distance: 216.0
click at [631, 413] on app-calendar-viewport "Fri 18 Sat 19 Sun 20 Mon 21 Tue 22 6/6 1 Job Wed 23 22/22 2 Jobs Thu 24 25/25 2…" at bounding box center [496, 135] width 993 height 754
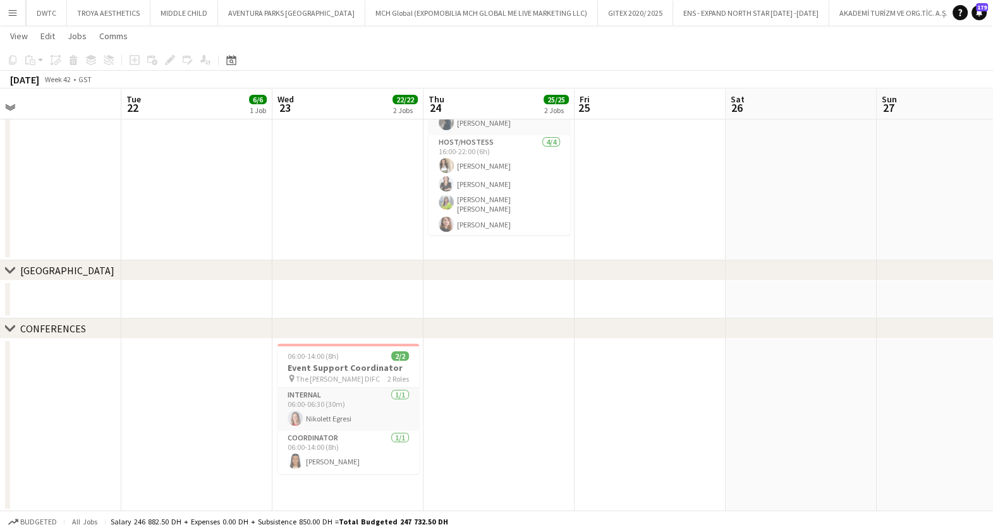
scroll to position [0, 499]
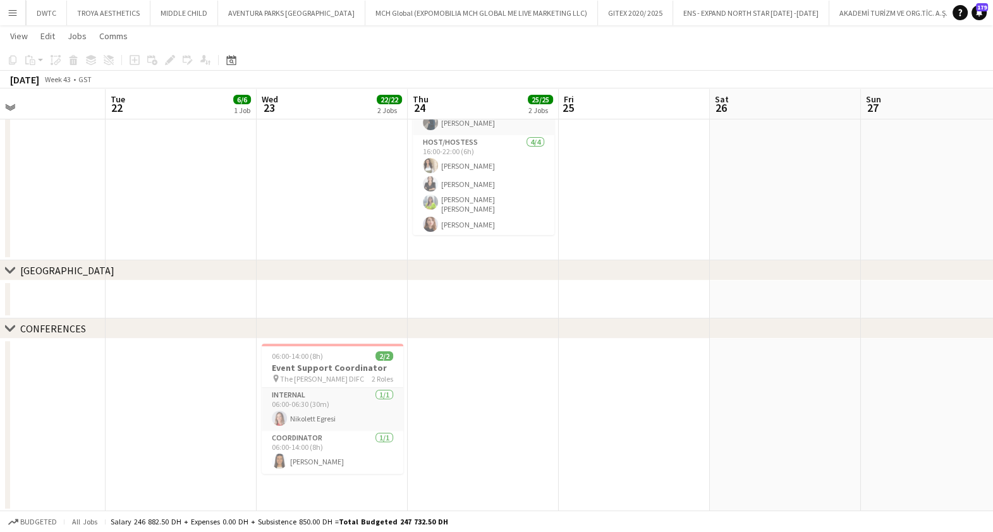
drag, startPoint x: 541, startPoint y: 405, endPoint x: 524, endPoint y: 405, distance: 16.4
click at [524, 405] on app-calendar-viewport "Fri 18 Sat 19 Sun 20 Mon 21 Tue 22 6/6 1 Job Wed 23 22/22 2 Jobs Thu 24 25/25 2…" at bounding box center [496, 135] width 993 height 754
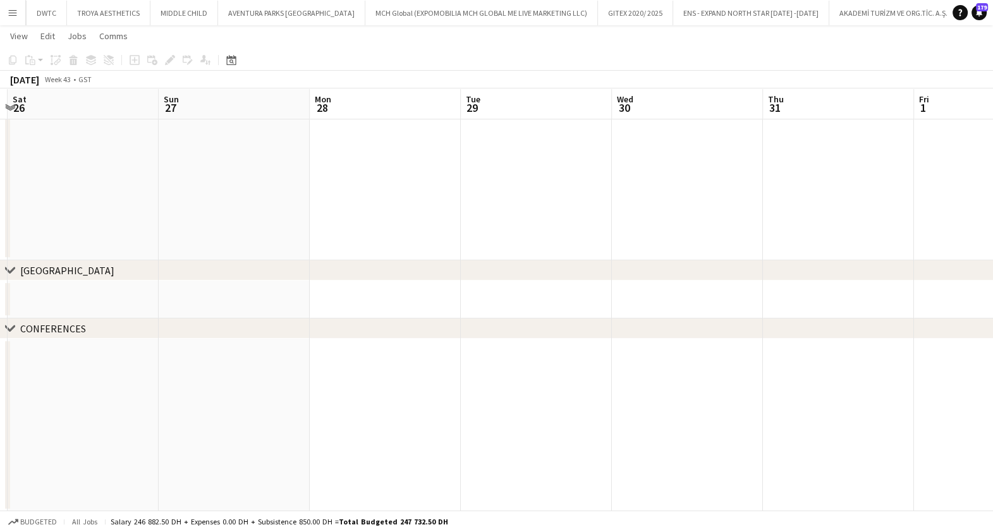
drag, startPoint x: 962, startPoint y: 419, endPoint x: 725, endPoint y: 455, distance: 239.8
click at [455, 462] on app-calendar-viewport "Tue 22 6/6 1 Job Wed 23 22/22 2 Jobs Thu 24 25/25 2 Jobs Fri 25 Sat 26 Sun 27 M…" at bounding box center [496, 135] width 993 height 754
drag, startPoint x: 822, startPoint y: 458, endPoint x: 455, endPoint y: 445, distance: 367.6
click at [452, 447] on app-calendar-viewport "Tue 22 6/6 1 Job Wed 23 22/22 2 Jobs Thu 24 25/25 2 Jobs Fri 25 Sat 26 Sun 27 M…" at bounding box center [496, 135] width 993 height 754
drag, startPoint x: 883, startPoint y: 413, endPoint x: 829, endPoint y: 416, distance: 53.8
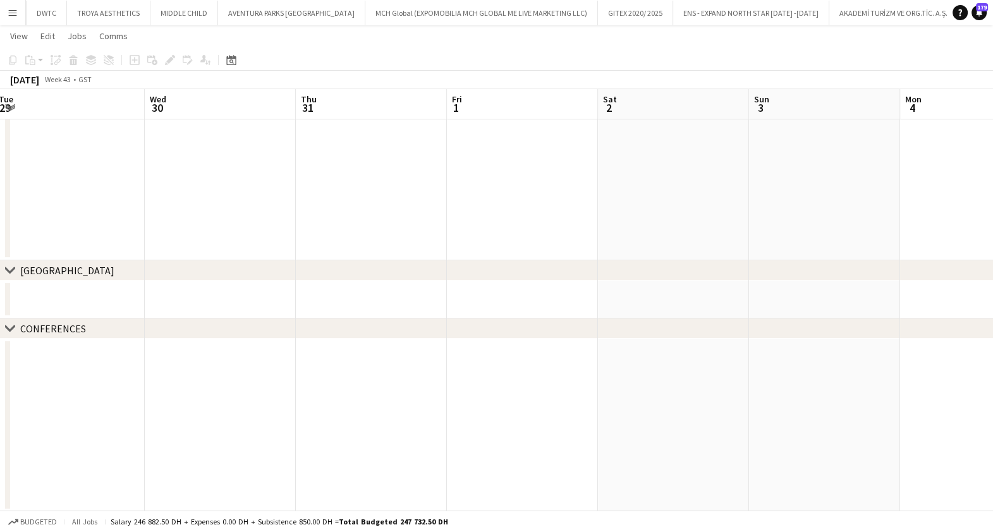
click at [413, 424] on app-calendar-viewport "Sat 26 Sun 27 Mon 28 Tue 29 Wed 30 Thu 31 Fri 1 Sat 2 Sun 3 Mon 4 Tue 5 Wed 6" at bounding box center [496, 135] width 993 height 754
drag, startPoint x: 579, startPoint y: 423, endPoint x: 448, endPoint y: 409, distance: 131.6
click at [373, 411] on app-calendar-viewport "Mon 28 Tue 29 Wed 30 Thu 31 Fri 1 Sat 2 Sun 3 Mon 4 Tue 5 Wed 6 Thu 7 Fri 8" at bounding box center [496, 135] width 993 height 754
drag, startPoint x: 864, startPoint y: 392, endPoint x: 511, endPoint y: 398, distance: 352.9
click at [511, 398] on app-calendar-viewport "Fri 1 Sat 2 Sun 3 Mon 4 Tue 5 Wed 6 Thu 7 Fri 8 Sat 9 Sun 10 Mon 11 Tue 12" at bounding box center [496, 135] width 993 height 754
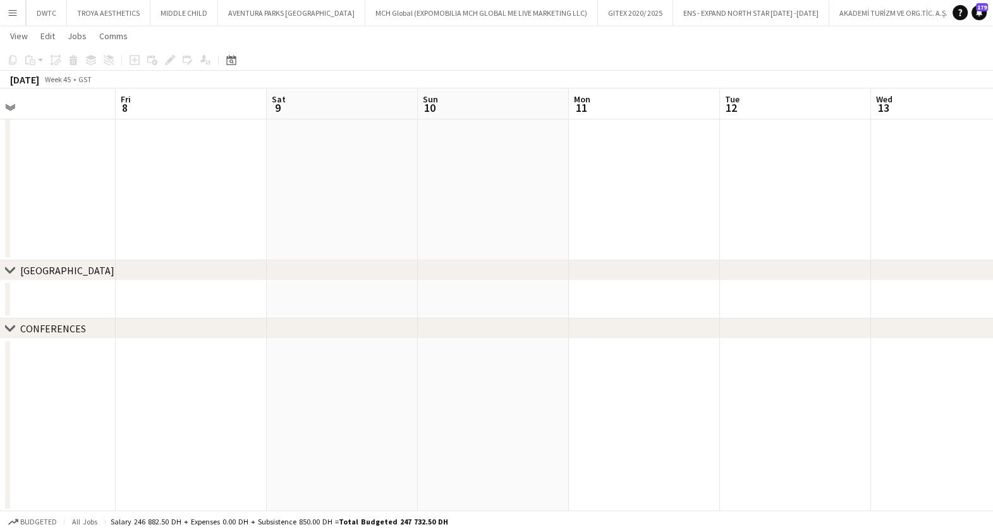
drag, startPoint x: 465, startPoint y: 405, endPoint x: 539, endPoint y: 398, distance: 74.9
click at [443, 401] on app-calendar-viewport "Tue 5 Wed 6 Thu 7 Fri 8 Sat 9 Sun 10 Mon 11 Tue 12 Wed 13 Thu 14 Fri 15 Sat 16" at bounding box center [496, 135] width 993 height 754
drag, startPoint x: 943, startPoint y: 391, endPoint x: 366, endPoint y: 379, distance: 577.4
click at [360, 381] on app-calendar-viewport "Thu 7 Fri 8 Sat 9 Sun 10 Mon 11 Tue 12 Wed 13 Thu 14 Fri 15 Sat 16 Sun 17 Mon 18" at bounding box center [496, 135] width 993 height 754
drag, startPoint x: 749, startPoint y: 373, endPoint x: 506, endPoint y: 367, distance: 243.5
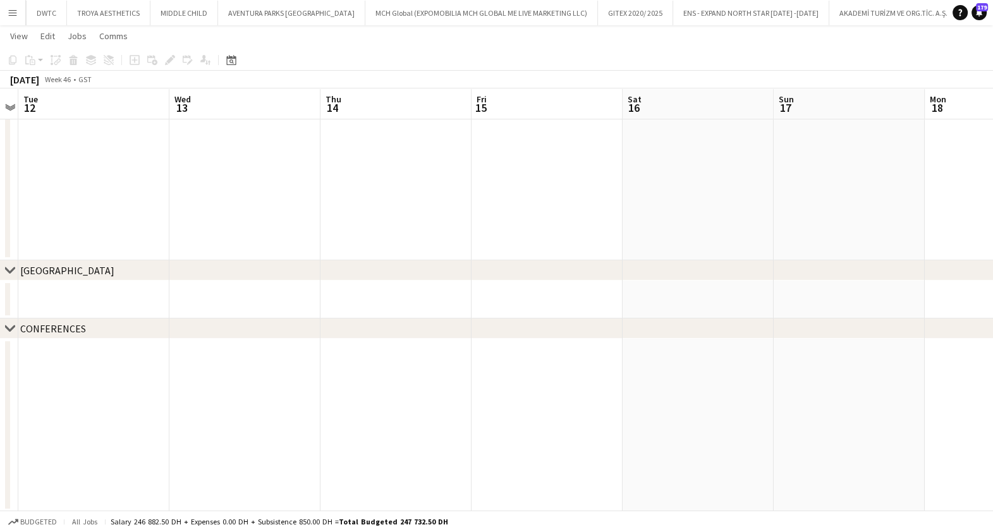
click at [220, 376] on app-calendar-viewport "Sat 9 Sun 10 Mon 11 Tue 12 Wed 13 Thu 14 Fri 15 Sat 16 Sun 17 Mon 18 Tue 19 Wed…" at bounding box center [496, 135] width 993 height 754
drag
click at [345, 391] on app-calendar-viewport "Fri 15 Sat 16 Sun 17 Mon 18 Tue 19 Wed 20 Thu 21 Fri 22 Sat 23 Sun 24 Mon 25 Tu…" at bounding box center [496, 135] width 993 height 754
click at [363, 407] on app-calendar-viewport "Fri 15 Sat 16 Sun 17 Mon 18 Tue 19 Wed 20 Thu 21 Fri 22 Sat 23 Sun 24 Mon 25 Tu…" at bounding box center [496, 135] width 993 height 754
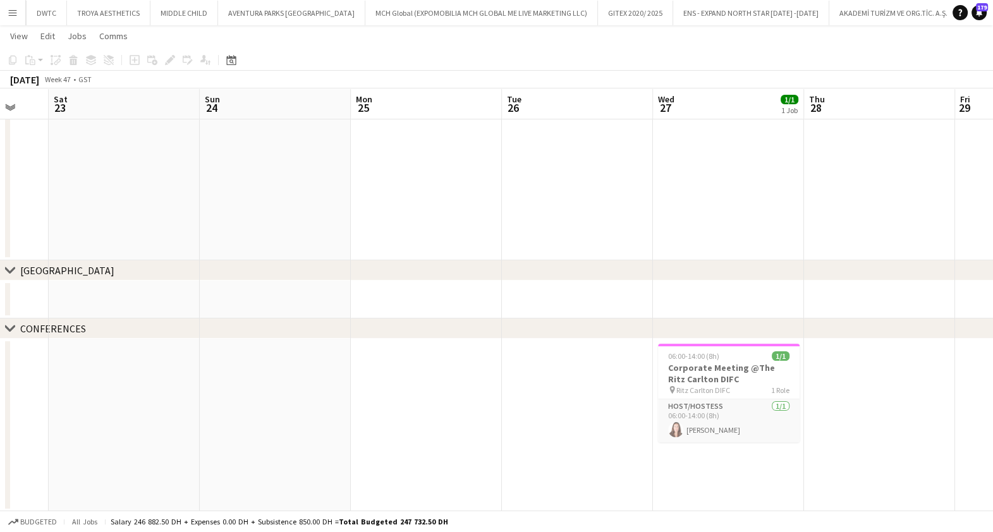
scroll to position [0, 431]
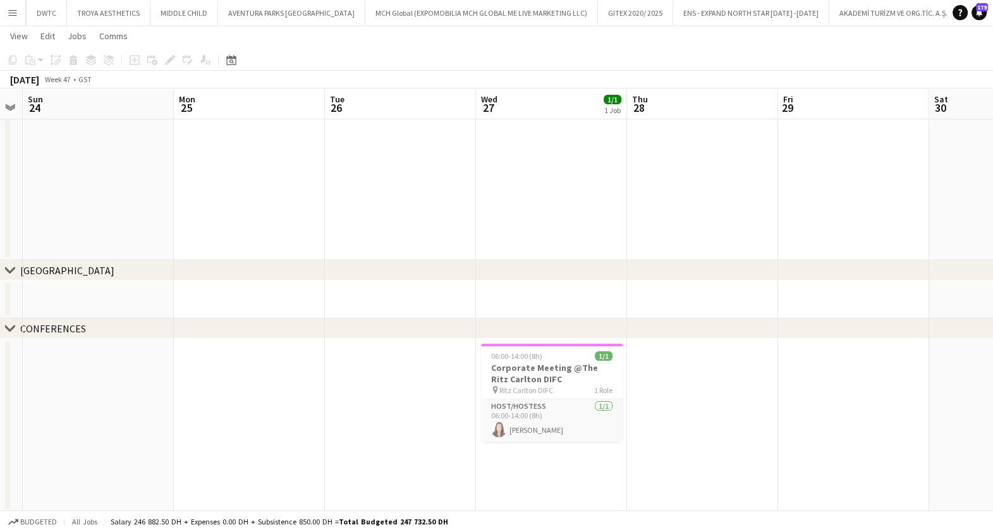
click at [604, 430] on app-calendar-viewport "Thu 21 Fri 22 Sat 23 Sun 24 Mon 25 Tue 26 Wed 27 1/1 1 Job Thu 28 Fri 29 Sat 30…" at bounding box center [496, 135] width 993 height 754
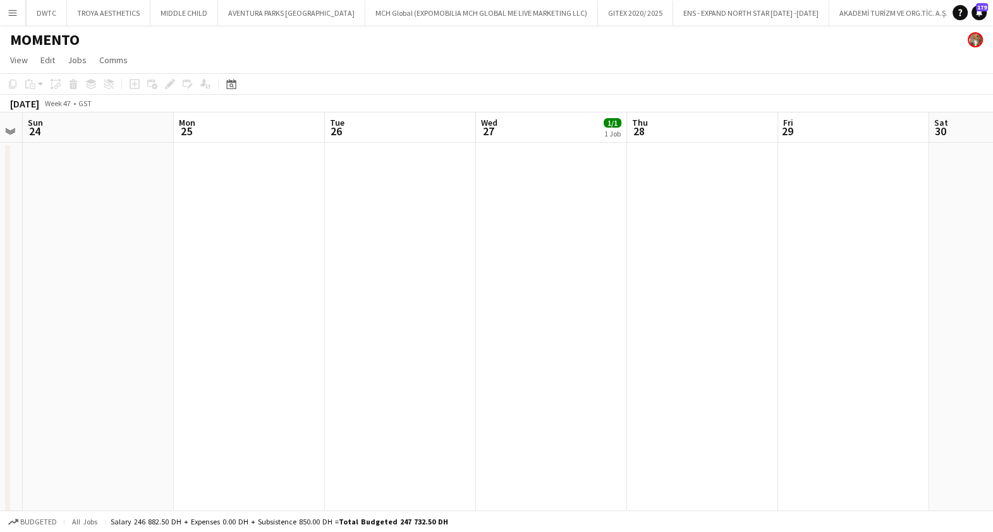
scroll to position [291, 0]
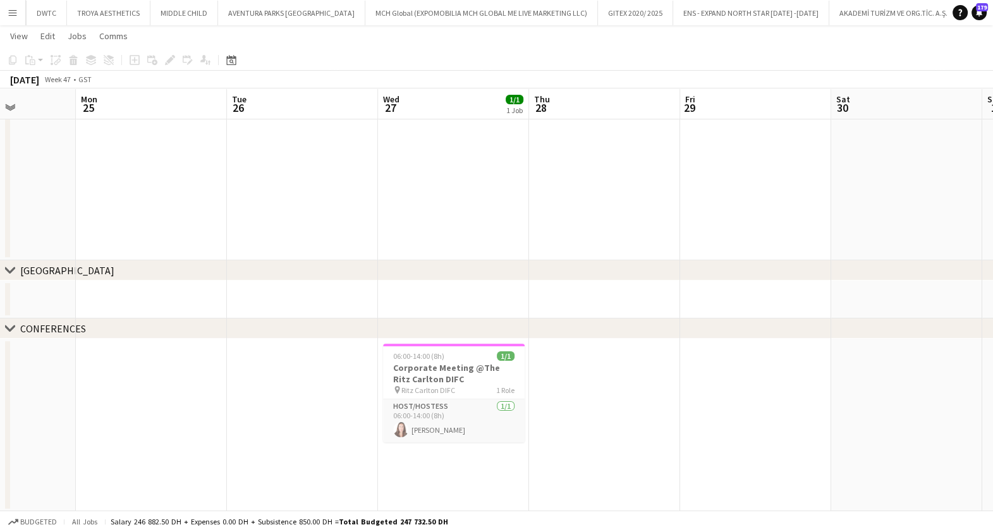
click at [269, 446] on app-calendar-viewport "Thu 21 Fri 22 Sat 23 Sun 24 Mon 25 Tue 26 Wed 27 1/1 1 Job Thu 28 Fri 29 Sat 30…" at bounding box center [496, 135] width 993 height 754
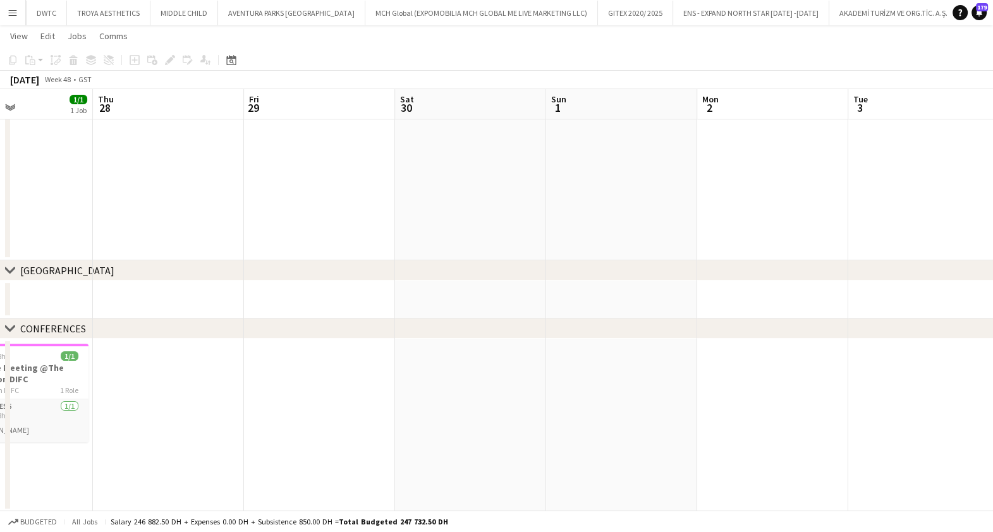
drag, startPoint x: 844, startPoint y: 395, endPoint x: 586, endPoint y: 436, distance: 261.2
click at [550, 444] on app-calendar-viewport "Sun 24 Mon 25 Tue 26 Wed 27 1/1 1 Job Thu 28 Fri 29 Sat 30 Sun 1 Mon 2 Tue 3 We…" at bounding box center [496, 135] width 993 height 754
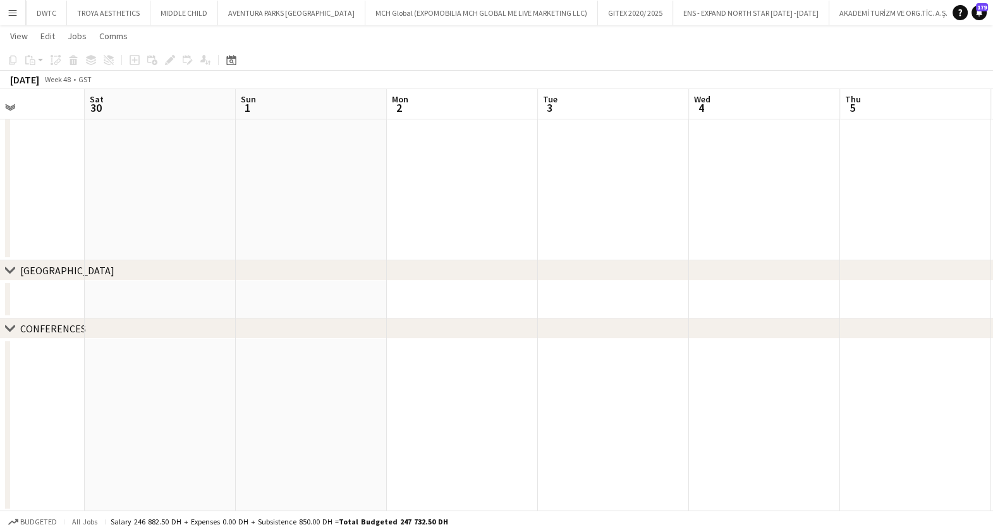
click at [236, 418] on app-calendar-viewport "Tue 26 Wed 27 1/1 1 Job Thu 28 Fri 29 Sat 30 Sun 1 Mon 2 Tue 3 Wed 4 Thu 5 Fri …" at bounding box center [496, 135] width 993 height 754
click at [430, 432] on app-calendar-viewport "Sat 30 Sun 1 Mon 2 Tue 3 Wed 4 Thu 5 Fri 6 Sat 7 Sun 8 Mon 9 Tue 10 Wed 11" at bounding box center [496, 135] width 993 height 754
click at [298, 422] on app-calendar-viewport "Wed 4 Thu 5 Fri 6 Sat 7 Sun 8 Mon 9 Tue 10 Wed 11 Thu 12 Fri 13 Sat 14 Sun 15" at bounding box center [496, 135] width 993 height 754
click at [346, 436] on app-calendar-viewport "Sun 8 Mon 9 Tue 10 Wed 11 Thu 12 Fri 13 Sat 14 Sun 15 Mon 16 Tue 17 Wed 18 Thu …" at bounding box center [496, 135] width 993 height 754
click at [247, 420] on app-calendar-viewport "Tue 10 Wed 11 Thu 12 Fri 13 Sat 14 Sun 15 Mon 16 Tue 17 Wed 18 Thu 19 Fri 20 Sa…" at bounding box center [496, 135] width 993 height 754
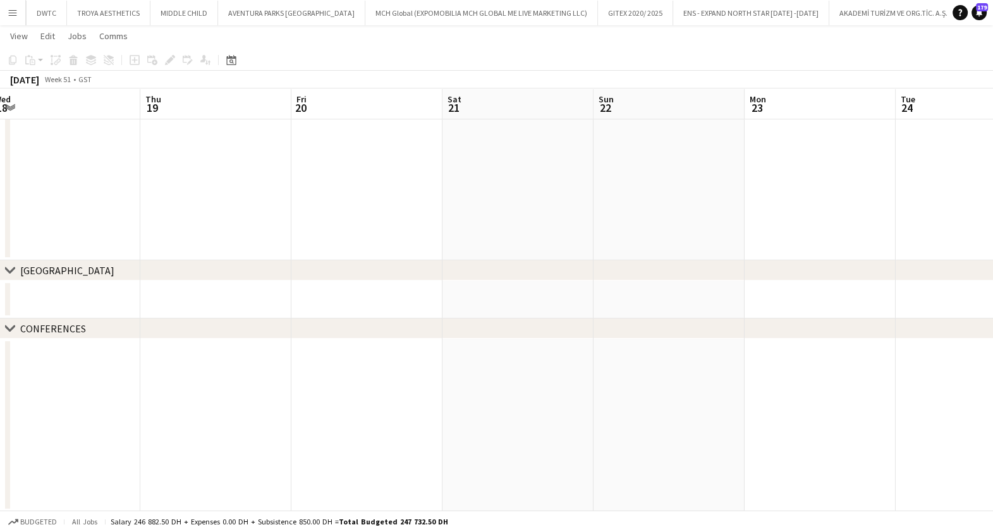
click at [275, 407] on app-calendar-viewport "Mon 16 Tue 17 Wed 18 Thu 19 Fri 20 Sat 21 Sun 22 Mon 23 Tue 24 Wed 25 Thu 26 Fr…" at bounding box center [496, 135] width 993 height 754
click at [471, 424] on app-calendar-viewport "Wed 18 Thu 19 Fri 20 Sat 21 Sun 22 Mon 23 Tue 24 Wed 25 Thu 26 Fri 27 Sat 28 Su…" at bounding box center [496, 135] width 993 height 754
click at [434, 416] on app-calendar-viewport "Mon 23 Tue 24 Wed 25 Thu 26 Fri 27 Sat 28 Sun 29 Mon 30 Tue 31 Wed 1 Thu 2 Fri 3" at bounding box center [496, 135] width 993 height 754
click at [360, 407] on app-calendar-viewport "Mon 23 Tue 24 Wed 25 Thu 26 Fri 27 Sat 28 Sun 29 Mon 30 Tue 31 Wed 1 Thu 2 Fri 3" at bounding box center [496, 135] width 993 height 754
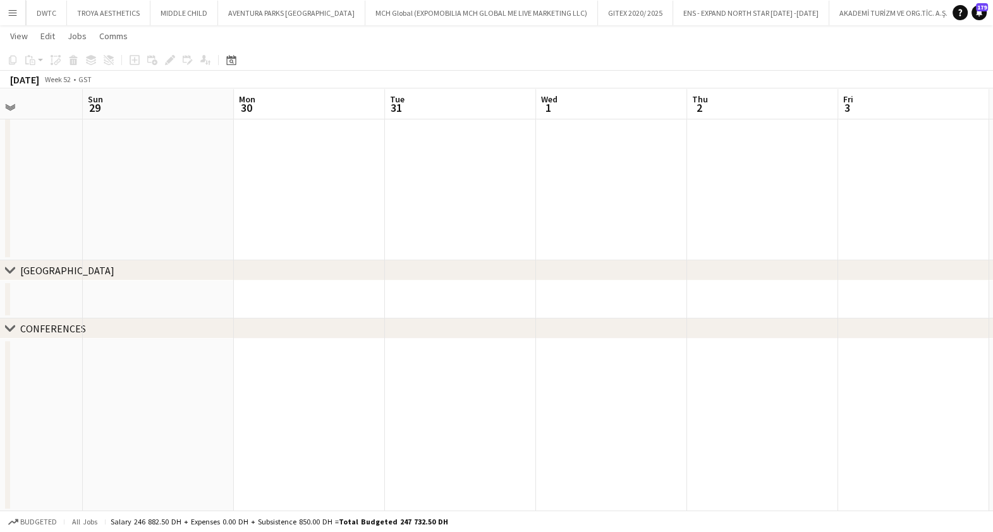
click at [383, 401] on app-calendar-viewport "Wed 25 Thu 26 Fri 27 Sat 28 Sun 29 Mon 30 Tue 31 Wed 1 Thu 2 Fri 3 Sat 4 Sun 5" at bounding box center [496, 135] width 993 height 754
click at [380, 398] on app-calendar-viewport "Mon 30 Tue 31 Wed 1 Thu 2 Fri 3 Sat 4 Sun 5 Mon 6 Tue 7 Wed 8 Thu 9 Fri 10" at bounding box center [496, 135] width 993 height 754
click at [993, 481] on html "Menu Boards Boards Boards All jobs Status Workforce Workforce My Workforce Recr…" at bounding box center [496, 121] width 993 height 824
click at [993, 529] on html "Menu Boards Boards Boards All jobs Status Workforce Workforce My Workforce Recr…" at bounding box center [496, 121] width 993 height 824
click at [725, 436] on app-calendar-viewport "Tue 24 Wed 25 Thu 26 Fri 27 Sat 28 Sun 29 Mon 30 Tue 31 Wed 1 Thu 2 Fri 3 Sat 4" at bounding box center [496, 135] width 993 height 754
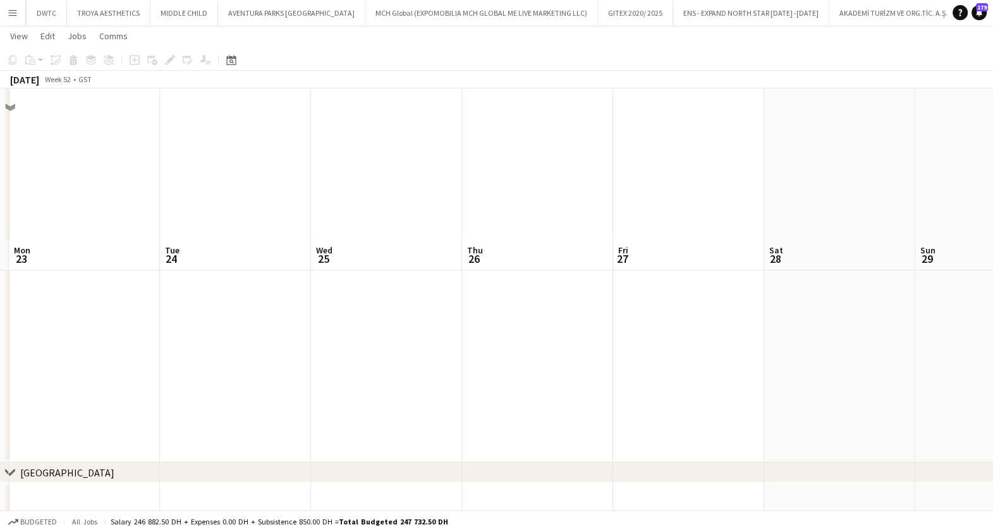
scroll to position [0, 0]
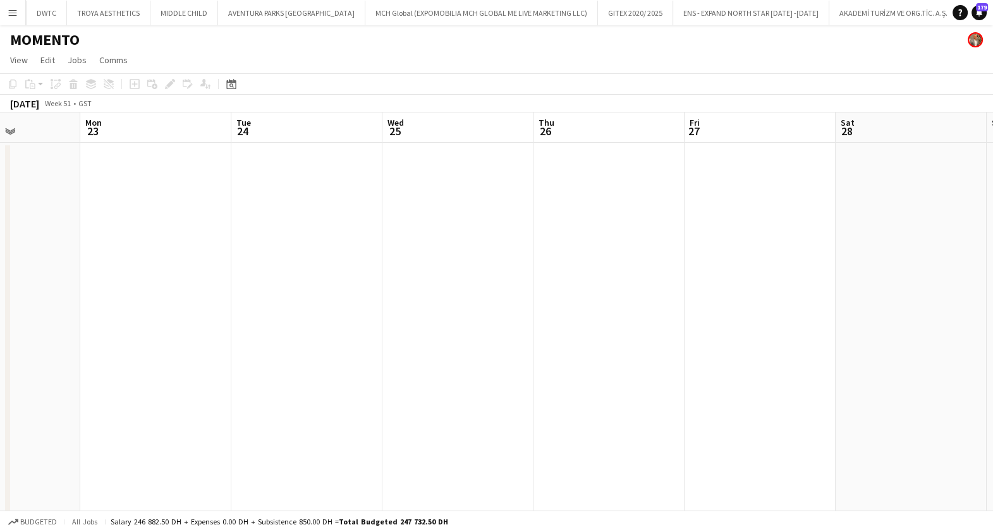
click at [993, 335] on html "Menu Boards Boards Boards All jobs Status Workforce Workforce My Workforce Recr…" at bounding box center [496, 413] width 993 height 826
click at [965, 367] on app-calendar-viewport "Mon 16 Tue 17 Wed 18 Thu 19 Fri 20 Sat 21 Sun 22 Mon 23 Tue 24 Wed 25 Thu 26 Fr…" at bounding box center [496, 459] width 993 height 692
click at [993, 354] on html "Menu Boards Boards Boards All jobs Status Workforce Workforce My Workforce Recr…" at bounding box center [496, 413] width 993 height 826
click at [960, 379] on app-calendar-viewport "Thu 5 Fri 6 Sat 7 Sun 8 Mon 9 Tue 10 Wed 11 Thu 12 Fri 13 Sat 14 Sun 15 Mon 16" at bounding box center [496, 459] width 993 height 692
click at [993, 355] on html "Menu Boards Boards Boards All jobs Status Workforce Workforce My Workforce Recr…" at bounding box center [496, 413] width 993 height 826
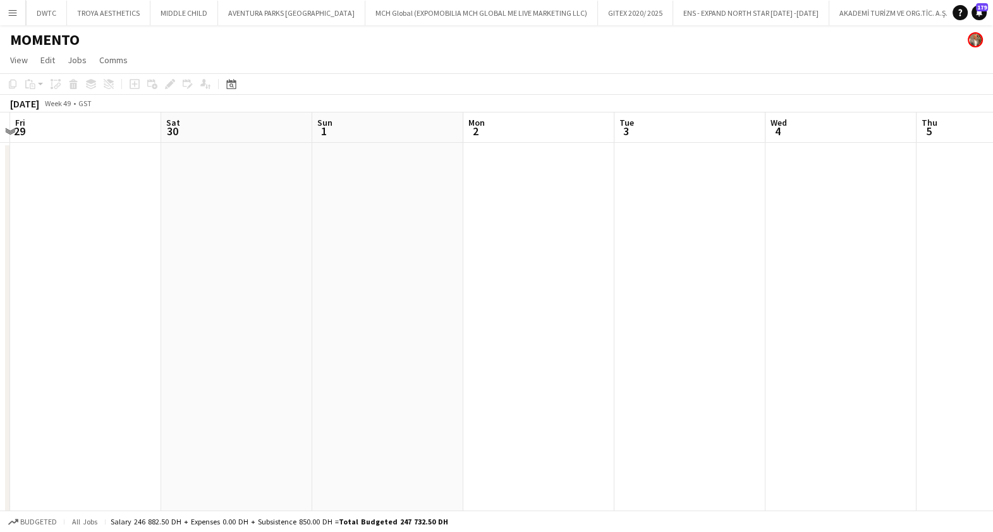
click at [927, 398] on app-calendar-viewport "Wed 27 1/1 1 Job Thu 28 Fri 29 Sat 30 Sun 1 Mon 2 Tue 3 Wed 4 Thu 5 Fri 6 Sat 7…" at bounding box center [496, 459] width 993 height 692
click at [944, 384] on app-calendar-viewport "Wed 27 1/1 1 Job Thu 28 Fri 29 Sat 30 Sun 1 Mon 2 Tue 3 Wed 4 Thu 5 Fri 6 Sat 7…" at bounding box center [496, 459] width 993 height 692
click at [902, 378] on app-calendar-viewport "Sun 24 Mon 25 Tue 26 Wed 27 1/1 1 Job Thu 28 Fri 29 Sat 30 Sun 1 Mon 2 Tue 3 We…" at bounding box center [496, 459] width 993 height 692
click at [898, 385] on app-calendar-viewport "Thu 21 Fri 22 Sat 23 Sun 24 Mon 25 Tue 26 Wed 27 1/1 1 Job Thu 28 Fri 29 Sat 30…" at bounding box center [496, 459] width 993 height 692
click at [926, 367] on app-calendar-viewport "Mon 18 Tue 19 Wed 20 Thu 21 Fri 22 Sat 23 Sun 24 Mon 25 Tue 26 Wed 27 1/1 1 Job…" at bounding box center [496, 459] width 993 height 692
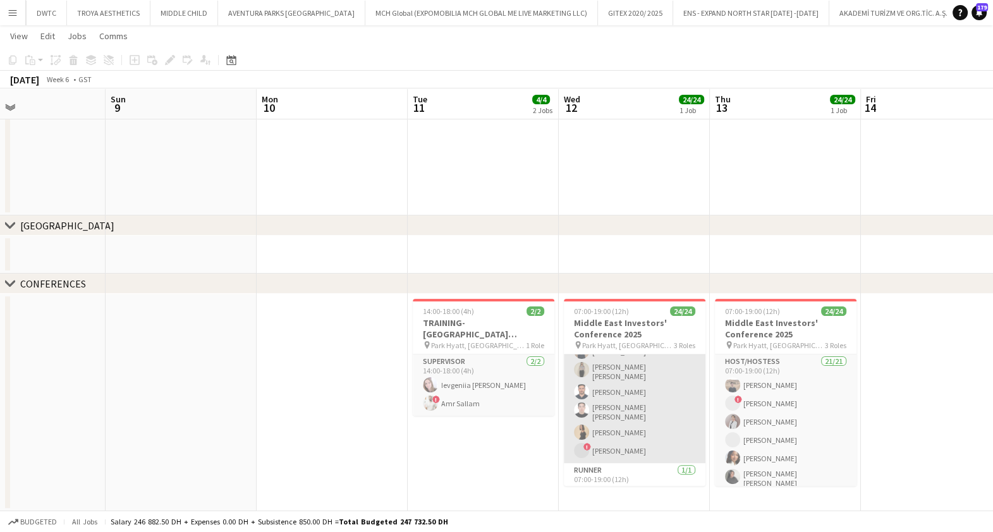
scroll to position [314, 0]
click at [636, 412] on app-card-role "Host/Hostess 21/21 07:00-19:00 (12h) ! Diala Kassab ! Rama Moussa Mai Mohamed N…" at bounding box center [635, 250] width 142 height 421
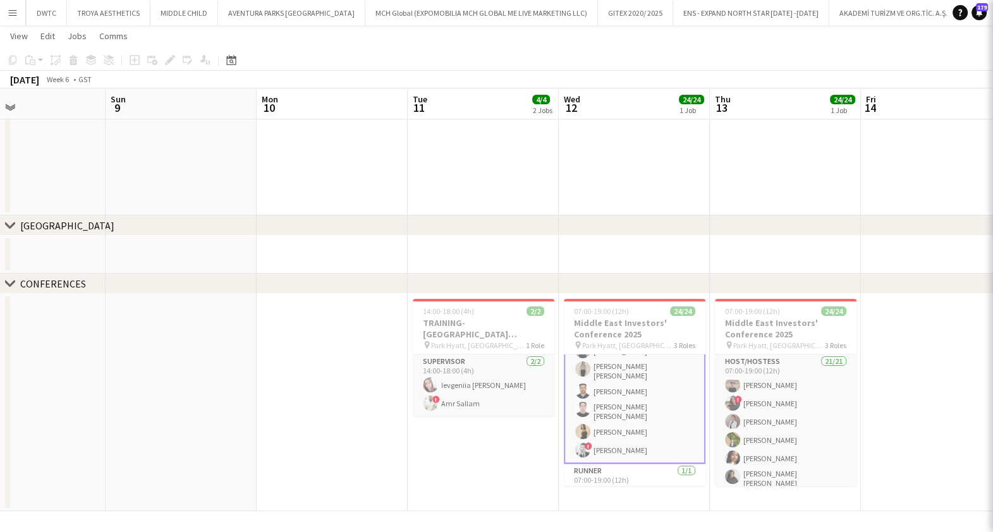
scroll to position [315, 0]
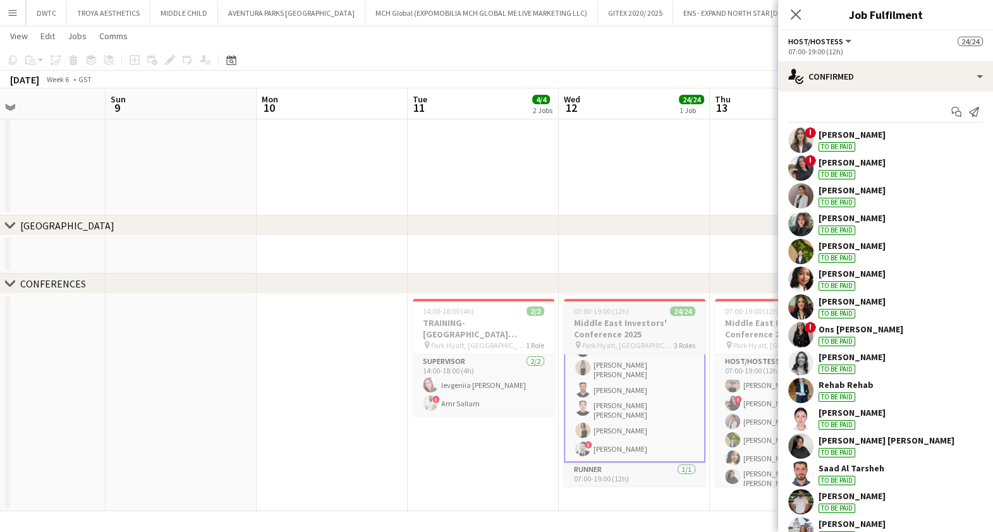
click at [632, 316] on app-job-card "07:00-19:00 (12h) 24/24 Middle East Investors' Conference 2025 pin Park Hyatt, …" at bounding box center [635, 392] width 142 height 187
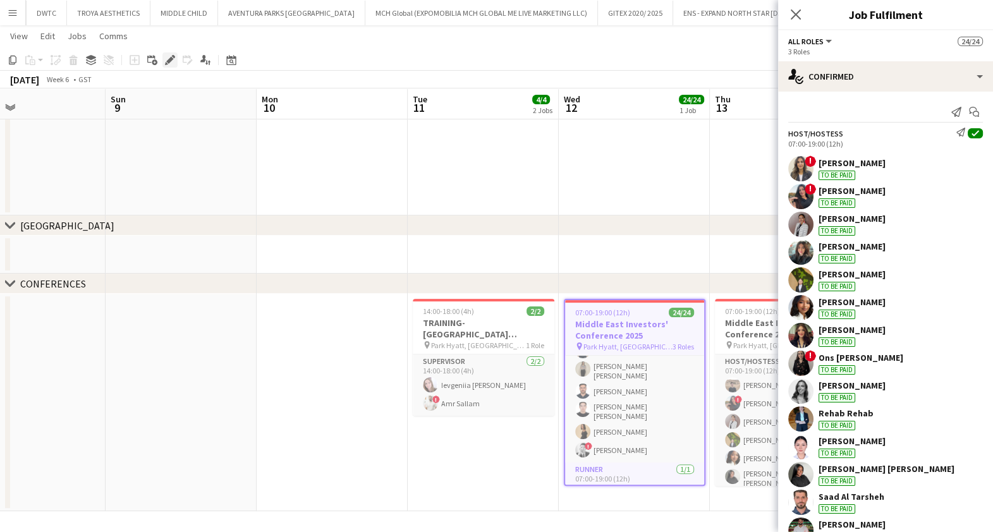
click at [168, 57] on icon "Edit" at bounding box center [170, 60] width 10 height 10
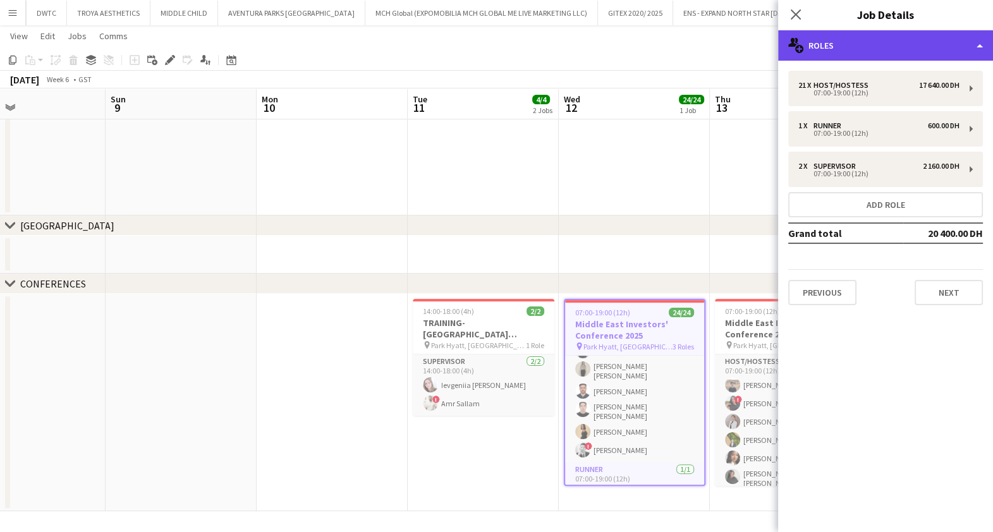
click at [873, 44] on div "multiple-users-add Roles" at bounding box center [885, 45] width 215 height 30
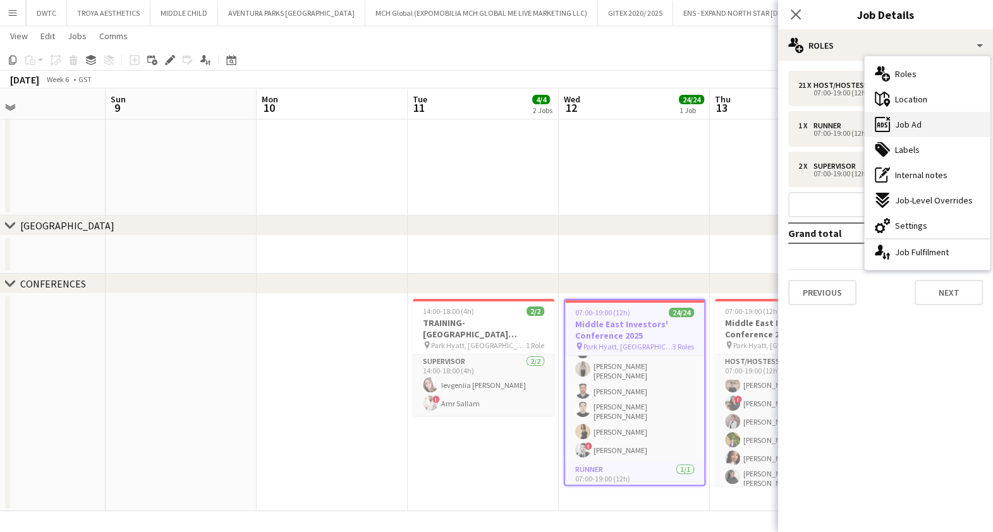
click at [919, 123] on span "Job Ad" at bounding box center [908, 124] width 27 height 11
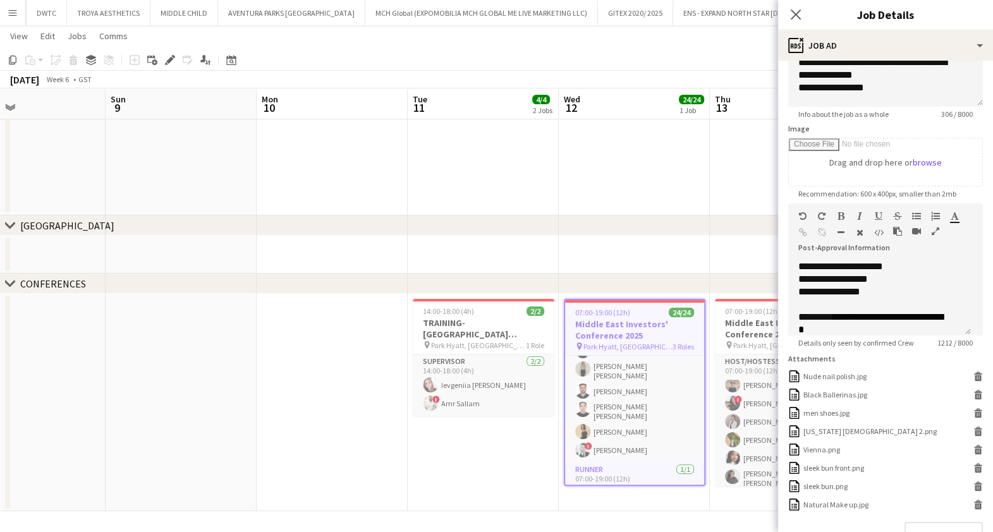
scroll to position [146, 0]
click at [795, 19] on icon "Close pop-in" at bounding box center [796, 14] width 12 height 12
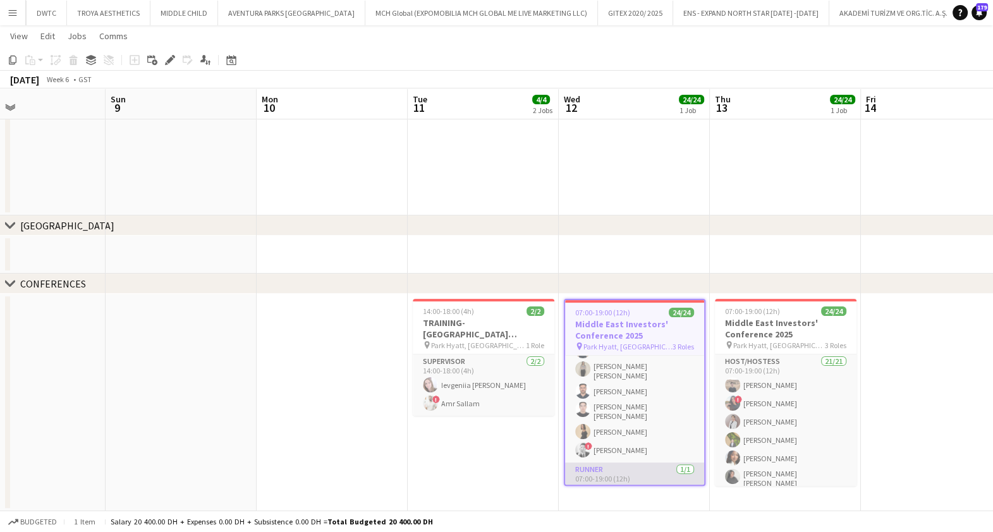
scroll to position [384, 0]
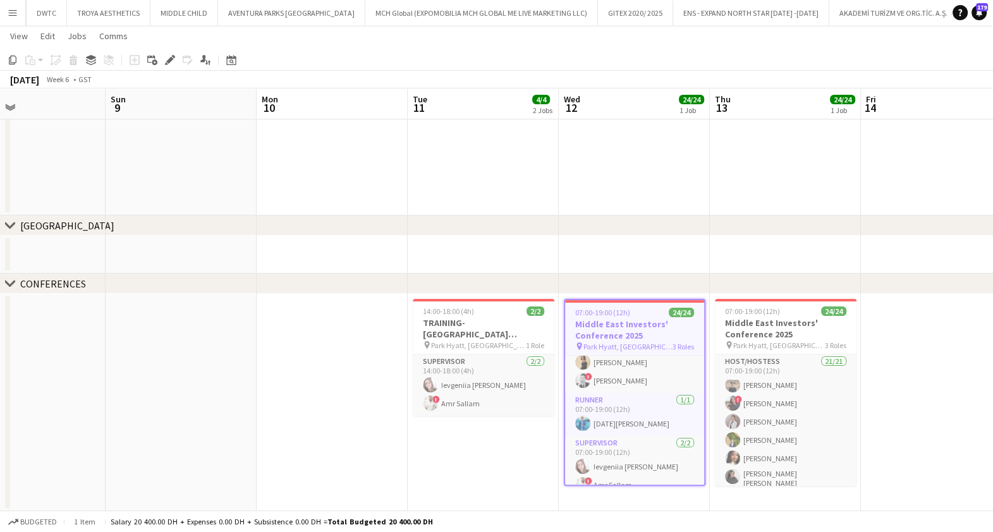
click at [993, 5] on app-icon "Close" at bounding box center [1010, 5] width 5 height 5
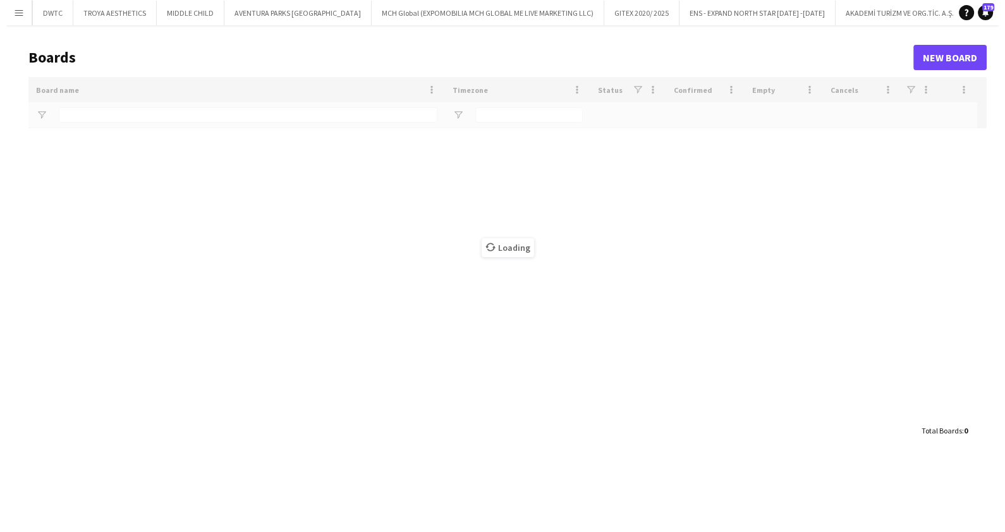
scroll to position [0, 100]
type input "*******"
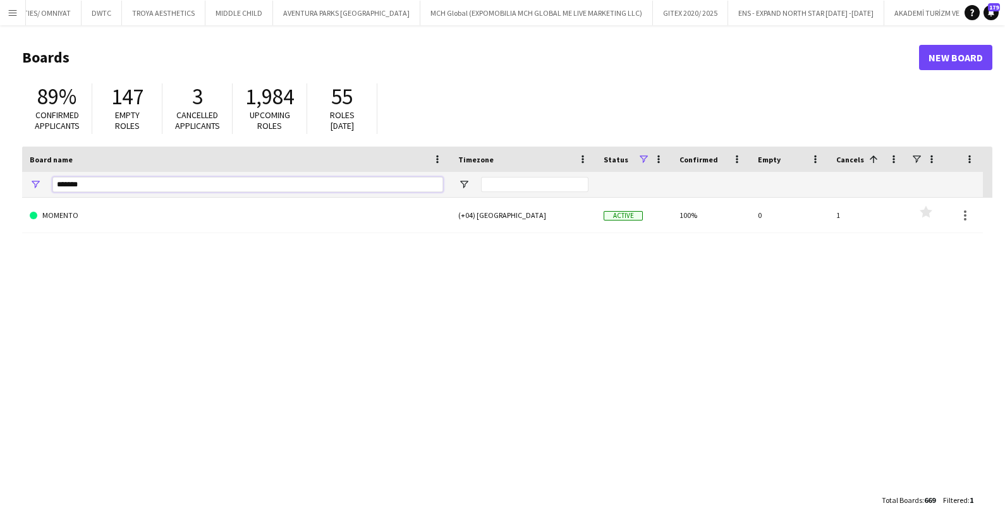
drag, startPoint x: 101, startPoint y: 183, endPoint x: 50, endPoint y: 187, distance: 51.4
click at [50, 187] on div "*******" at bounding box center [236, 184] width 429 height 25
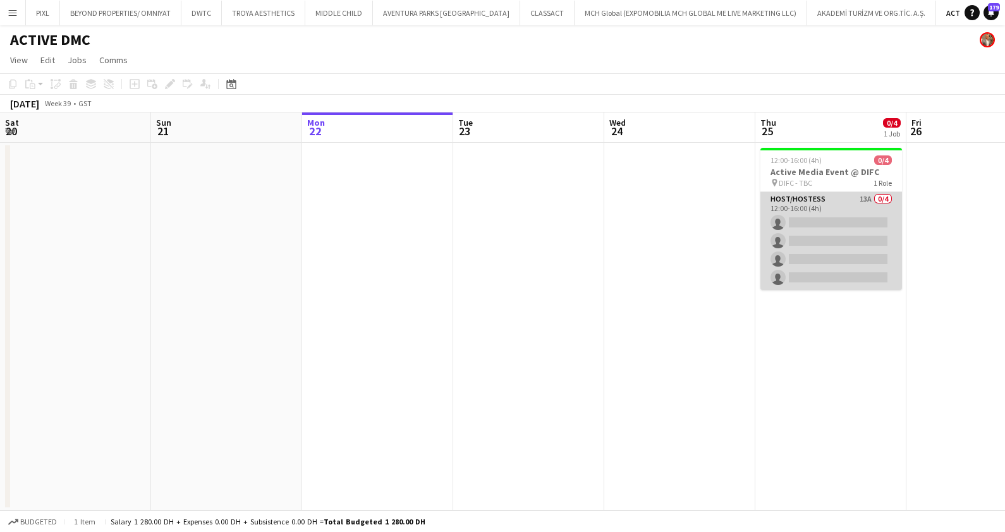
scroll to position [0, 434]
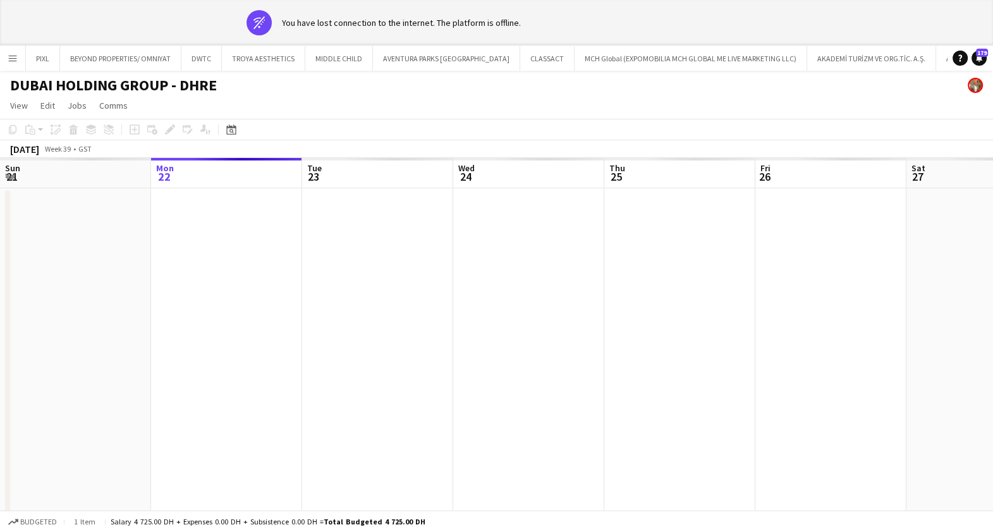
scroll to position [0, 434]
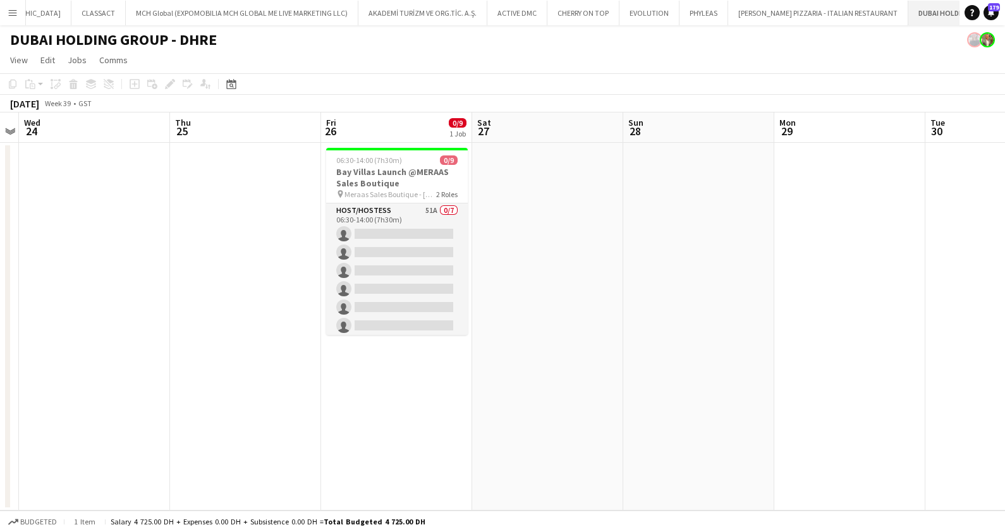
click at [993, 3] on app-icon "Close" at bounding box center [1024, 5] width 5 height 5
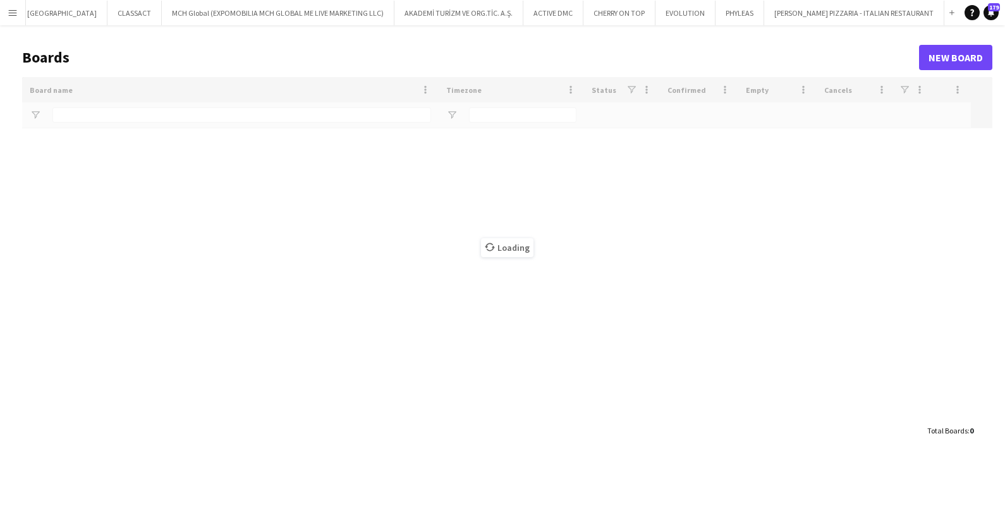
scroll to position [0, 326]
type input "***"
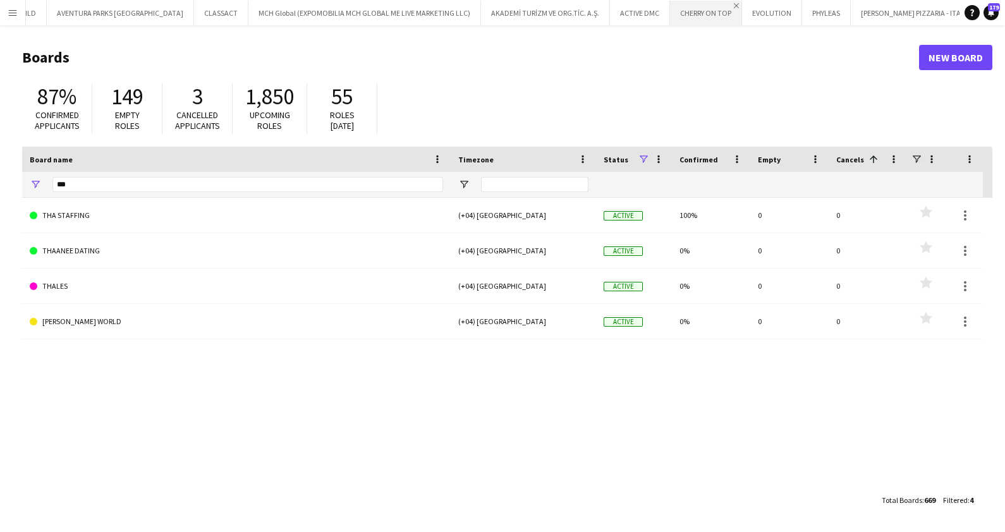
click at [734, 3] on app-icon "Close" at bounding box center [736, 5] width 5 height 5
click at [793, 3] on app-icon "Close" at bounding box center [795, 5] width 5 height 5
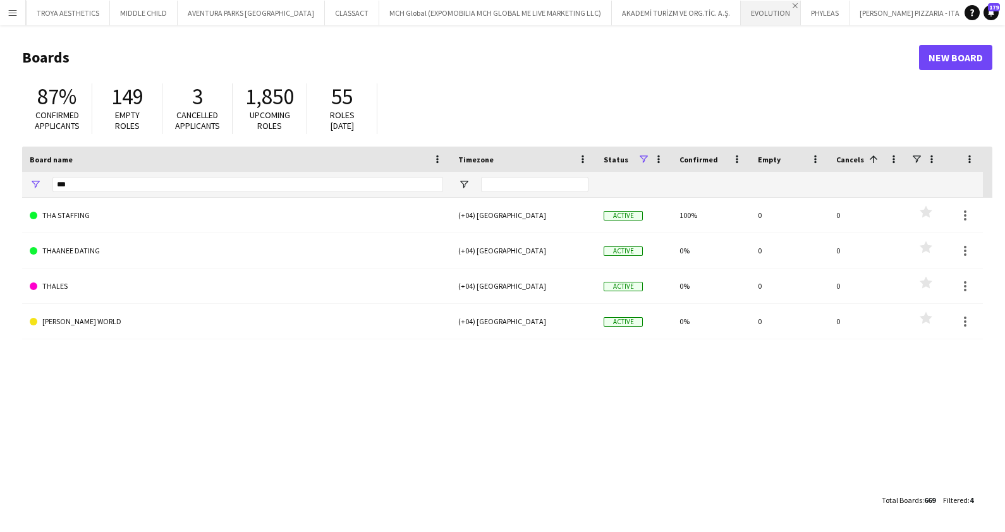
scroll to position [0, 137]
click at [791, 6] on app-icon "Close" at bounding box center [793, 5] width 5 height 5
click at [839, 3] on app-icon "Close" at bounding box center [841, 5] width 5 height 5
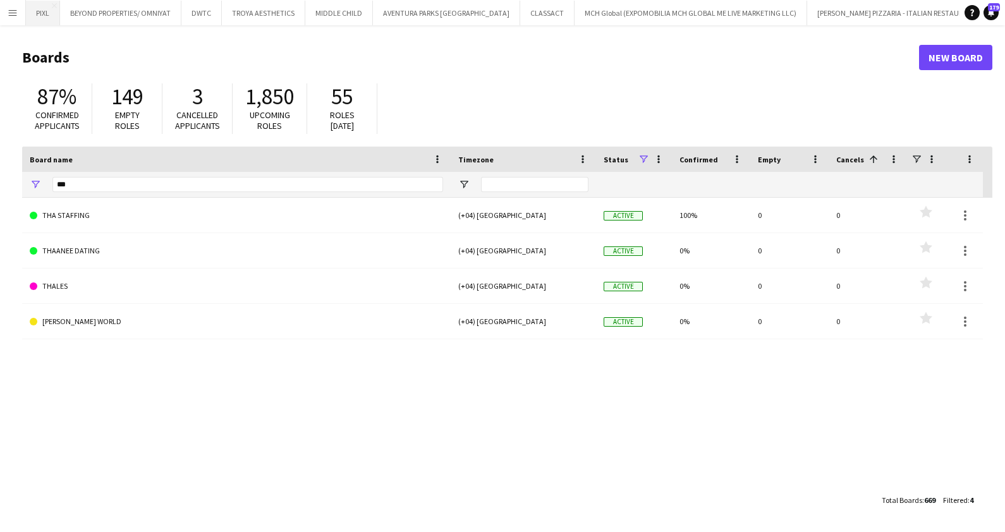
click at [41, 15] on button "PIXL Close" at bounding box center [43, 13] width 34 height 25
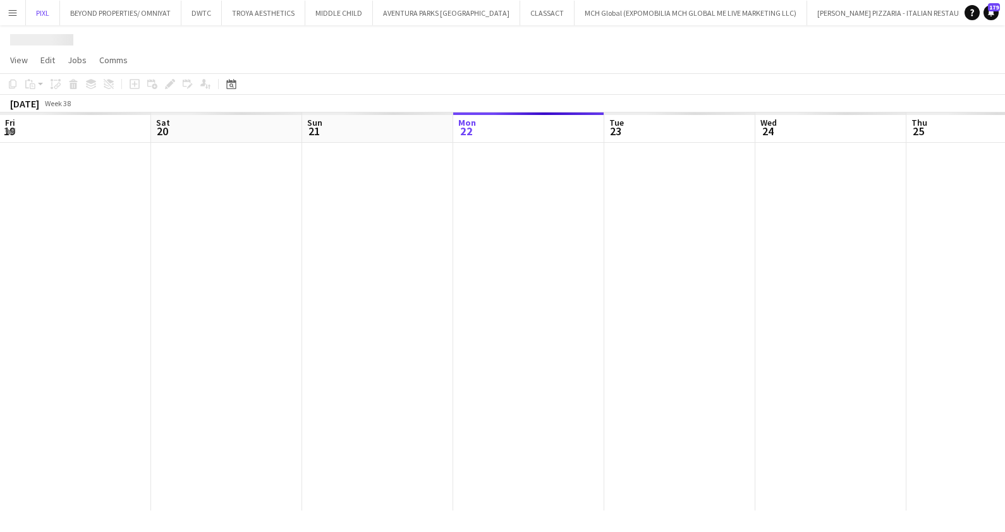
scroll to position [0, 302]
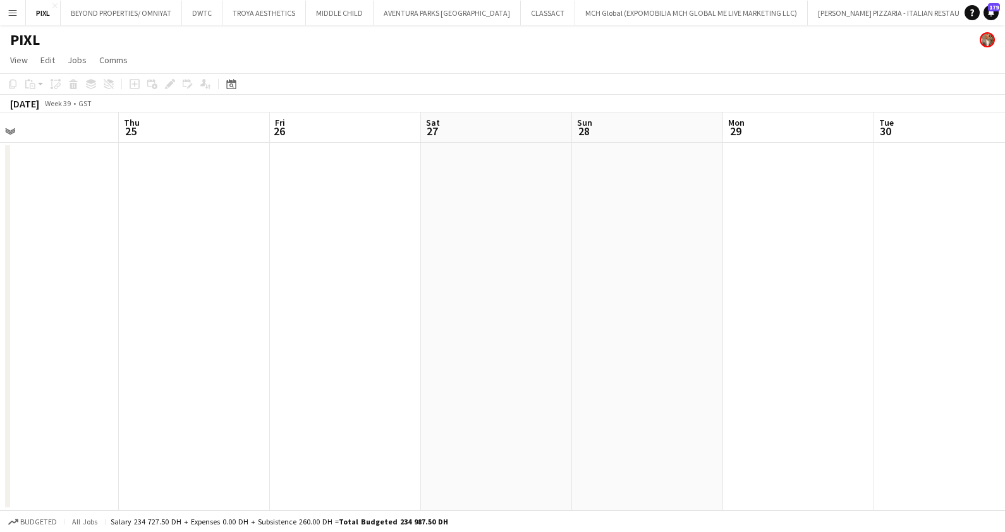
drag, startPoint x: 773, startPoint y: 301, endPoint x: 616, endPoint y: 301, distance: 156.2
click at [276, 288] on app-calendar-viewport "Sun 21 Mon 22 2/2 1 Job Tue 23 Wed 24 Thu 25 Fri 26 Sat 27 Sun 28 Mon 29 Tue 30…" at bounding box center [502, 312] width 1005 height 398
drag, startPoint x: 569, startPoint y: 328, endPoint x: 474, endPoint y: 303, distance: 98.0
click at [90, 280] on app-calendar-viewport "Tue 23 Wed 24 Thu 25 Fri 26 Sat 27 Sun 28 Mon 29 Tue 30 Wed 1 Thu 2 Fri 3 Sat 4" at bounding box center [502, 312] width 1005 height 398
drag, startPoint x: 329, startPoint y: 307, endPoint x: 319, endPoint y: 301, distance: 11.4
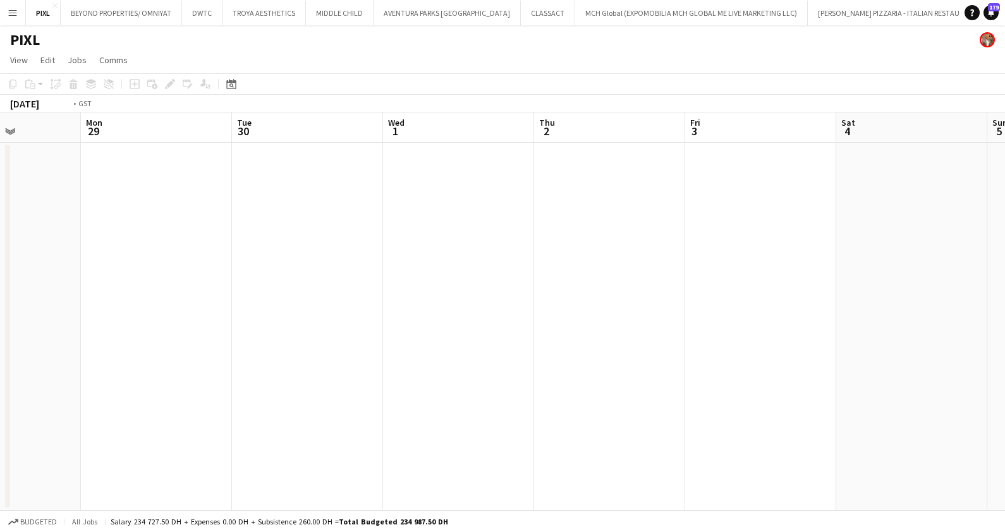
click at [317, 307] on app-calendar-viewport "Thu 25 Fri 26 Sat 27 Sun 28 Mon 29 Tue 30 Wed 1 Thu 2 Fri 3 Sat 4 Sun 5 Mon 6" at bounding box center [502, 312] width 1005 height 398
drag, startPoint x: 319, startPoint y: 285, endPoint x: 935, endPoint y: 277, distance: 616.5
click at [933, 279] on app-calendar-viewport "Sat 27 Sun 28 Mon 29 Tue 30 Wed 1 Thu 2 Fri 3 Sat 4 Sun 5 Mon 6 Tue 7 Wed 8" at bounding box center [502, 312] width 1005 height 398
drag, startPoint x: 728, startPoint y: 276, endPoint x: 981, endPoint y: 271, distance: 253.0
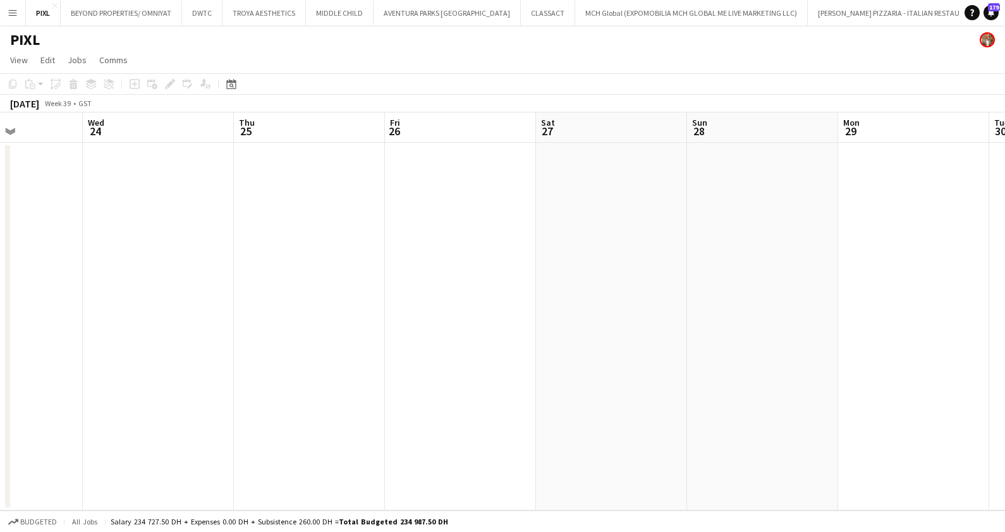
click at [993, 272] on html "Menu Boards Boards Boards All jobs Status Workforce Workforce My Workforce Recr…" at bounding box center [502, 266] width 1005 height 532
drag, startPoint x: 981, startPoint y: 293, endPoint x: 1008, endPoint y: 303, distance: 29.2
click at [993, 303] on html "Menu Boards Boards Boards All jobs Status Workforce Workforce My Workforce Recr…" at bounding box center [502, 266] width 1005 height 532
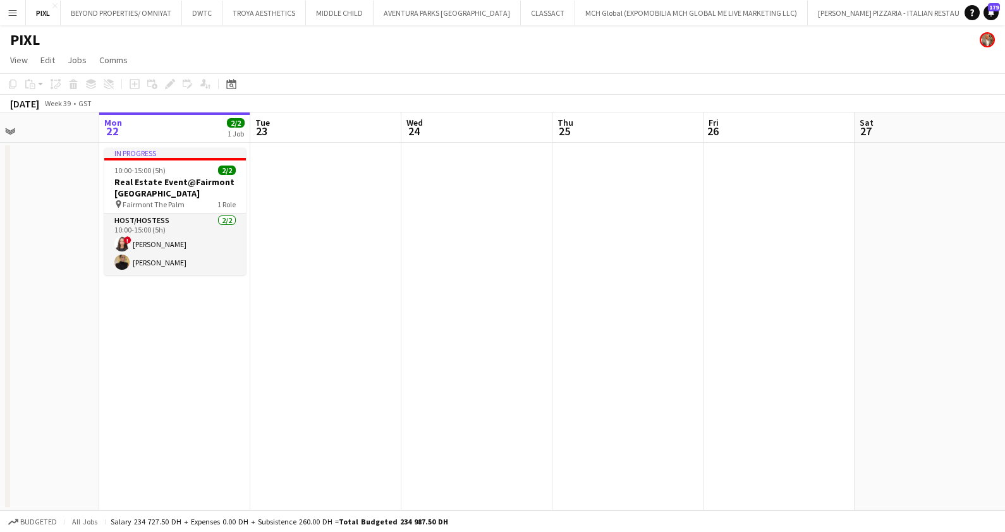
scroll to position [0, 341]
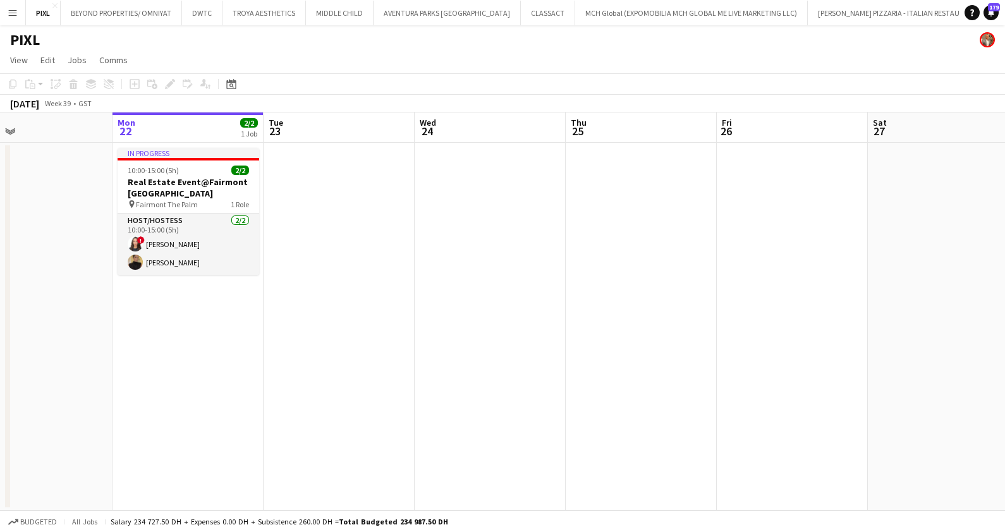
drag, startPoint x: 596, startPoint y: 264, endPoint x: 671, endPoint y: 273, distance: 75.8
click at [671, 273] on app-calendar-viewport "Fri 19 Sat 20 Sun 21 Mon 22 2/2 1 Job Tue 23 Wed 24 Thu 25 Fri 26 Sat 27 Sun 28…" at bounding box center [502, 312] width 1005 height 398
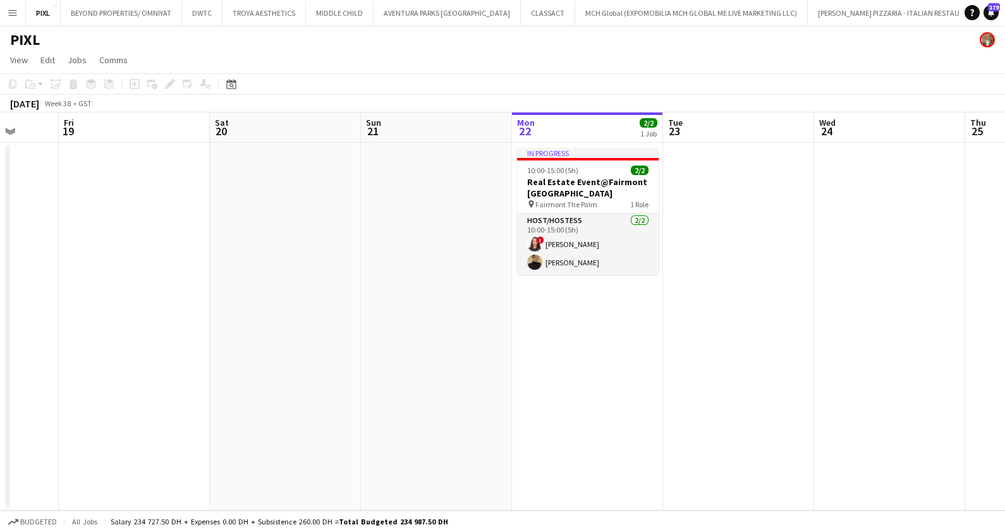
drag, startPoint x: 763, startPoint y: 243, endPoint x: 980, endPoint y: 254, distance: 217.8
click at [980, 254] on app-calendar-viewport "Tue 16 Wed 17 Thu 18 Fri 19 Sat 20 Sun 21 Mon 22 2/2 1 Job Tue 23 Wed 24 Thu 25…" at bounding box center [502, 312] width 1005 height 398
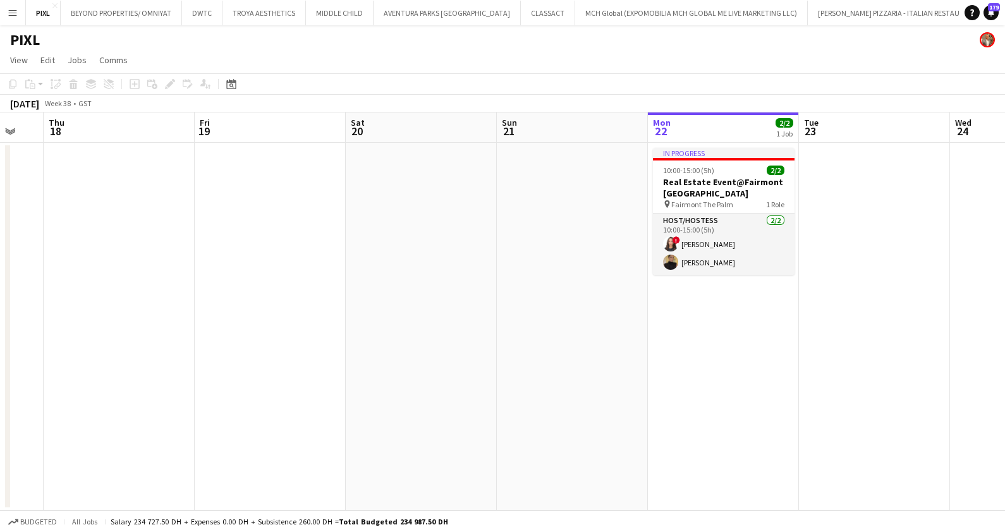
drag, startPoint x: 948, startPoint y: 253, endPoint x: 972, endPoint y: 252, distance: 23.4
click at [980, 252] on app-calendar-viewport "Tue 16 Wed 17 Thu 18 Fri 19 Sat 20 Sun 21 Mon 22 2/2 1 Job Tue 23 Wed 24 Thu 25…" at bounding box center [502, 312] width 1005 height 398
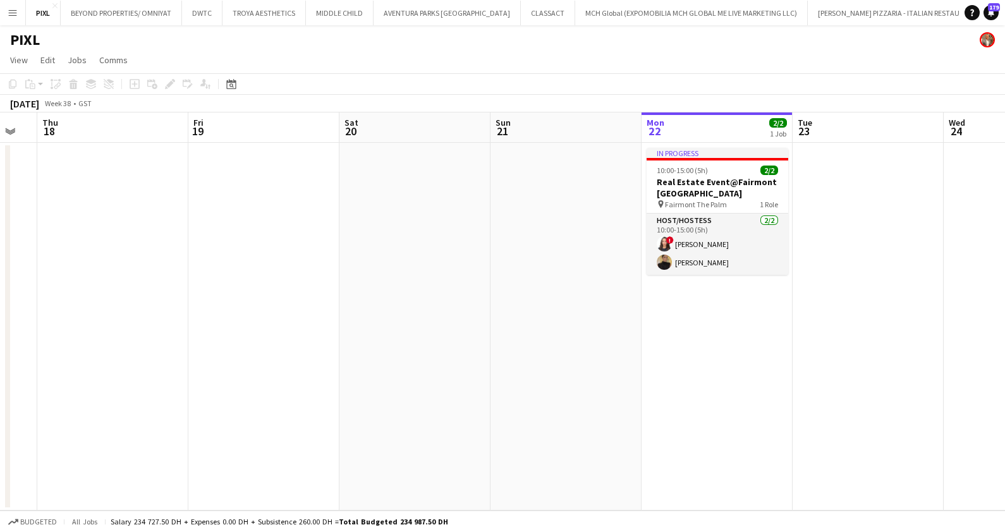
scroll to position [0, 274]
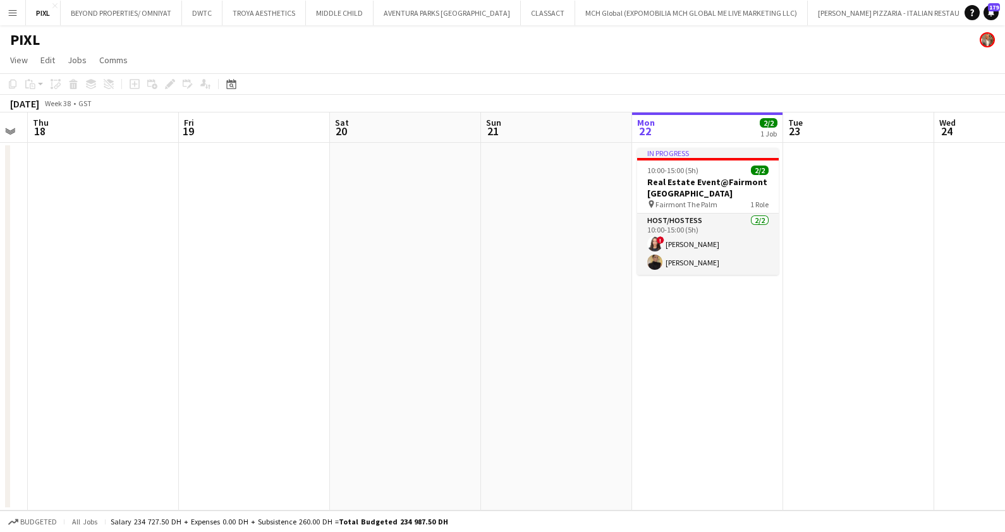
drag, startPoint x: 968, startPoint y: 247, endPoint x: 952, endPoint y: 249, distance: 15.9
click at [952, 249] on app-calendar-viewport "Tue 16 Wed 17 Thu 18 Fri 19 Sat 20 Sun 21 Mon 22 2/2 1 Job Tue 23 Wed 24 Thu 25…" at bounding box center [502, 312] width 1005 height 398
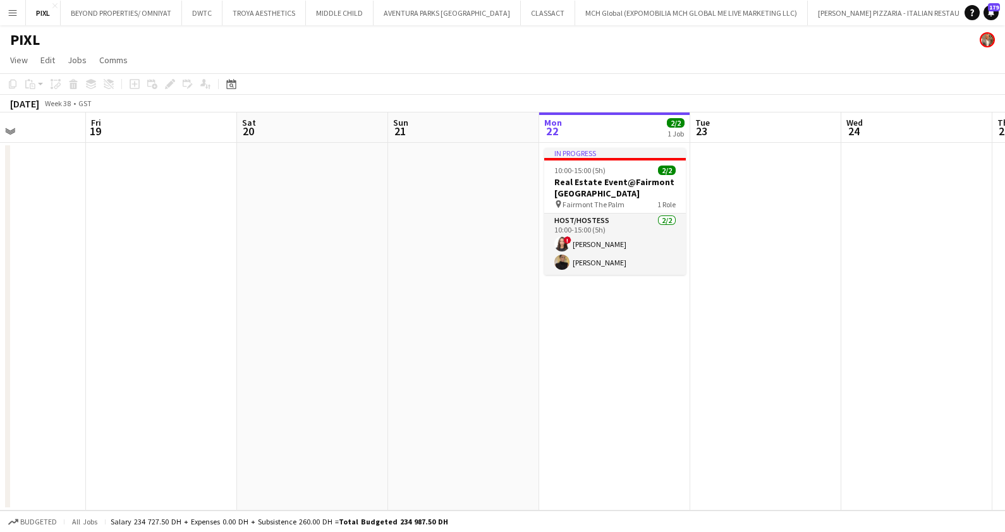
drag, startPoint x: 993, startPoint y: 256, endPoint x: 493, endPoint y: 272, distance: 501.0
click at [493, 272] on app-calendar-viewport "Tue 16 Wed 17 Thu 18 Fri 19 Sat 20 Sun 21 Mon 22 2/2 1 Job Tue 23 Wed 24 Thu 25…" at bounding box center [502, 312] width 1005 height 398
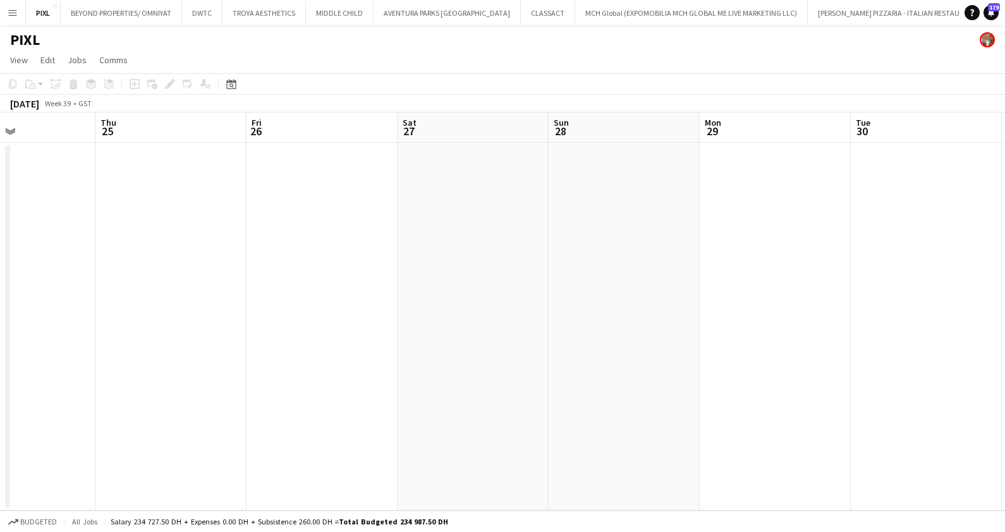
click at [312, 295] on app-calendar-viewport "Mon 22 2/2 1 Job Tue 23 Wed 24 Thu 25 Fri 26 Sat 27 Sun 28 Mon 29 Tue 30 Wed 1 …" at bounding box center [502, 312] width 1005 height 398
drag, startPoint x: 698, startPoint y: 314, endPoint x: 532, endPoint y: 292, distance: 167.8
click at [331, 310] on app-calendar-viewport "Wed 24 Thu 25 Fri 26 Sat 27 Sun 28 Mon 29 Tue 30 Wed 1 Thu 2 Fri 3 Sat 4 Sun 5" at bounding box center [502, 312] width 1005 height 398
drag, startPoint x: 405, startPoint y: 319, endPoint x: 822, endPoint y: 327, distance: 416.7
click at [383, 318] on app-calendar-viewport "Fri 26 Sat 27 Sun 28 Mon 29 Tue 30 Wed 1 Thu 2 Fri 3 Sat 4 Sun 5 Mon 6 Tue 7" at bounding box center [502, 312] width 1005 height 398
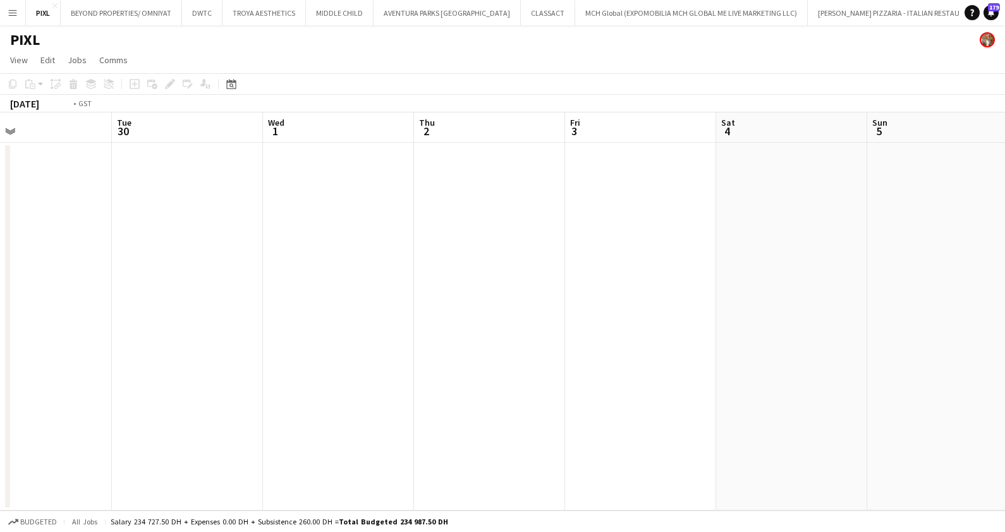
drag, startPoint x: 724, startPoint y: 333, endPoint x: 832, endPoint y: 338, distance: 108.2
click at [408, 335] on app-calendar-viewport "Fri 26 Sat 27 Sun 28 Mon 29 Tue 30 Wed 1 Thu 2 Fri 3 Sat 4 Sun 5 Mon 6 Tue 7" at bounding box center [502, 312] width 1005 height 398
drag, startPoint x: 832, startPoint y: 338, endPoint x: 585, endPoint y: 320, distance: 247.8
click at [450, 332] on app-calendar-viewport "Sun 28 Mon 29 Tue 30 Wed 1 Thu 2 Fri 3 Sat 4 Sun 5 Mon 6 Tue 7 Wed 8 Thu 9" at bounding box center [502, 312] width 1005 height 398
drag, startPoint x: 766, startPoint y: 322, endPoint x: 744, endPoint y: 330, distance: 23.4
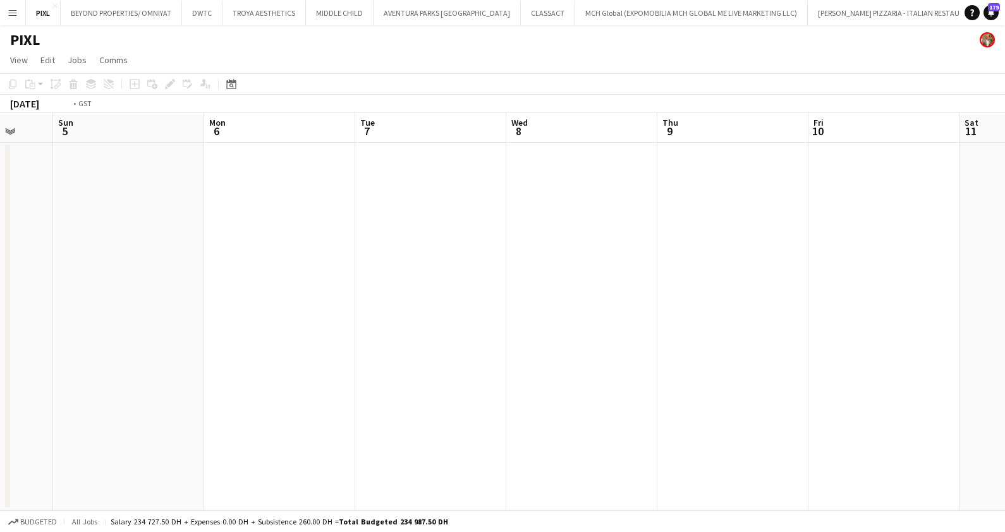
click at [410, 331] on app-calendar-viewport "Wed 1 Thu 2 Fri 3 Sat 4 Sun 5 Mon 6 Tue 7 Wed 8 Thu 9 Fri 10 Sat 11 Sun 12" at bounding box center [502, 312] width 1005 height 398
click at [398, 335] on app-calendar-viewport "Fri 3 Sat 4 Sun 5 Mon 6 Tue 7 Wed 8 Thu 9 Fri 10 Sat 11 Sun 12 Mon 13 Tue 14" at bounding box center [502, 312] width 1005 height 398
drag, startPoint x: 769, startPoint y: 320, endPoint x: 494, endPoint y: 310, distance: 274.6
click at [410, 319] on app-calendar-viewport "Mon 6 Tue 7 Wed 8 Thu 9 Fri 10 Sat 11 Sun 12 Mon 13 Tue 14 Wed 15 Thu 16 Fri 17" at bounding box center [502, 312] width 1005 height 398
drag, startPoint x: 635, startPoint y: 340, endPoint x: 733, endPoint y: 319, distance: 99.7
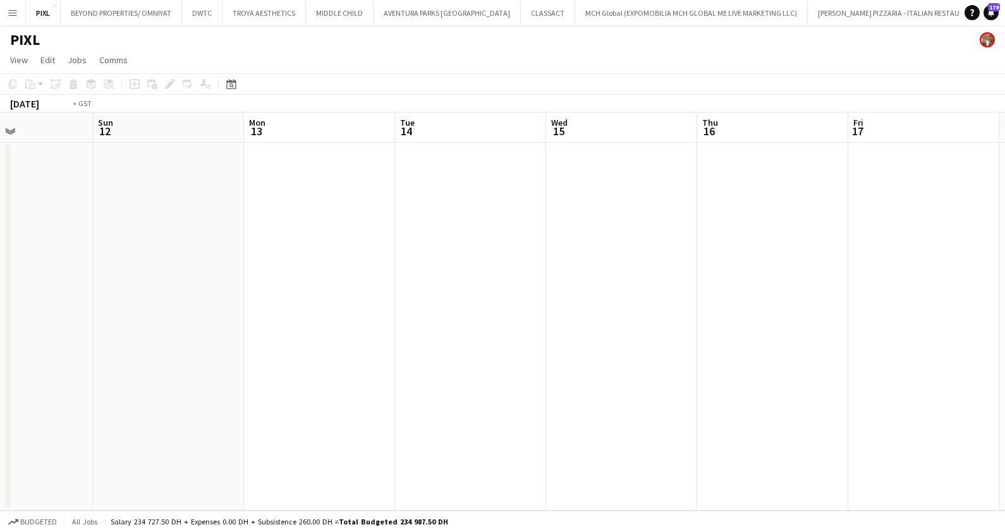
click at [514, 336] on app-calendar-viewport "Thu 9 Fri 10 Sat 11 Sun 12 Mon 13 Tue 14 Wed 15 Thu 16 Fri 17 Sat 18 Sun 19 Mon…" at bounding box center [502, 312] width 1005 height 398
drag, startPoint x: 494, startPoint y: 334, endPoint x: 587, endPoint y: 319, distance: 93.7
click at [496, 333] on app-calendar-viewport "Sat 11 Sun 12 Mon 13 Tue 14 Wed 15 Thu 16 Fri 17 Sat 18 Sun 19 Mon 20 Tue 21 We…" at bounding box center [502, 312] width 1005 height 398
click at [569, 326] on app-calendar-viewport "Mon 13 Tue 14 Wed 15 Thu 16 Fri 17 Sat 18 Sun 19 Mon 20 Tue 21 Wed 22 Thu 23 Fr…" at bounding box center [502, 312] width 1005 height 398
drag, startPoint x: 776, startPoint y: 331, endPoint x: 515, endPoint y: 312, distance: 261.2
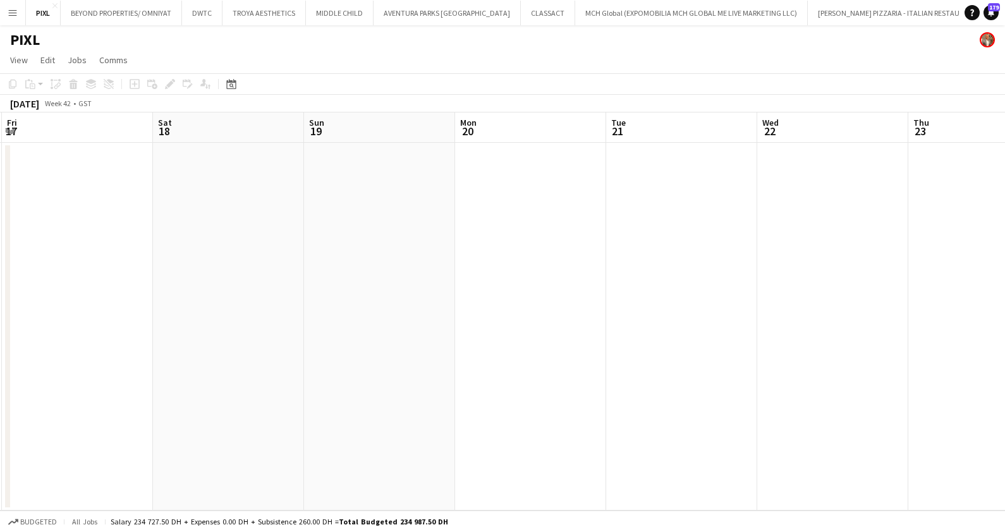
click at [518, 315] on app-calendar-viewport "Tue 14 Wed 15 Thu 16 Fri 17 Sat 18 Sun 19 Mon 20 Tue 21 Wed 22 Thu 23 Fri 24 Sa…" at bounding box center [502, 312] width 1005 height 398
click at [32, 13] on button "PIXL Close" at bounding box center [43, 13] width 35 height 25
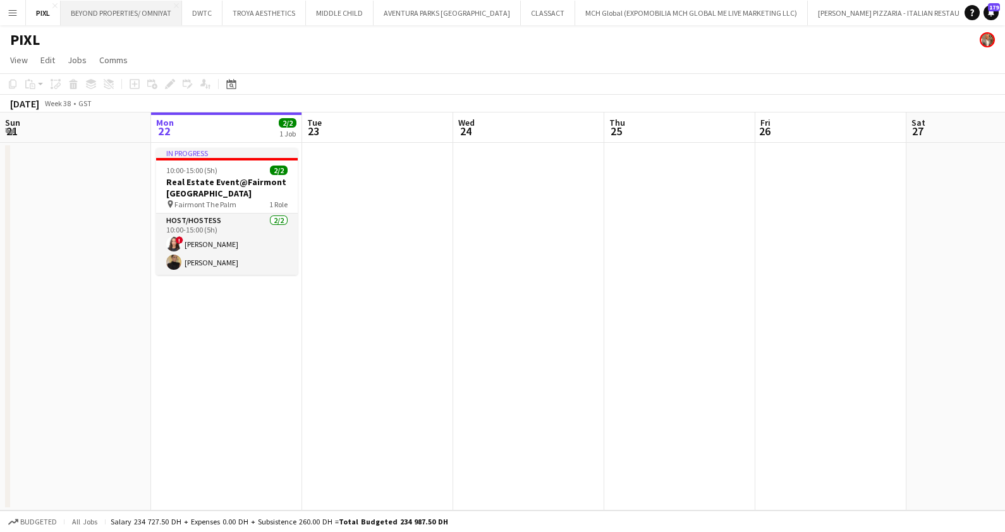
click at [130, 14] on button "BEYOND PROPERTIES/ OMNIYAT Close" at bounding box center [121, 13] width 121 height 25
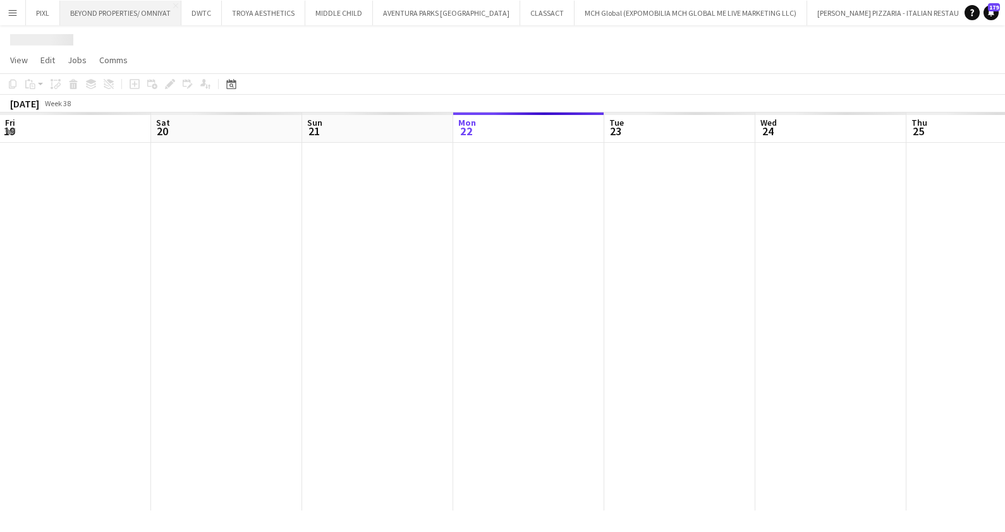
scroll to position [0, 302]
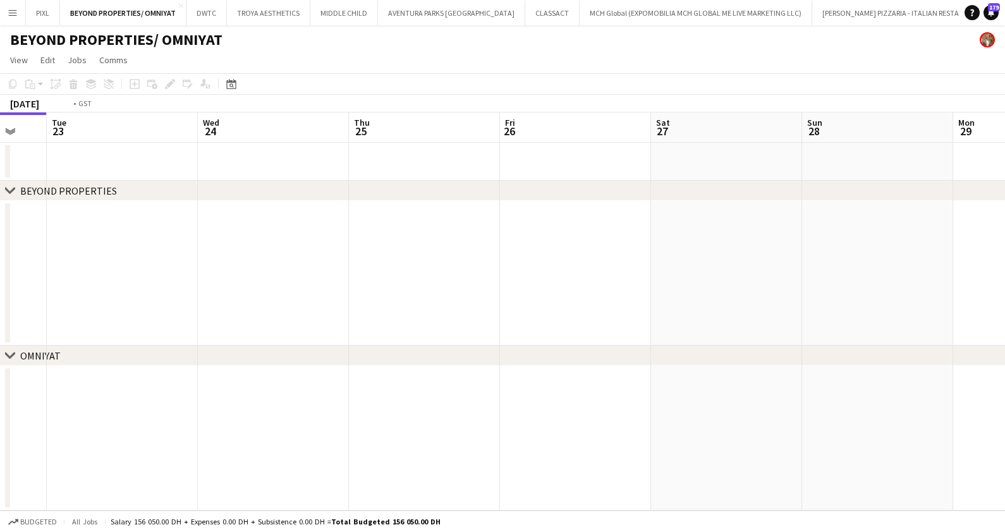
drag, startPoint x: 354, startPoint y: 286, endPoint x: 241, endPoint y: 262, distance: 115.8
click at [180, 279] on app-calendar-viewport "Fri 19 Sat 20 Sun 21 Mon 22 Tue 23 Wed 24 Thu 25 Fri 26 Sat 27 Sun 28 Mon 29 Tu…" at bounding box center [502, 312] width 1005 height 398
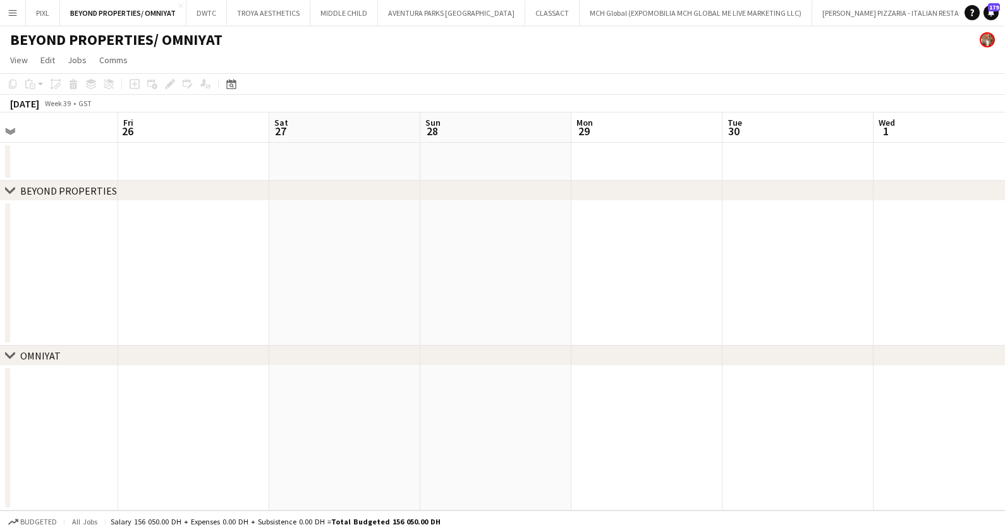
drag, startPoint x: 434, startPoint y: 285, endPoint x: 154, endPoint y: 285, distance: 280.7
click at [154, 285] on app-calendar-viewport "Mon 22 Tue 23 Wed 24 Thu 25 Fri 26 Sat 27 Sun 28 Mon 29 Tue 30 Wed 1 Thu 2 Fri 3" at bounding box center [502, 312] width 1005 height 398
drag, startPoint x: 411, startPoint y: 297, endPoint x: 303, endPoint y: 271, distance: 111.2
click at [207, 293] on app-calendar-viewport "Thu 25 Fri 26 Sat 27 Sun 28 Mon 29 Tue 30 Wed 1 Thu 2 Fri 3 Sat 4 Sun 5 Mon 6" at bounding box center [502, 312] width 1005 height 398
drag, startPoint x: 345, startPoint y: 285, endPoint x: 580, endPoint y: 257, distance: 237.4
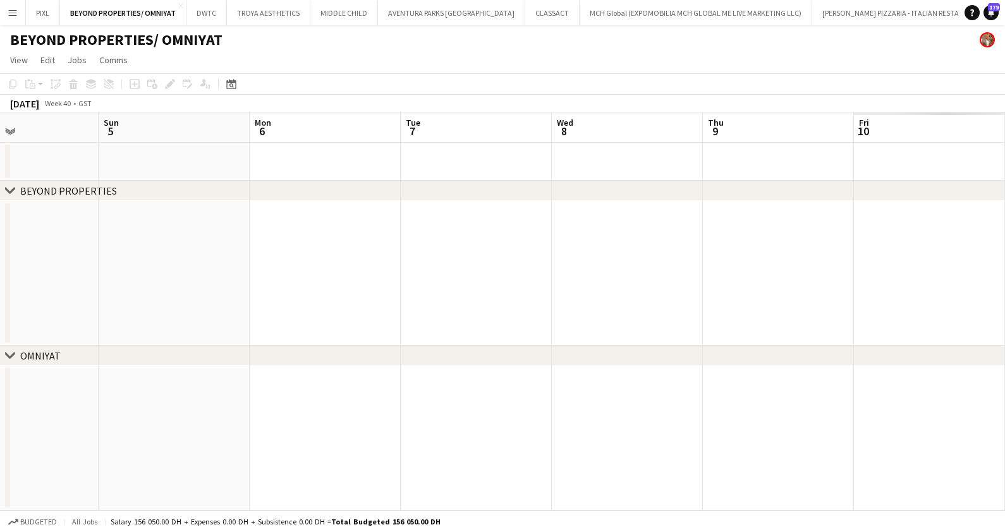
click at [213, 278] on app-calendar-viewport "Wed 1 Thu 2 Fri 3 Sat 4 Sun 5 Mon 6 Tue 7 Wed 8 Thu 9 Fri 10 Sat 11 Sun 12" at bounding box center [502, 312] width 1005 height 398
drag, startPoint x: 345, startPoint y: 264, endPoint x: 625, endPoint y: 238, distance: 281.3
click at [281, 259] on app-calendar-viewport "Fri 3 Sat 4 Sun 5 Mon 6 Tue 7 Wed 8 Thu 9 Fri 10 Sat 11 Sun 12 Mon 13 Tue 14" at bounding box center [502, 312] width 1005 height 398
drag, startPoint x: 271, startPoint y: 269, endPoint x: 442, endPoint y: 255, distance: 171.9
click at [279, 267] on app-calendar-viewport "Fri 3 Sat 4 Sun 5 Mon 6 Tue 7 Wed 8 Thu 9 Fri 10 Sat 11 Sun 12 Mon 13 Tue 14" at bounding box center [502, 312] width 1005 height 398
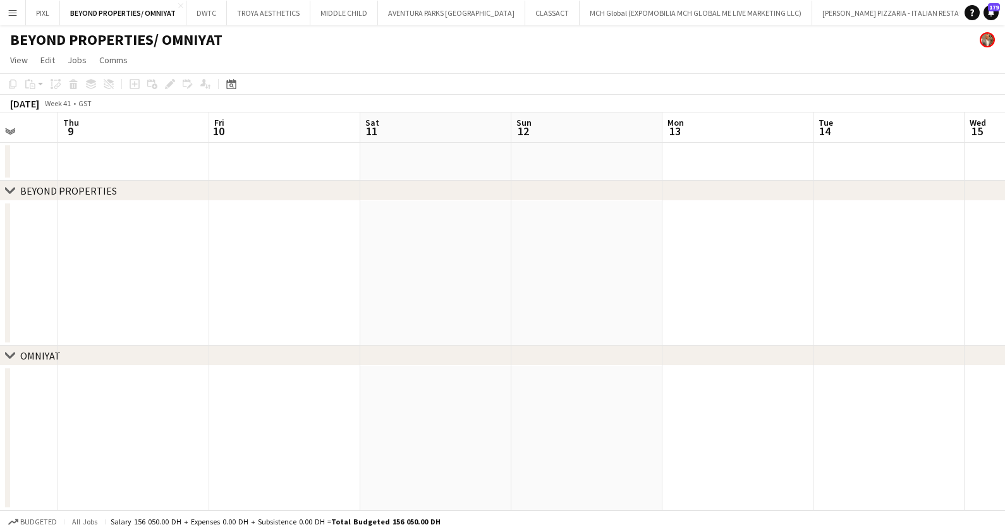
drag, startPoint x: 268, startPoint y: 278, endPoint x: 348, endPoint y: 264, distance: 81.0
click at [271, 279] on app-calendar-viewport "Sun 5 Mon 6 Tue 7 Wed 8 Thu 9 Fri 10 Sat 11 Sun 12 Mon 13 Tue 14 Wed 15 Thu 16" at bounding box center [502, 312] width 1005 height 398
drag, startPoint x: 102, startPoint y: 271, endPoint x: 404, endPoint y: 255, distance: 302.6
click at [118, 269] on app-calendar-viewport "Fri 10 Sat 11 Sun 12 Mon 13 Tue 14 Wed 15 Thu 16 Fri 17 Sat 18 Sun 19 Mon 20 Tu…" at bounding box center [502, 312] width 1005 height 398
drag, startPoint x: 321, startPoint y: 259, endPoint x: 128, endPoint y: 261, distance: 192.8
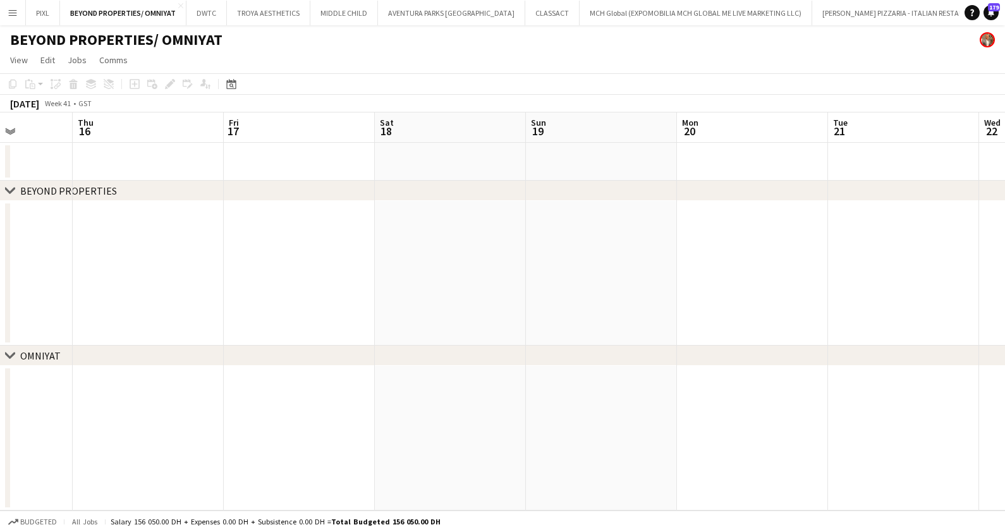
click at [128, 261] on app-calendar-viewport "Sun 12 Mon 13 Tue 14 Wed 15 Thu 16 Fri 17 Sat 18 Sun 19 Mon 20 Tue 21 Wed 22 Th…" at bounding box center [502, 312] width 1005 height 398
drag, startPoint x: 166, startPoint y: 288, endPoint x: 346, endPoint y: 281, distance: 181.0
click at [168, 287] on app-calendar-viewport "Sun 12 Mon 13 Tue 14 Wed 15 Thu 16 Fri 17 Sat 18 Sun 19 Mon 20 Tue 21 Wed 22 Th…" at bounding box center [502, 312] width 1005 height 398
drag
click at [322, 294] on app-calendar-viewport "Fri 17 Sat 18 Sun 19 Mon 20 Tue 21 Wed 22 Thu 23 Fri 24 Sat 25 Sun 26 Mon 27 Tu…" at bounding box center [502, 312] width 1005 height 398
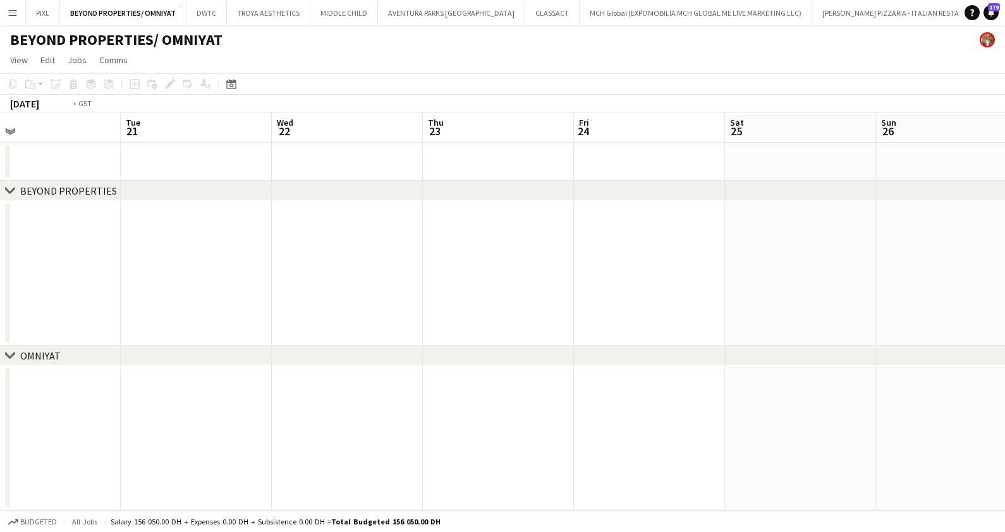
click at [341, 288] on app-calendar-viewport "Fri 17 Sat 18 Sun 19 Mon 20 Tue 21 Wed 22 Thu 23 Fri 24 Sat 25 Sun 26 Mon 27 Tu…" at bounding box center [502, 312] width 1005 height 398
click at [369, 286] on app-calendar-viewport "Sun 19 Mon 20 Tue 21 Wed 22 Thu 23 Fri 24 Sat 25 Sun 26 Mon 27 Tue 28 Wed 29 Th…" at bounding box center [502, 312] width 1005 height 398
click at [240, 305] on app-calendar-viewport "Thu 23 Fri 24 Sat 25 Sun 26 Mon 27 Tue 28 Wed 29 Thu 30 Fri 31 Sat 1 Sun 2 Mon 3" at bounding box center [502, 312] width 1005 height 398
click at [180, 3] on app-icon "Close" at bounding box center [180, 5] width 5 height 5
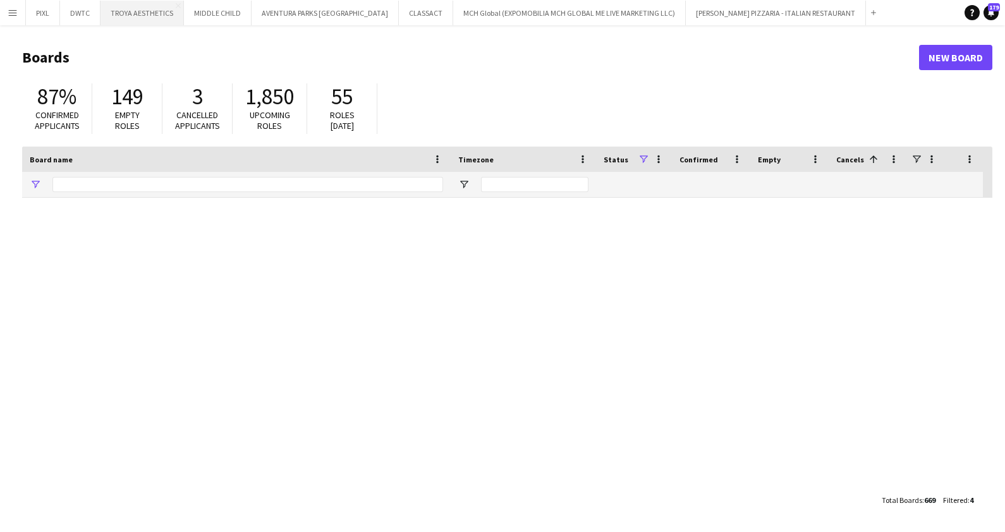
type input "***"
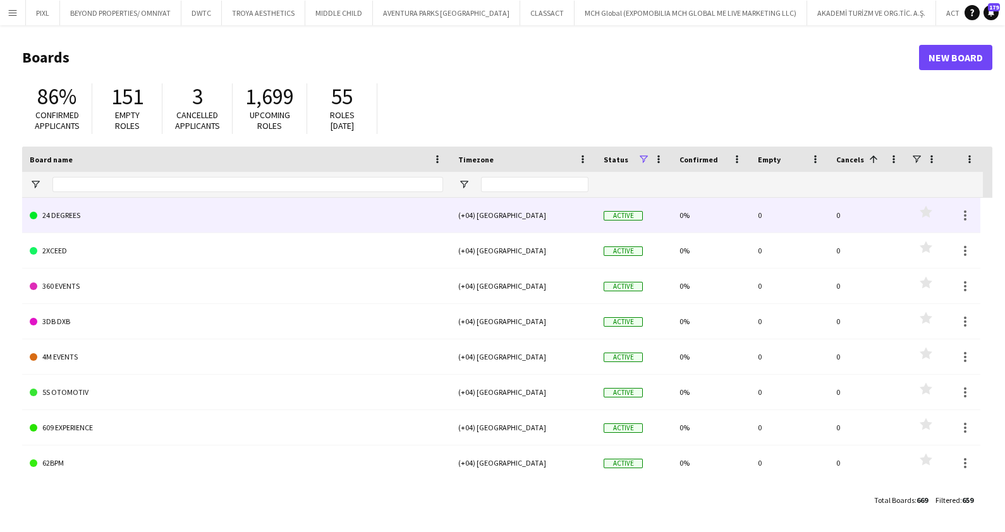
scroll to position [0, 254]
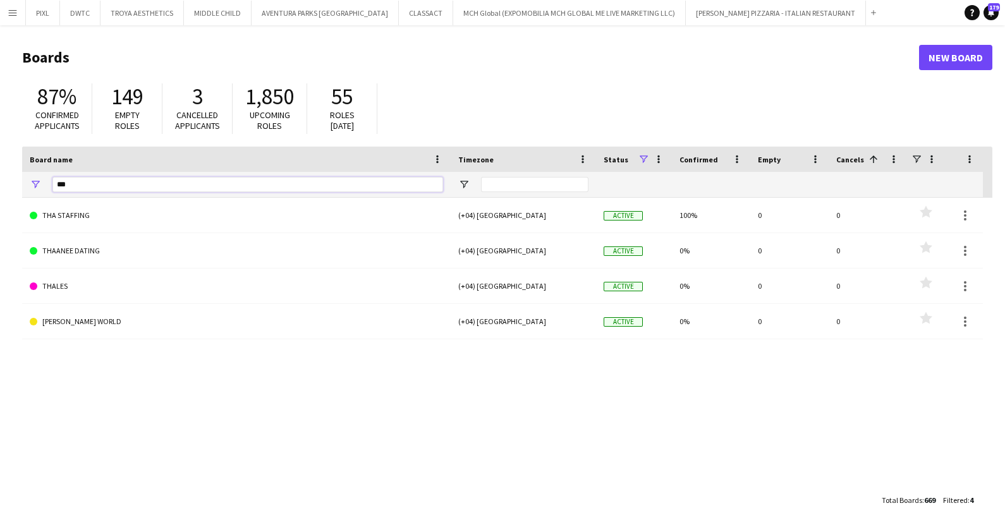
click at [89, 191] on input "***" at bounding box center [247, 184] width 391 height 15
click at [93, 173] on div "***" at bounding box center [247, 184] width 391 height 25
click at [192, 180] on input "***" at bounding box center [247, 184] width 391 height 15
click at [109, 183] on input "***" at bounding box center [247, 184] width 391 height 15
type input "*"
